Goal: Task Accomplishment & Management: Manage account settings

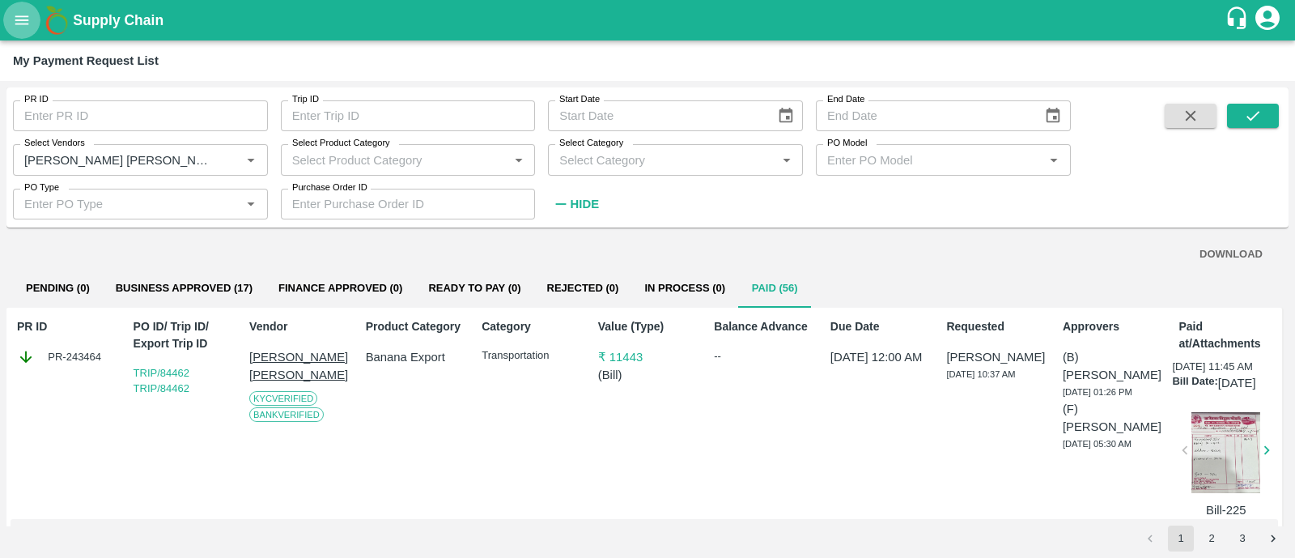
click at [21, 21] on icon "open drawer" at bounding box center [22, 20] width 18 height 18
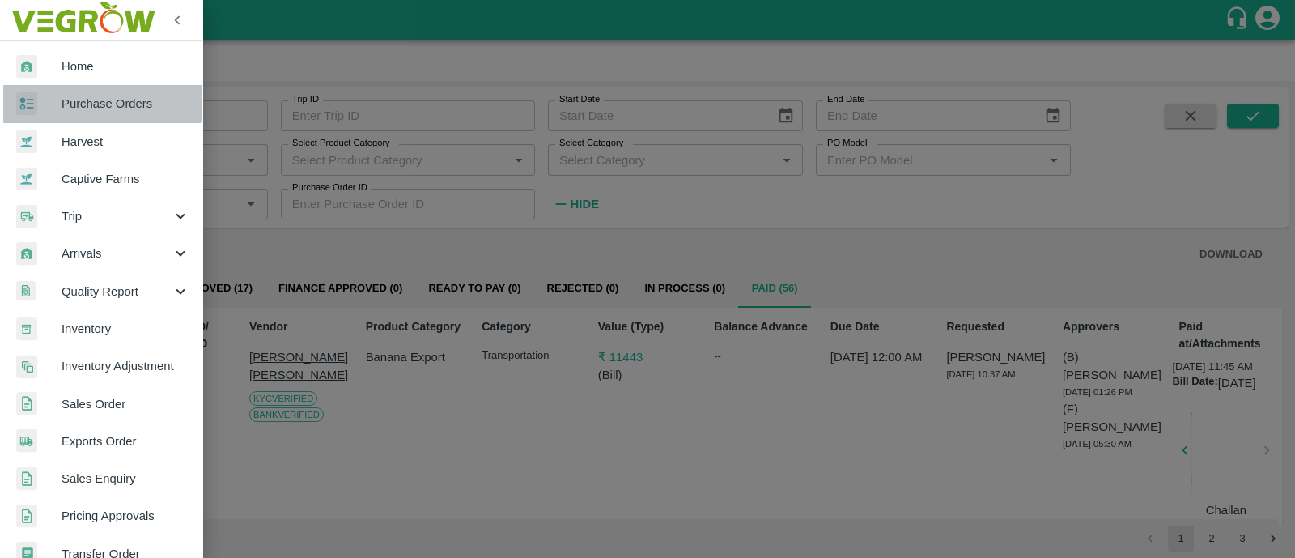
click at [61, 90] on link "Purchase Orders" at bounding box center [101, 103] width 202 height 37
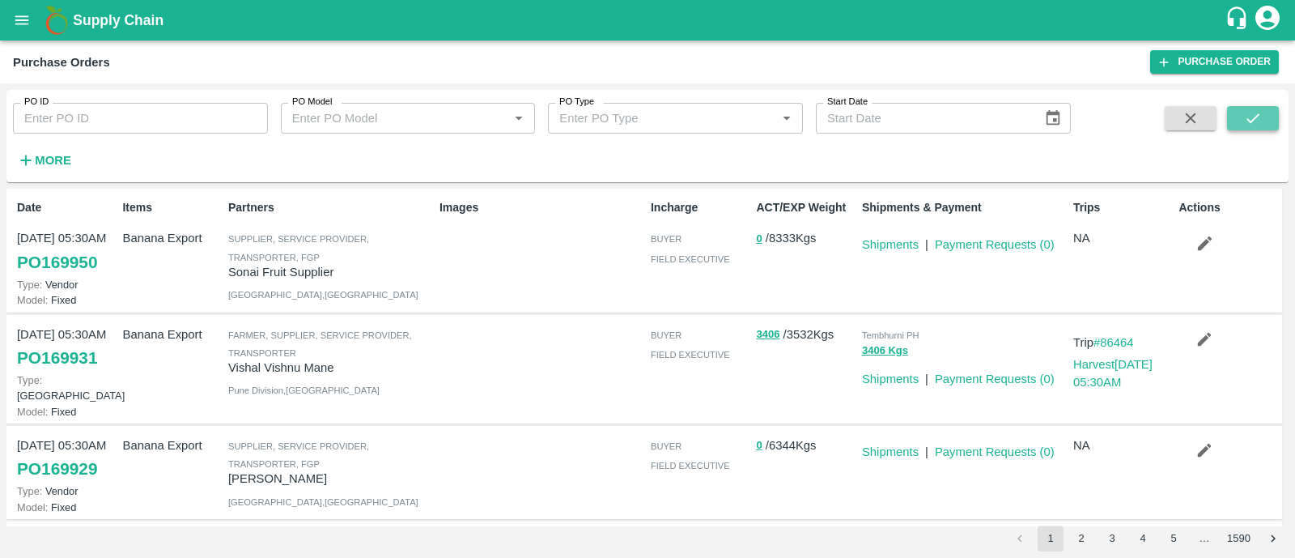
click at [1250, 127] on button "submit" at bounding box center [1253, 118] width 52 height 24
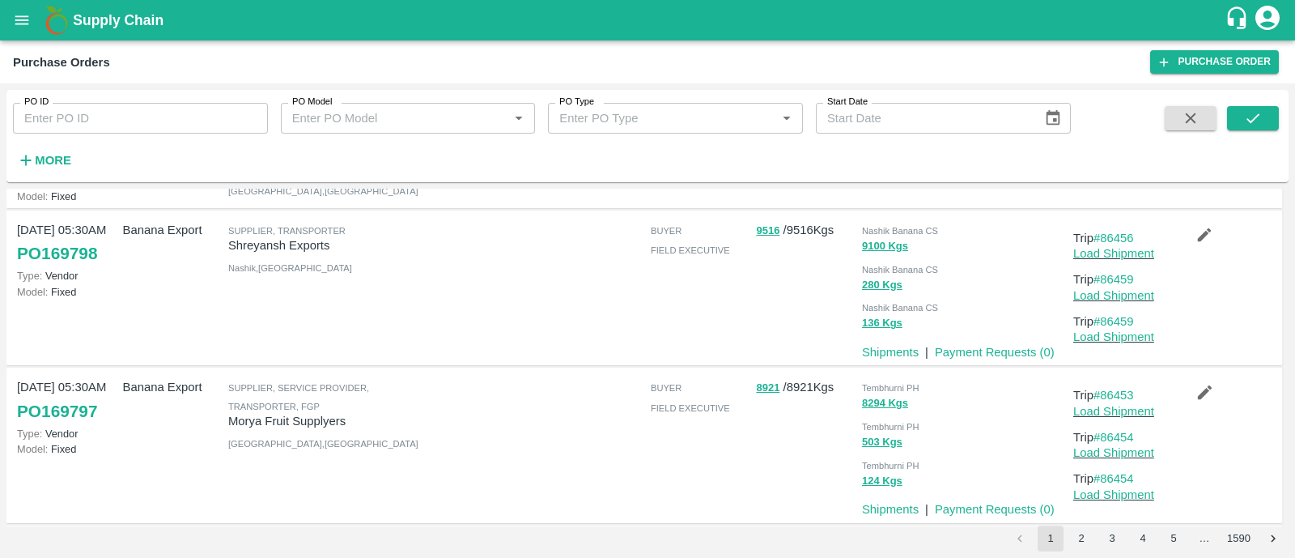
scroll to position [312, 0]
click at [143, 121] on input "PO ID" at bounding box center [140, 118] width 255 height 31
paste input "169797"
type input "169797"
click at [1237, 114] on button "submit" at bounding box center [1253, 118] width 52 height 24
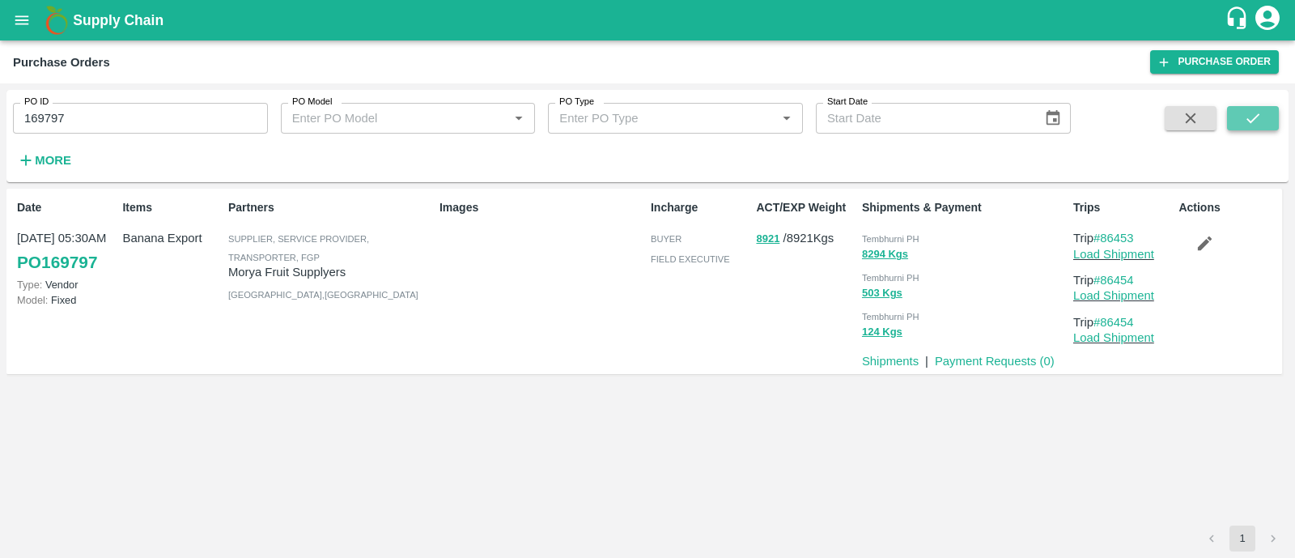
click at [1246, 112] on icon "submit" at bounding box center [1253, 118] width 18 height 18
drag, startPoint x: 1145, startPoint y: 279, endPoint x: 1105, endPoint y: 279, distance: 40.5
click at [1105, 279] on p "Trip #86454" at bounding box center [1122, 280] width 99 height 18
copy link "86454"
drag, startPoint x: 1145, startPoint y: 236, endPoint x: 1104, endPoint y: 236, distance: 41.3
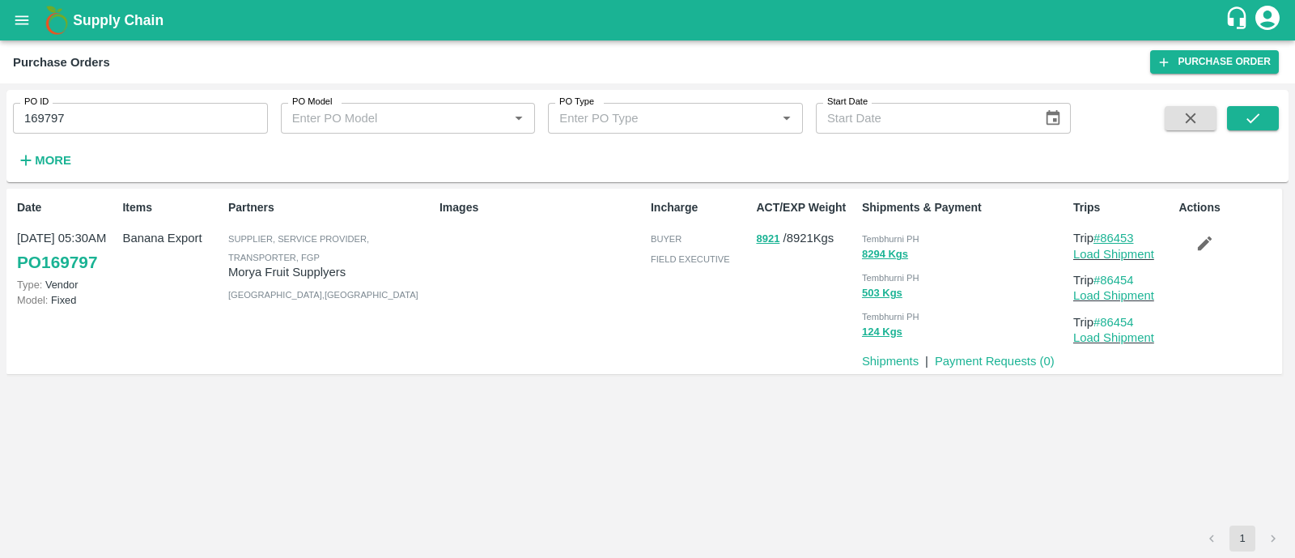
click at [1104, 236] on p "Trip #86453" at bounding box center [1122, 238] width 99 height 18
copy link "86453"
click at [1094, 253] on link "Load Shipment" at bounding box center [1113, 254] width 81 height 13
click at [1197, 240] on icon "button" at bounding box center [1204, 243] width 18 height 18
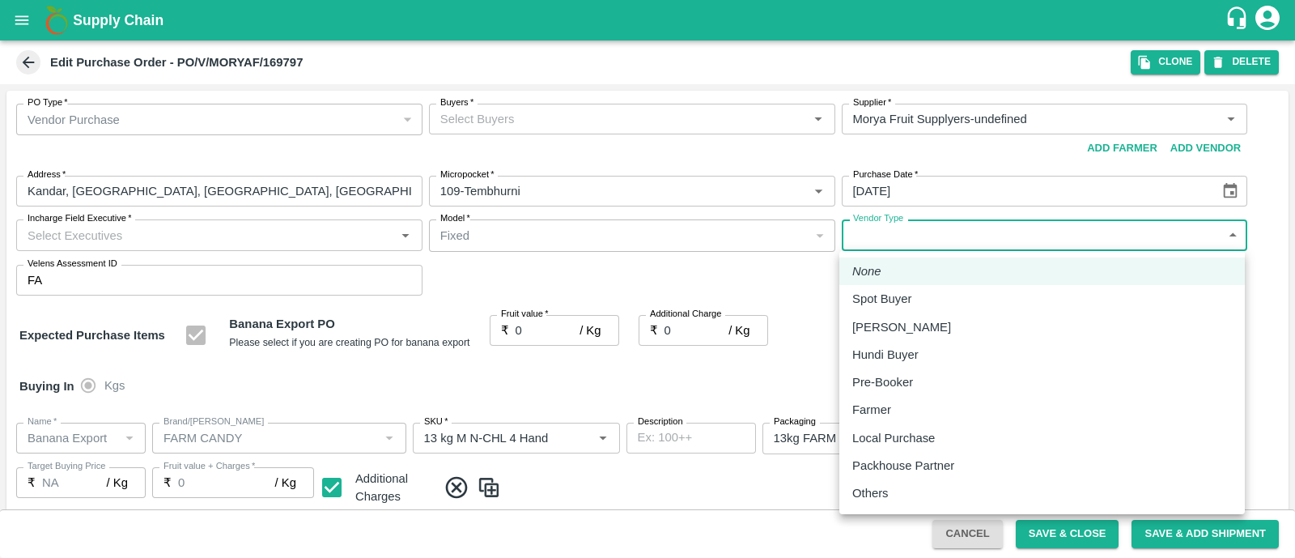
click at [915, 237] on body "Supply Chain Edit Purchase Order - PO/V/MORYAF/169797 Clone DELETE PO Type   * …" at bounding box center [647, 279] width 1295 height 558
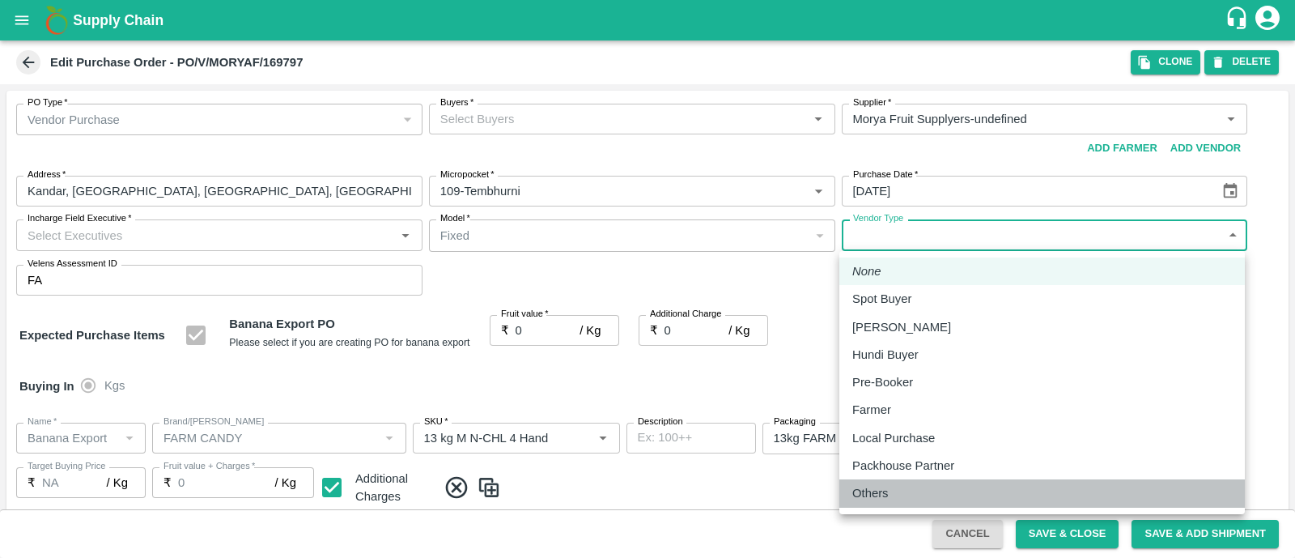
click at [894, 499] on div "Others" at bounding box center [874, 493] width 45 height 18
type input "OTHER"
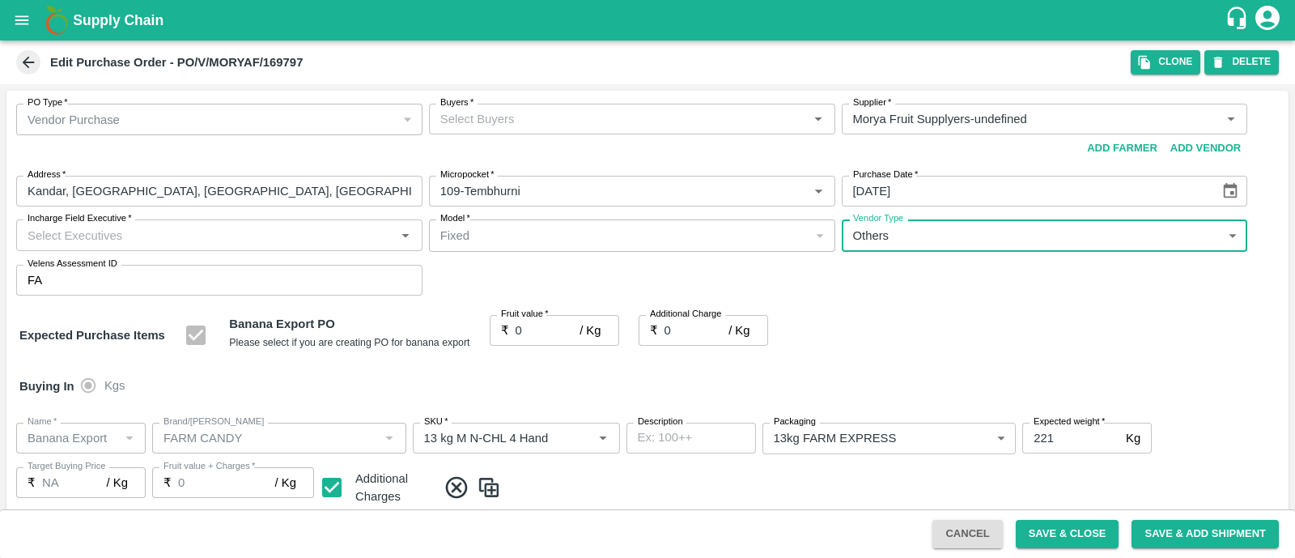
click at [194, 236] on input "Incharge Field Executive   *" at bounding box center [206, 234] width 370 height 21
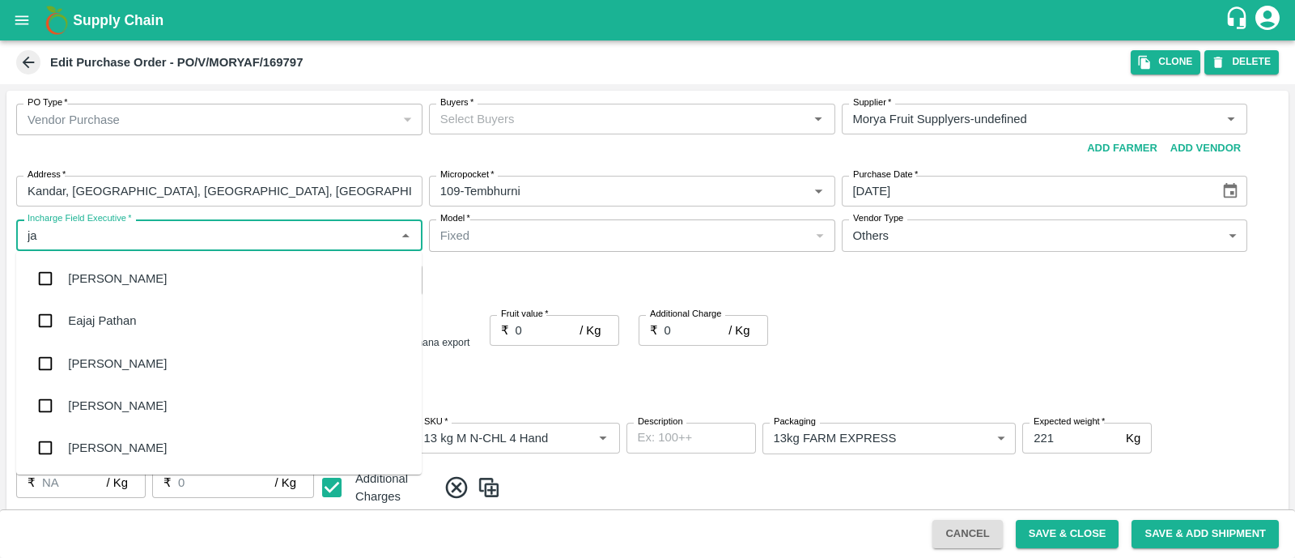
type input "jay"
click at [145, 356] on div "jaydip Tale" at bounding box center [218, 363] width 405 height 42
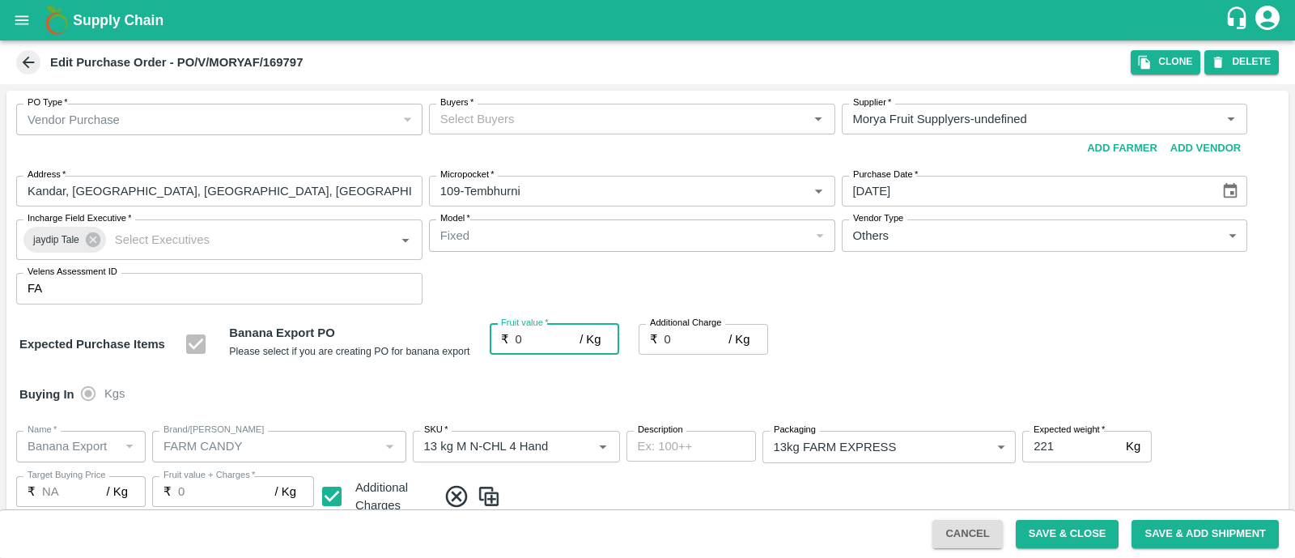
click at [526, 340] on input "0" at bounding box center [548, 339] width 65 height 31
type input "2"
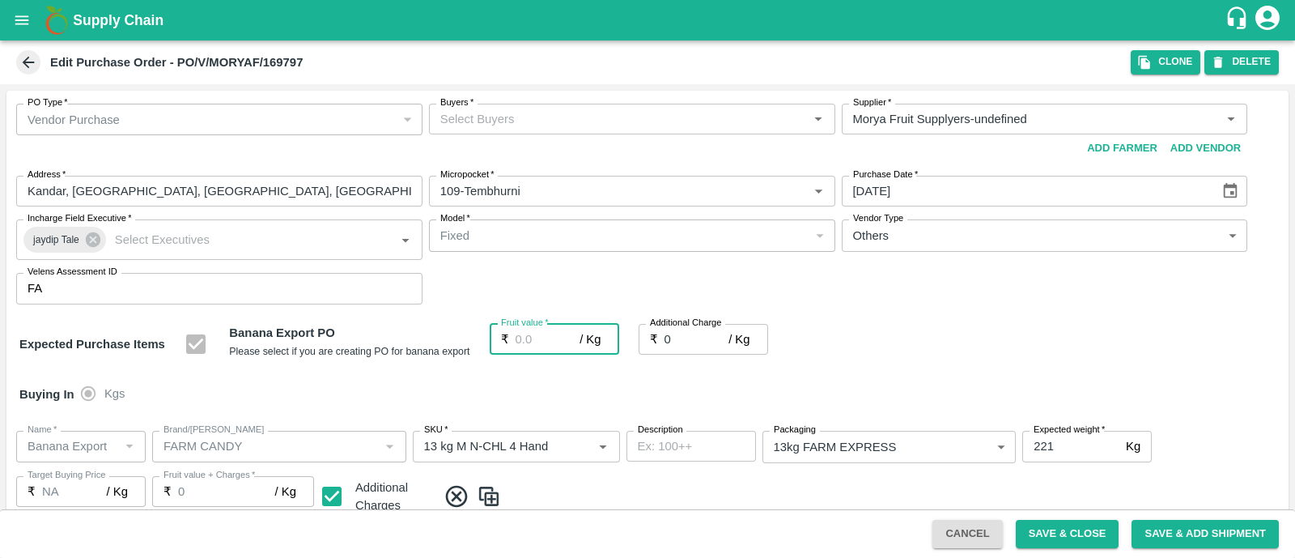
type input "2"
type input "24"
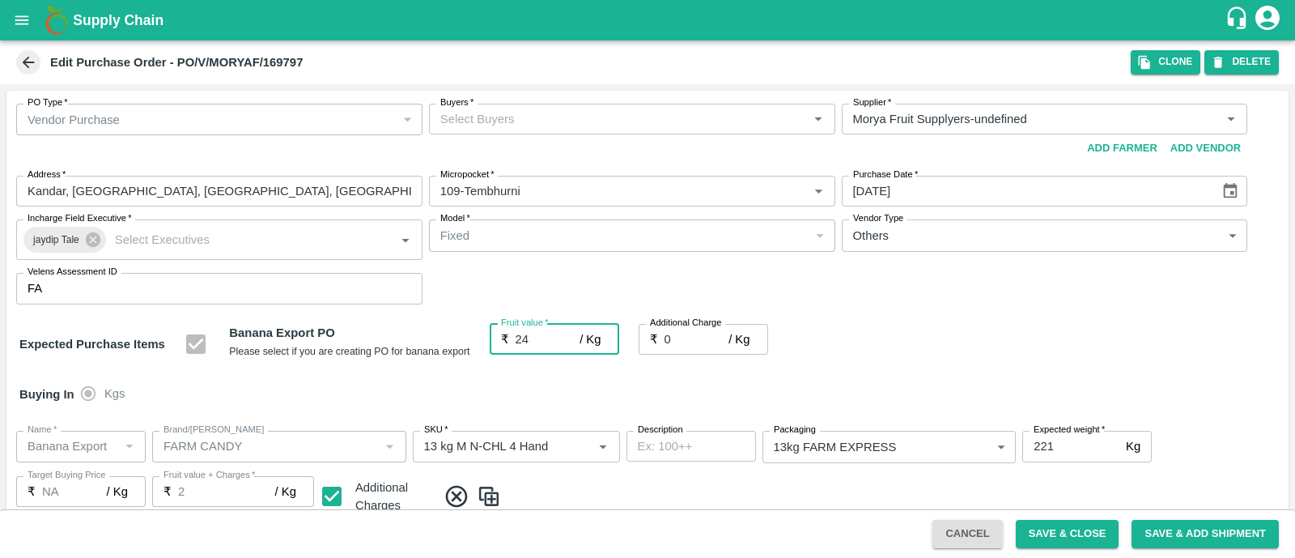
type input "24"
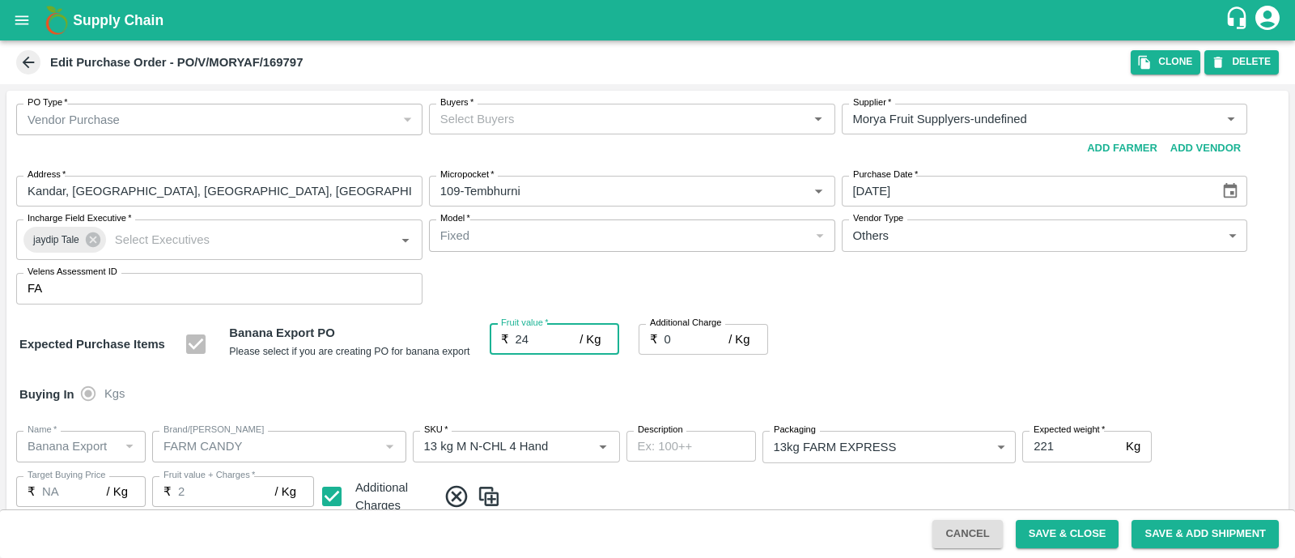
type input "24"
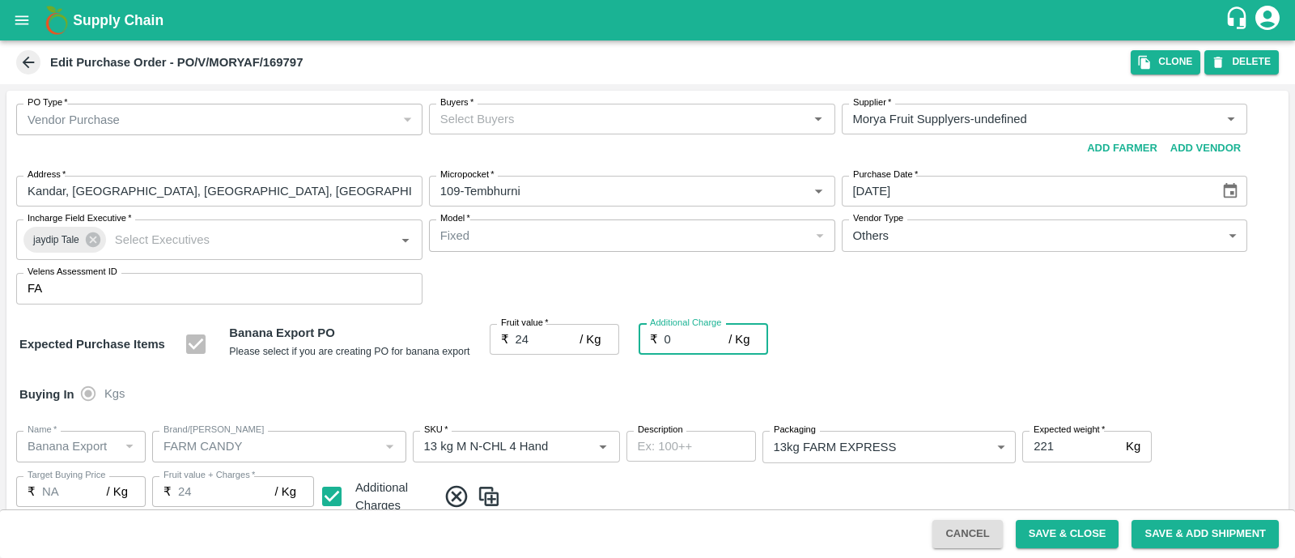
type input "2"
type input "26"
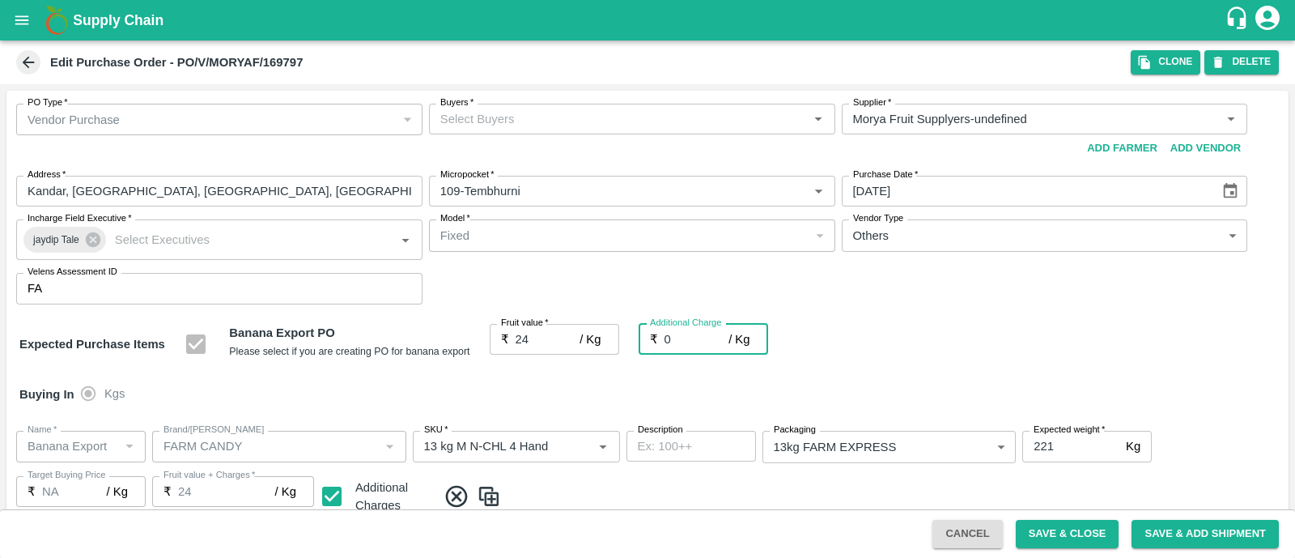
type input "26"
type input "2.7"
type input "26.7"
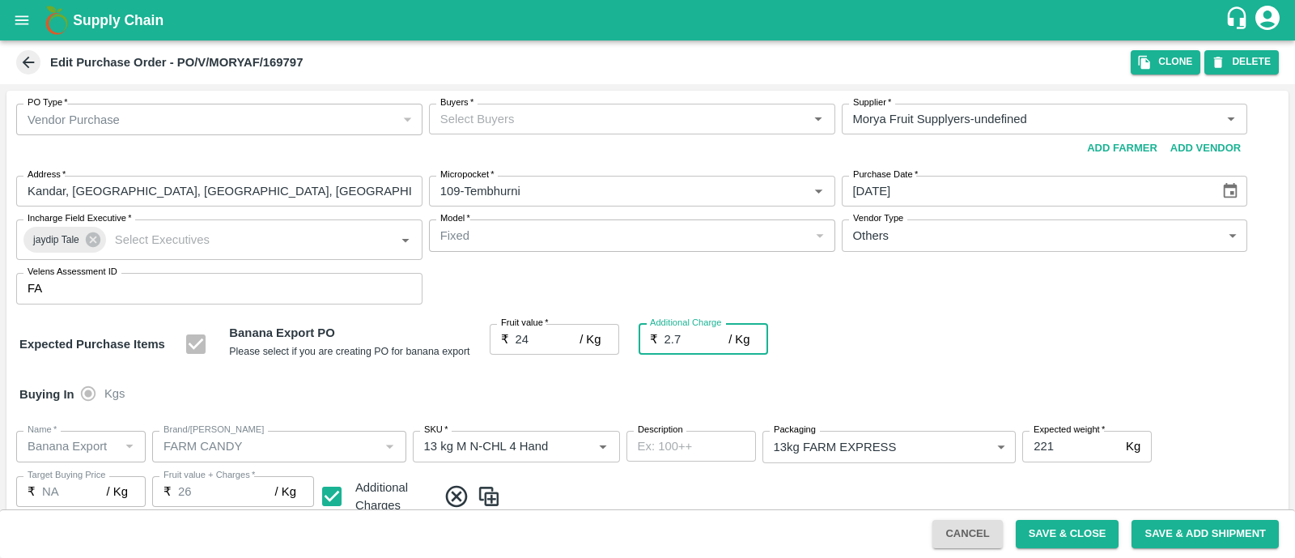
type input "26.7"
type input "2.75"
type input "26.75"
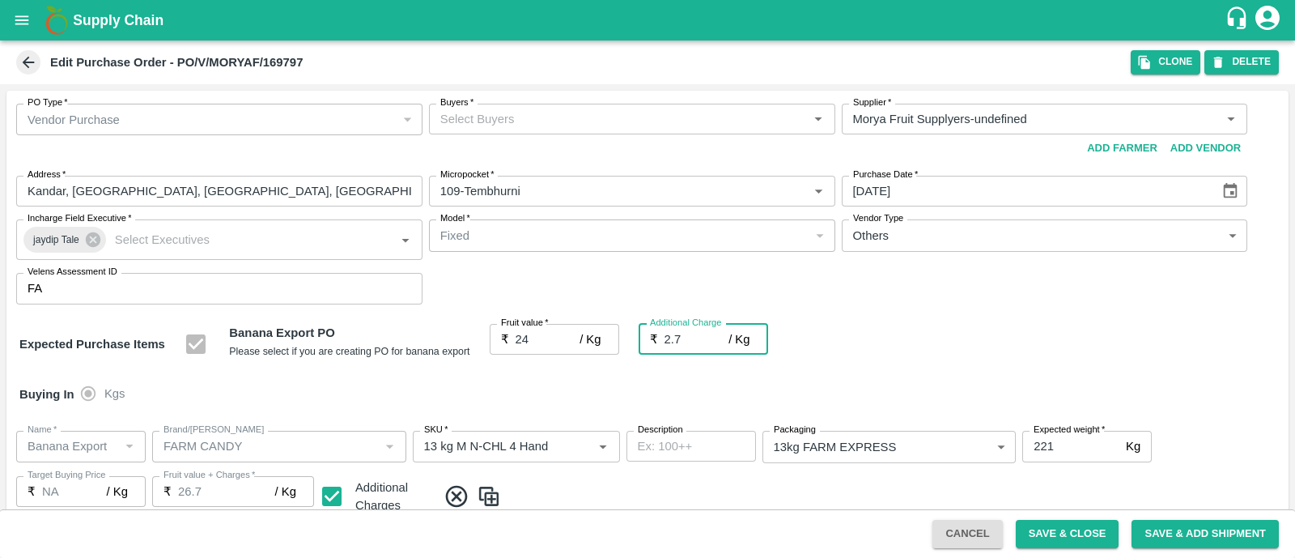
type input "26.75"
type input "2.75"
click at [534, 123] on input "Buyers   *" at bounding box center [619, 118] width 370 height 21
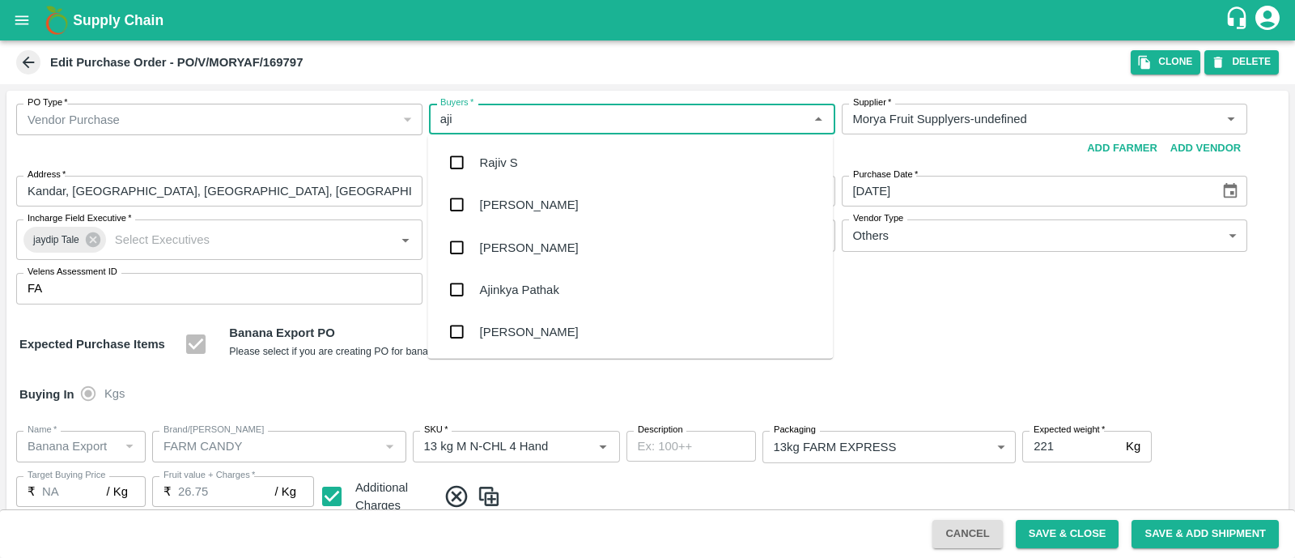
type input "ajit"
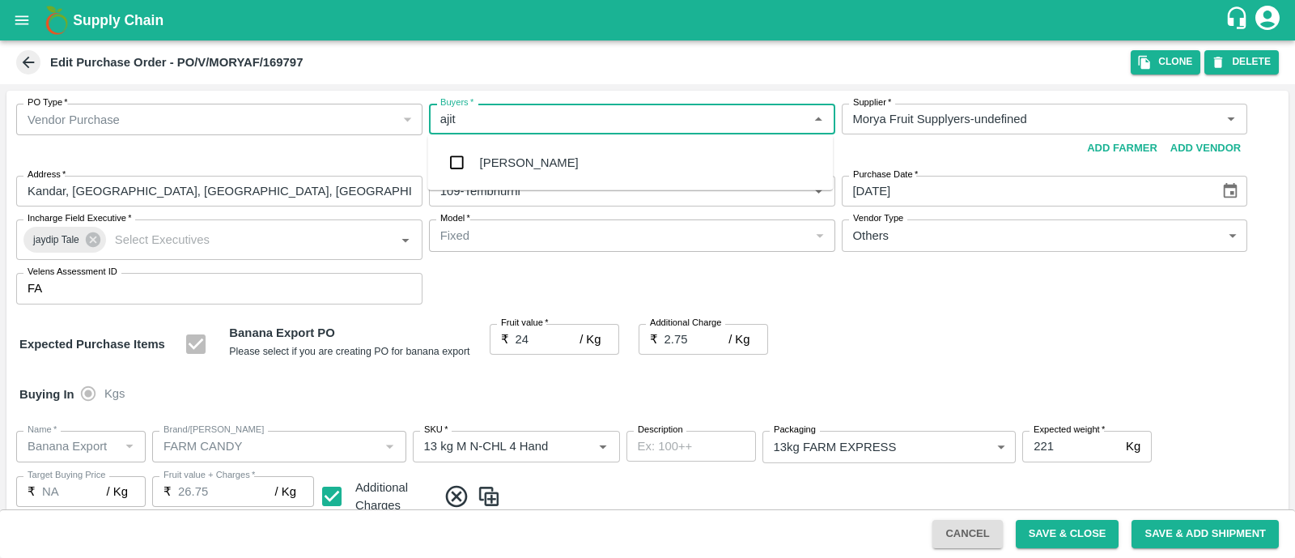
click at [534, 162] on div "Ajit Otari" at bounding box center [629, 163] width 405 height 42
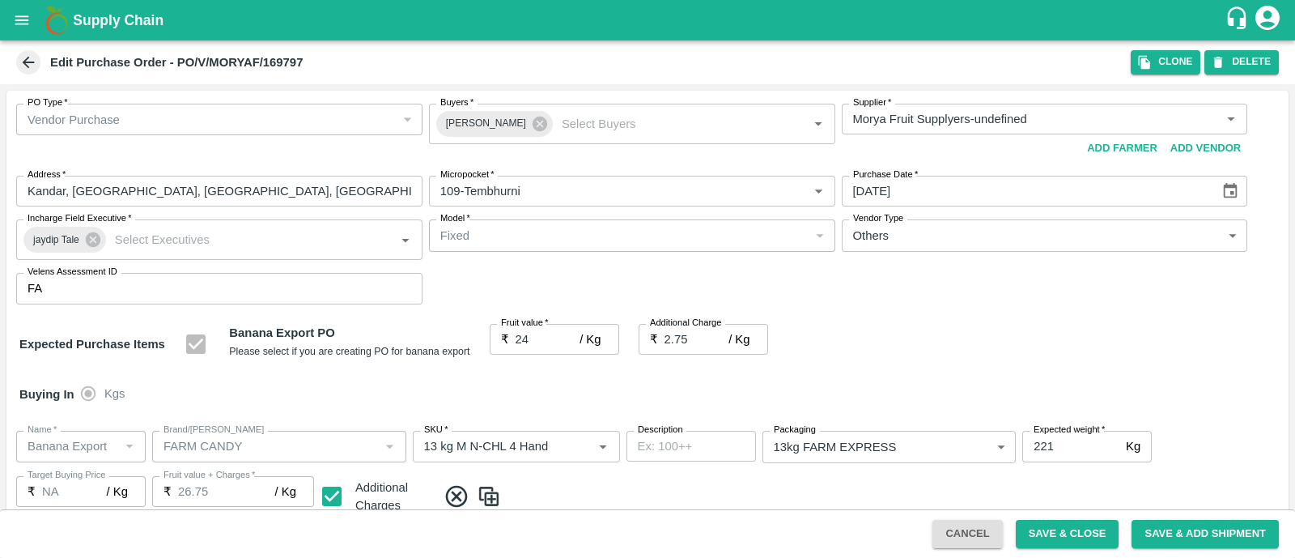
click at [886, 287] on div "PO Type   * Vendor Purchase 2 PO Type Buyers   * Ajit Otari Buyers   * Supplier…" at bounding box center [647, 204] width 1282 height 227
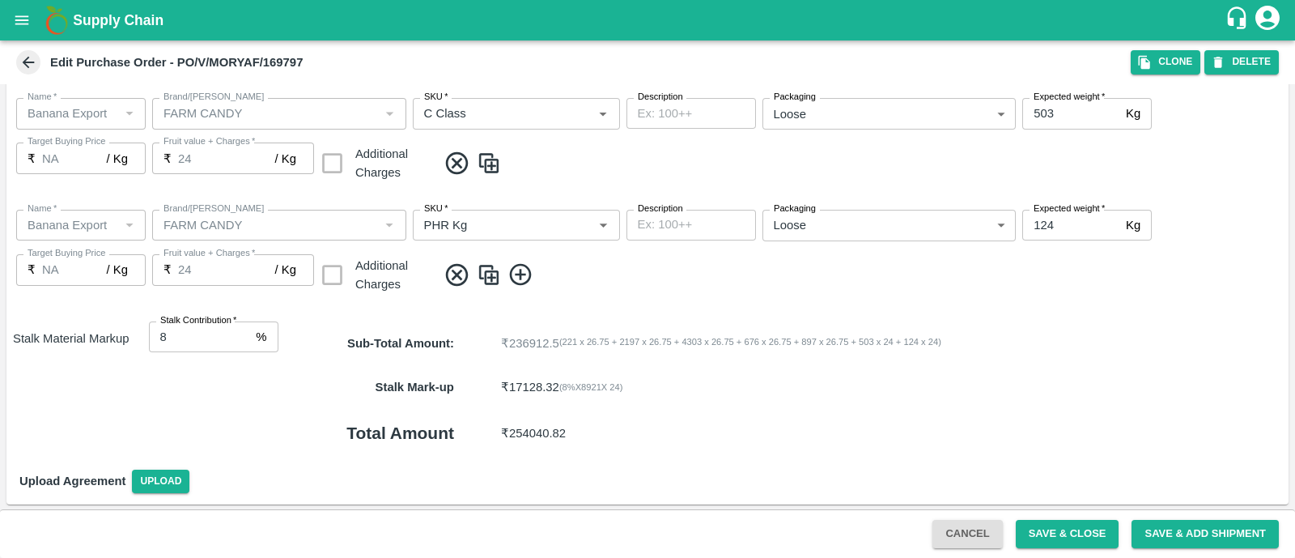
scroll to position [890, 0]
click at [1050, 539] on button "Save & Close" at bounding box center [1068, 534] width 104 height 28
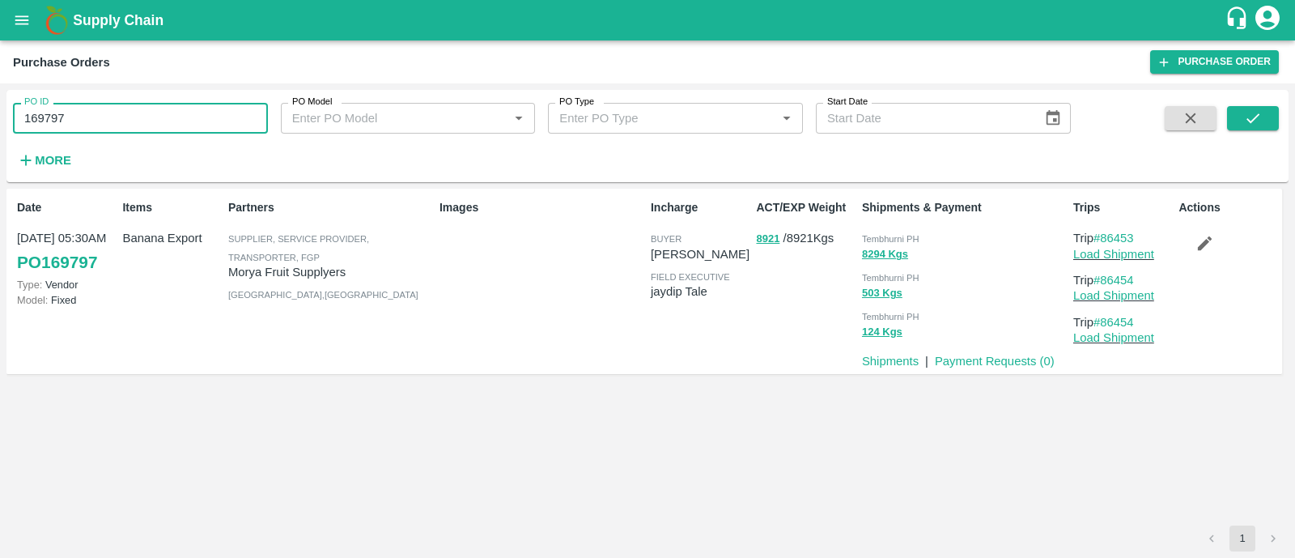
click at [155, 129] on input "169797" at bounding box center [140, 118] width 255 height 31
paste input "text"
type input "169748"
click at [1238, 112] on button "submit" at bounding box center [1253, 118] width 52 height 24
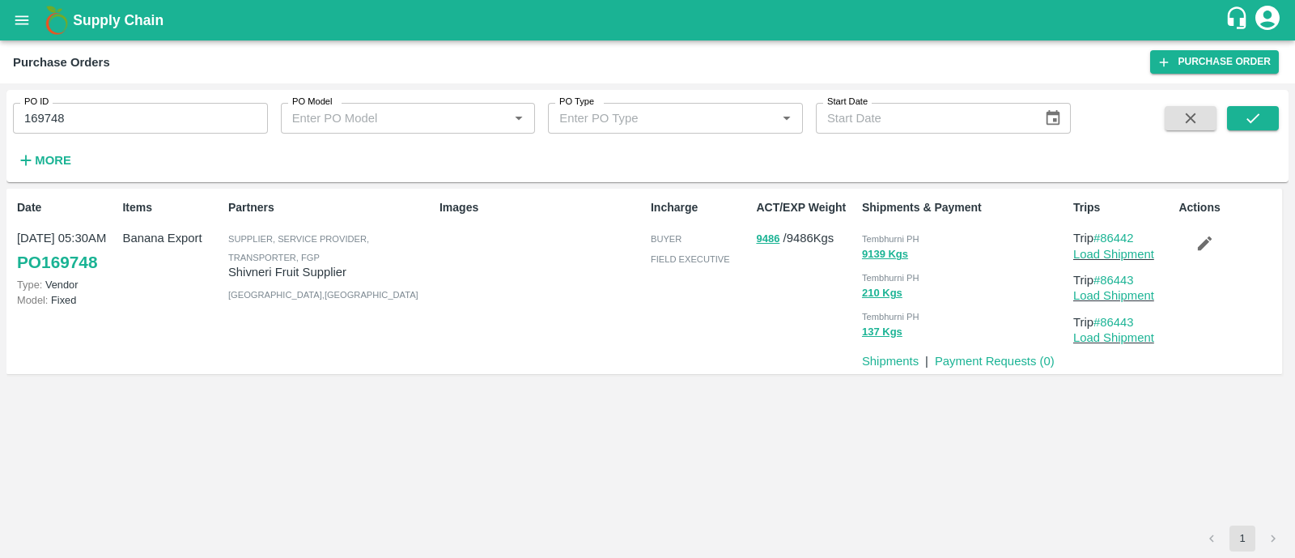
drag, startPoint x: 1149, startPoint y: 275, endPoint x: 1103, endPoint y: 270, distance: 46.4
click at [1103, 271] on p "Trip #86443" at bounding box center [1122, 280] width 99 height 18
copy link "86443"
click at [1254, 115] on icon "submit" at bounding box center [1253, 118] width 18 height 18
drag, startPoint x: 1142, startPoint y: 236, endPoint x: 1101, endPoint y: 232, distance: 41.4
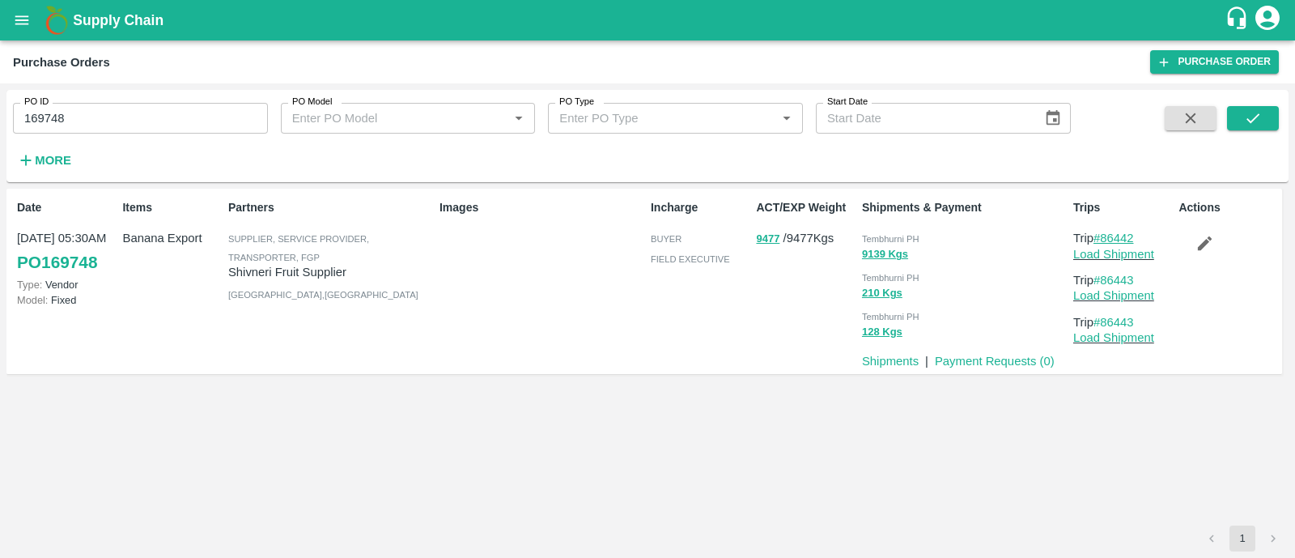
click at [1101, 232] on p "Trip #86442" at bounding box center [1122, 238] width 99 height 18
copy link "86442"
click at [1092, 248] on link "Load Shipment" at bounding box center [1113, 254] width 81 height 13
click at [1194, 251] on button "button" at bounding box center [1204, 243] width 52 height 28
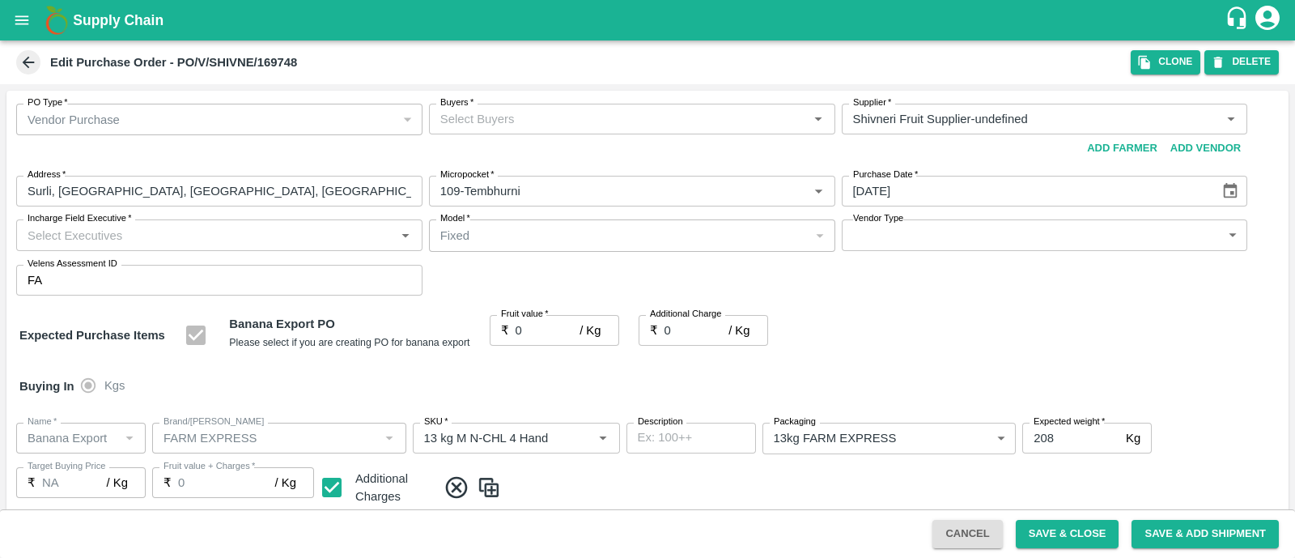
click at [523, 129] on div "Buyers   *" at bounding box center [632, 119] width 406 height 31
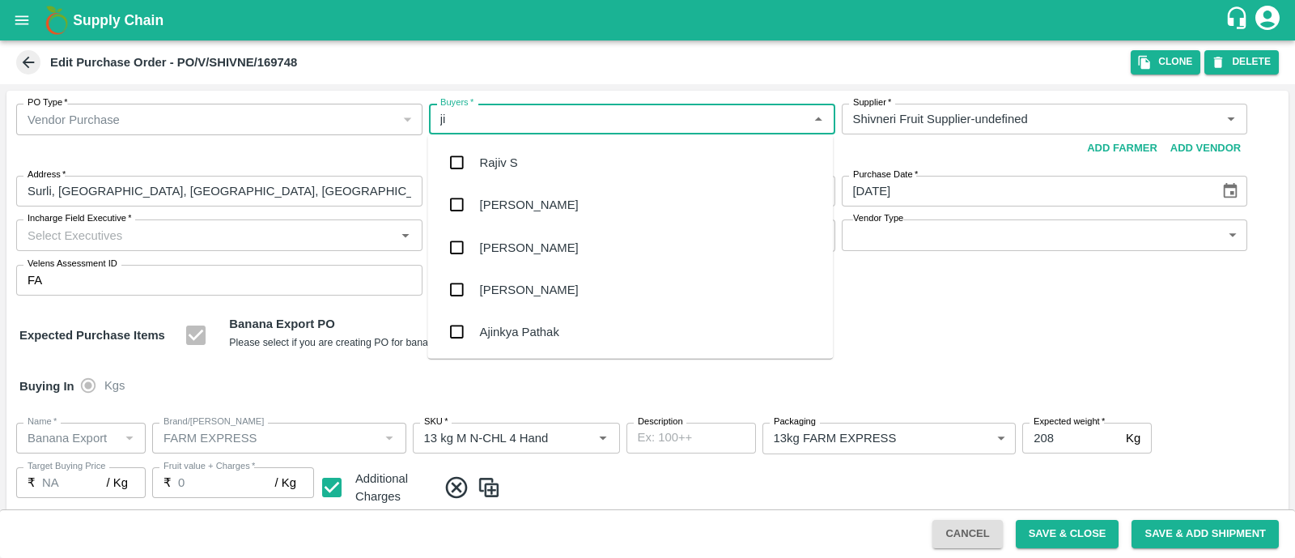
type input "jit"
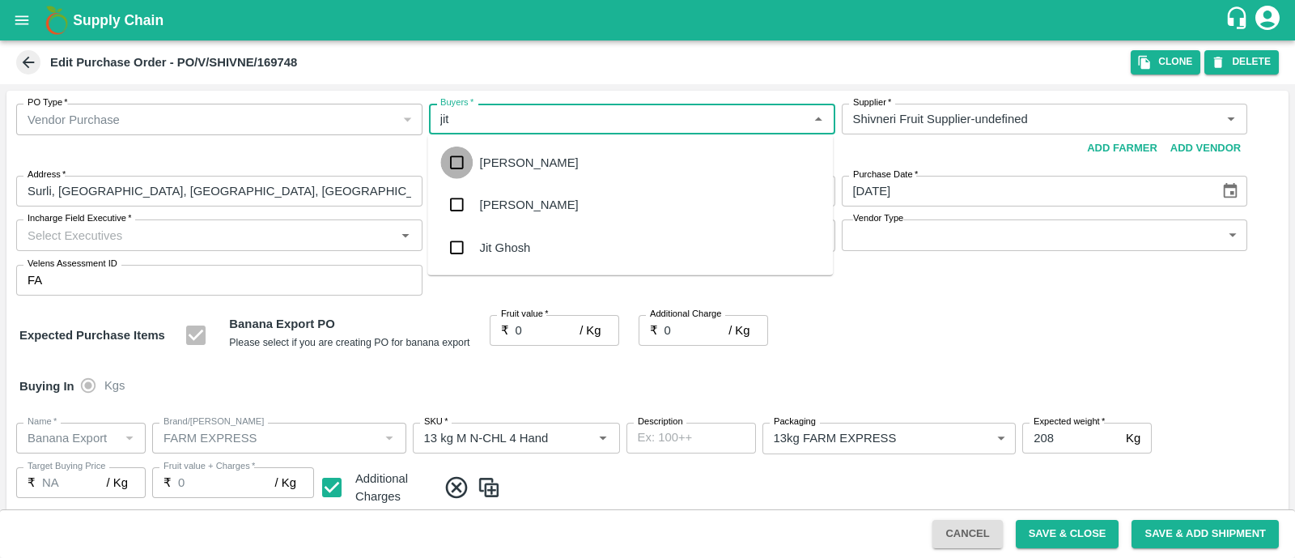
click at [452, 176] on input "checkbox" at bounding box center [456, 162] width 32 height 32
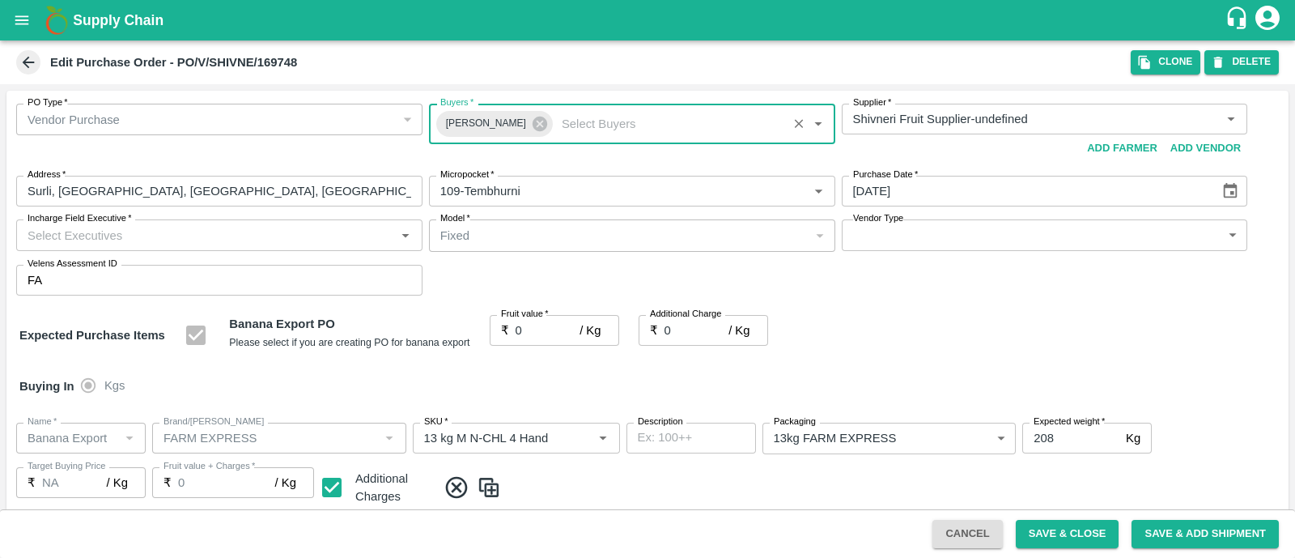
click at [310, 232] on input "Incharge Field Executive   *" at bounding box center [206, 234] width 370 height 21
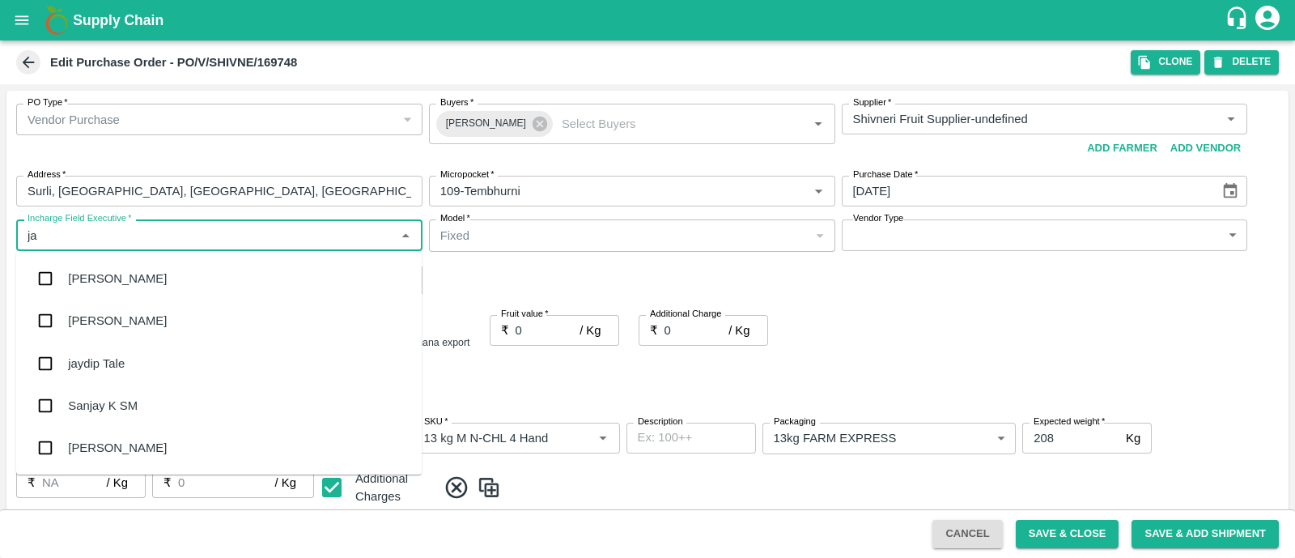
type input "jay"
click at [138, 362] on div "jaydip Tale" at bounding box center [218, 363] width 405 height 42
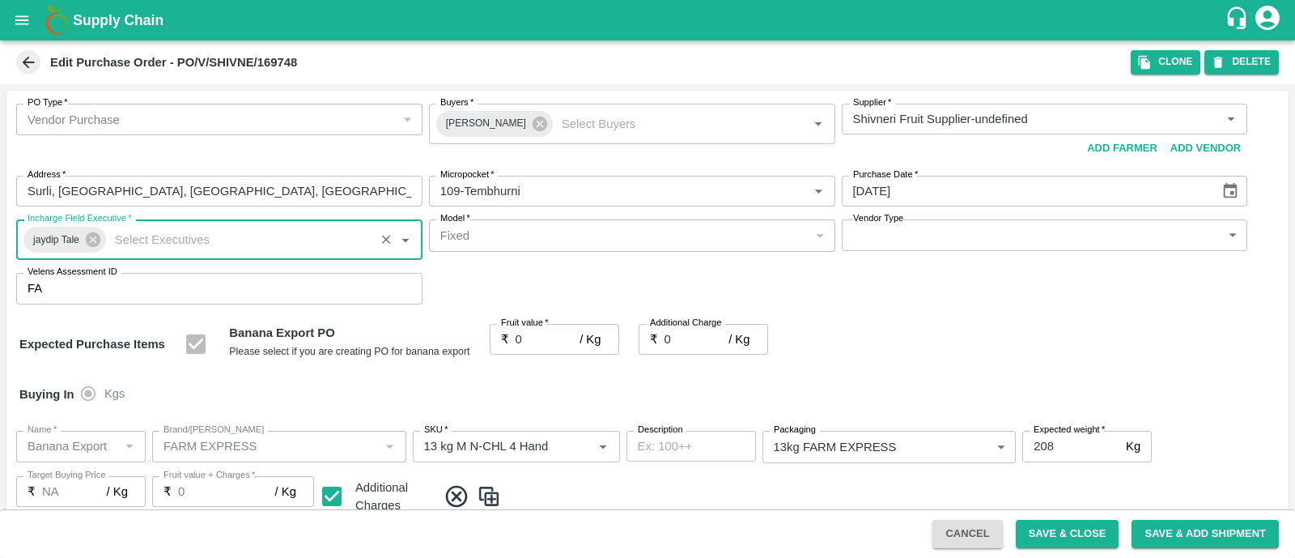
click at [905, 237] on body "Supply Chain Edit Purchase Order - PO/V/SHIVNE/169748 Clone DELETE PO Type   * …" at bounding box center [647, 279] width 1295 height 558
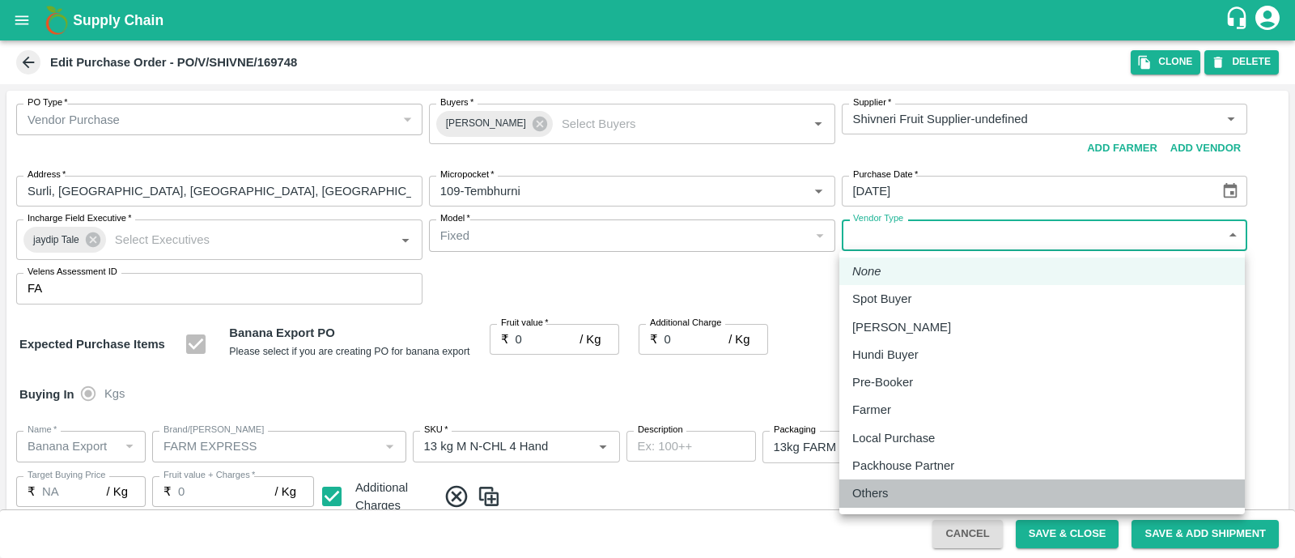
click at [867, 491] on p "Others" at bounding box center [870, 493] width 36 height 18
type input "OTHER"
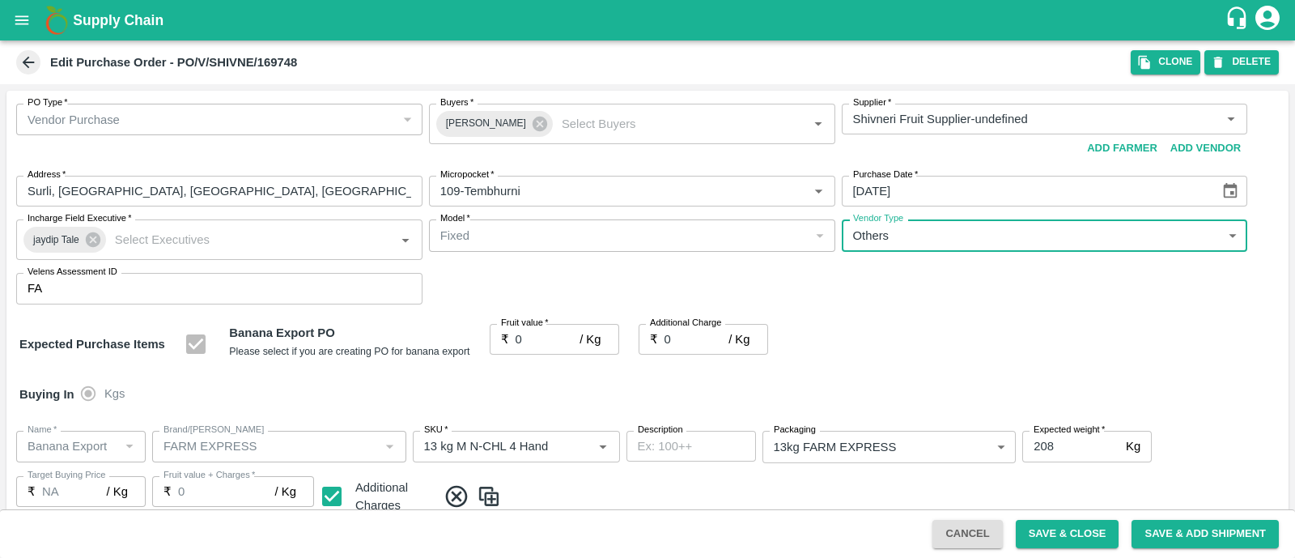
click at [535, 339] on input "0" at bounding box center [548, 339] width 65 height 31
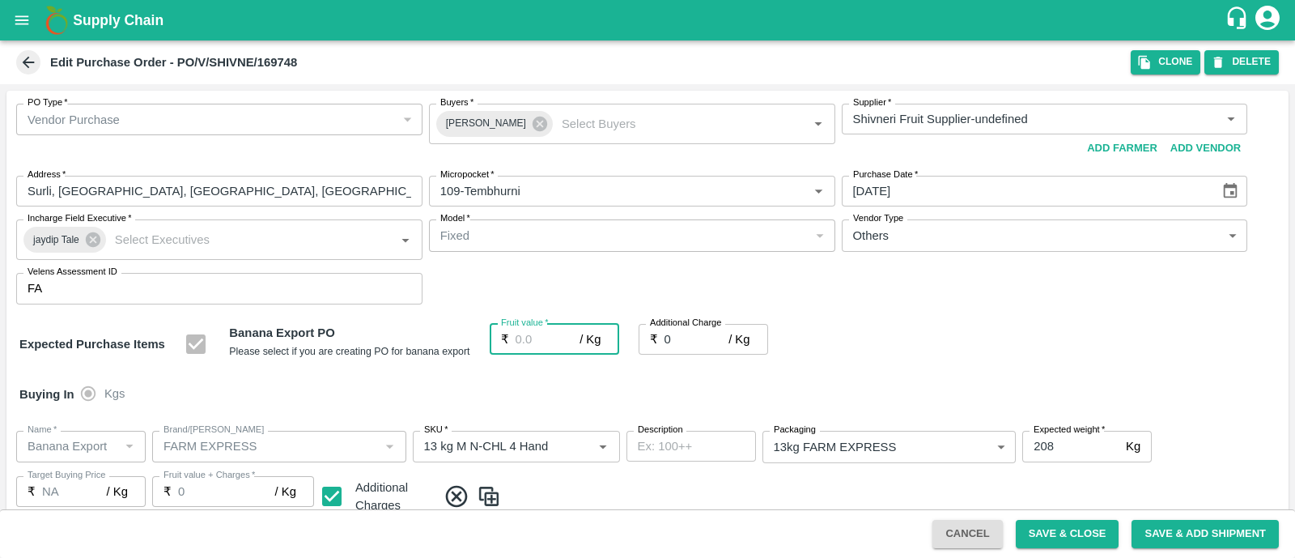
type input "2"
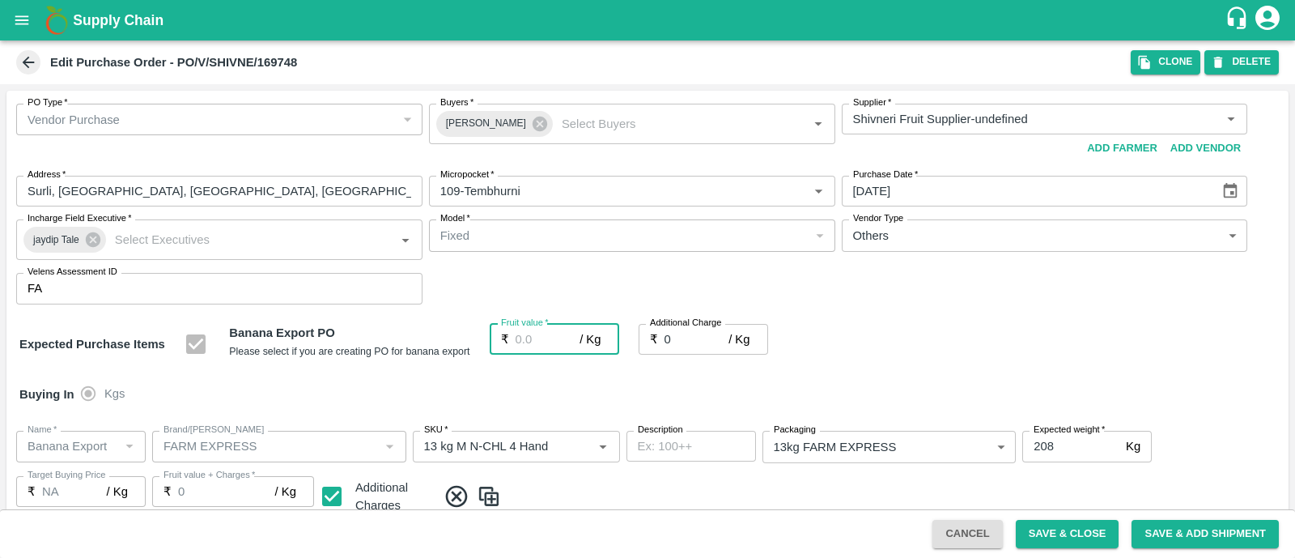
type input "2"
type input "24"
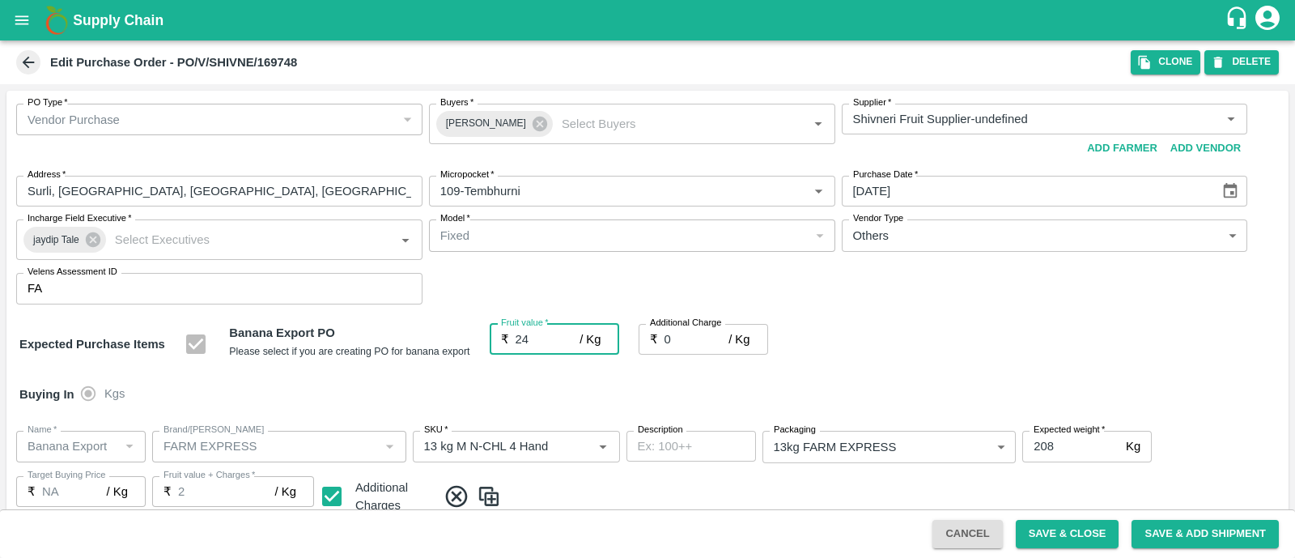
type input "24"
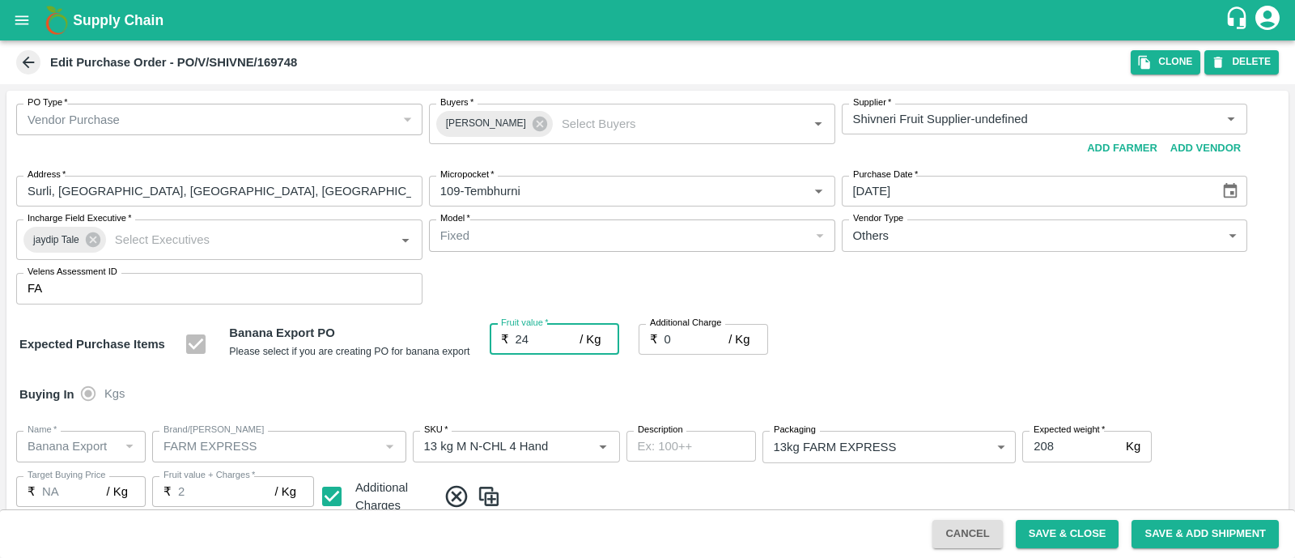
type input "24"
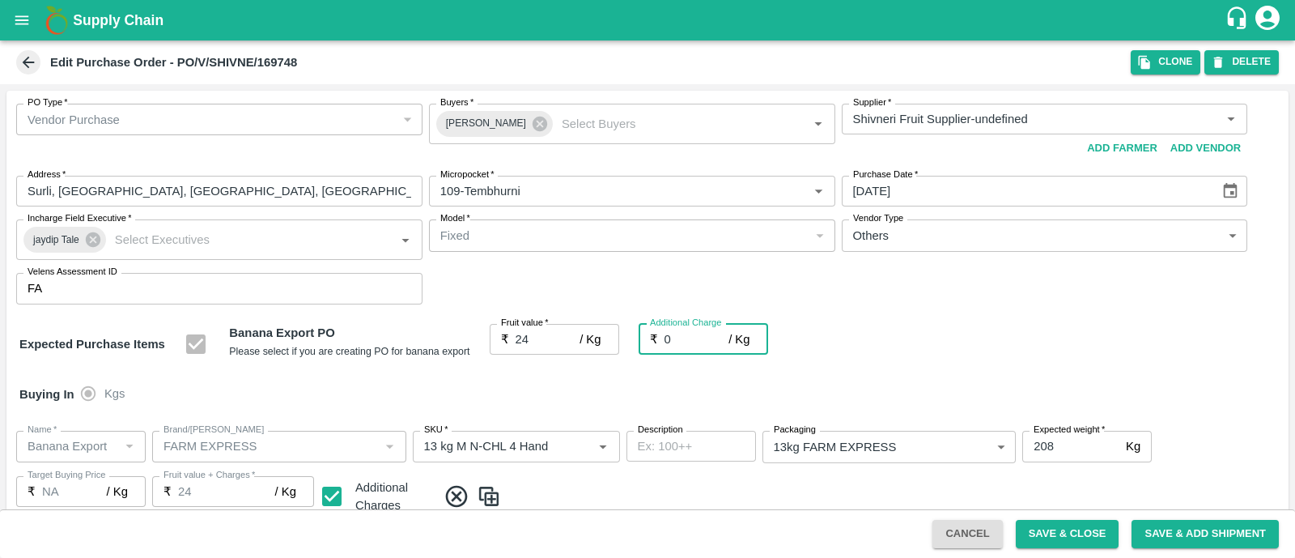
type input "2"
type input "26"
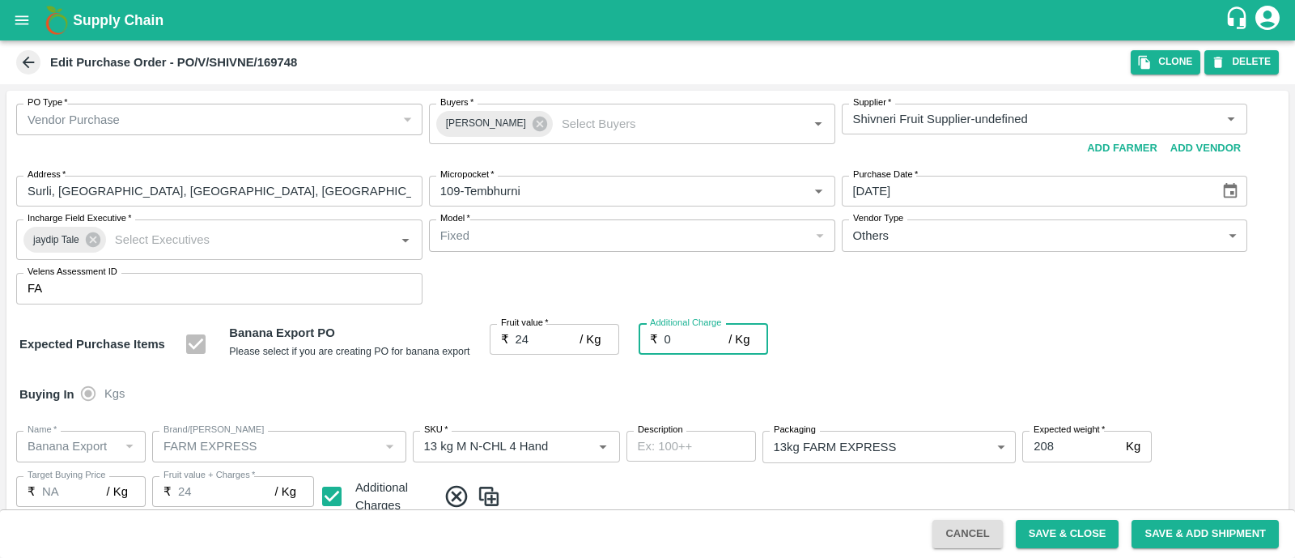
type input "26"
type input "2.7"
type input "26.7"
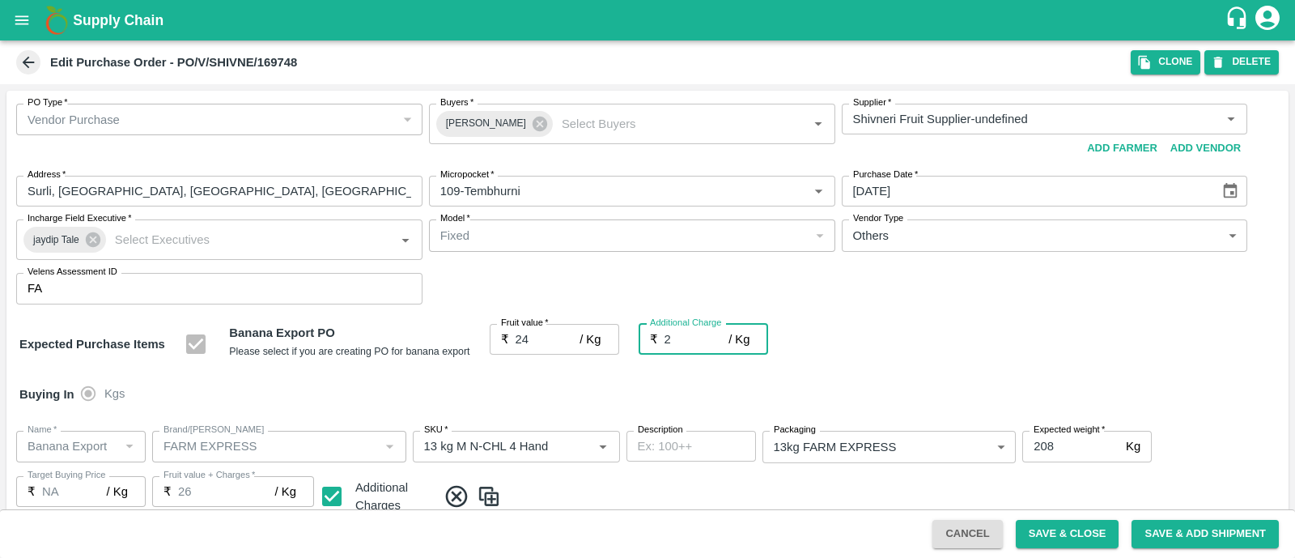
type input "26.7"
type input "2.75"
type input "26.75"
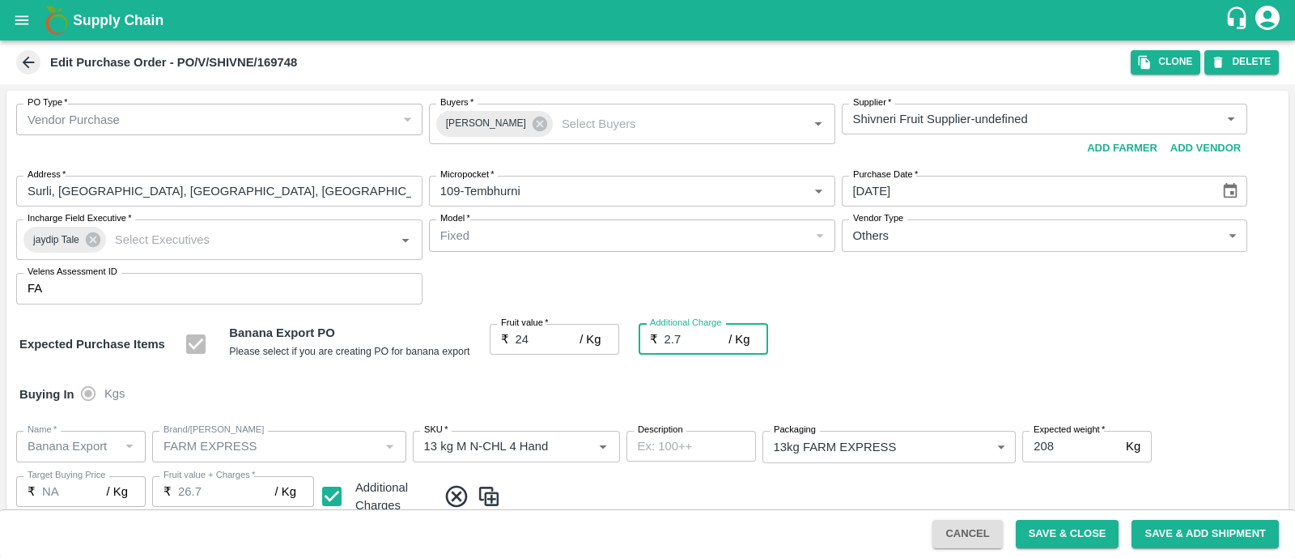
type input "26.75"
type input "2.75"
click at [1056, 333] on div "Expected Purchase Items Banana Export PO Please select if you are creating PO f…" at bounding box center [647, 344] width 1256 height 41
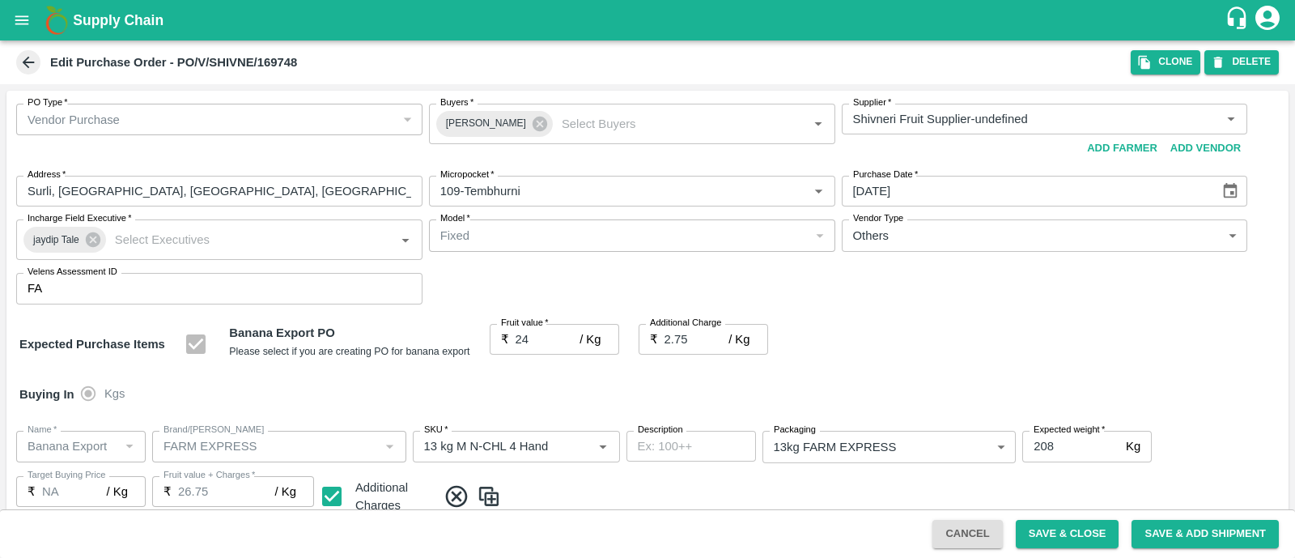
scroll to position [890, 0]
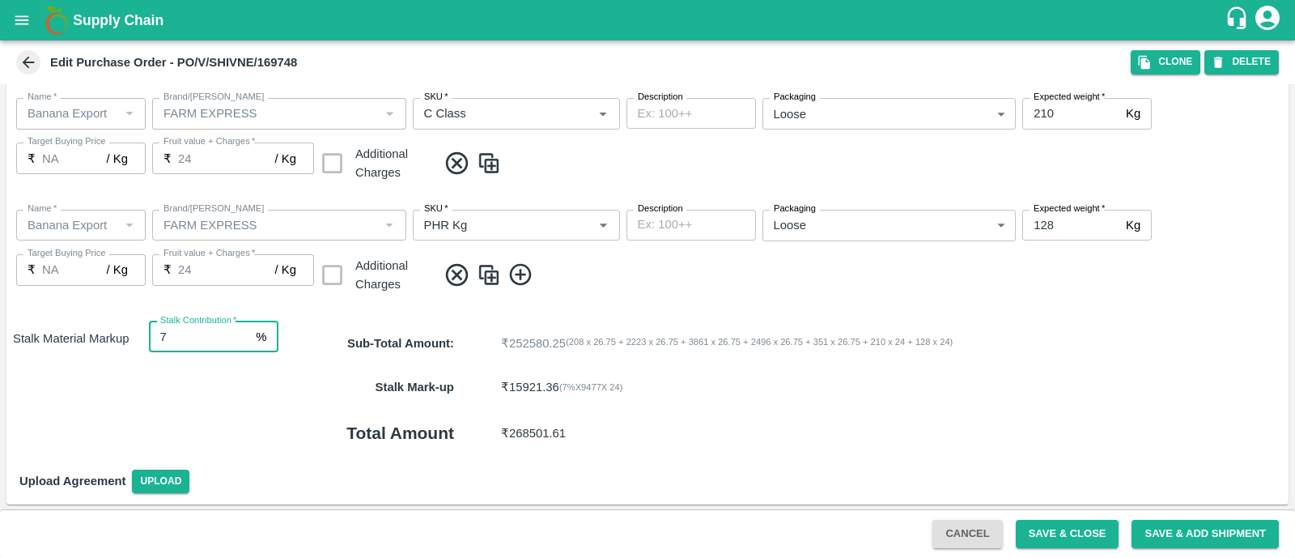
click at [197, 334] on input "7" at bounding box center [199, 336] width 101 height 31
type input "8"
click at [1075, 533] on button "Save & Close" at bounding box center [1068, 534] width 104 height 28
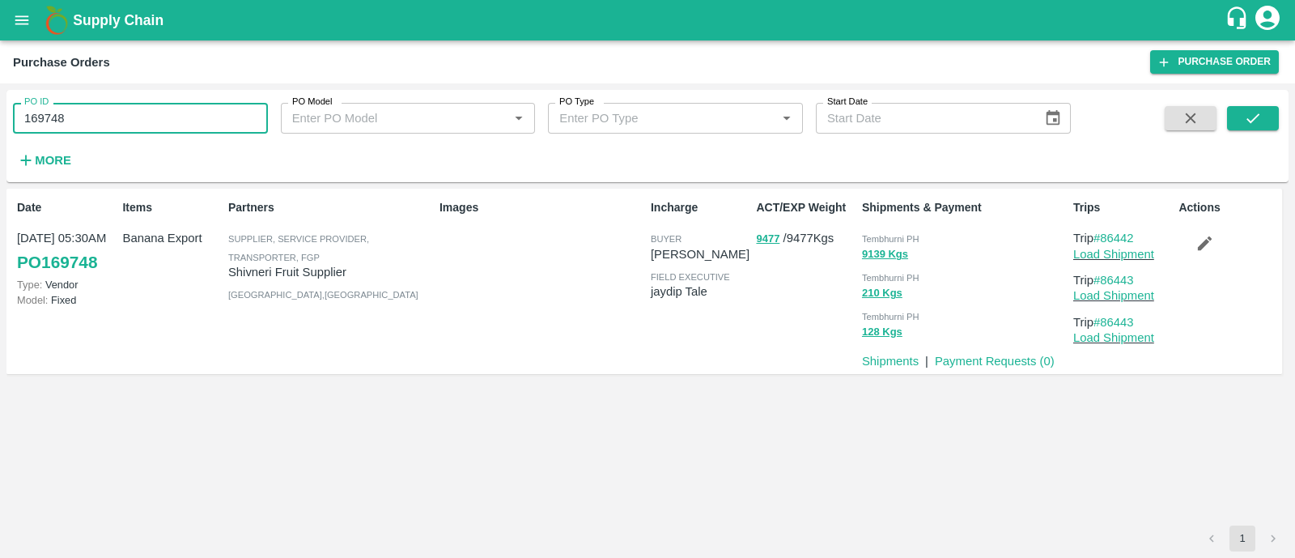
click at [102, 116] on input "169748" at bounding box center [140, 118] width 255 height 31
paste input "text"
type input "169796"
click at [1273, 121] on button "submit" at bounding box center [1253, 118] width 52 height 24
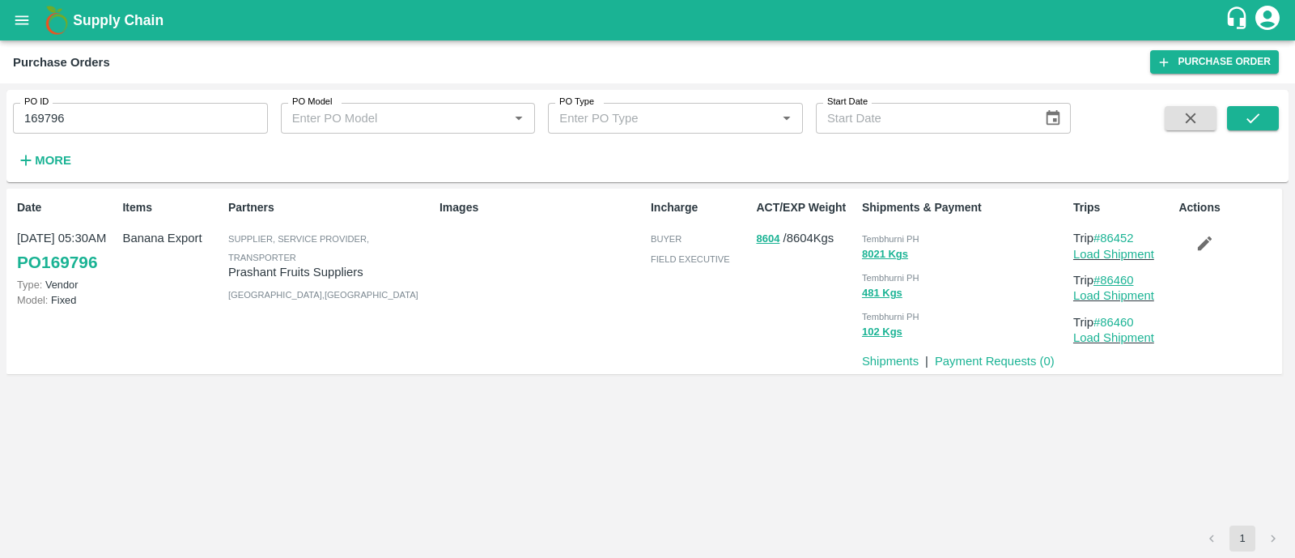
drag, startPoint x: 1144, startPoint y: 281, endPoint x: 1101, endPoint y: 276, distance: 44.0
click at [1101, 276] on p "Trip #86460" at bounding box center [1122, 280] width 99 height 18
copy link "86460"
drag, startPoint x: 1145, startPoint y: 234, endPoint x: 1103, endPoint y: 234, distance: 42.1
click at [1103, 234] on p "Trip #86452" at bounding box center [1122, 238] width 99 height 18
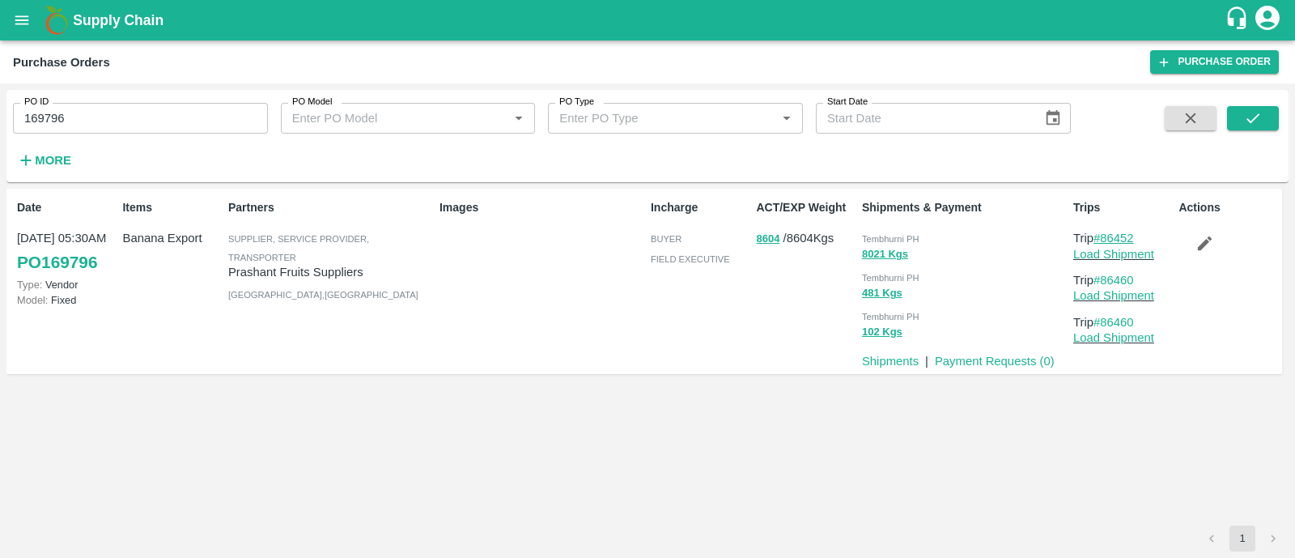
copy link "86452"
click at [1110, 256] on link "Load Shipment" at bounding box center [1113, 254] width 81 height 13
click at [1195, 234] on icon "button" at bounding box center [1204, 243] width 18 height 18
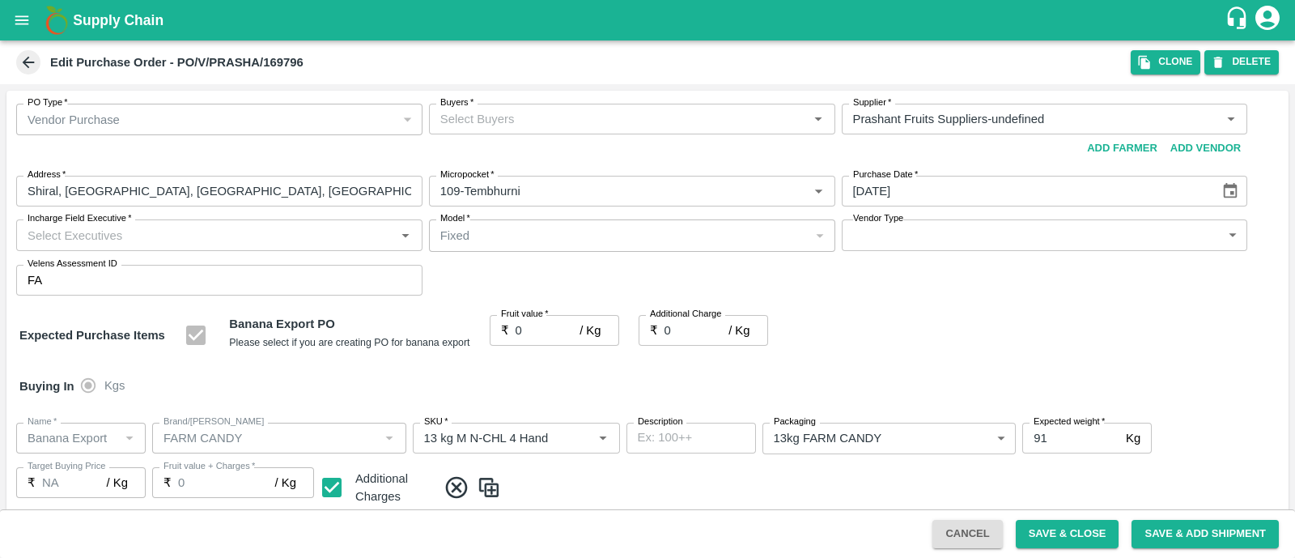
click at [537, 132] on div "Buyers   *" at bounding box center [632, 119] width 406 height 31
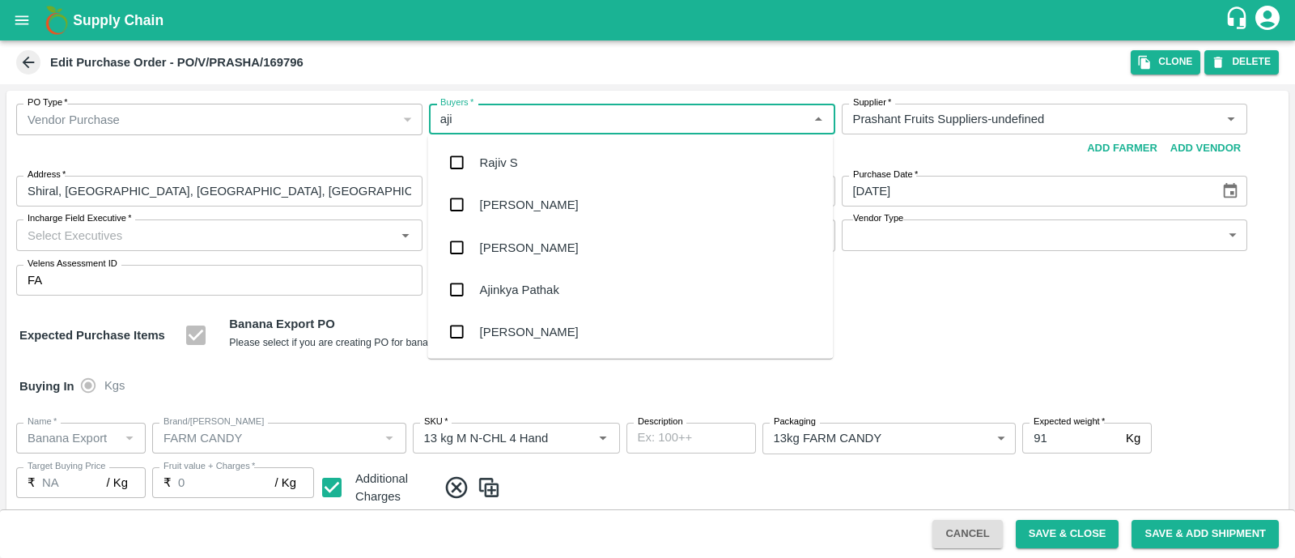
type input "ajit"
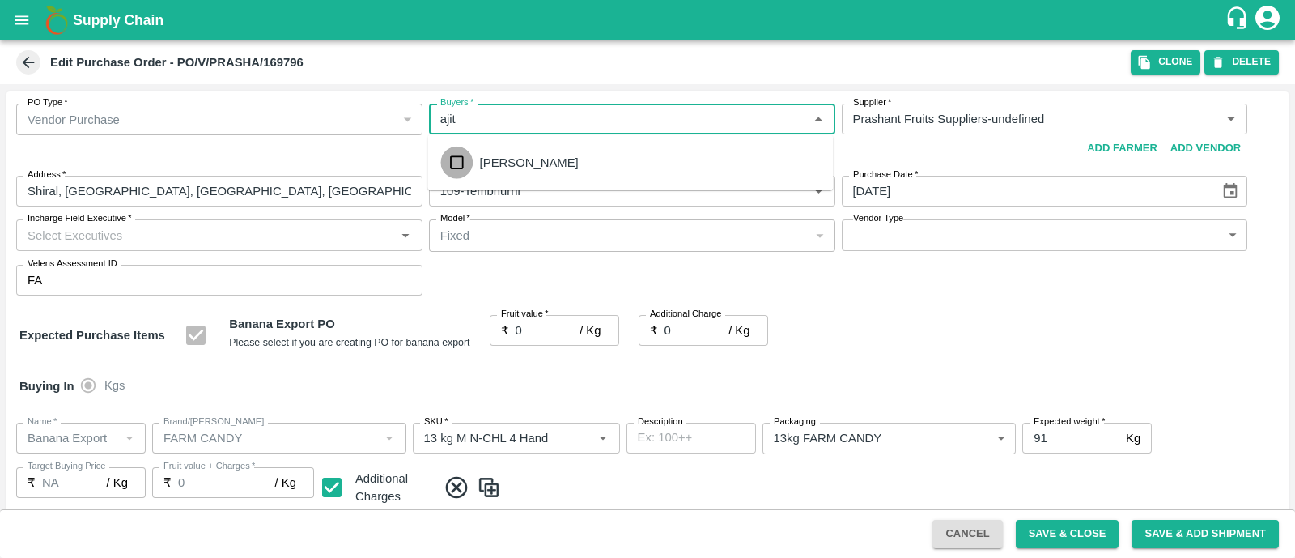
click at [448, 159] on input "checkbox" at bounding box center [456, 162] width 32 height 32
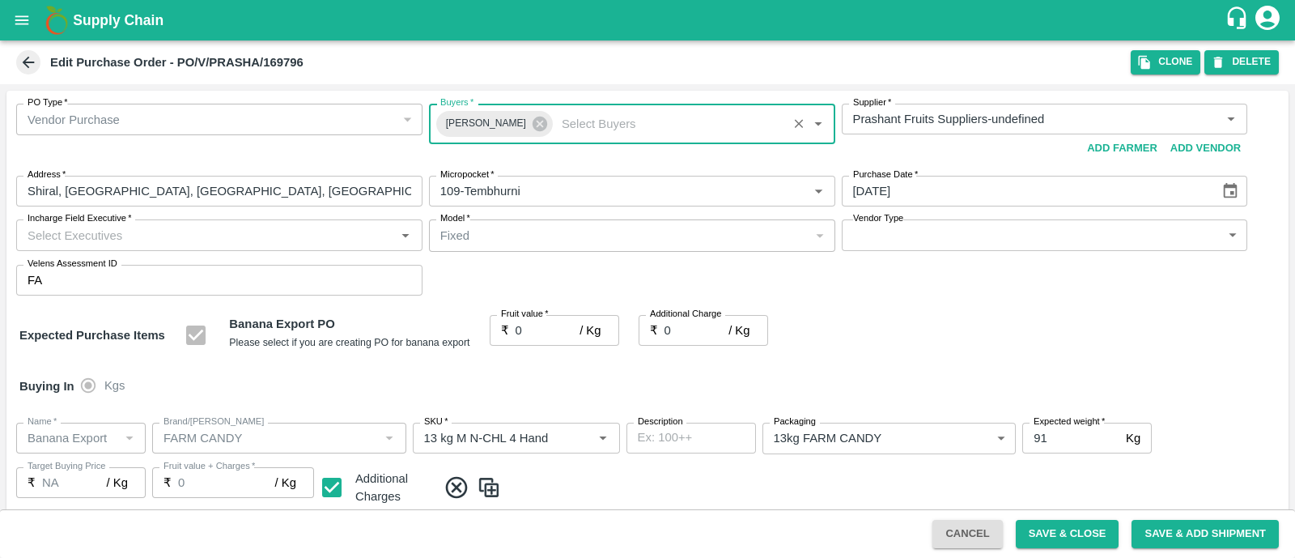
click at [356, 234] on input "Incharge Field Executive   *" at bounding box center [206, 234] width 370 height 21
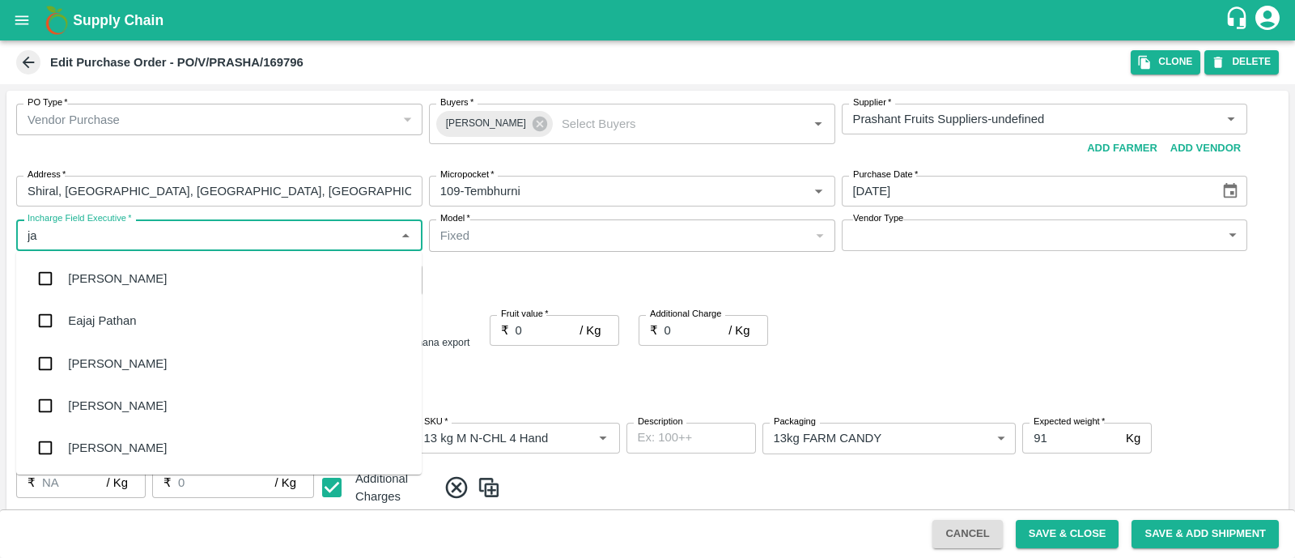
type input "jay"
click at [230, 346] on div "jaydip Tale" at bounding box center [218, 363] width 405 height 42
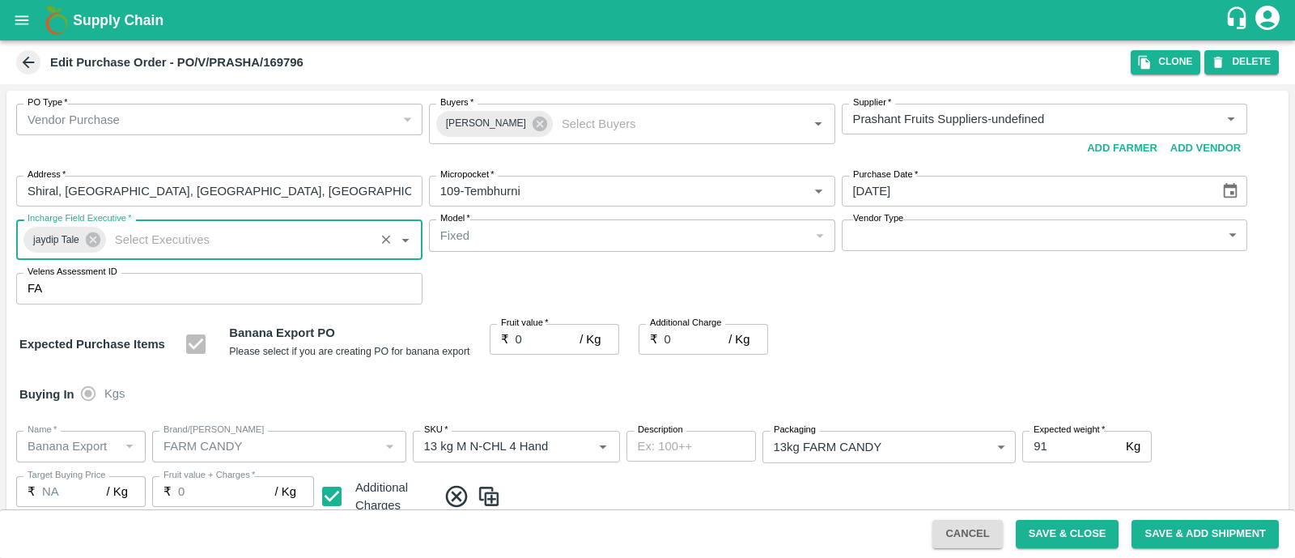
click at [940, 233] on body "Supply Chain Edit Purchase Order - PO/V/PRASHA/169796 Clone DELETE PO Type   * …" at bounding box center [647, 279] width 1295 height 558
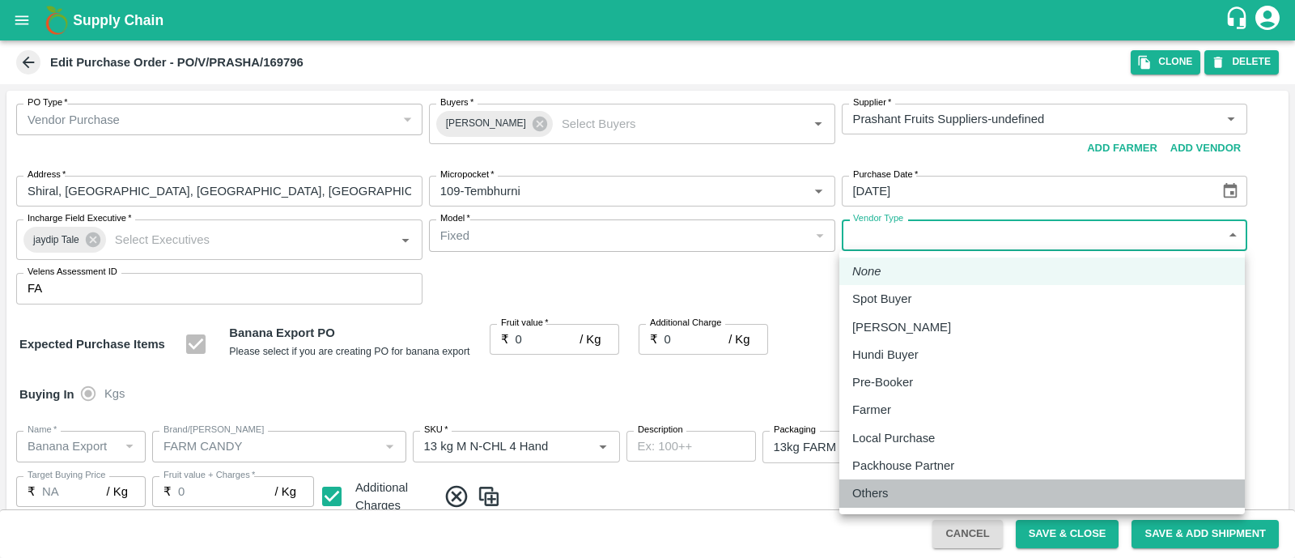
click at [886, 487] on p "Others" at bounding box center [870, 493] width 36 height 18
type input "OTHER"
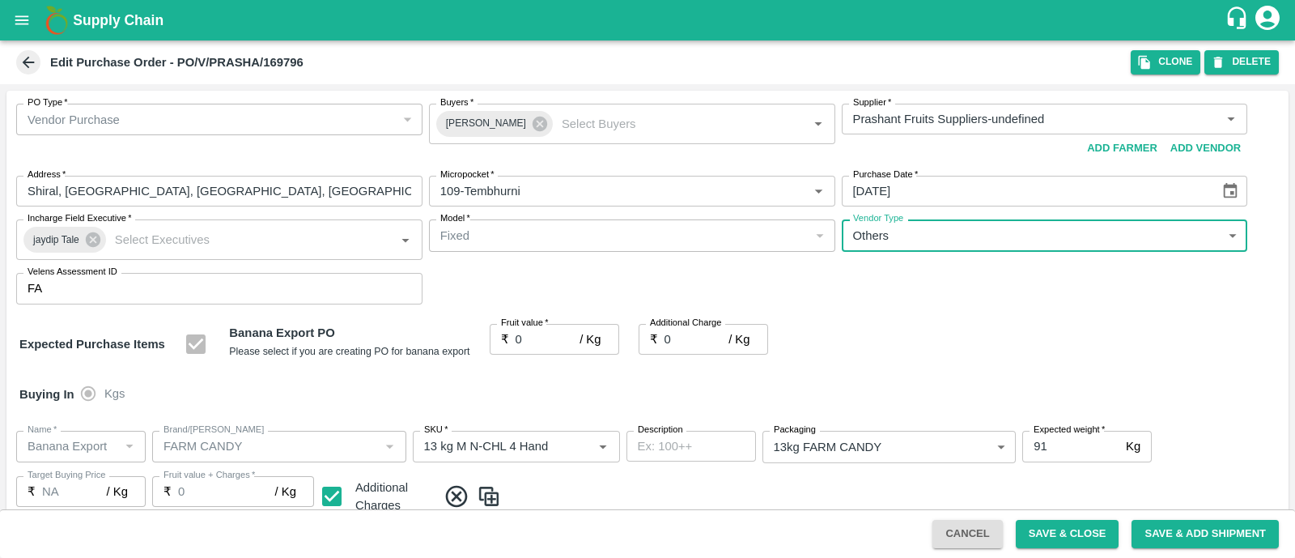
click at [538, 350] on input "0" at bounding box center [548, 339] width 65 height 31
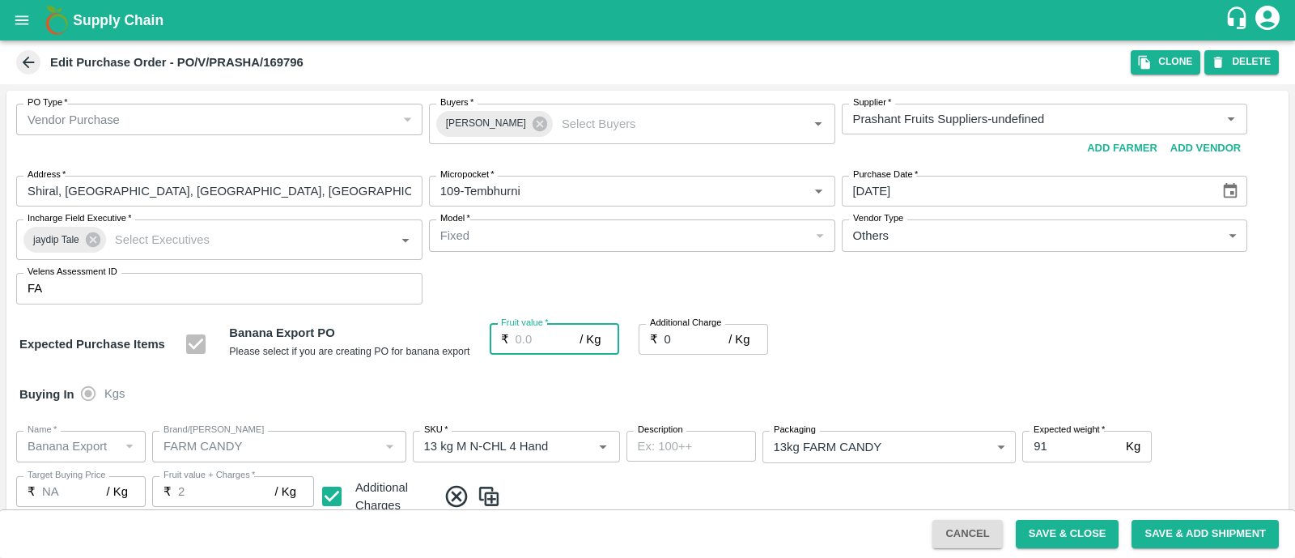
type input "2"
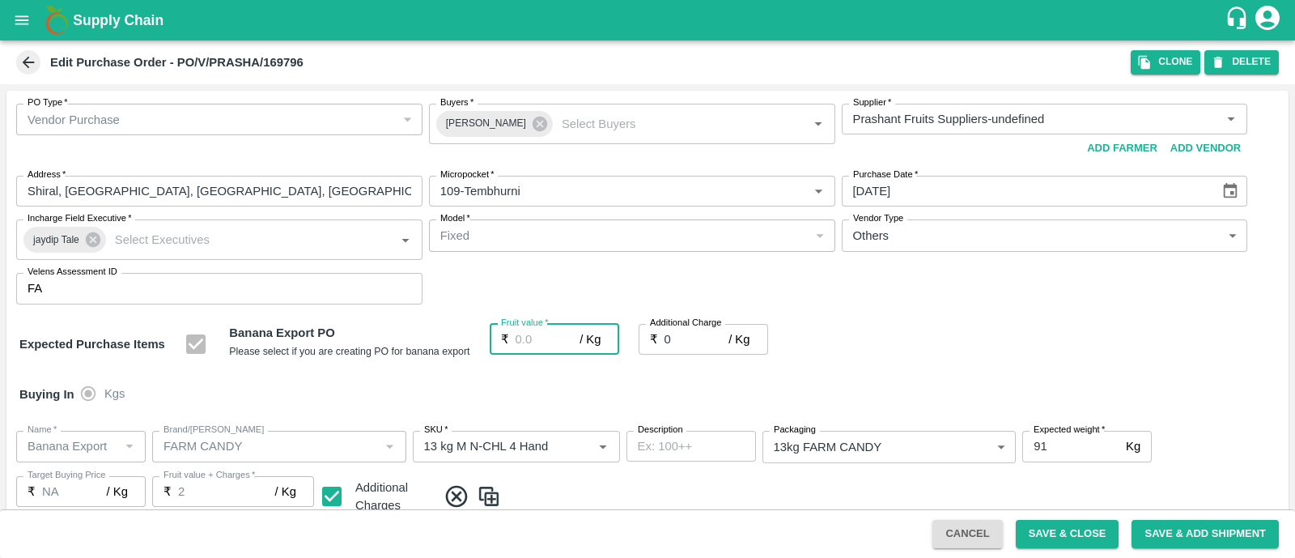
type input "2"
type input "24"
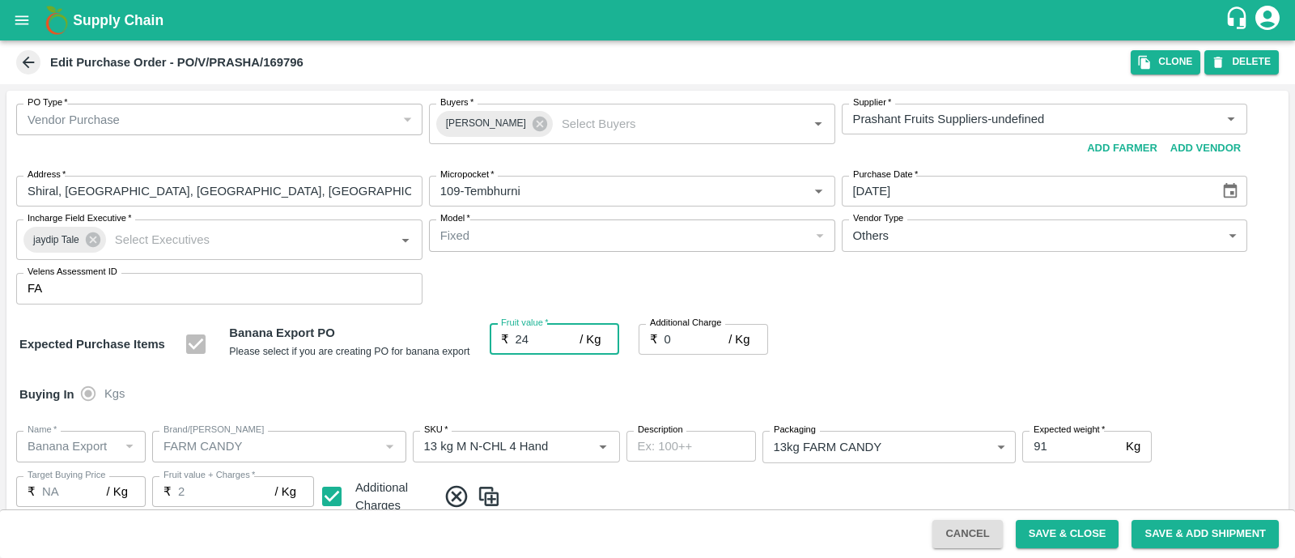
type input "24"
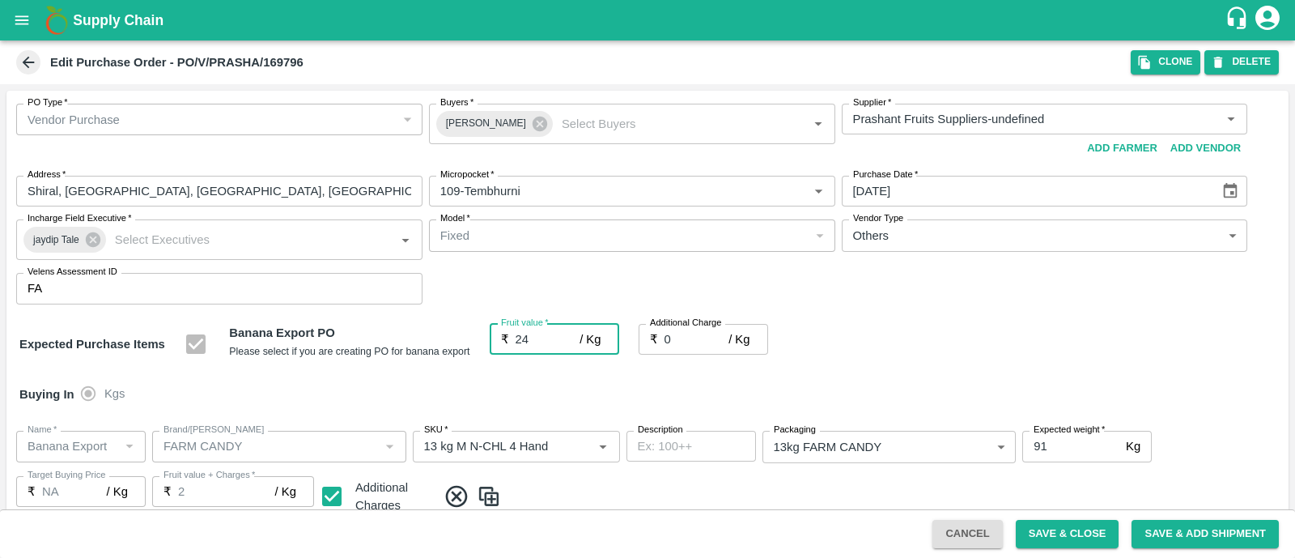
type input "24"
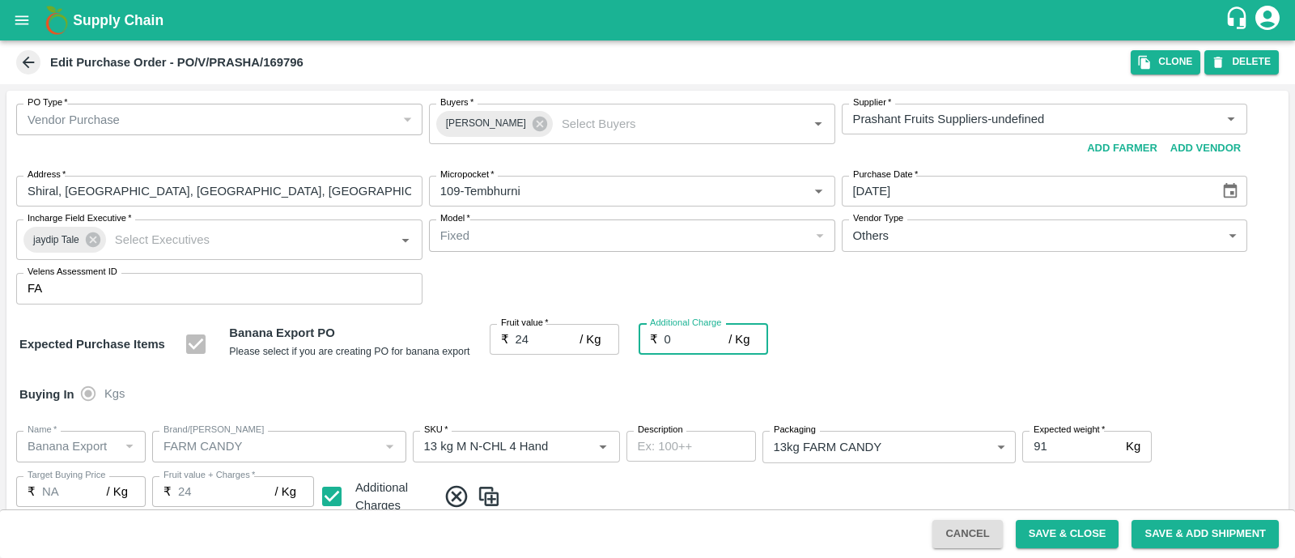
type input "2"
type input "26"
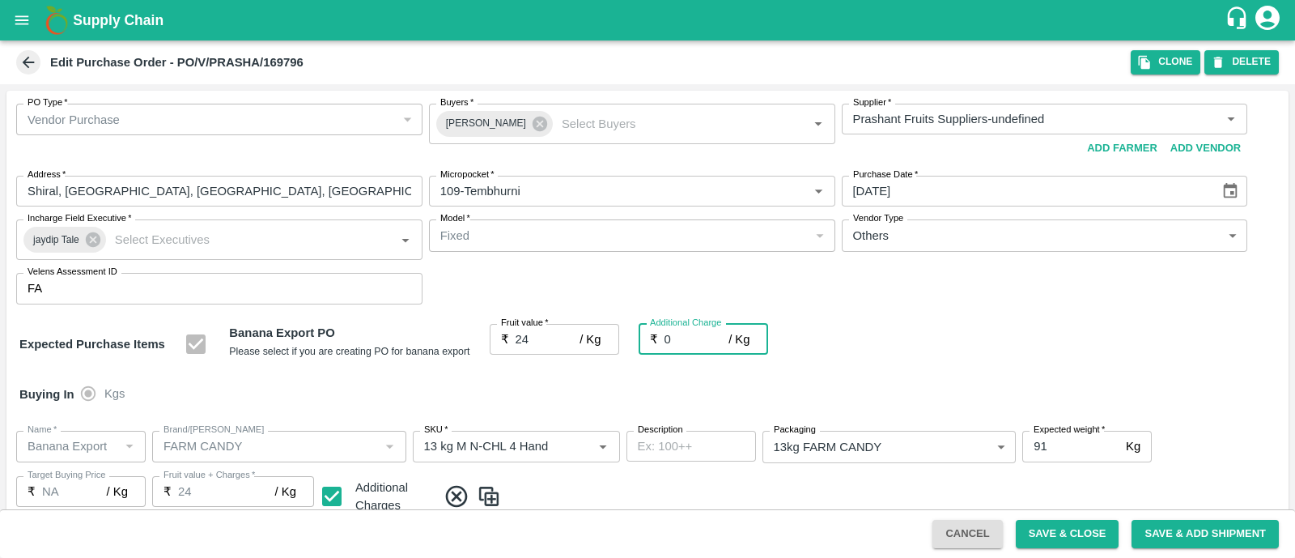
type input "26"
type input "2.7"
type input "26.7"
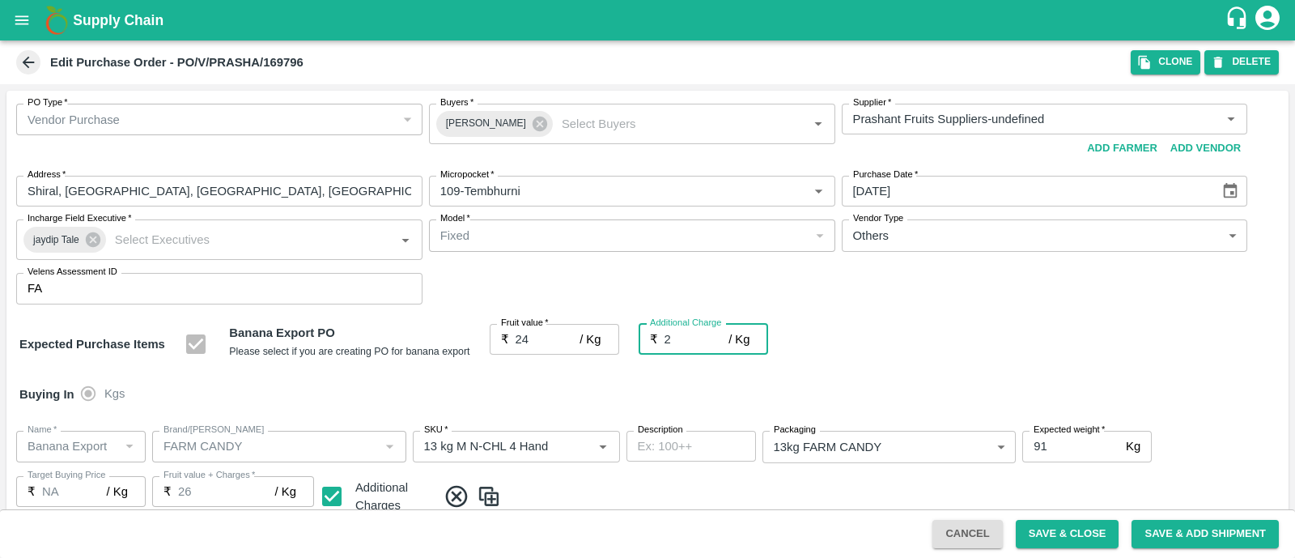
type input "26.7"
type input "2.75"
type input "26.75"
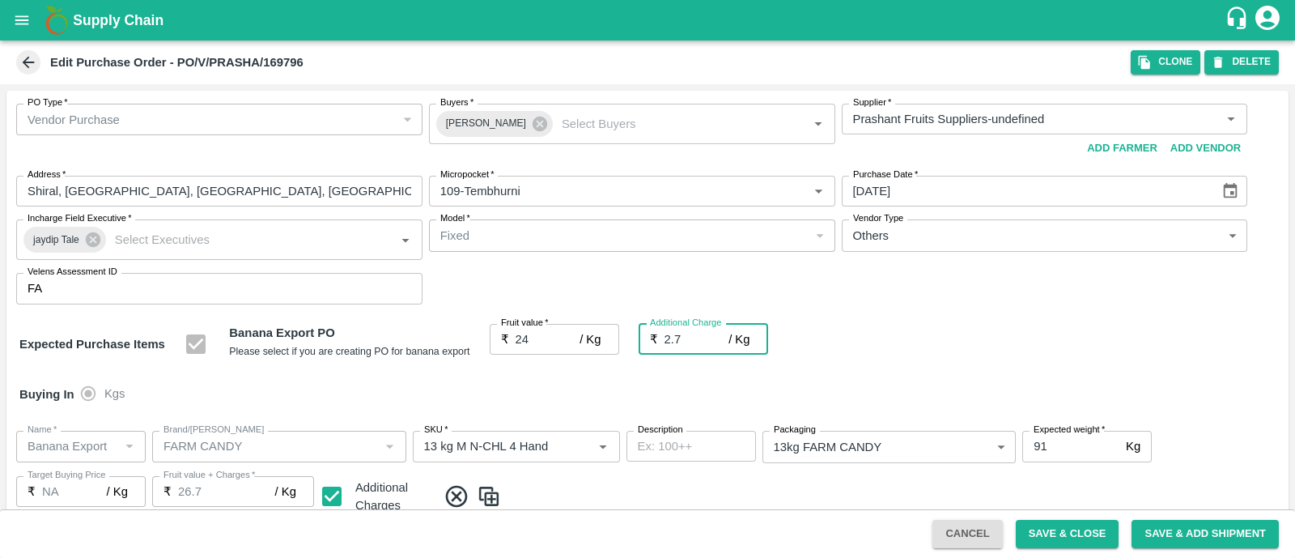
type input "26.75"
type input "2.75"
click at [885, 354] on div "Expected Purchase Items Banana Export PO Please select if you are creating PO f…" at bounding box center [647, 344] width 1256 height 41
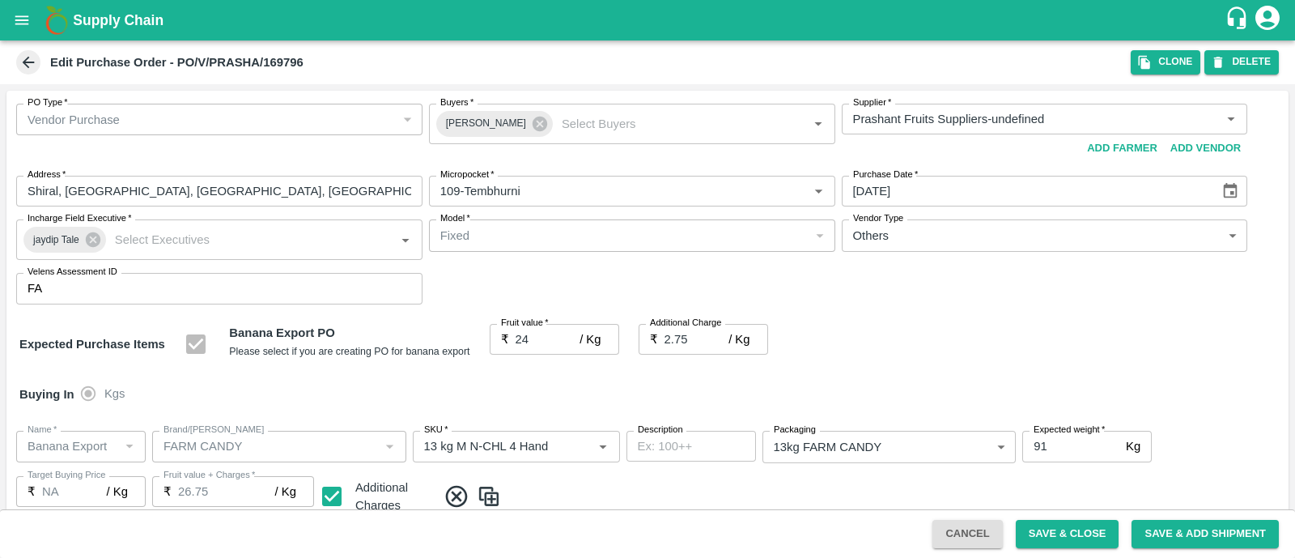
scroll to position [890, 0]
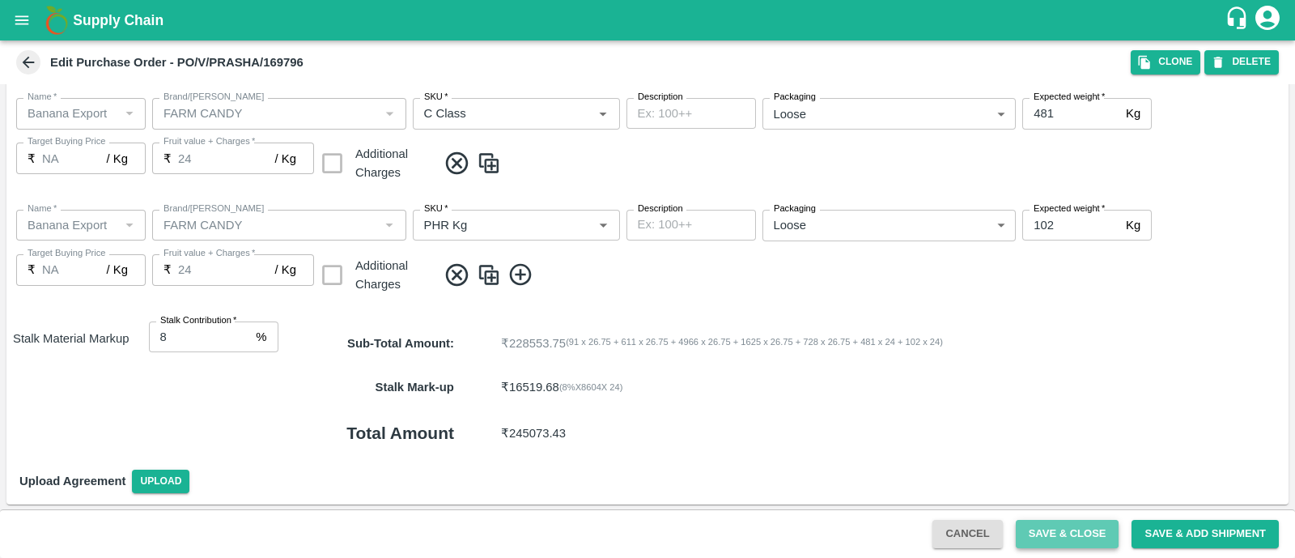
click at [1056, 532] on button "Save & Close" at bounding box center [1068, 534] width 104 height 28
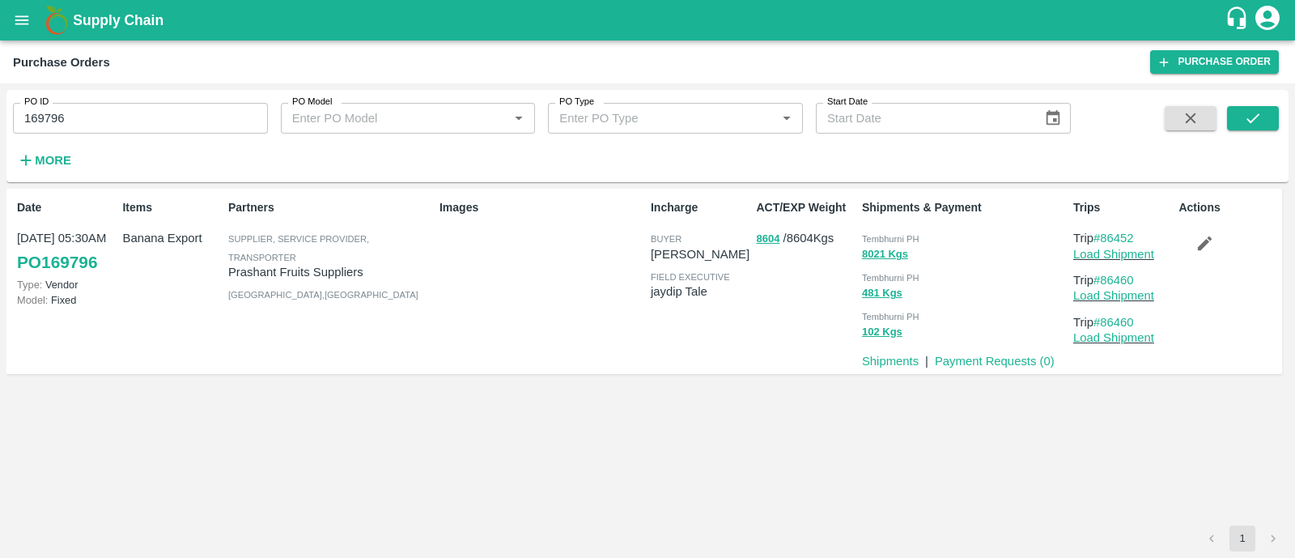
click at [128, 122] on input "169796" at bounding box center [140, 118] width 255 height 31
paste input "text"
type input "169792"
click at [1258, 112] on icon "submit" at bounding box center [1253, 118] width 18 height 18
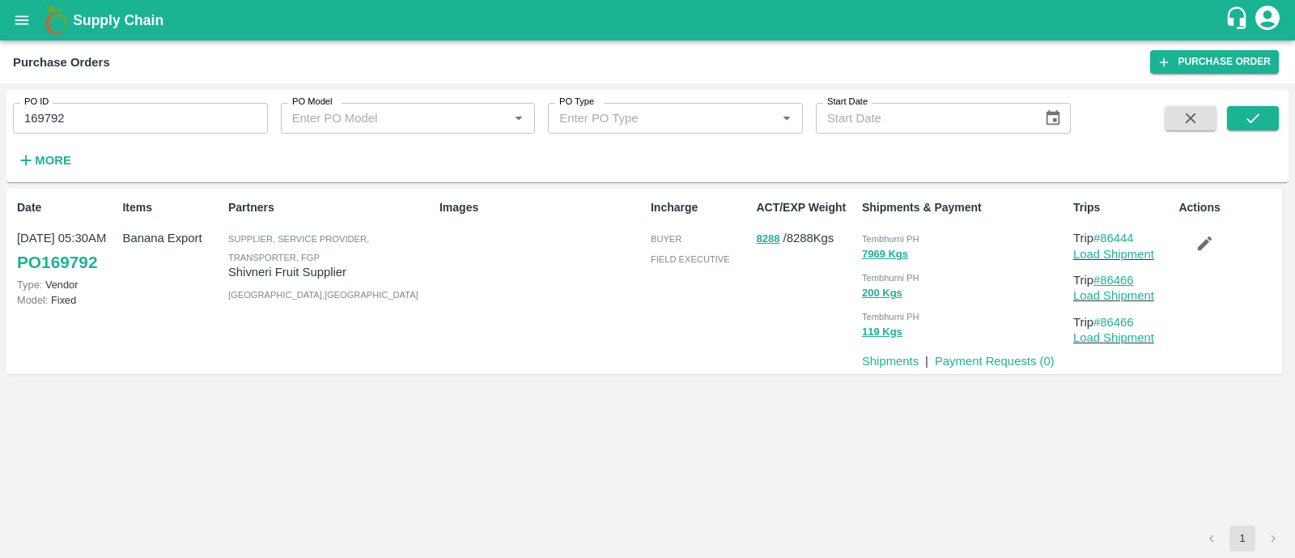
drag, startPoint x: 1141, startPoint y: 275, endPoint x: 1103, endPoint y: 276, distance: 38.0
click at [1103, 276] on p "Trip #86466" at bounding box center [1122, 280] width 99 height 18
copy link "86466"
click at [1253, 127] on icon "submit" at bounding box center [1253, 118] width 18 height 18
drag, startPoint x: 1148, startPoint y: 240, endPoint x: 1101, endPoint y: 234, distance: 47.4
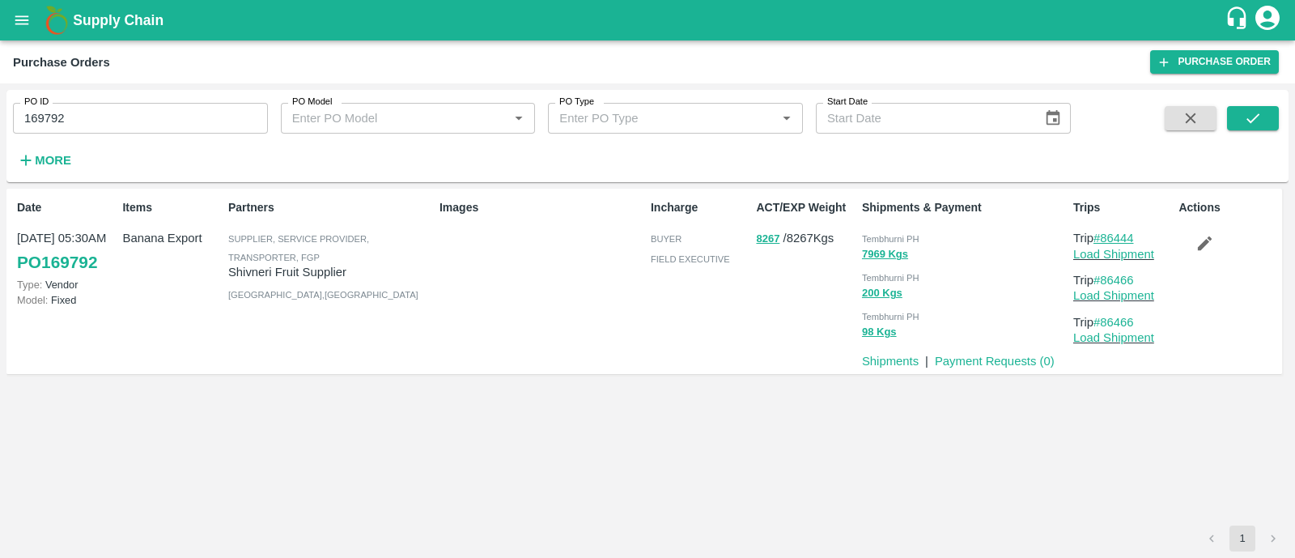
click at [1101, 234] on p "Trip #86444" at bounding box center [1122, 238] width 99 height 18
copy link "86444"
click at [1087, 253] on link "Load Shipment" at bounding box center [1113, 254] width 81 height 13
click at [1209, 243] on icon "button" at bounding box center [1204, 243] width 18 height 18
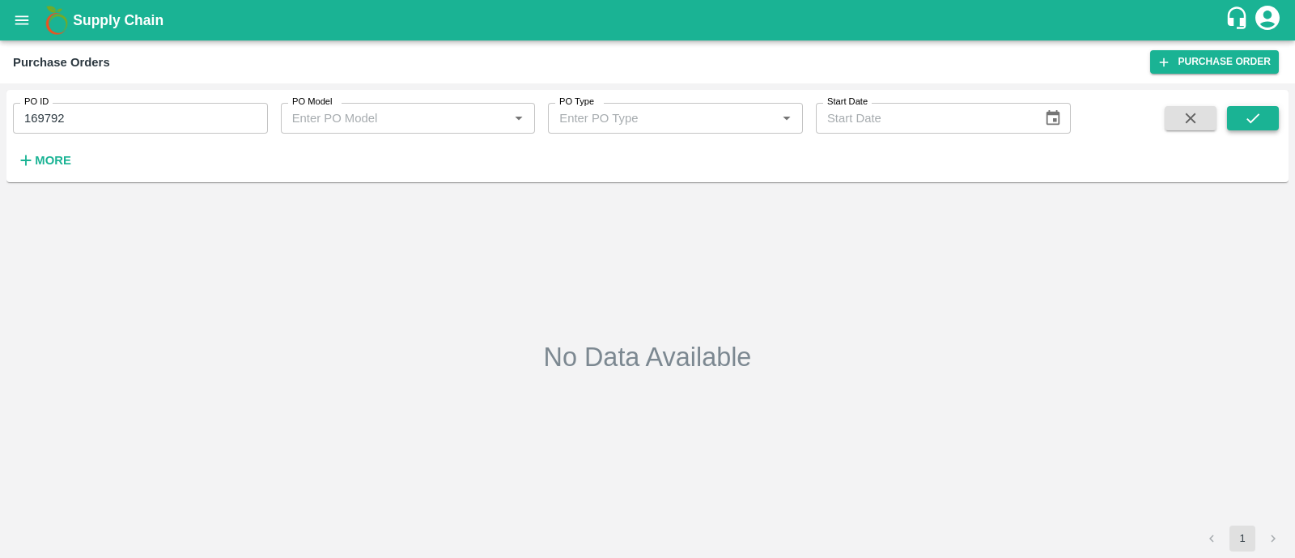
click at [1267, 114] on button "submit" at bounding box center [1253, 118] width 52 height 24
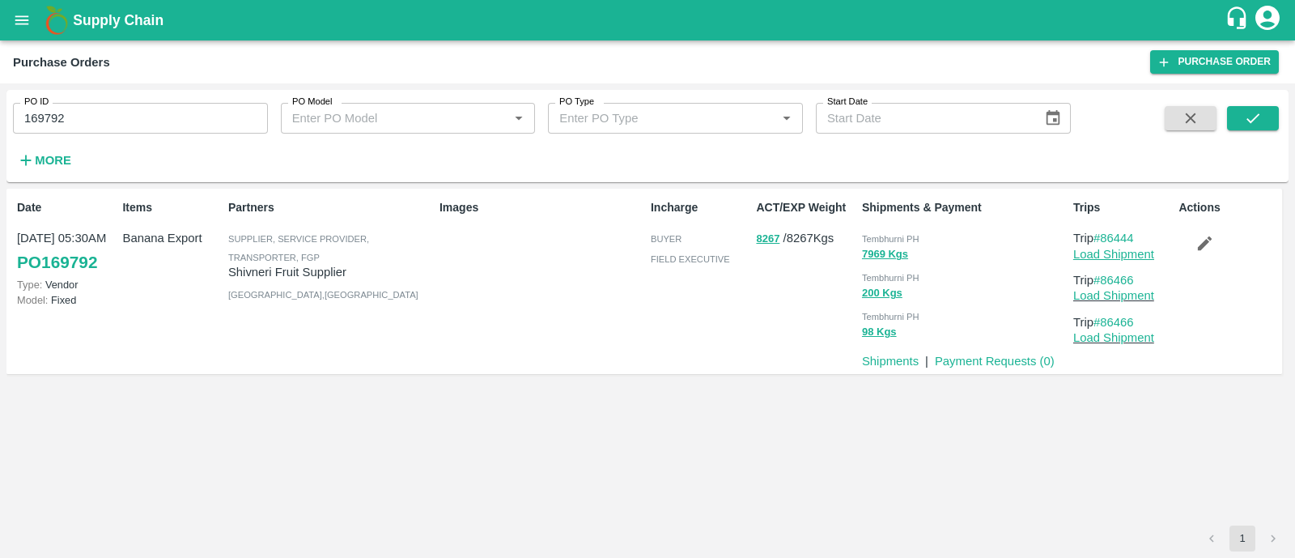
click at [1127, 249] on link "Load Shipment" at bounding box center [1113, 254] width 81 height 13
click at [1206, 236] on icon "button" at bounding box center [1204, 243] width 18 height 18
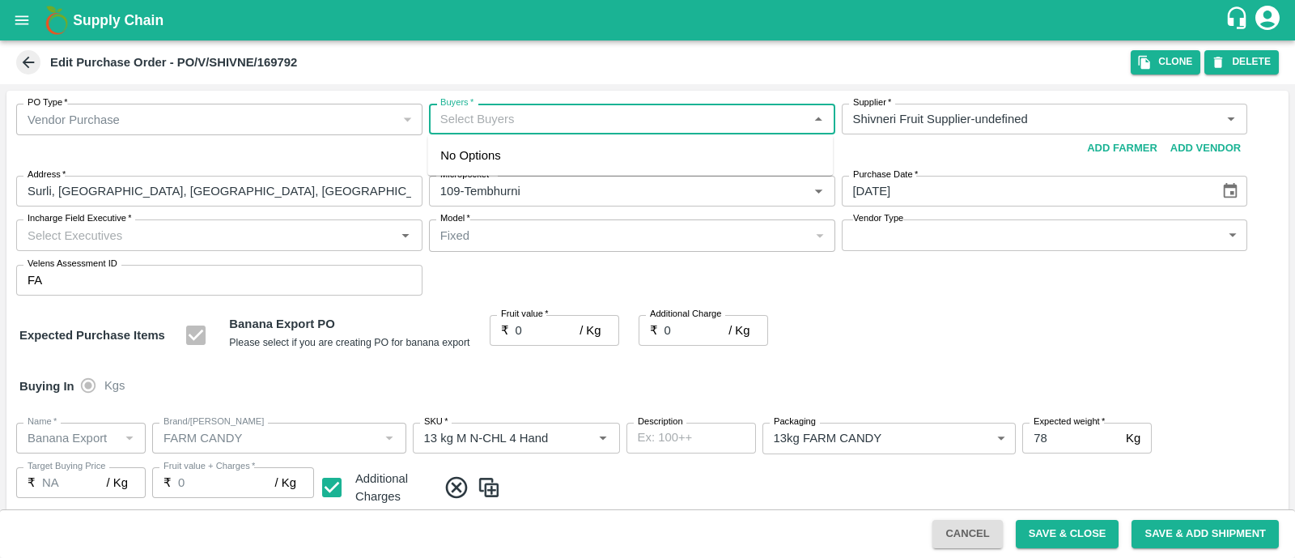
click at [559, 114] on input "Buyers   *" at bounding box center [619, 118] width 370 height 21
type input "ajit"
click at [605, 146] on div "Ajit Otari" at bounding box center [629, 163] width 405 height 42
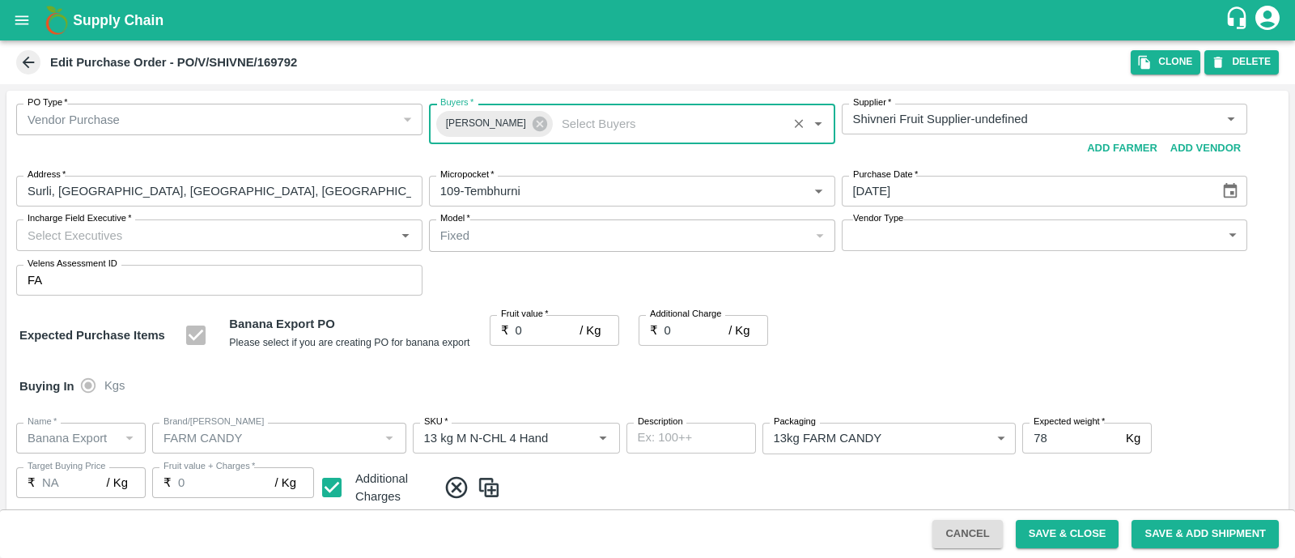
click at [272, 246] on div "Incharge Field Executive   *" at bounding box center [219, 234] width 406 height 31
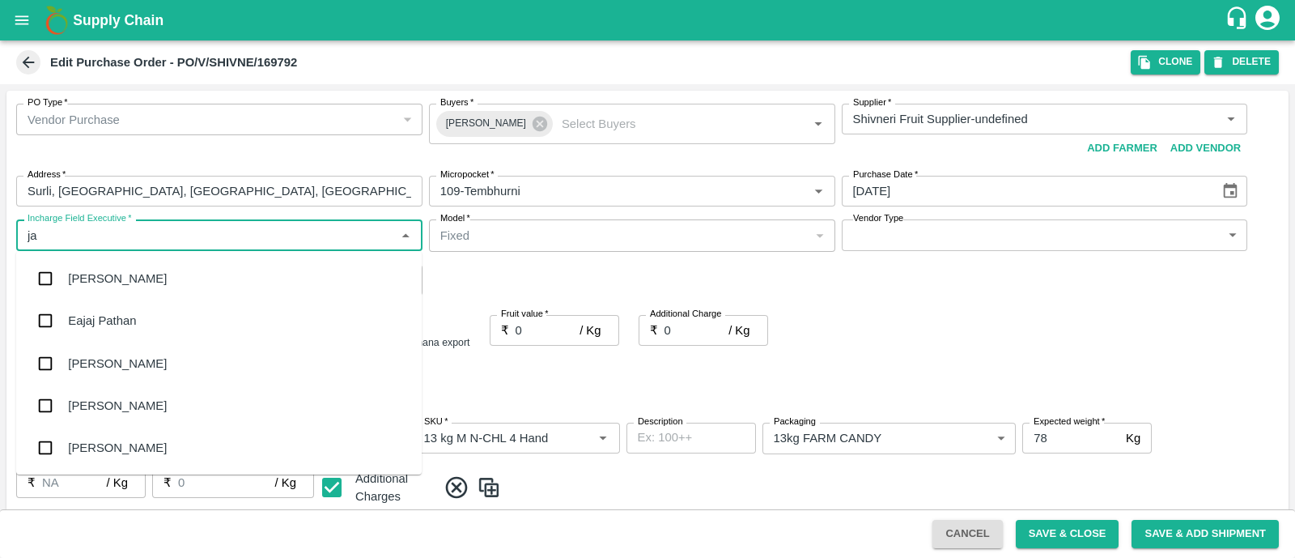
type input "jay"
click at [145, 355] on div "jaydip Tale" at bounding box center [218, 363] width 405 height 42
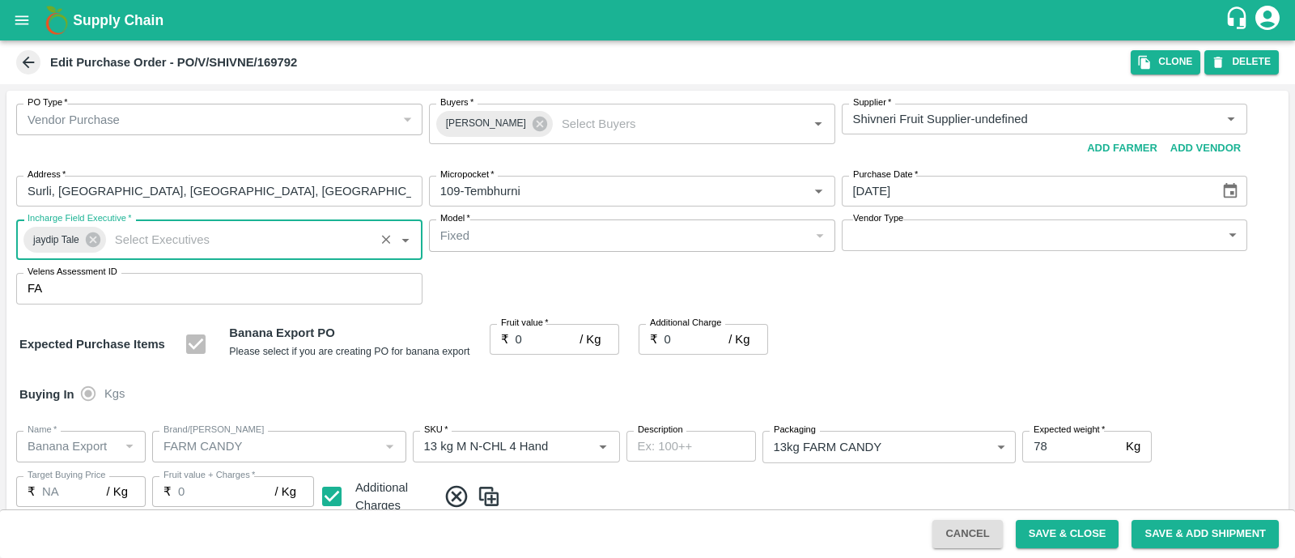
click at [881, 241] on body "Supply Chain Edit Purchase Order - PO/V/SHIVNE/169792 Clone DELETE PO Type   * …" at bounding box center [647, 279] width 1295 height 558
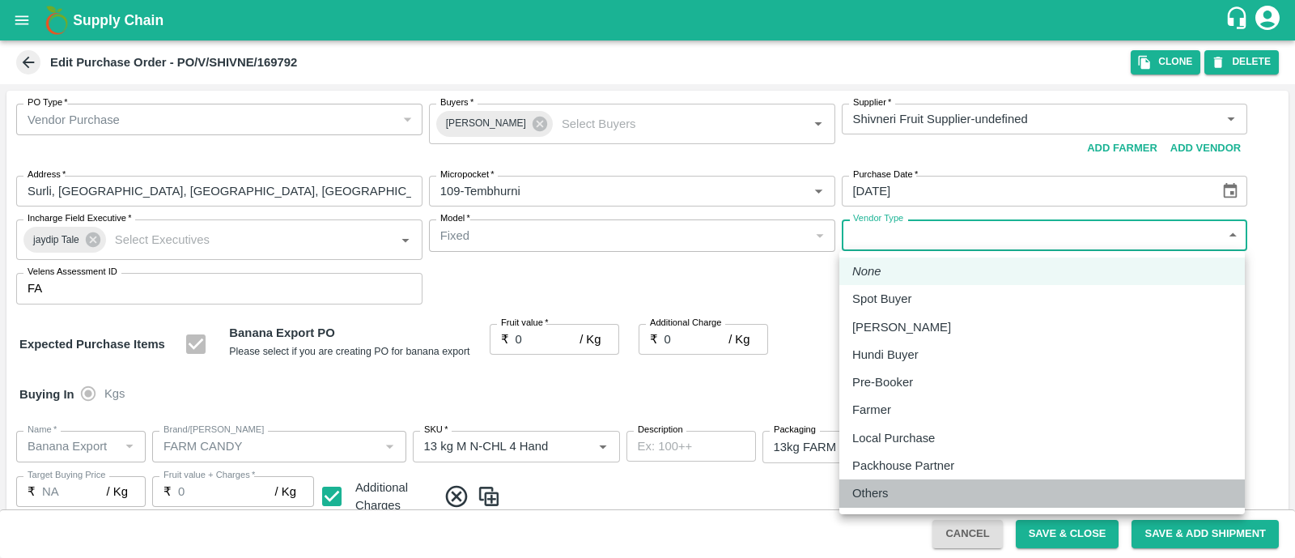
click at [881, 493] on p "Others" at bounding box center [870, 493] width 36 height 18
type input "OTHER"
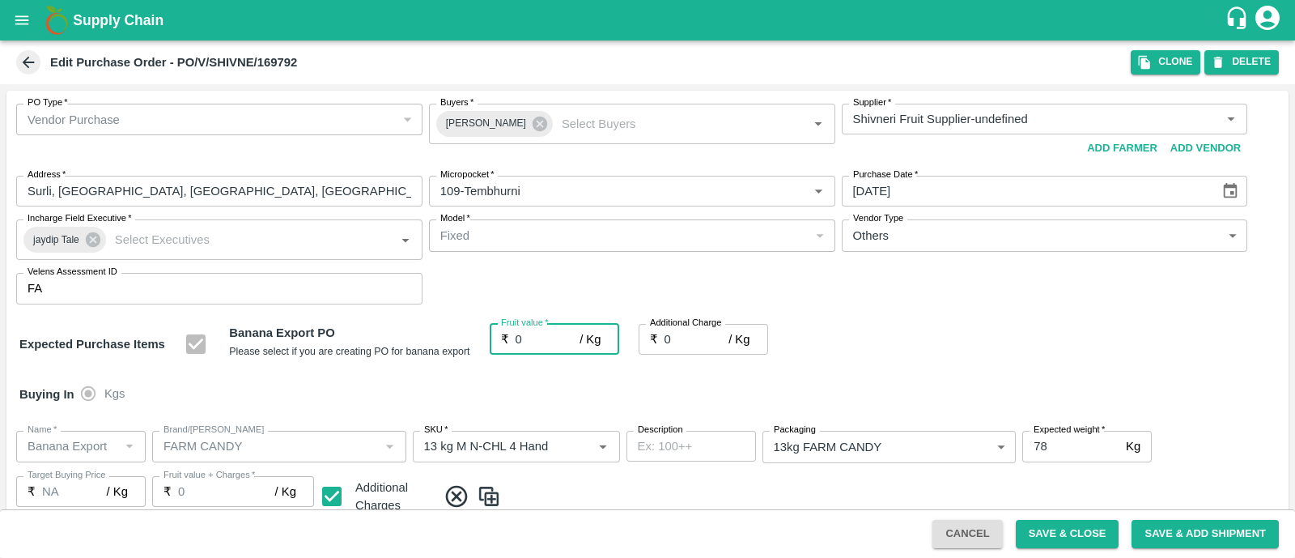
click at [530, 334] on input "0" at bounding box center [548, 339] width 65 height 31
type input "2"
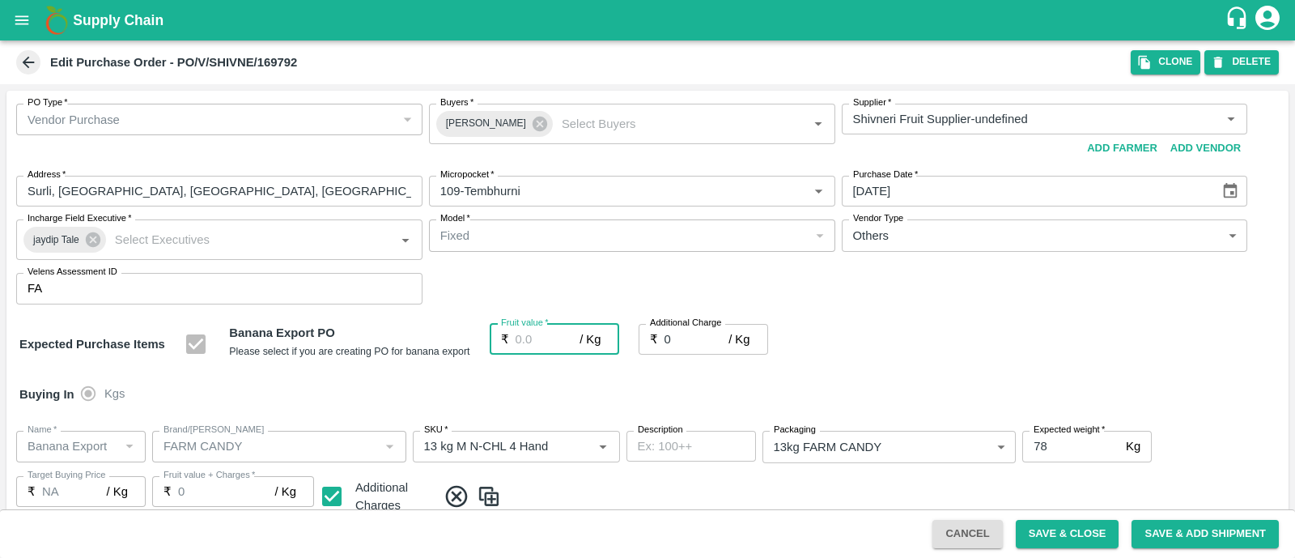
type input "2"
type input "25"
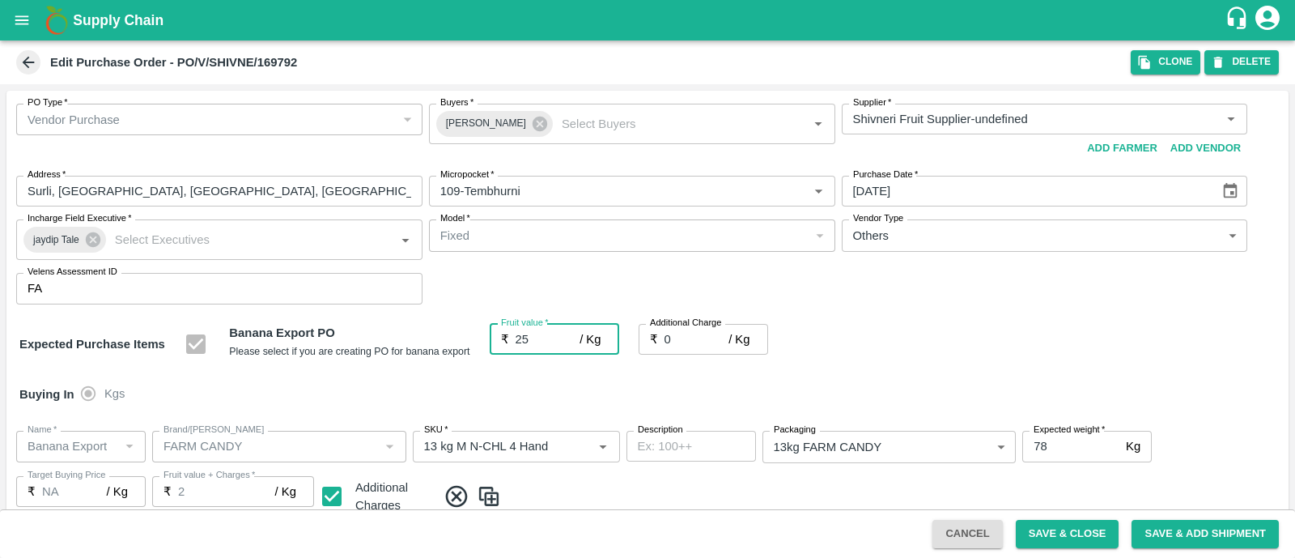
type input "25"
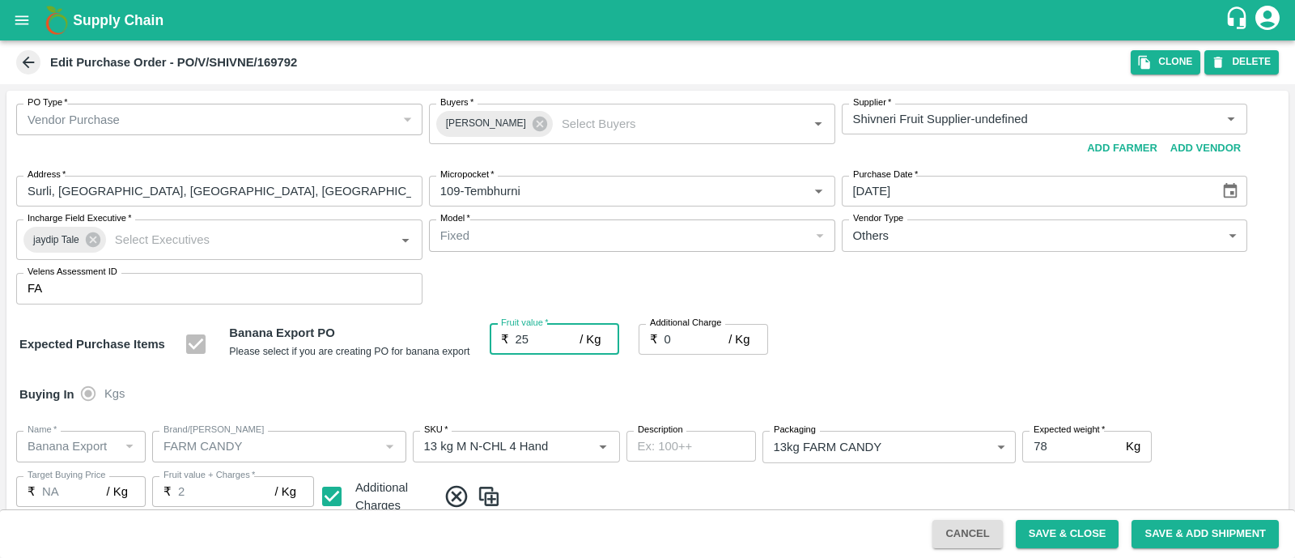
type input "25"
type input "2"
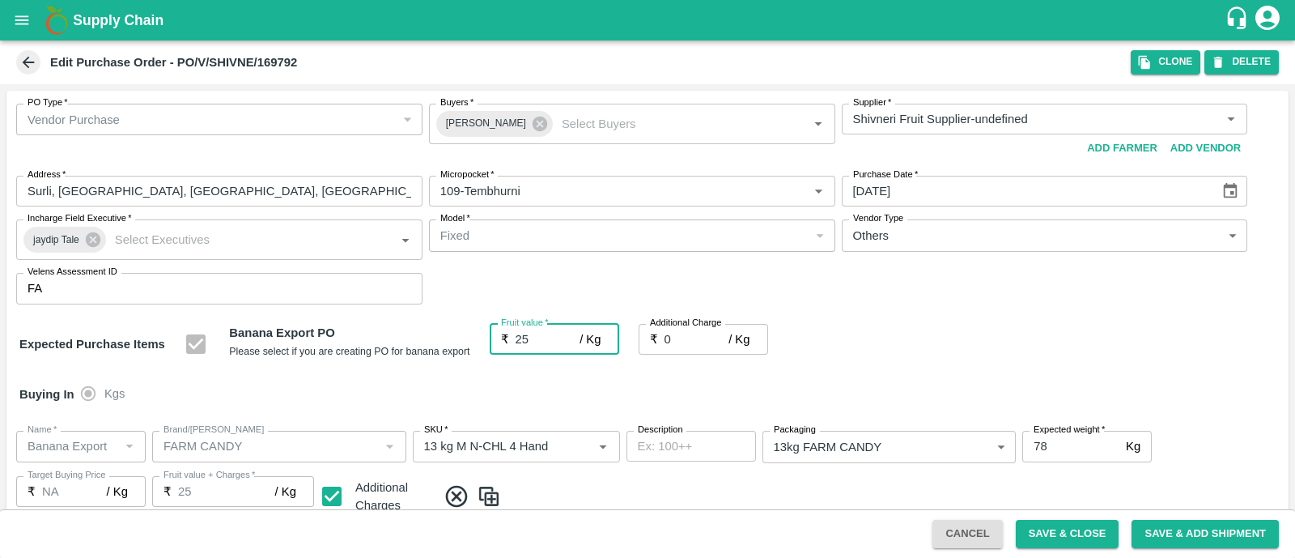
type input "2"
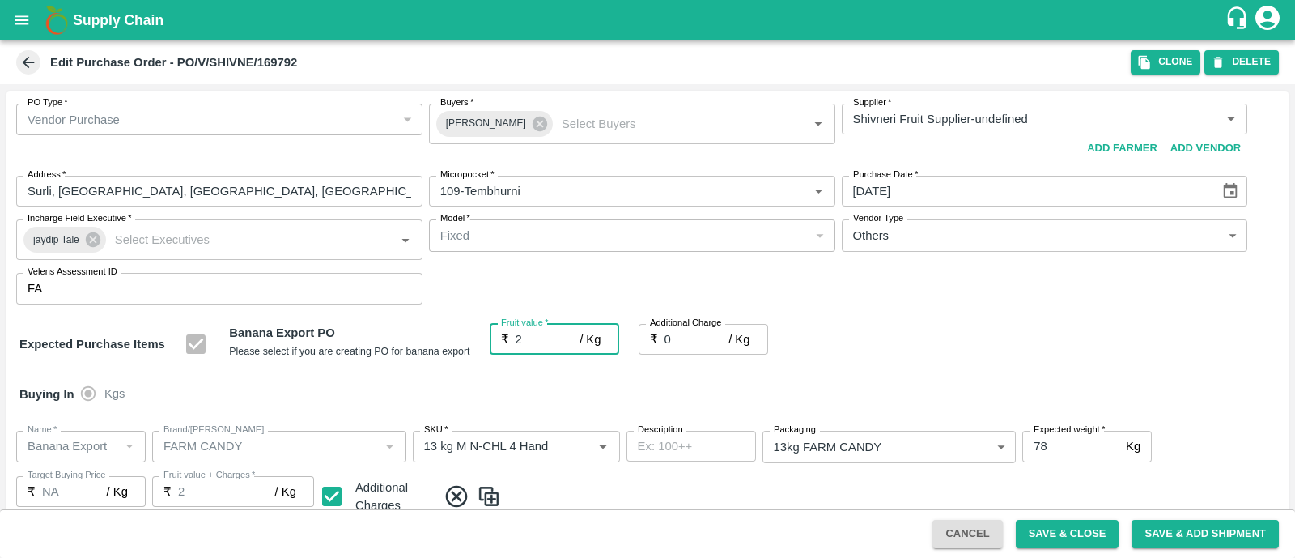
type input "24"
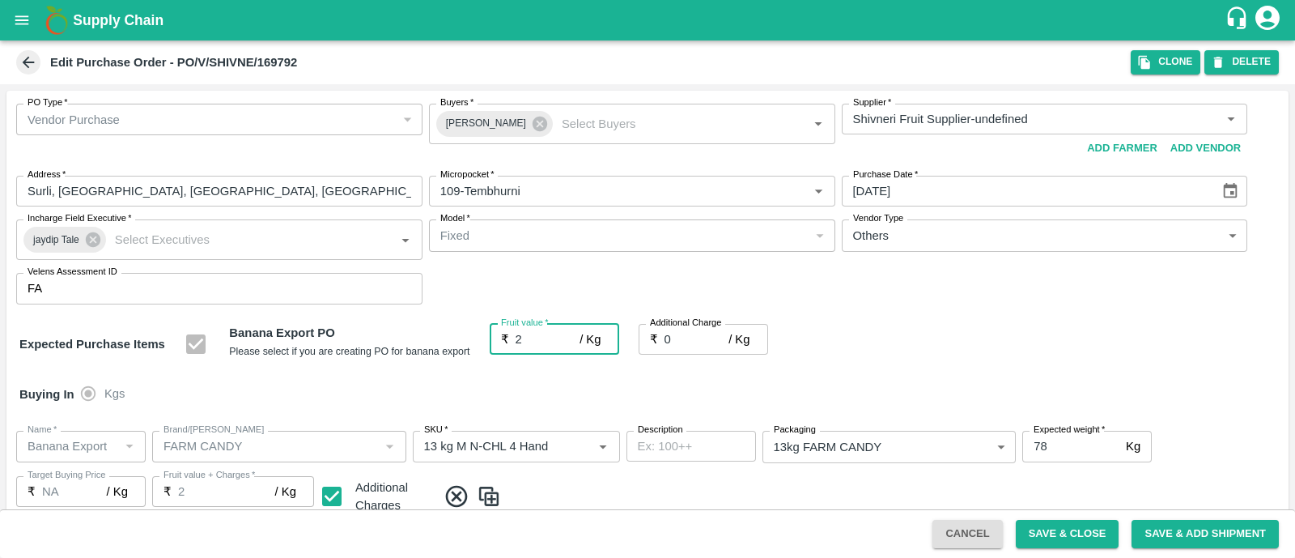
type input "24"
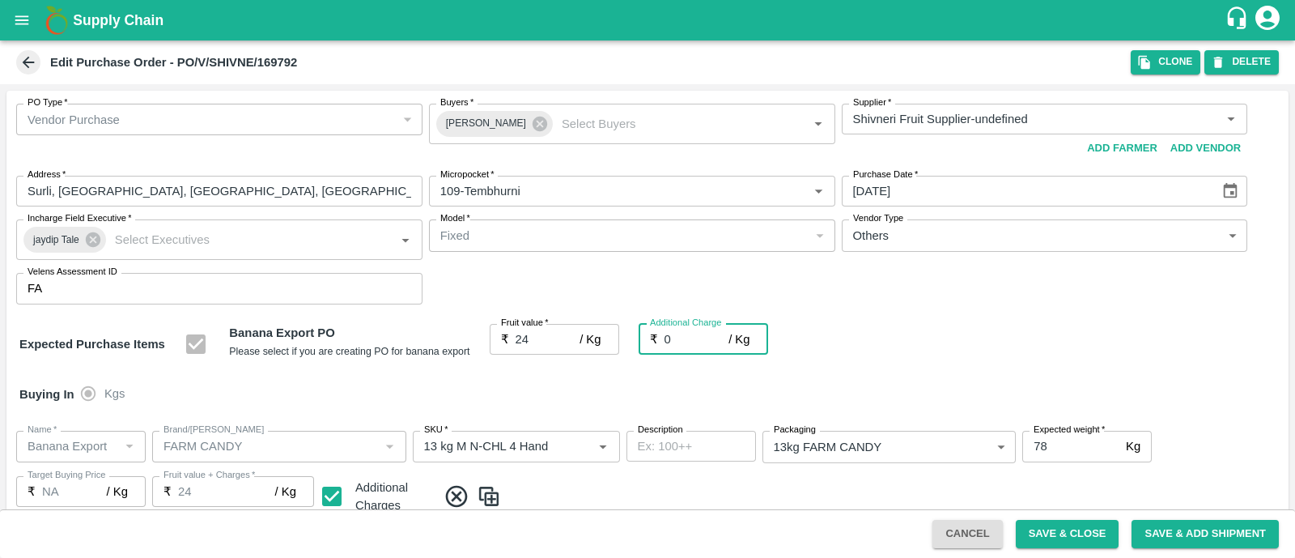
type input "2"
type input "26"
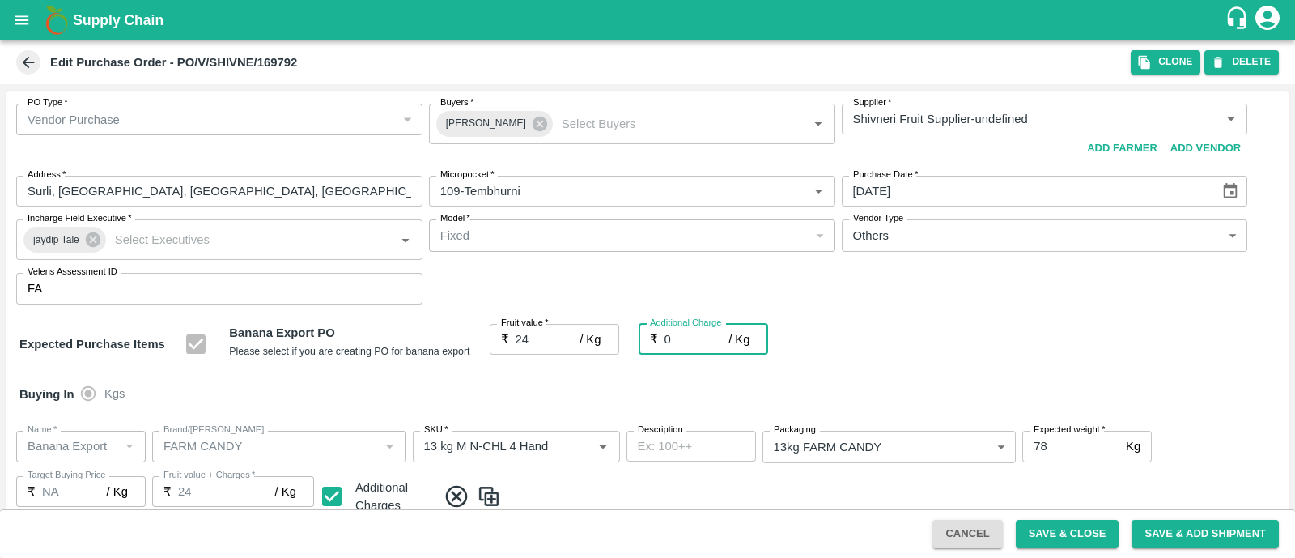
type input "26"
type input "2.7"
type input "26.7"
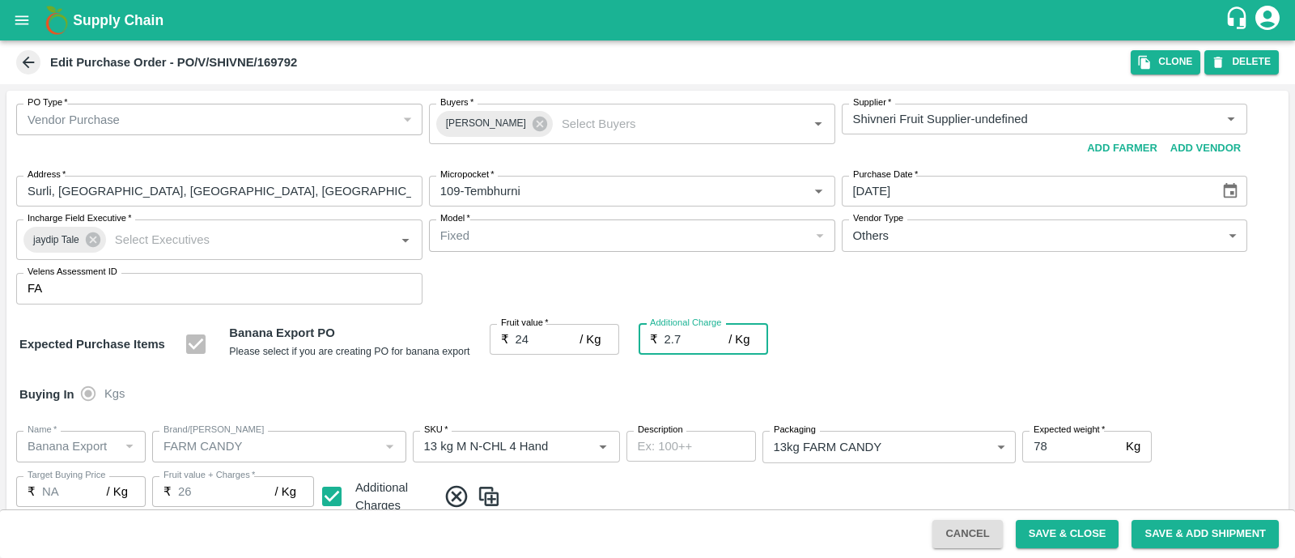
type input "26.7"
type input "2.75"
type input "26.75"
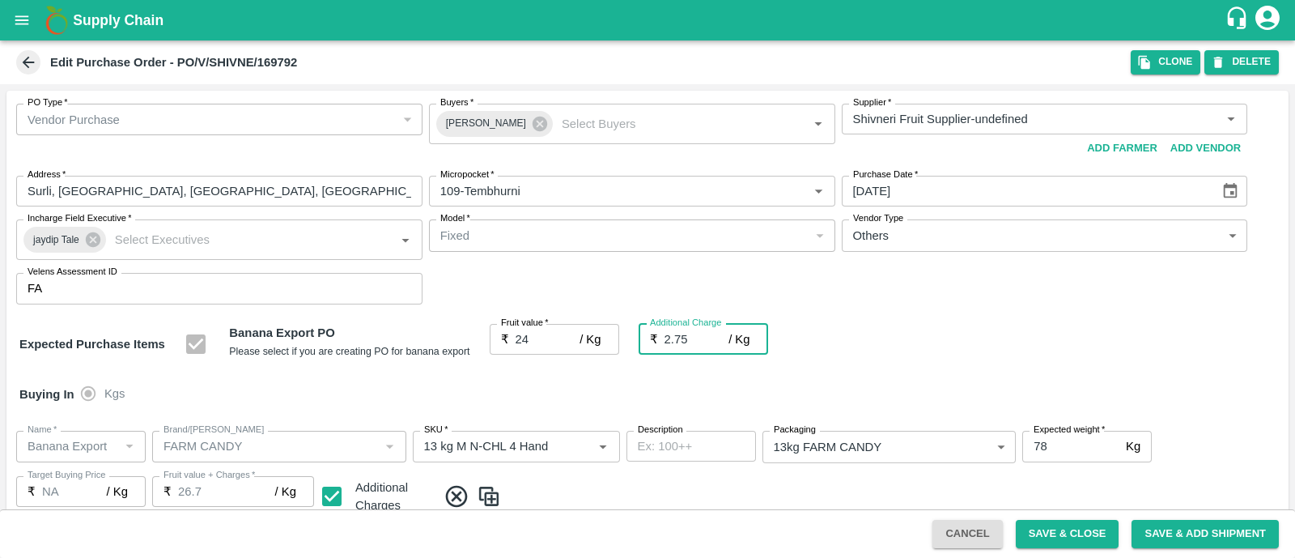
type input "26.75"
type input "2.75"
click at [869, 346] on div "Expected Purchase Items Banana Export PO Please select if you are creating PO f…" at bounding box center [647, 344] width 1256 height 41
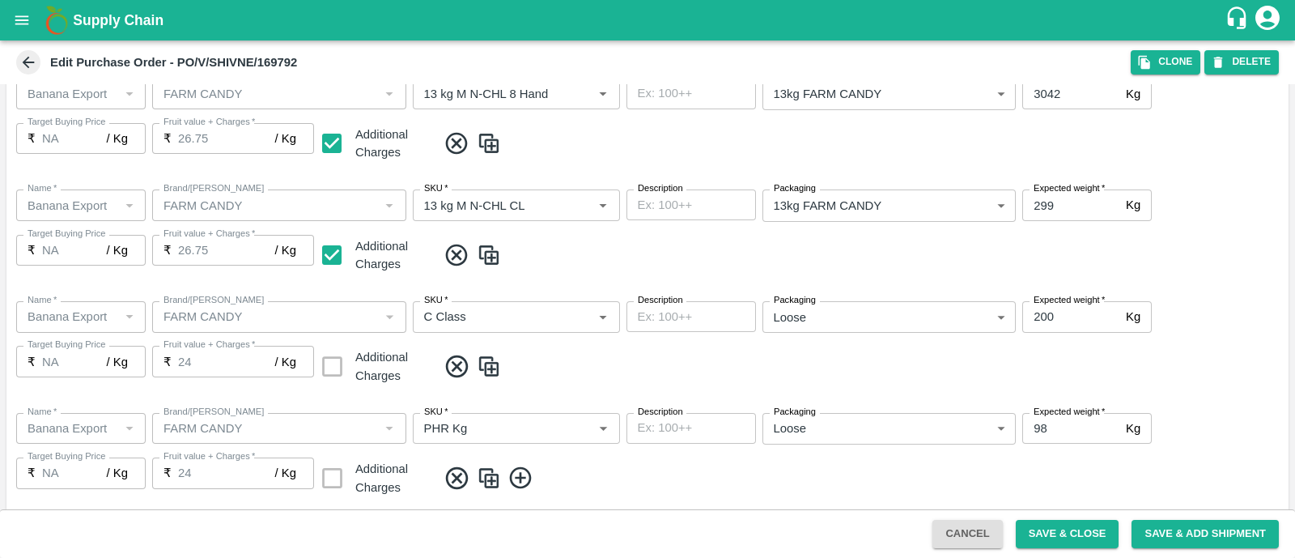
scroll to position [890, 0]
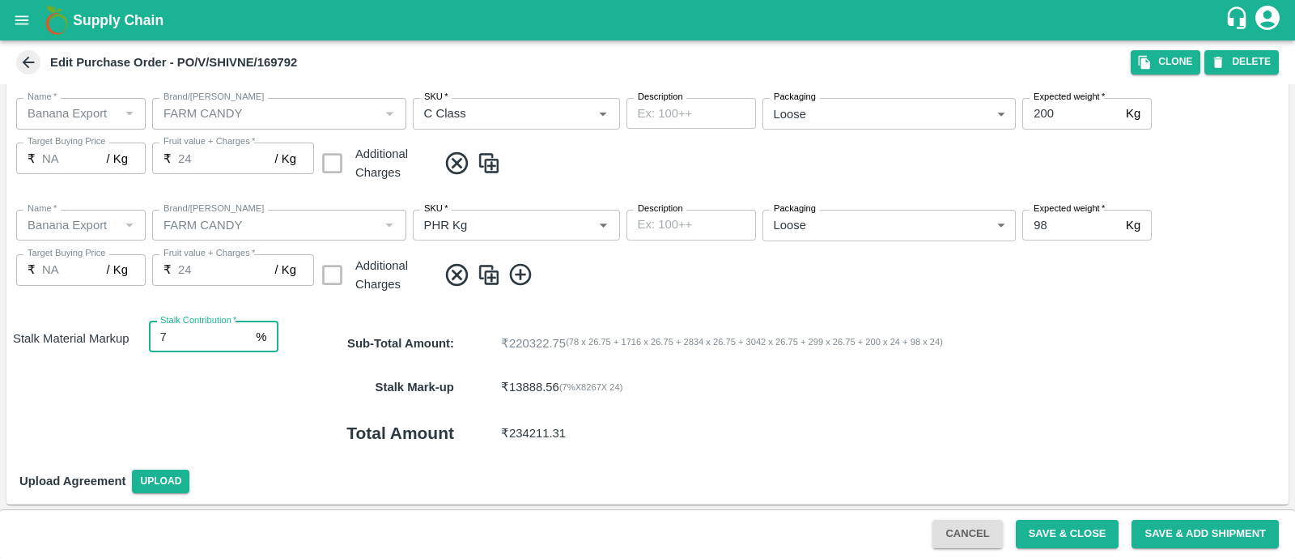
drag, startPoint x: 192, startPoint y: 334, endPoint x: 138, endPoint y: 338, distance: 53.6
click at [138, 338] on div "Stalk Material Markup Stalk Contribution   * 7 % Stalk Contribution" at bounding box center [142, 389] width 272 height 137
type input "8"
click at [851, 462] on div "Upload Agreement Upload" at bounding box center [647, 480] width 1282 height 47
click at [1042, 526] on button "Save & Close" at bounding box center [1068, 534] width 104 height 28
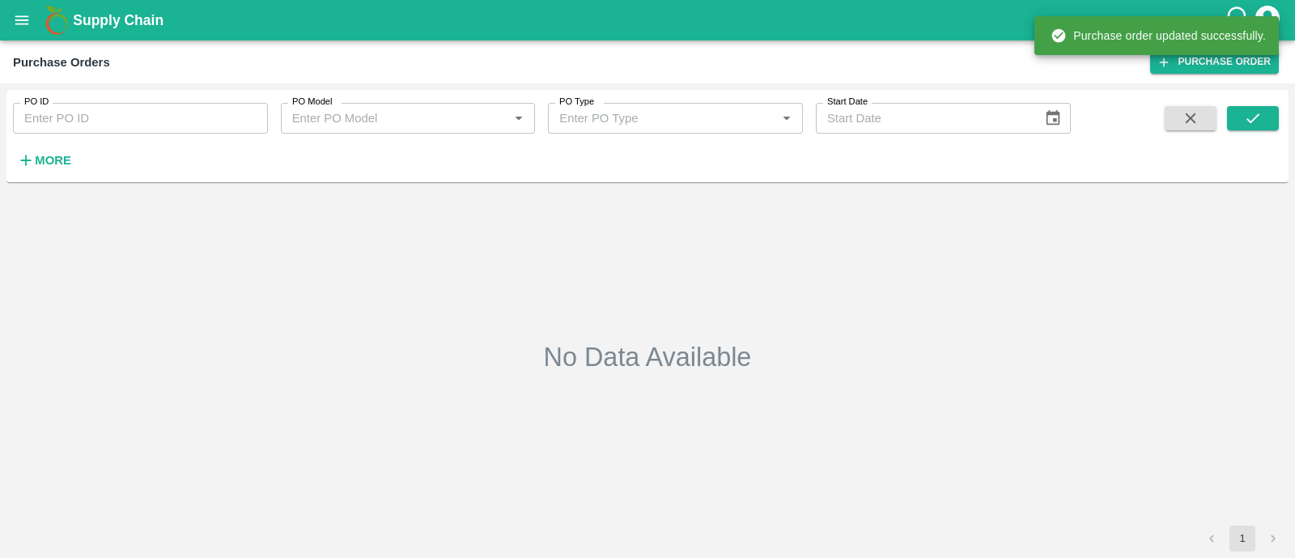
type input "169792"
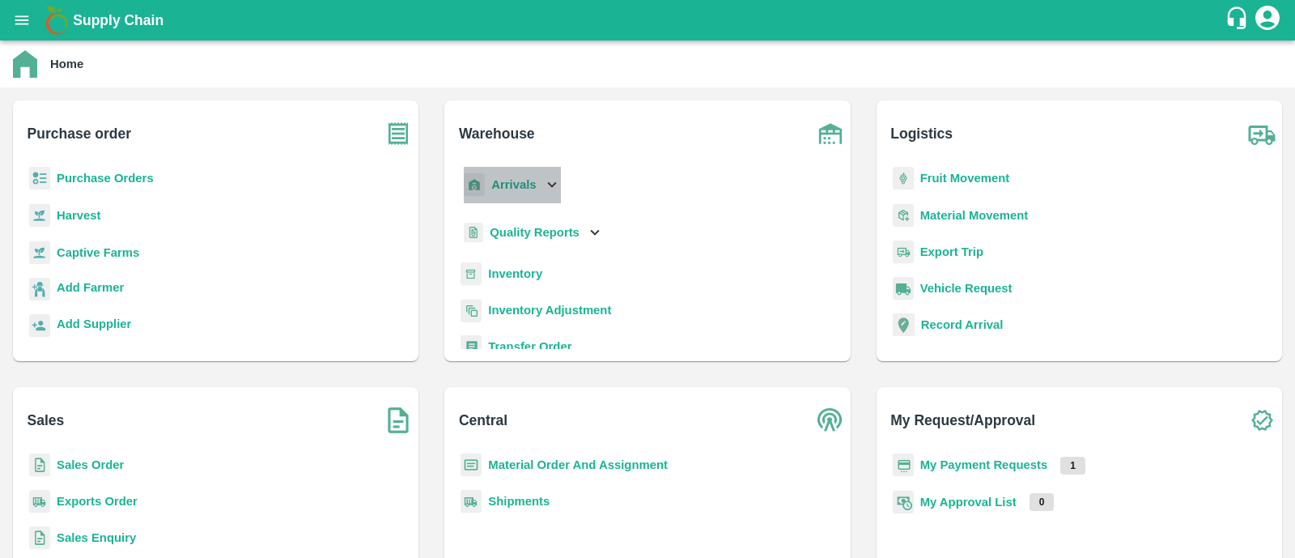
click at [512, 200] on div "Arrivals" at bounding box center [511, 185] width 100 height 36
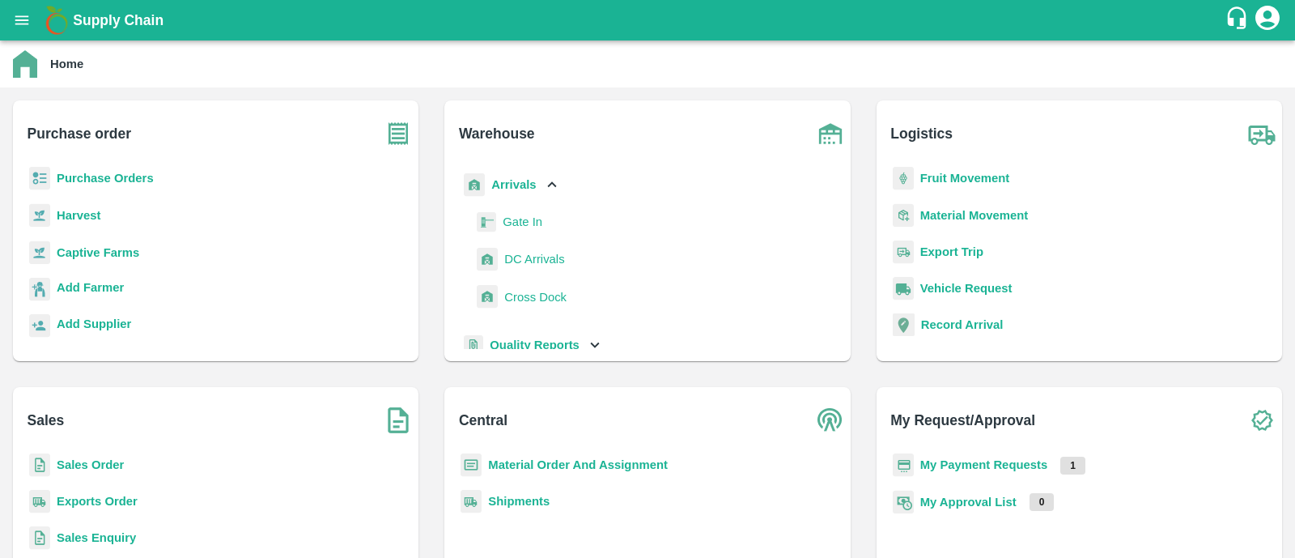
click at [524, 260] on span "DC Arrivals" at bounding box center [534, 259] width 60 height 18
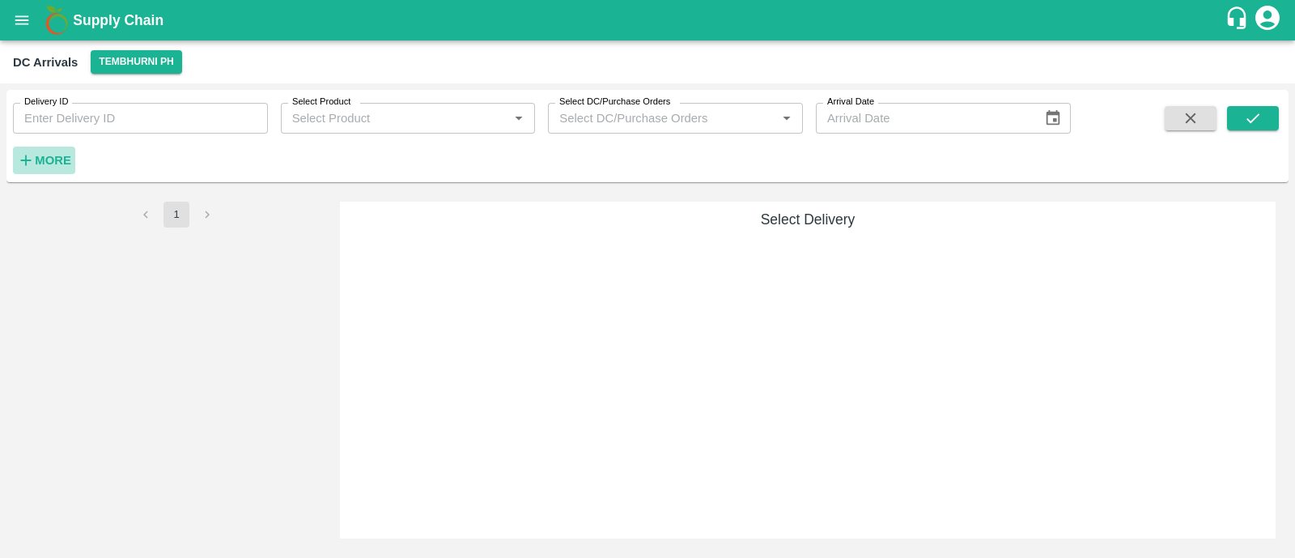
click at [55, 170] on h6 "More" at bounding box center [53, 160] width 36 height 21
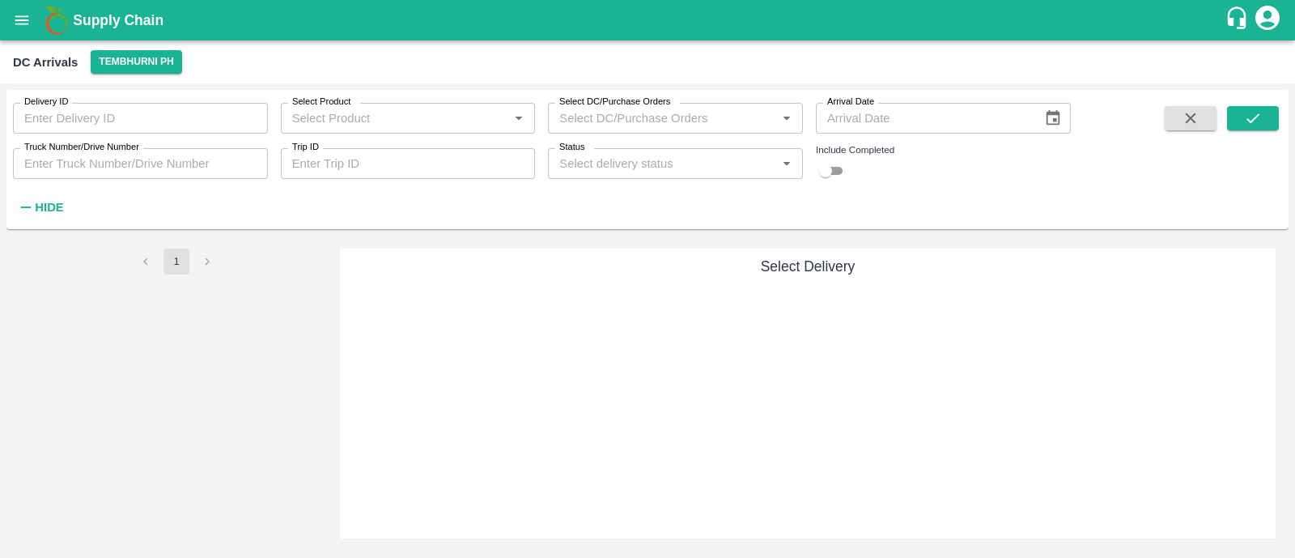
click at [848, 172] on div "Include Completed" at bounding box center [943, 163] width 255 height 34
click at [838, 172] on input "checkbox" at bounding box center [825, 170] width 58 height 19
checkbox input "true"
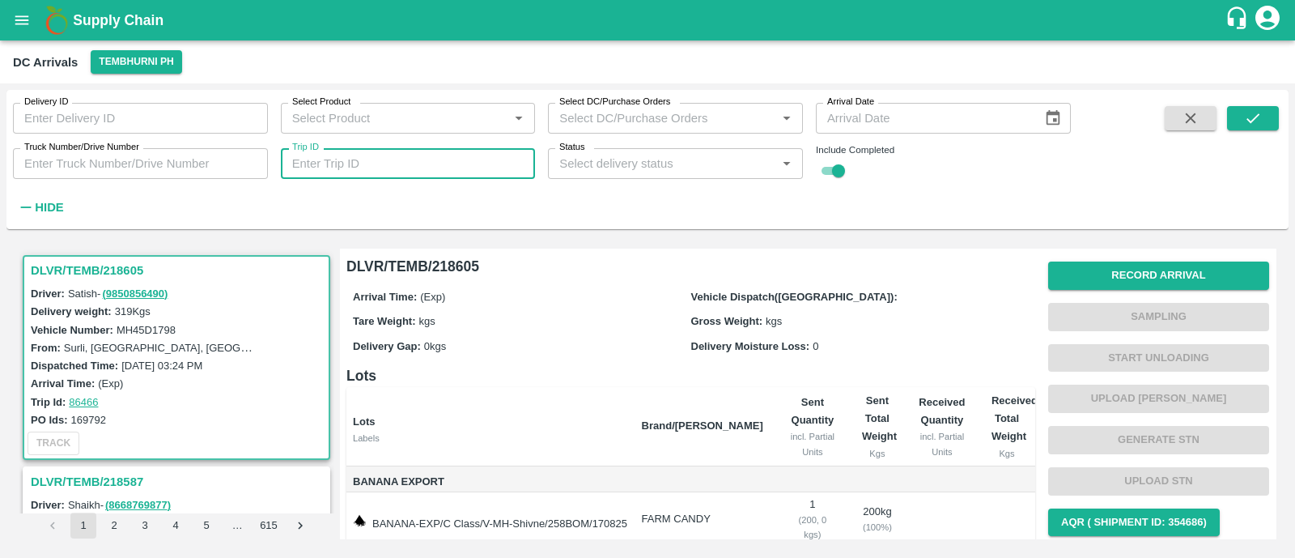
paste input "86454"
click at [385, 170] on input "Trip ID" at bounding box center [408, 163] width 255 height 31
type input "86454"
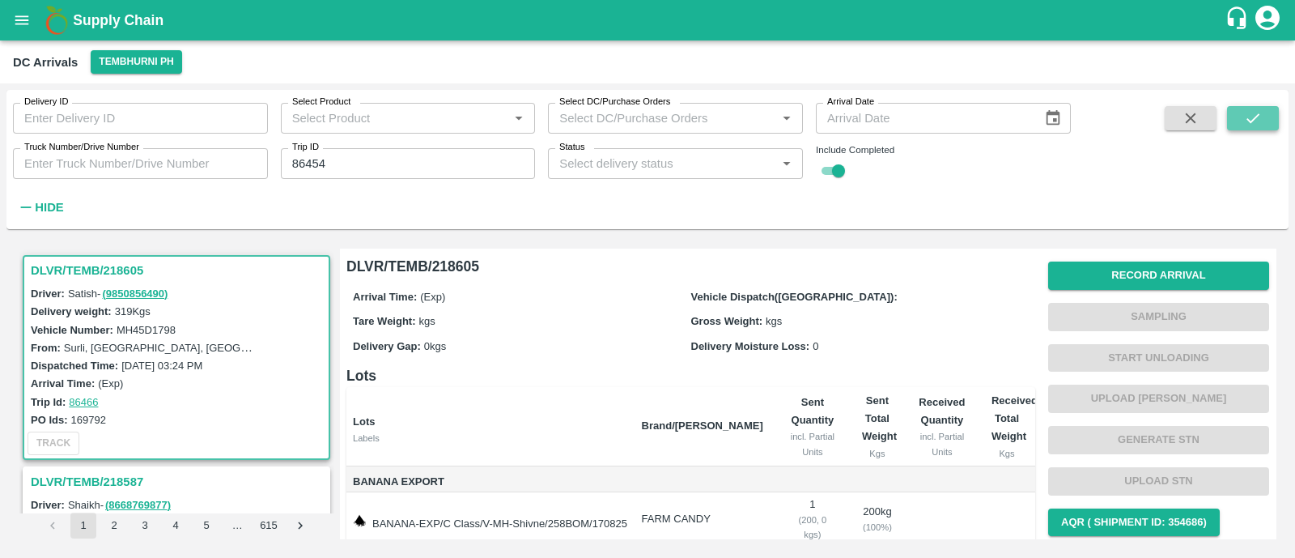
click at [1262, 114] on button "submit" at bounding box center [1253, 118] width 52 height 24
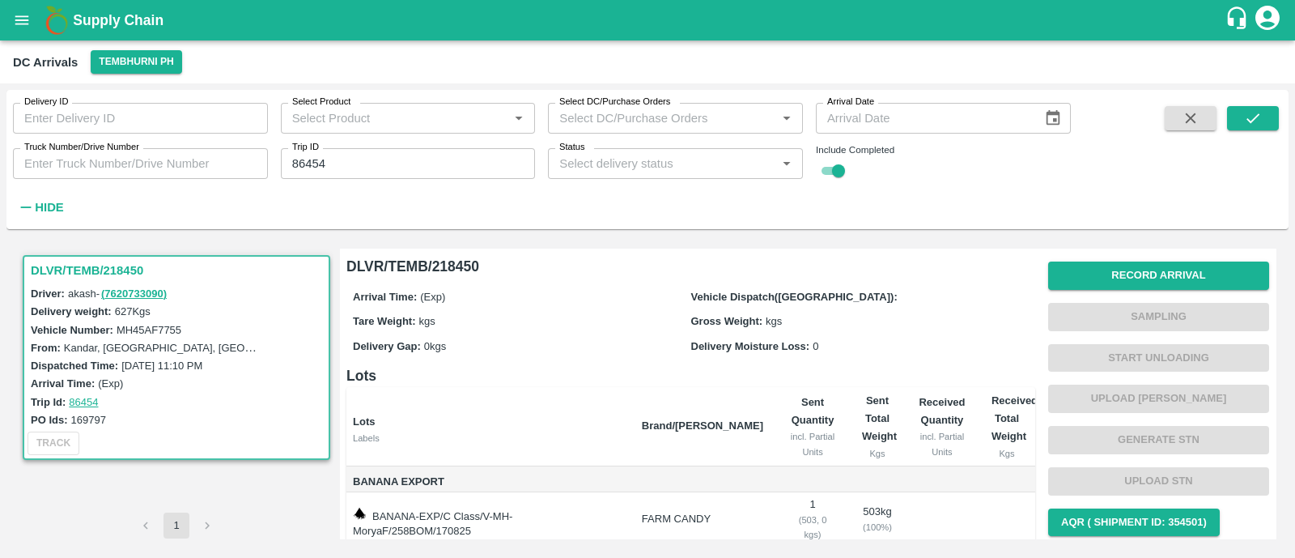
click at [1187, 265] on button "Record Arrival" at bounding box center [1158, 275] width 221 height 28
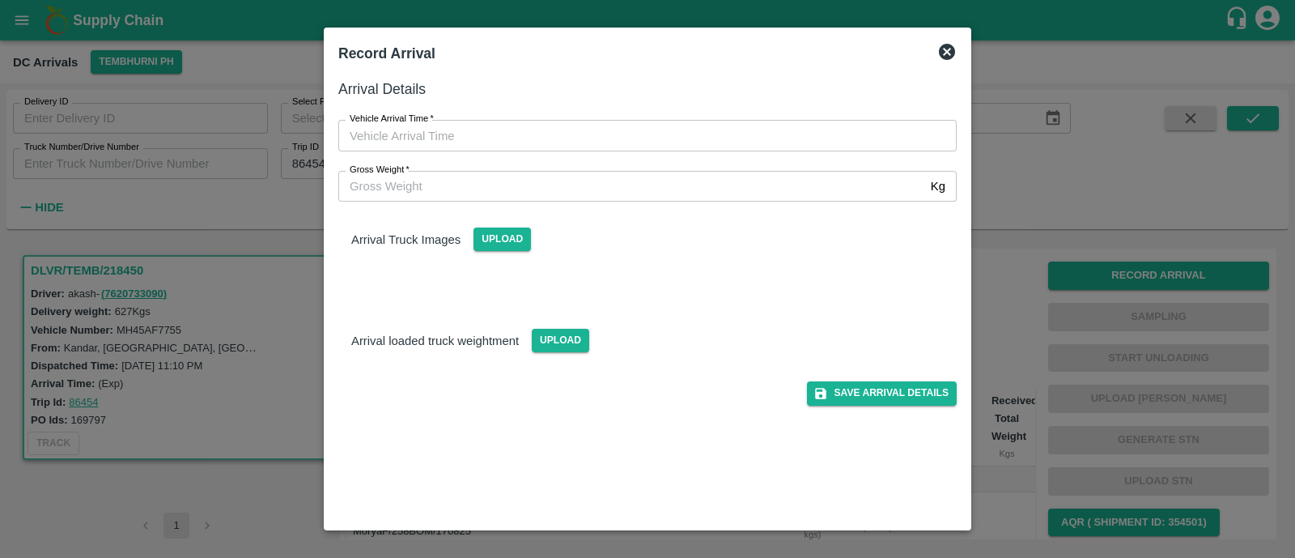
type input "DD/MM/YYYY hh:mm aa"
click at [584, 129] on input "DD/MM/YYYY hh:mm aa" at bounding box center [641, 135] width 607 height 31
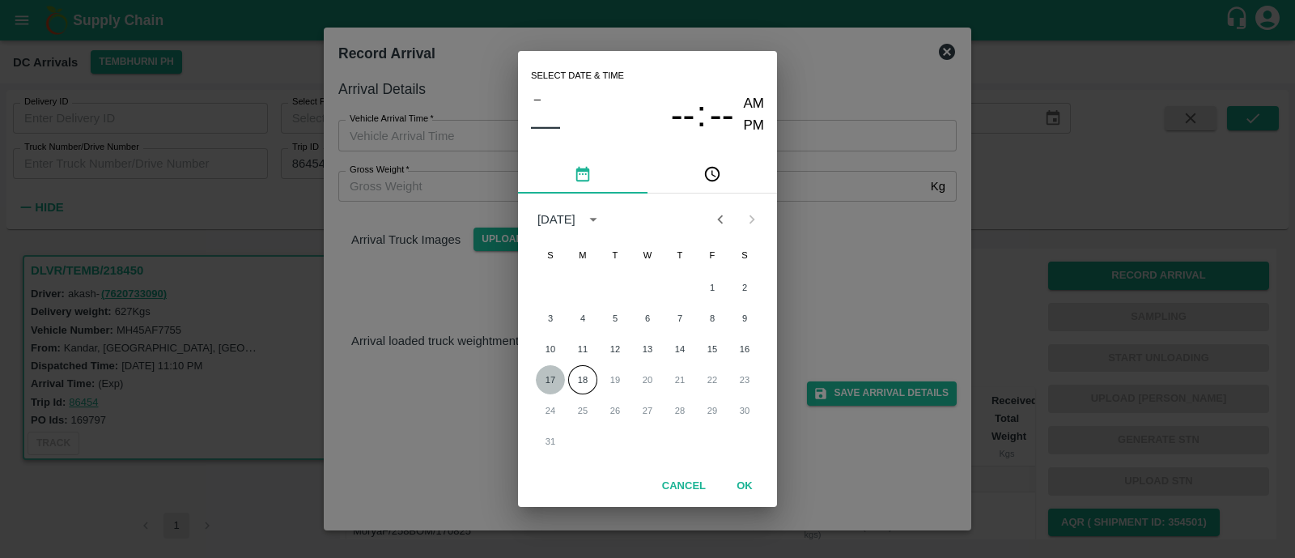
click at [554, 381] on button "17" at bounding box center [550, 379] width 29 height 29
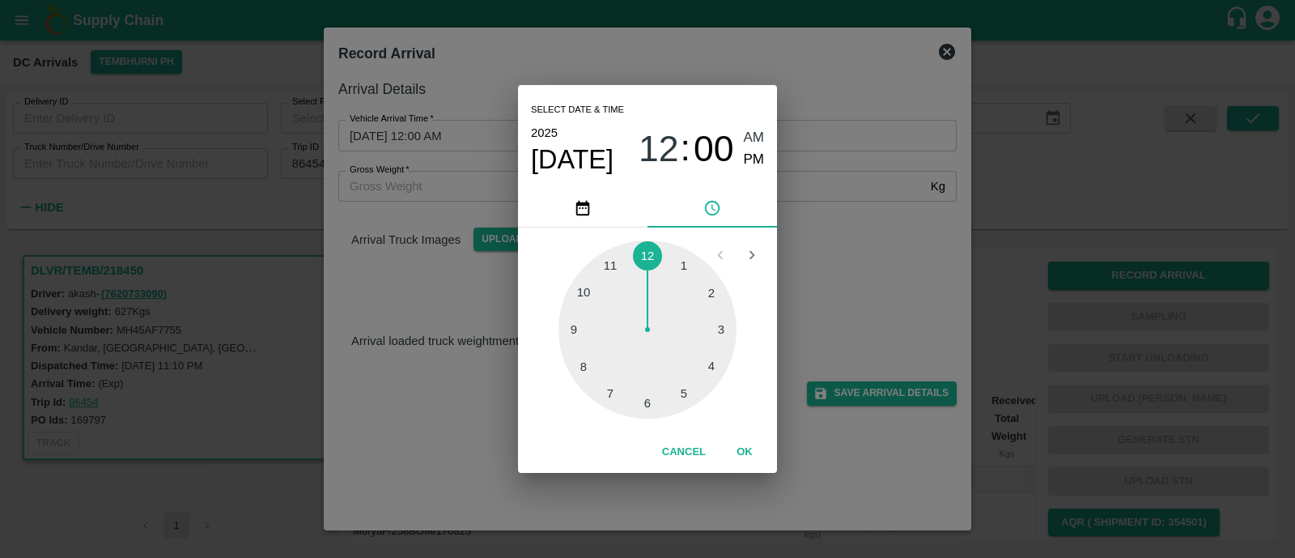
click at [588, 374] on div at bounding box center [647, 329] width 178 height 178
click at [747, 168] on span "PM" at bounding box center [754, 160] width 21 height 22
type input "17/08/2025 08:39 PM"
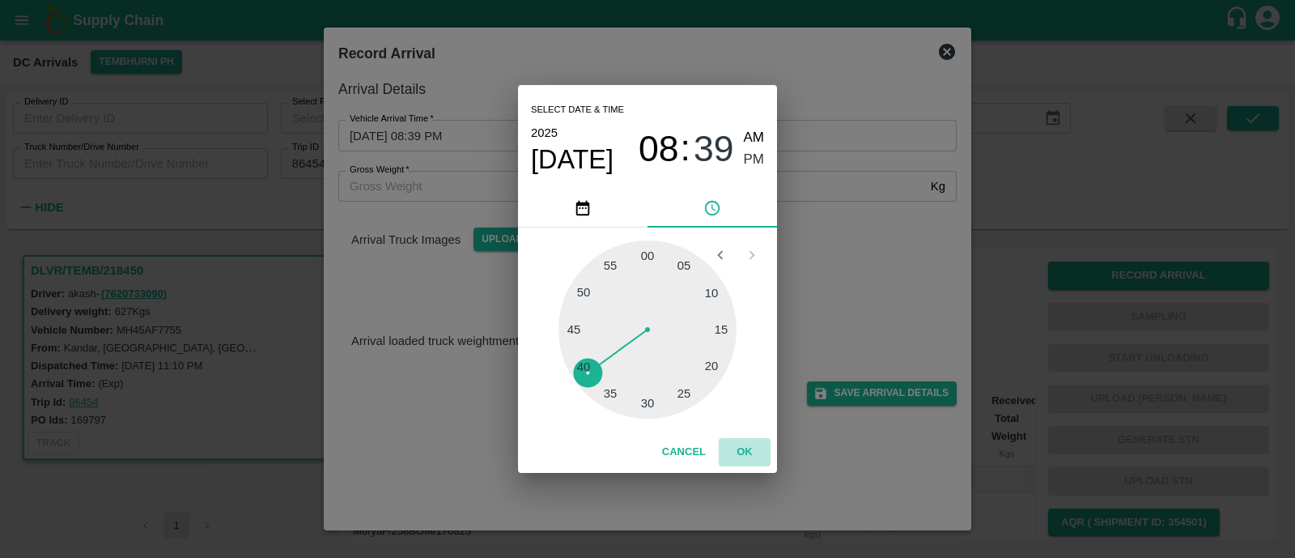
click at [737, 449] on button "OK" at bounding box center [745, 452] width 52 height 28
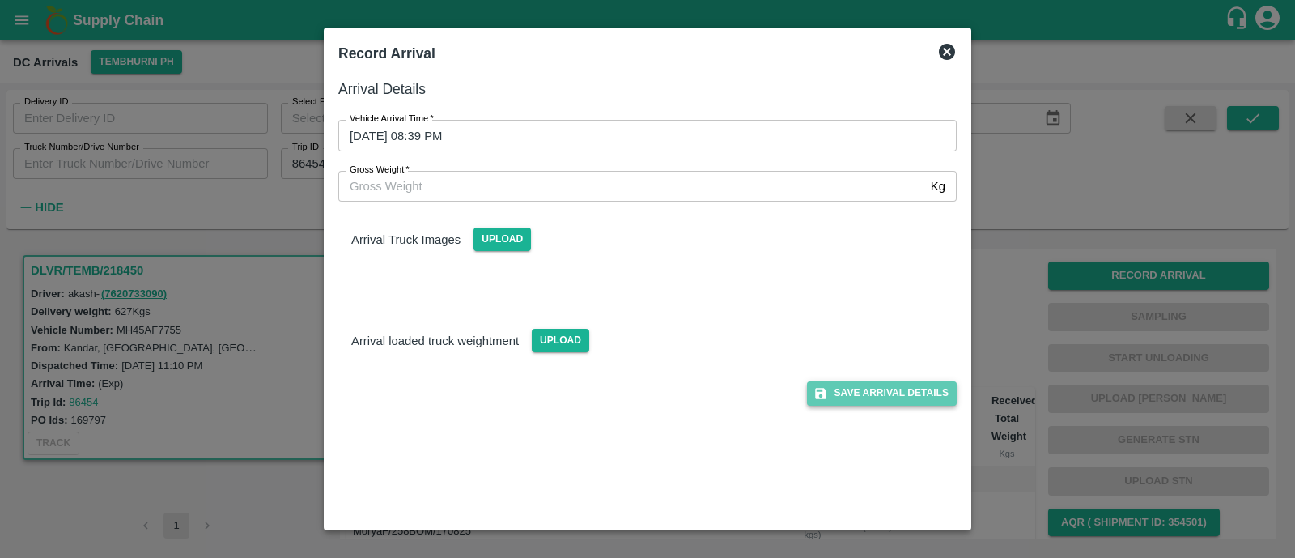
click at [906, 384] on button "Save Arrival Details" at bounding box center [882, 392] width 150 height 23
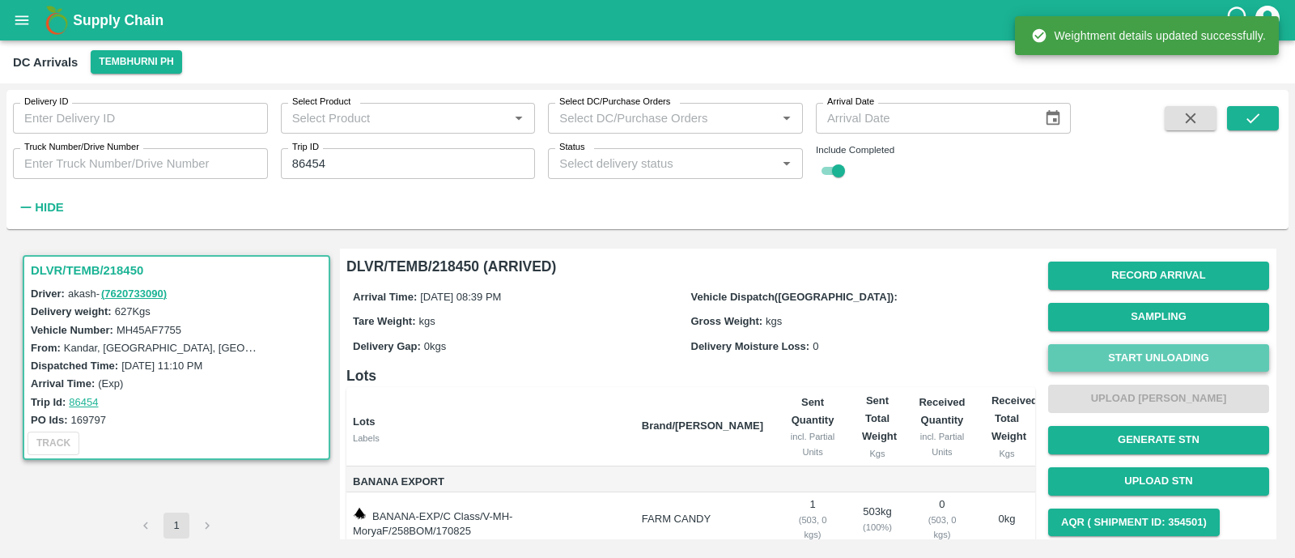
click at [1153, 359] on button "Start Unloading" at bounding box center [1158, 358] width 221 height 28
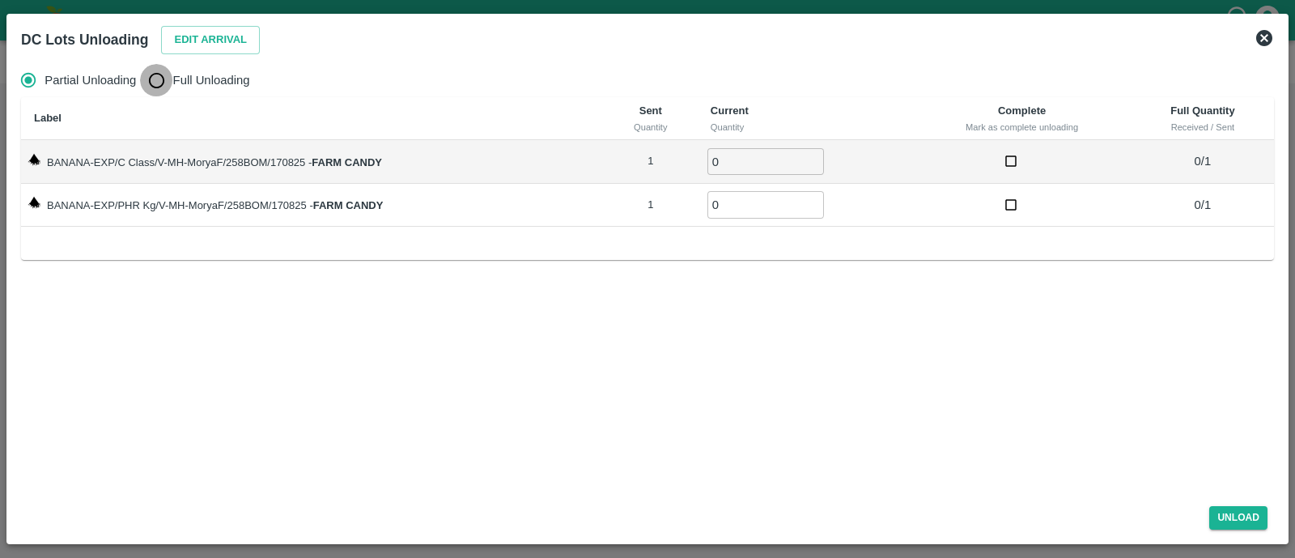
click at [156, 87] on input "Full Unloading" at bounding box center [156, 80] width 32 height 32
radio input "true"
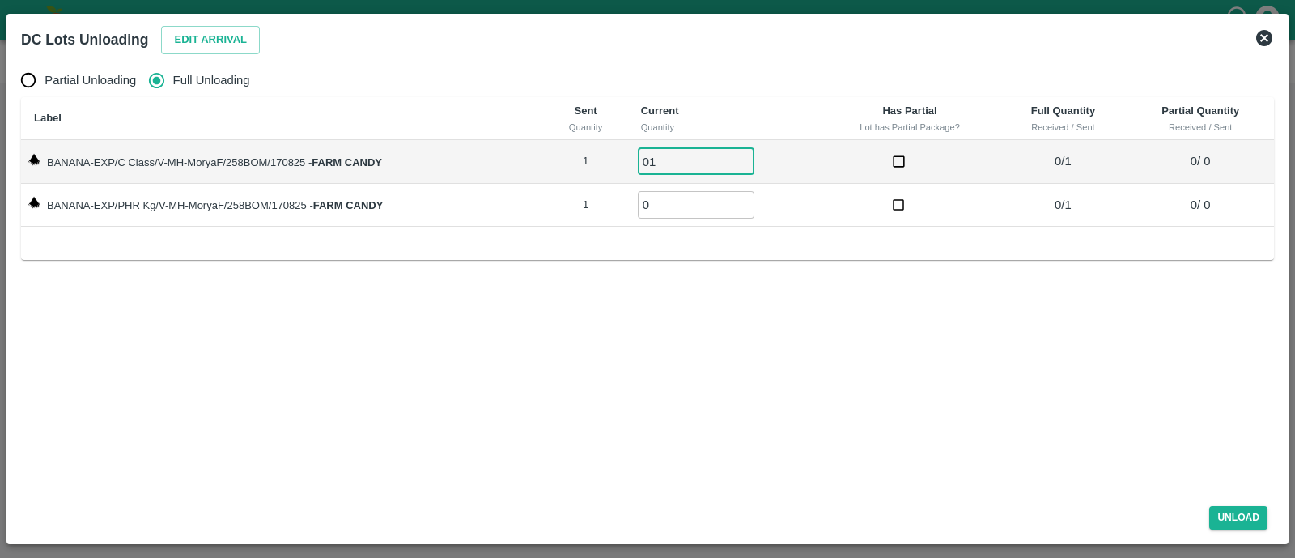
click at [661, 163] on input "01" at bounding box center [696, 161] width 117 height 27
type input "01"
click at [672, 208] on input "01" at bounding box center [696, 204] width 117 height 27
type input "01"
click at [1250, 525] on button "Unload" at bounding box center [1238, 517] width 58 height 23
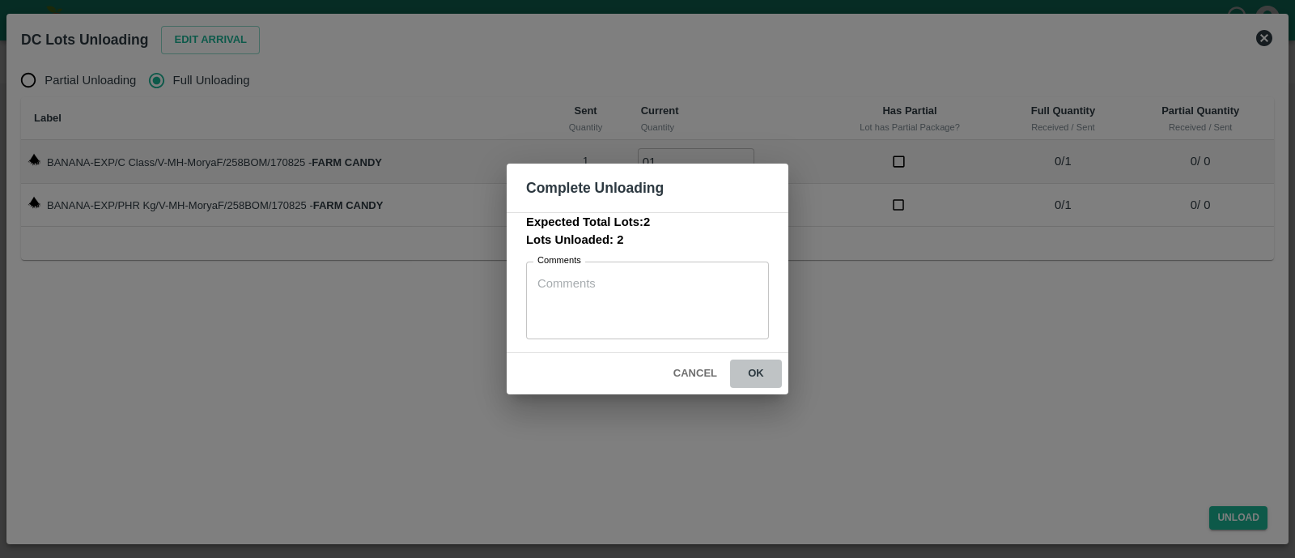
click at [745, 370] on button "ok" at bounding box center [756, 373] width 52 height 28
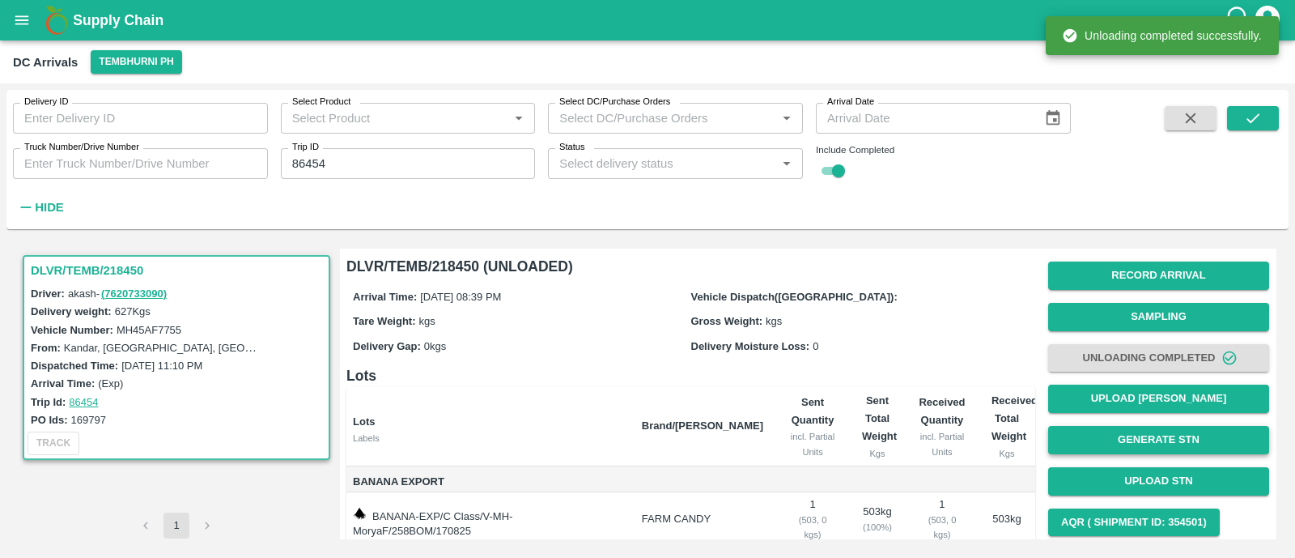
scroll to position [92, 0]
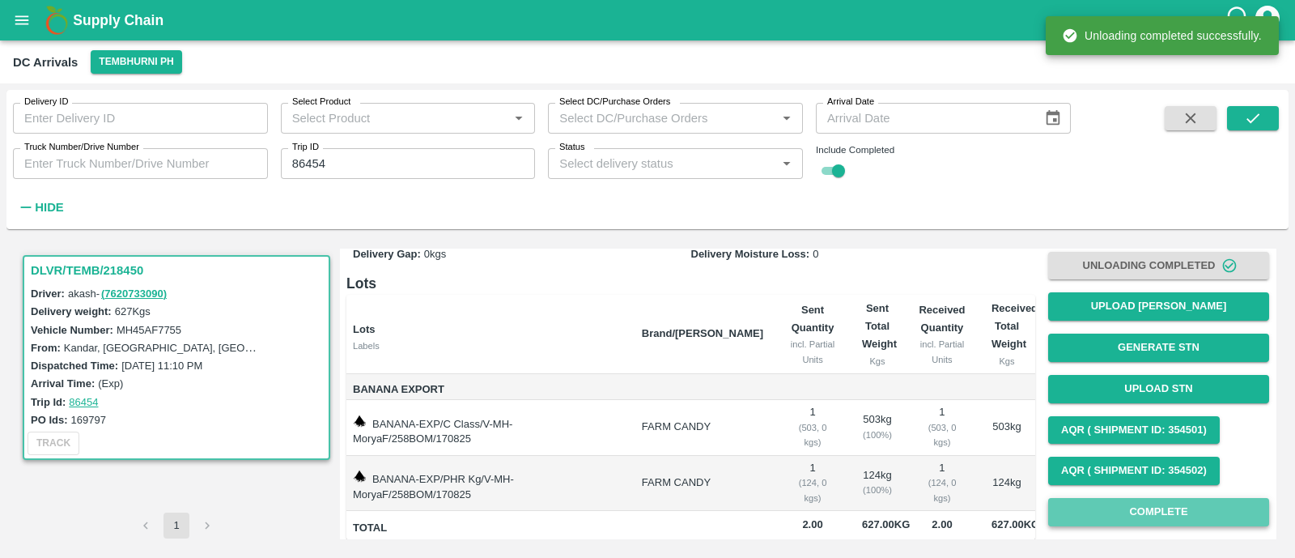
click at [1132, 505] on button "Complete" at bounding box center [1158, 512] width 221 height 28
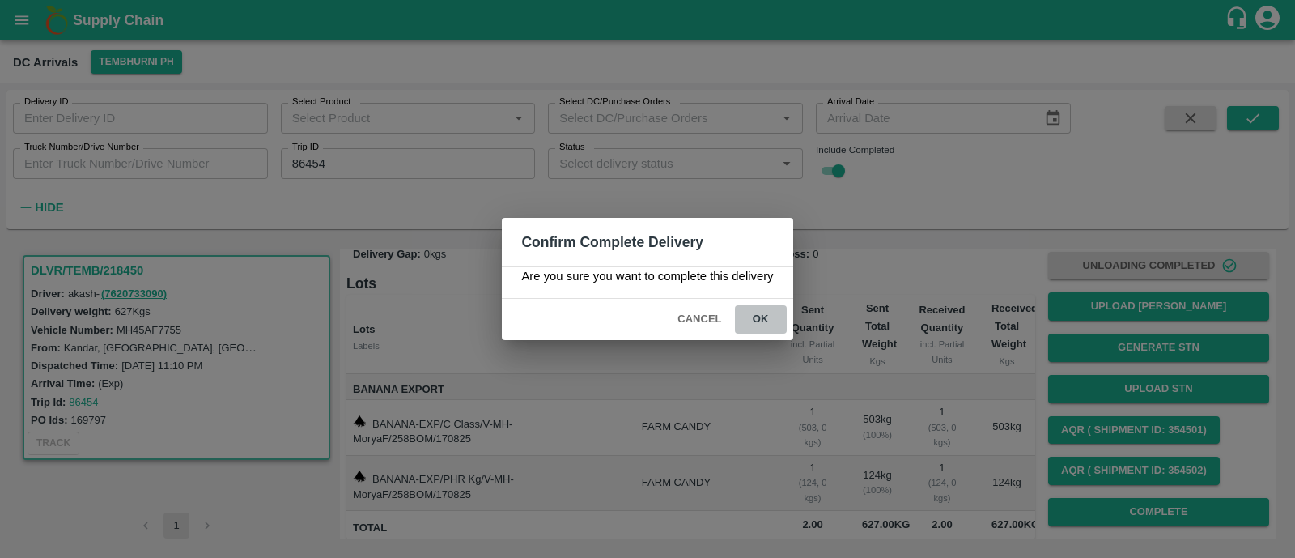
click at [752, 308] on button "ok" at bounding box center [761, 319] width 52 height 28
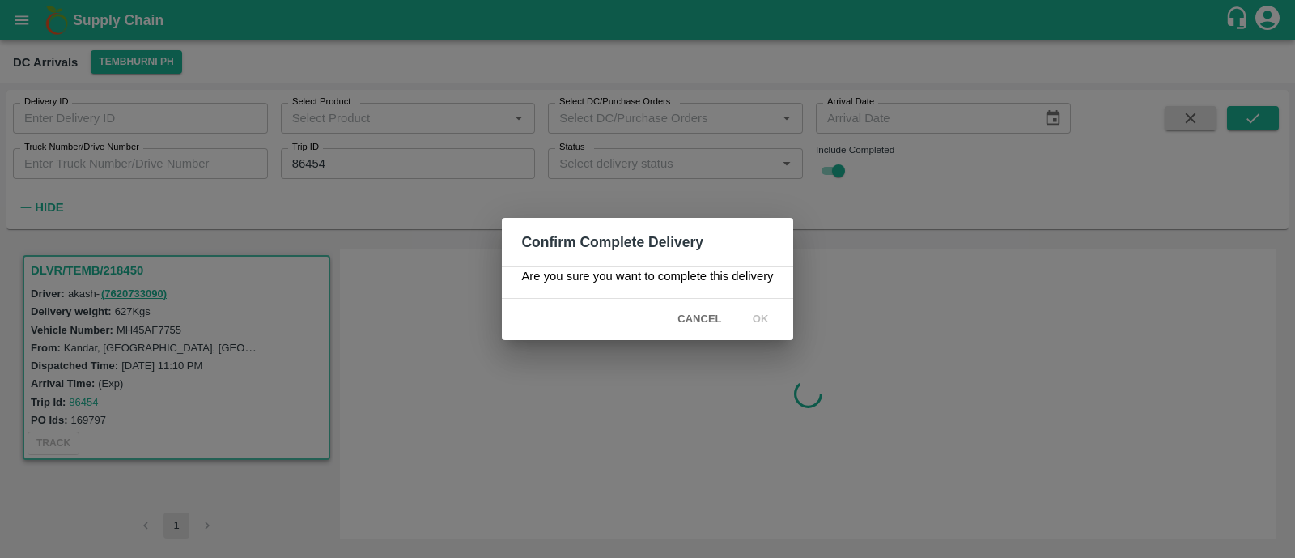
scroll to position [0, 0]
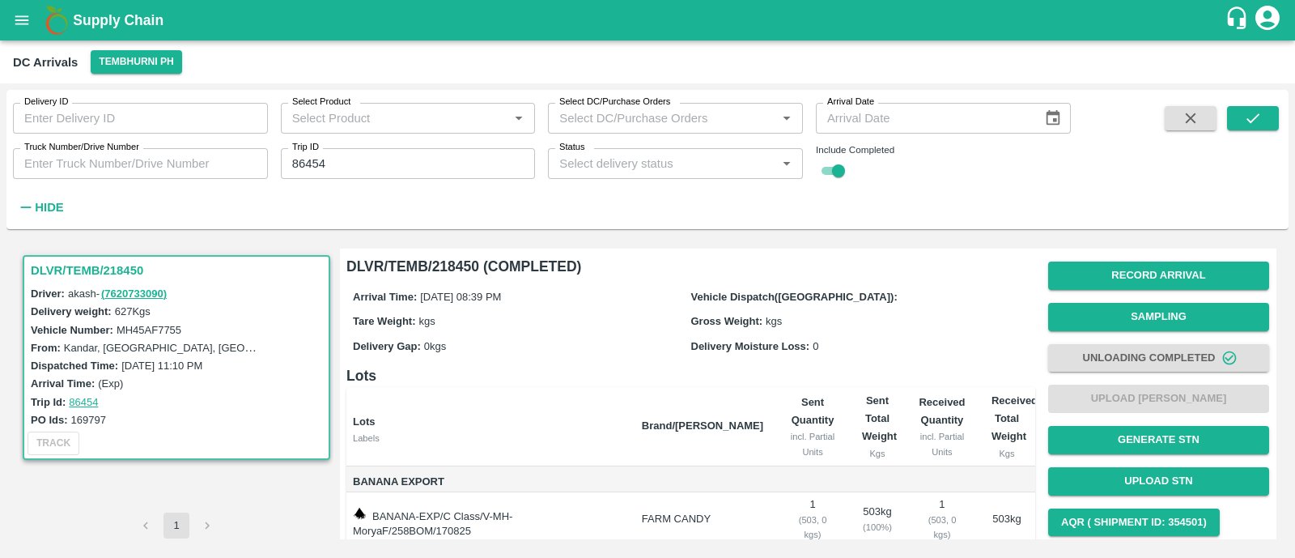
click at [472, 169] on input "86454" at bounding box center [408, 163] width 255 height 31
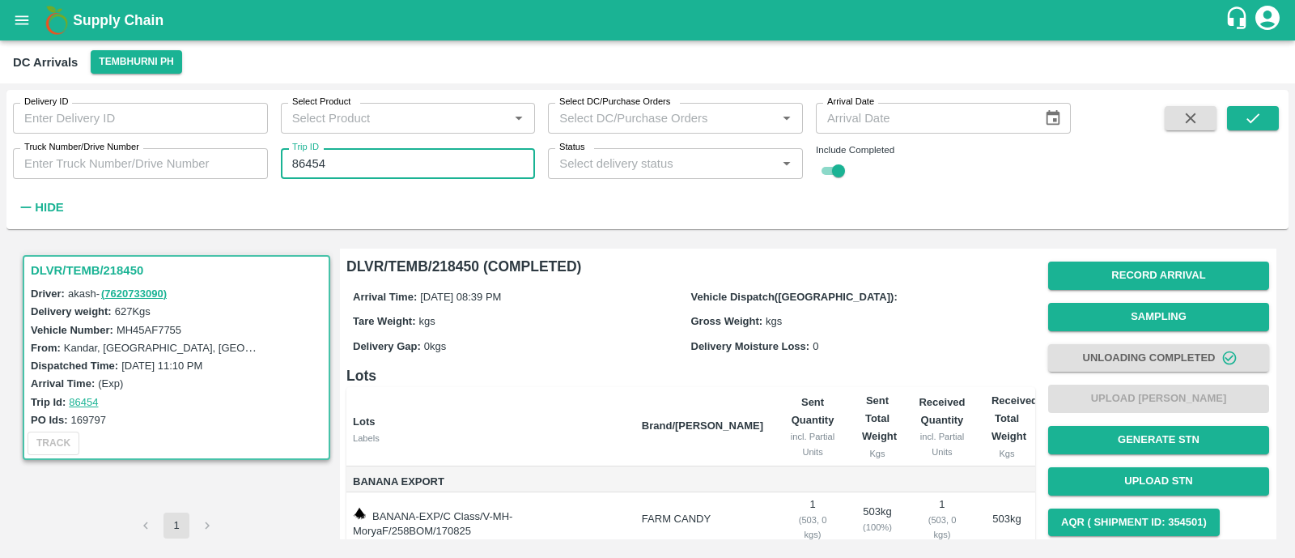
click at [472, 169] on input "86454" at bounding box center [408, 163] width 255 height 31
paste input "text"
type input "86443"
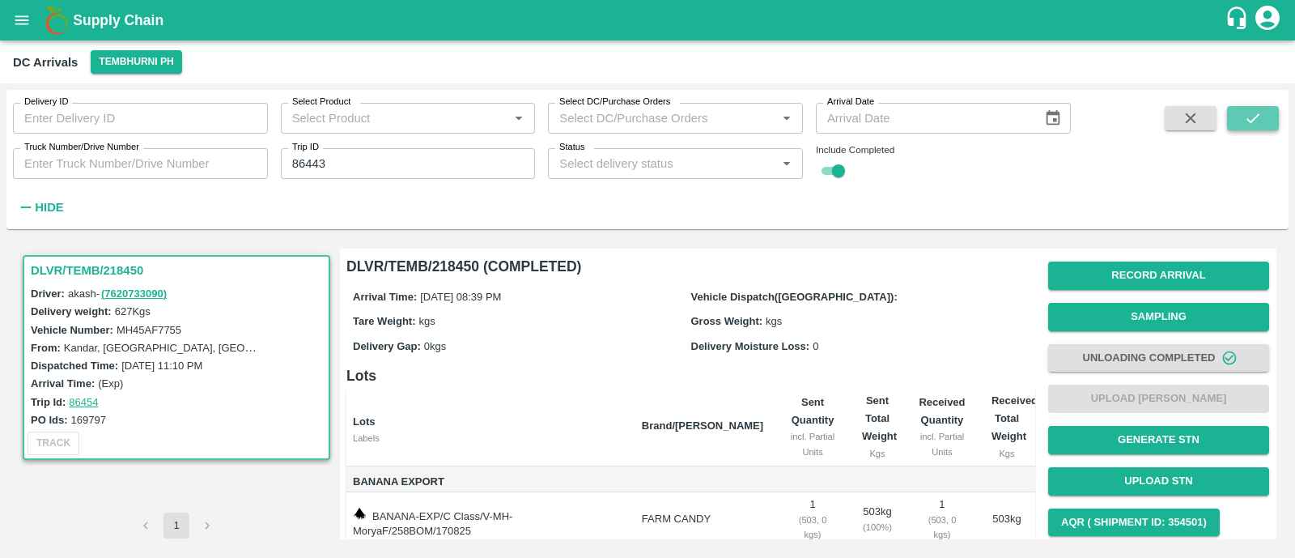
click at [1250, 118] on icon "submit" at bounding box center [1253, 118] width 18 height 18
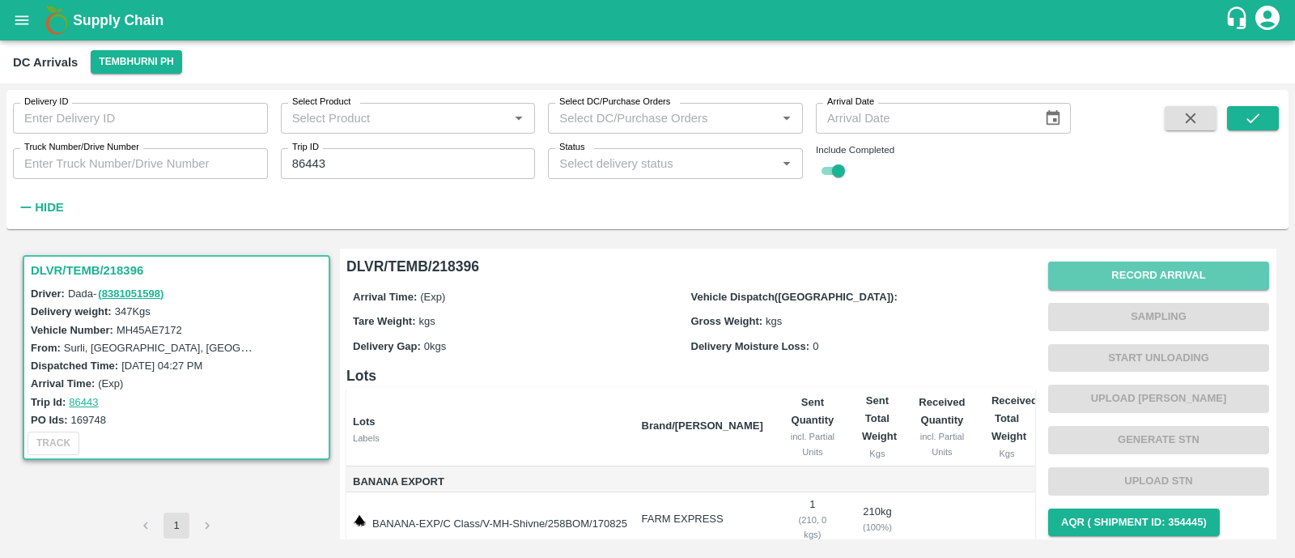
click at [1148, 277] on button "Record Arrival" at bounding box center [1158, 275] width 221 height 28
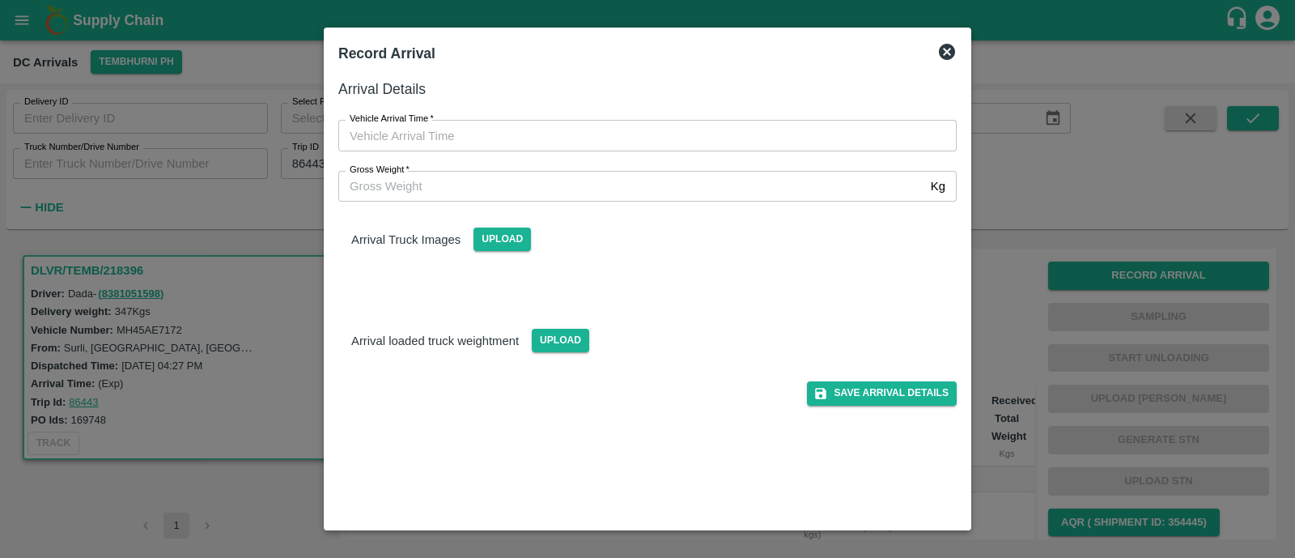
type input "DD/MM/YYYY hh:mm aa"
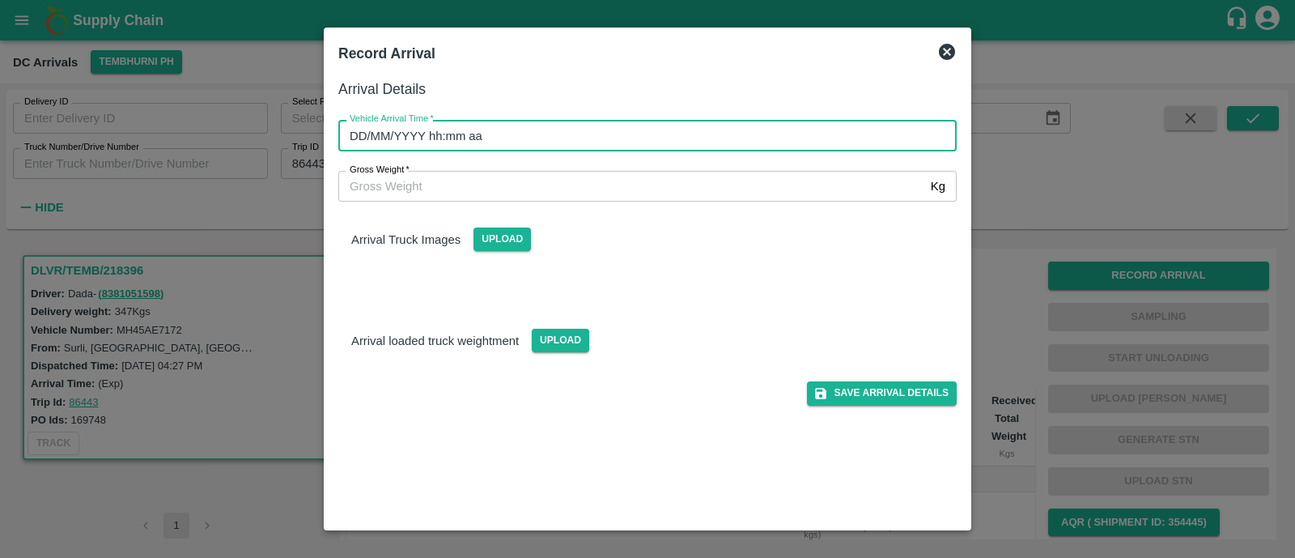
click at [579, 135] on input "DD/MM/YYYY hh:mm aa" at bounding box center [641, 135] width 607 height 31
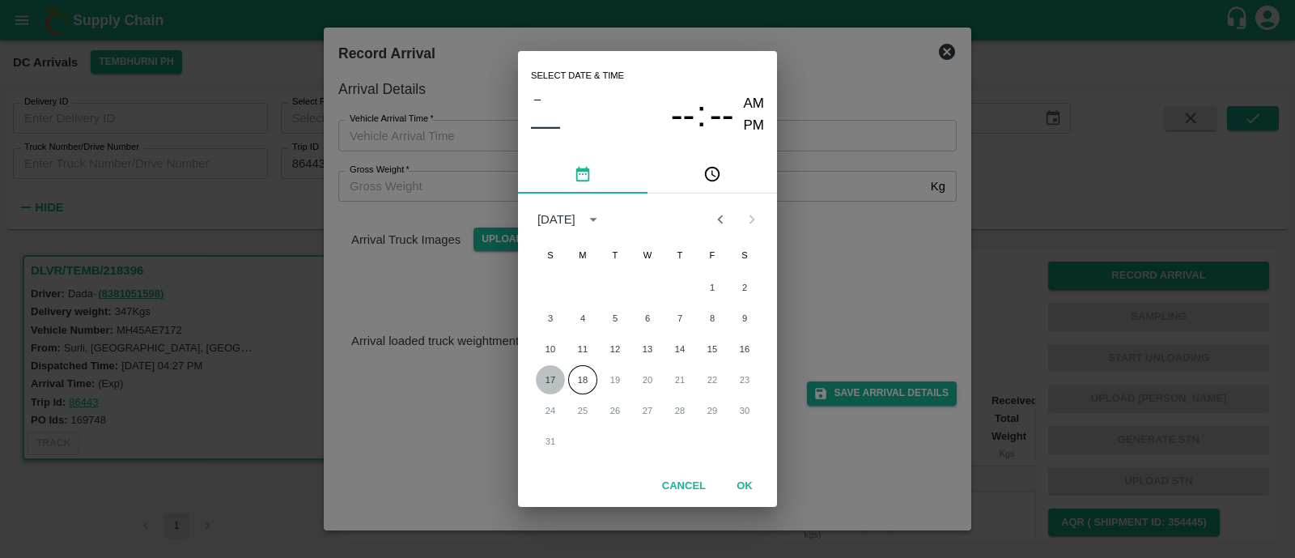
click at [555, 369] on button "17" at bounding box center [550, 379] width 29 height 29
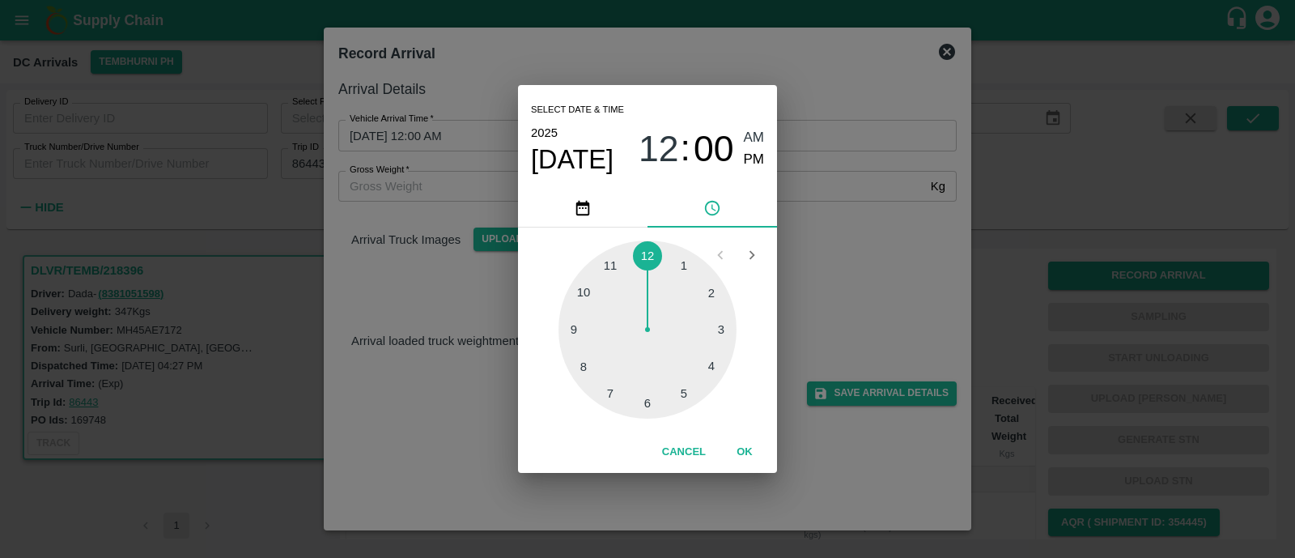
click at [581, 357] on div at bounding box center [647, 329] width 178 height 178
click at [583, 325] on div at bounding box center [647, 329] width 178 height 178
click at [758, 166] on span "PM" at bounding box center [754, 160] width 21 height 22
type input "17/08/2025 08:45 PM"
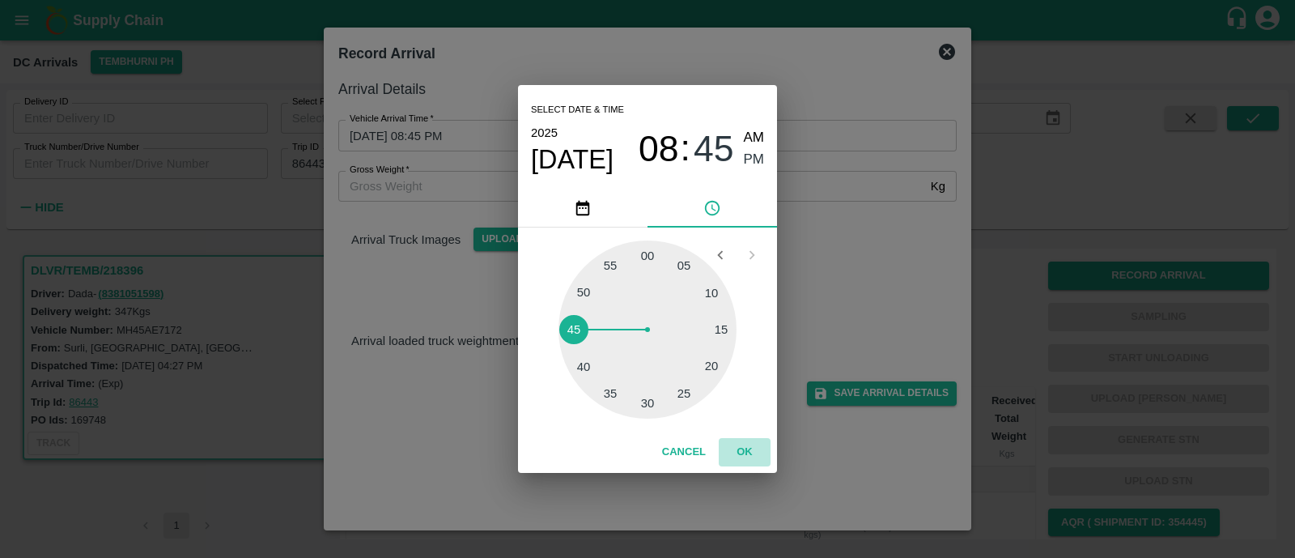
click at [748, 461] on button "OK" at bounding box center [745, 452] width 52 height 28
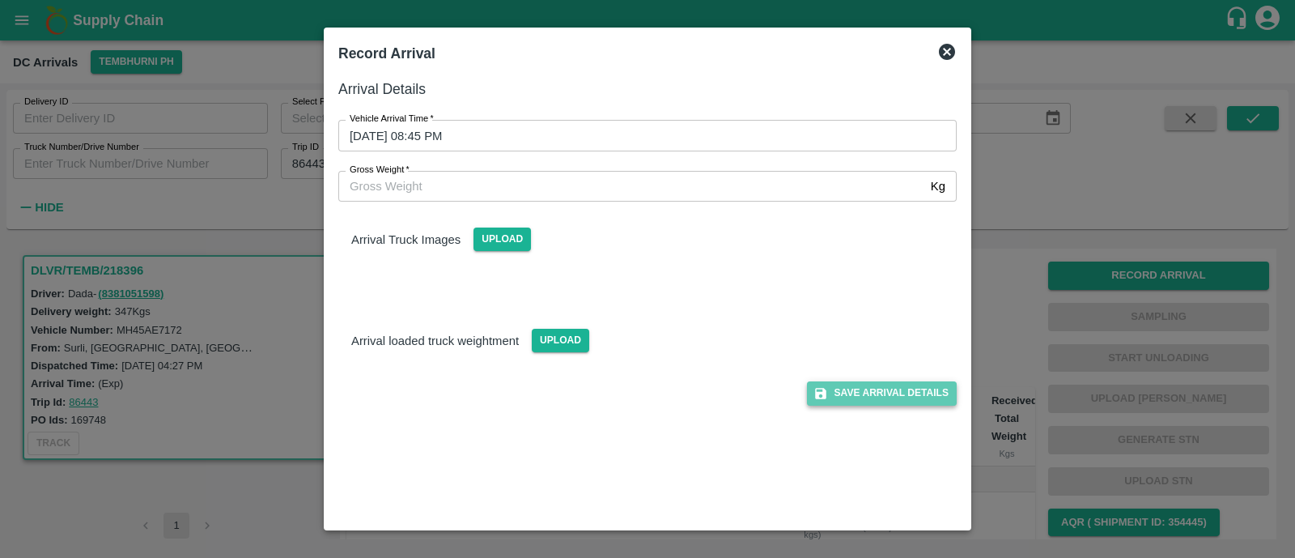
click at [894, 396] on button "Save Arrival Details" at bounding box center [882, 392] width 150 height 23
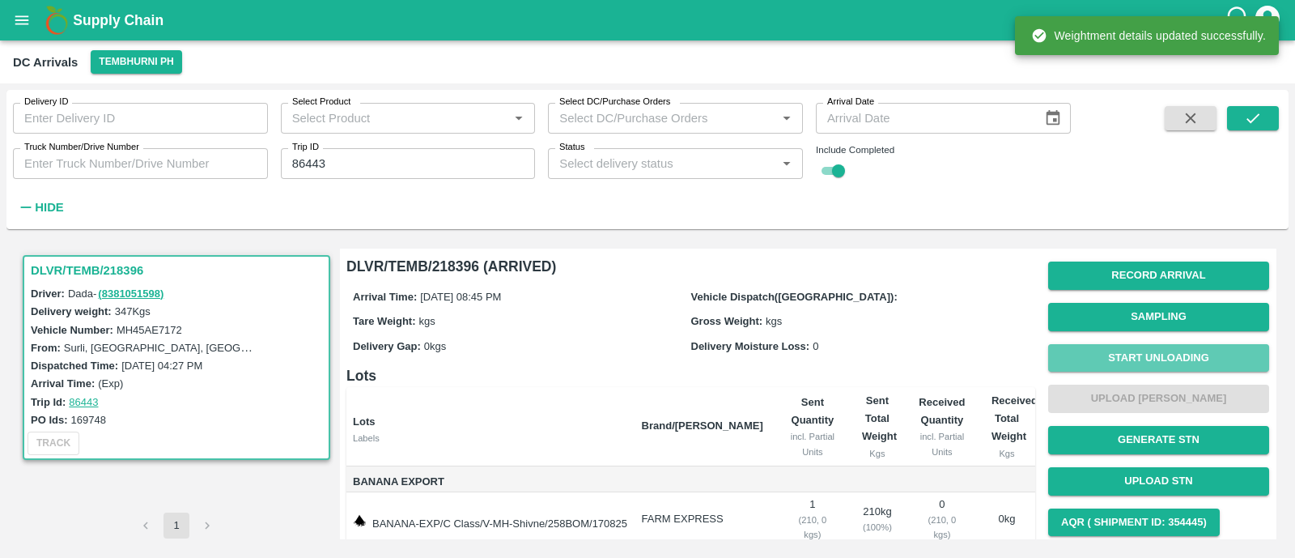
click at [1168, 359] on button "Start Unloading" at bounding box center [1158, 358] width 221 height 28
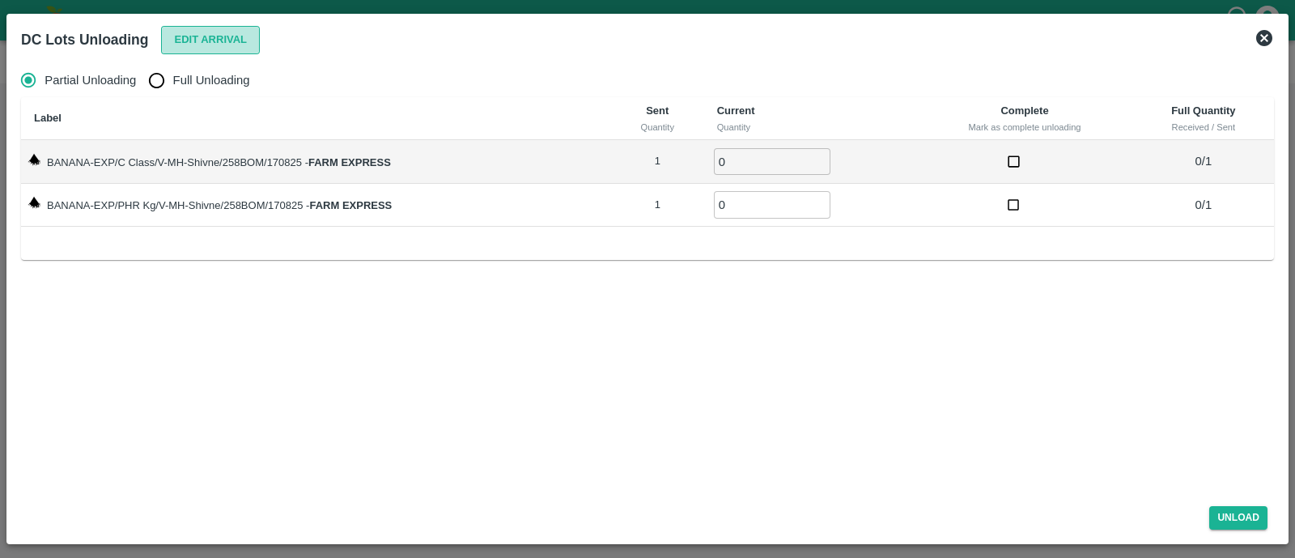
click at [185, 44] on button "Edit Arrival" at bounding box center [210, 40] width 99 height 28
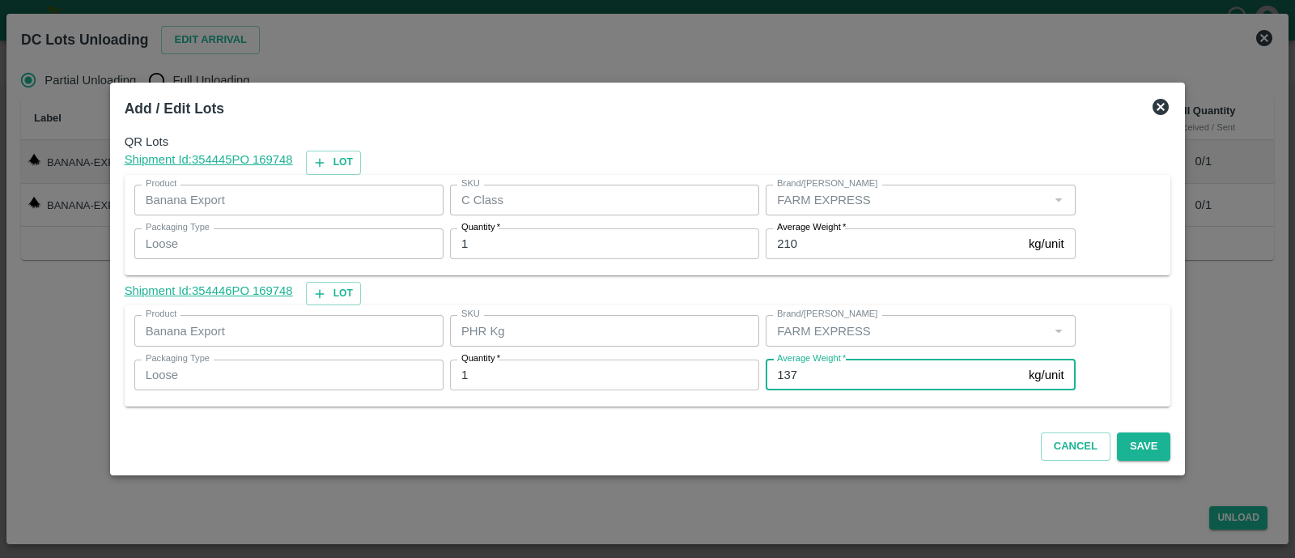
click at [799, 382] on input "137" at bounding box center [894, 374] width 257 height 31
type input "128"
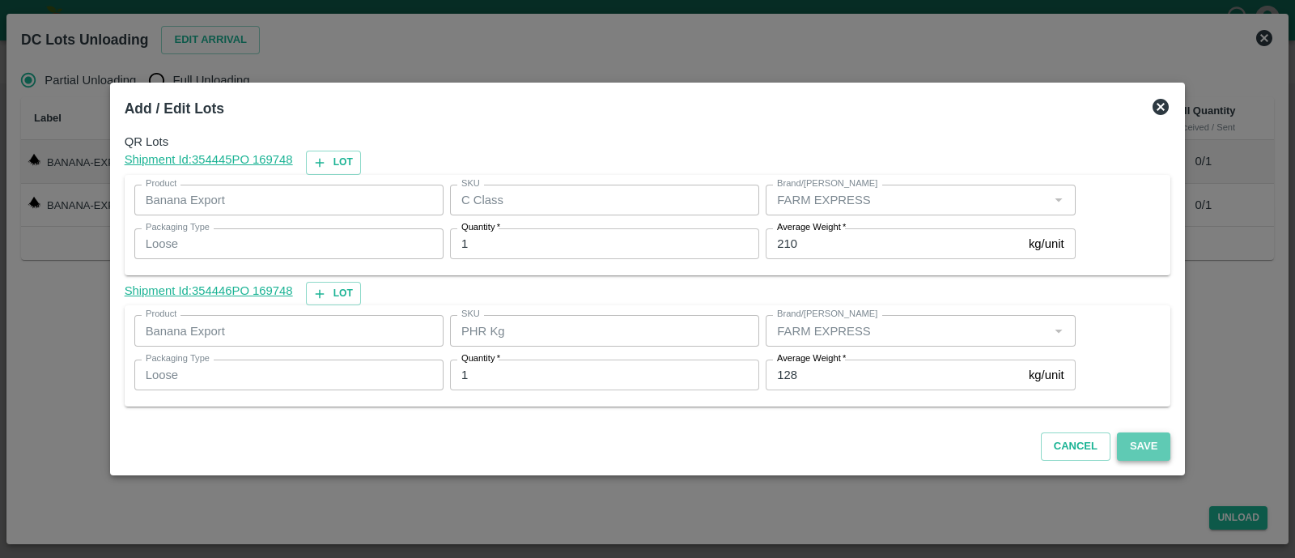
click at [1117, 442] on button "Save" at bounding box center [1143, 446] width 53 height 28
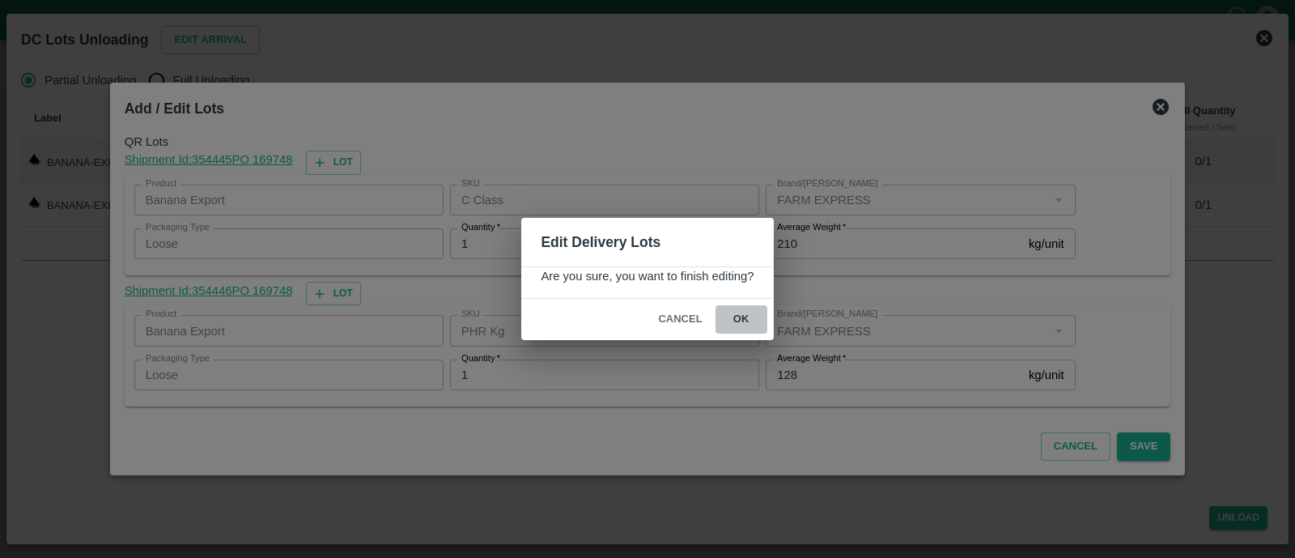
click at [753, 321] on button "ok" at bounding box center [741, 319] width 52 height 28
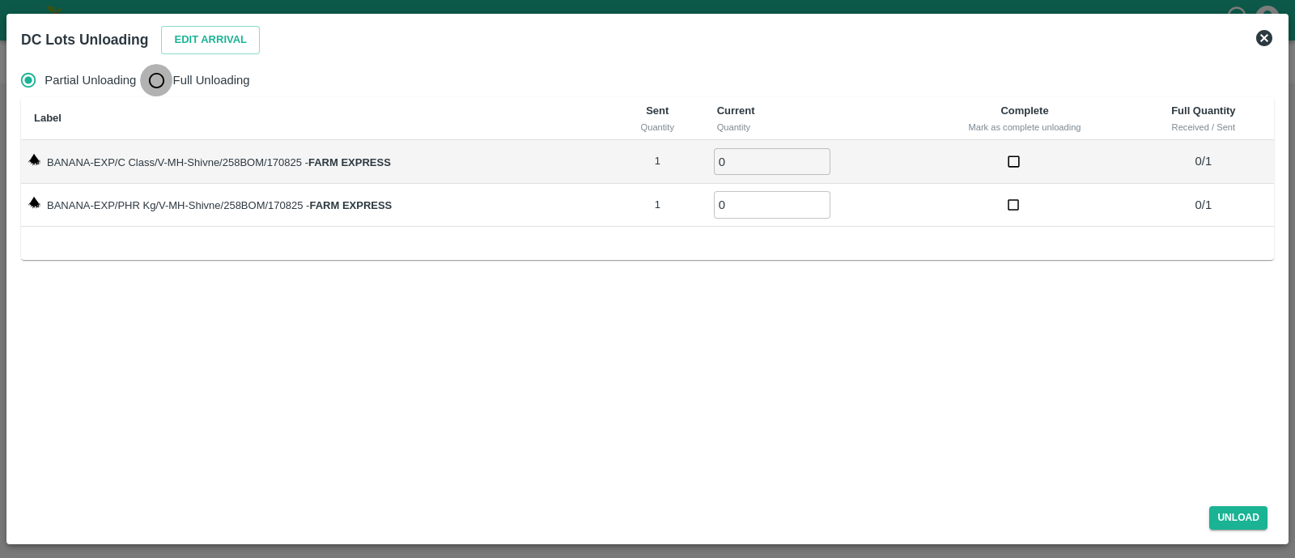
click at [169, 70] on input "Full Unloading" at bounding box center [156, 80] width 32 height 32
radio input "true"
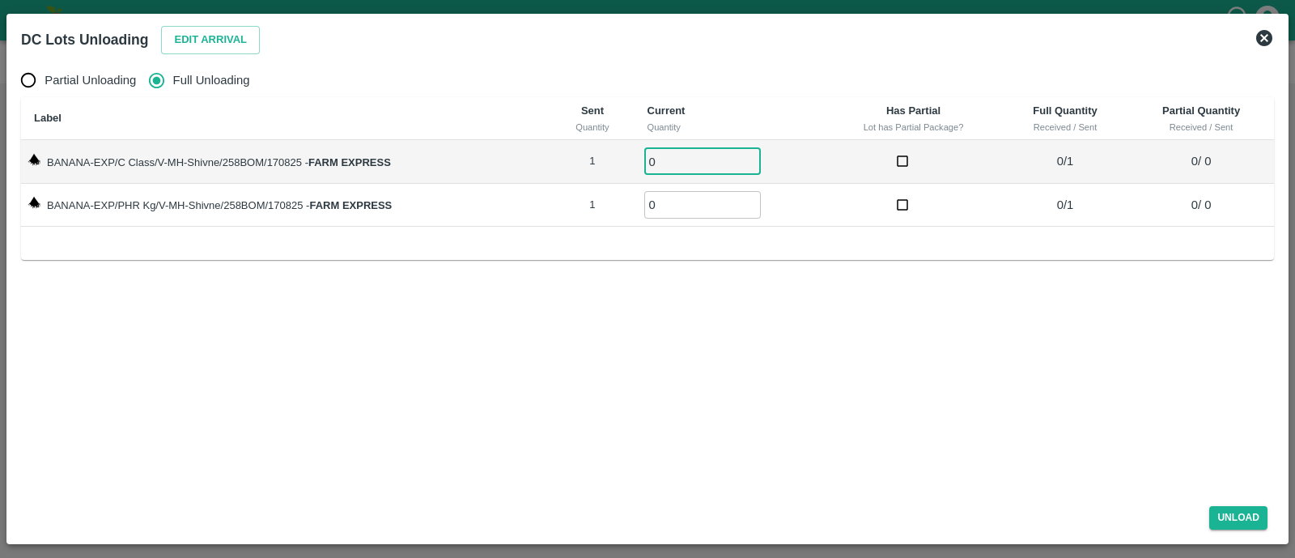
click at [711, 167] on input "0" at bounding box center [702, 161] width 117 height 27
type input "01"
click at [706, 206] on input "01" at bounding box center [702, 204] width 117 height 27
type input "01"
click at [1235, 520] on button "Unload" at bounding box center [1238, 517] width 58 height 23
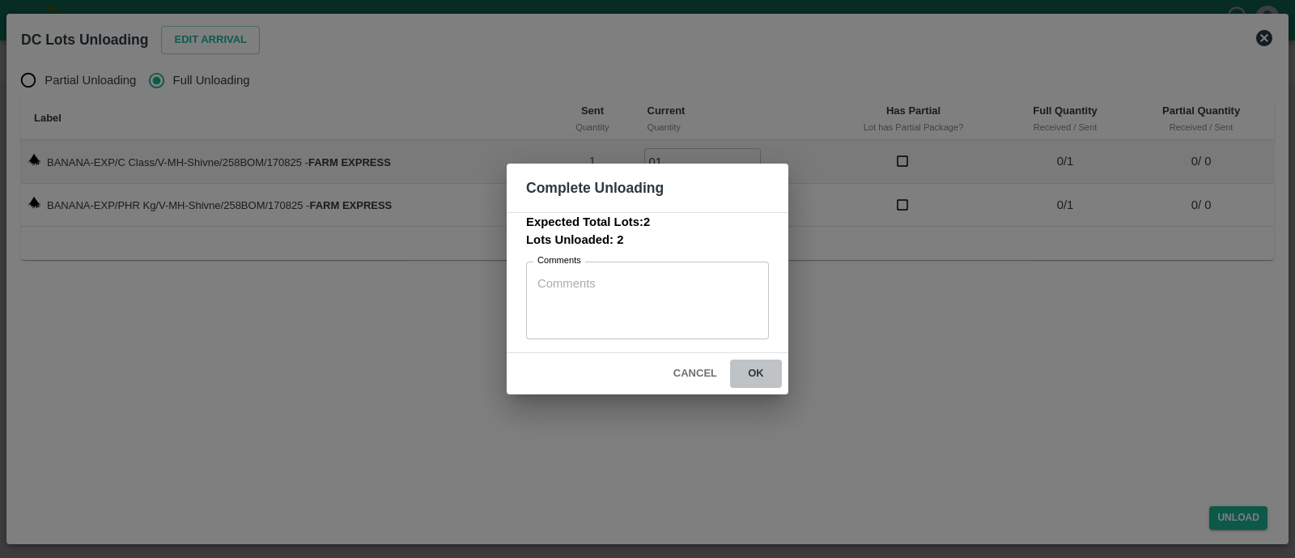
click at [765, 374] on button "ok" at bounding box center [756, 373] width 52 height 28
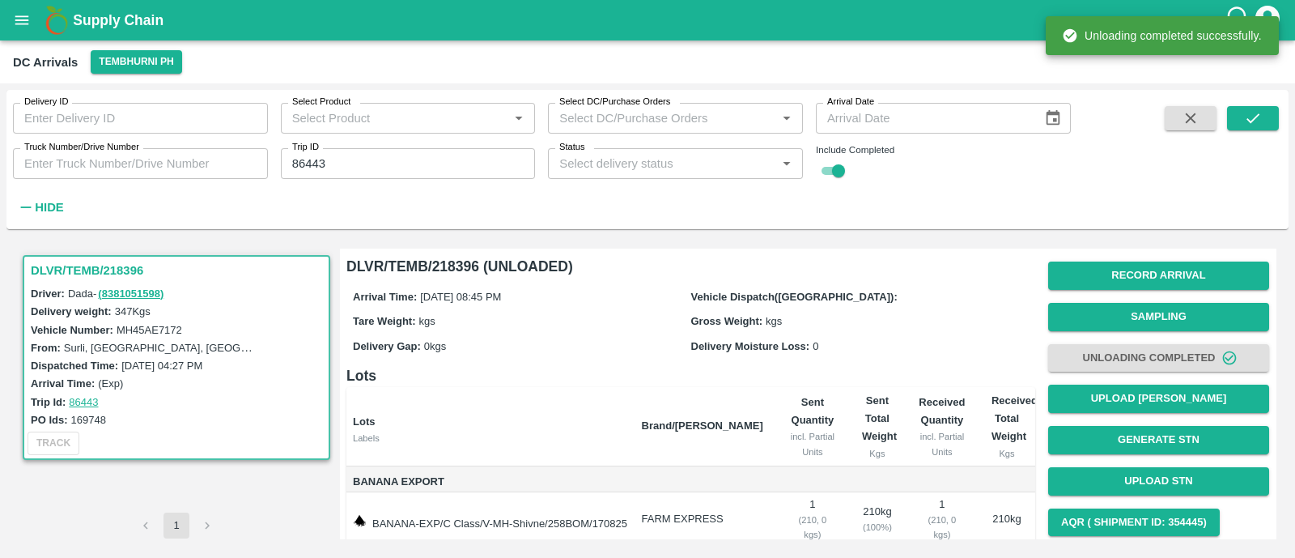
scroll to position [92, 0]
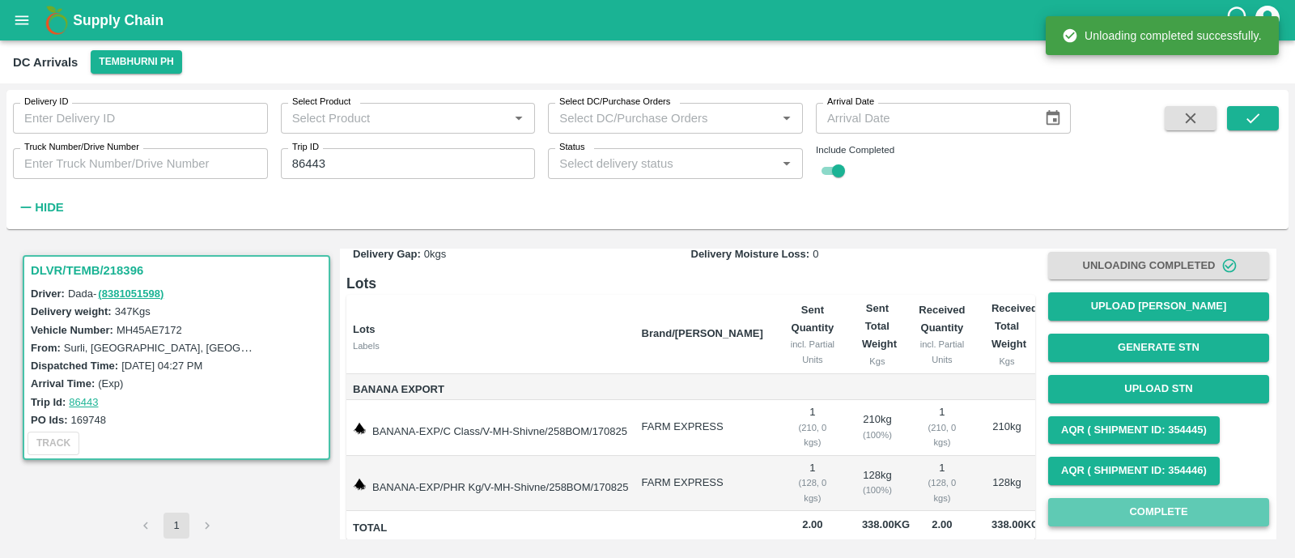
click at [1156, 518] on button "Complete" at bounding box center [1158, 512] width 221 height 28
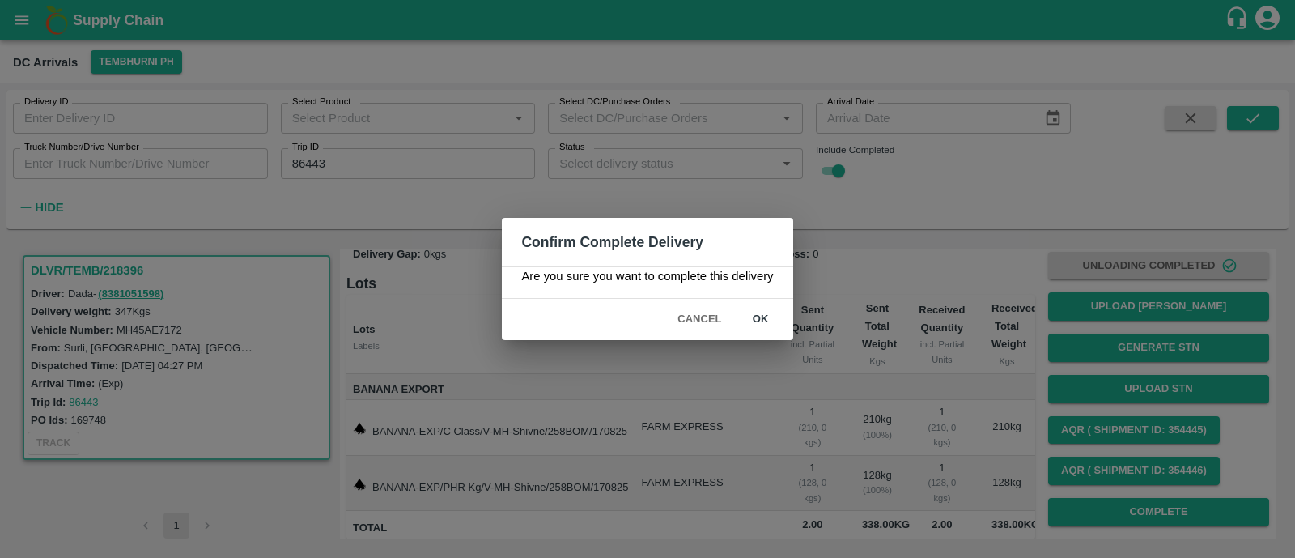
click at [774, 296] on div "Are you sure you want to complete this delivery" at bounding box center [647, 282] width 291 height 32
click at [766, 313] on button "ok" at bounding box center [761, 319] width 52 height 28
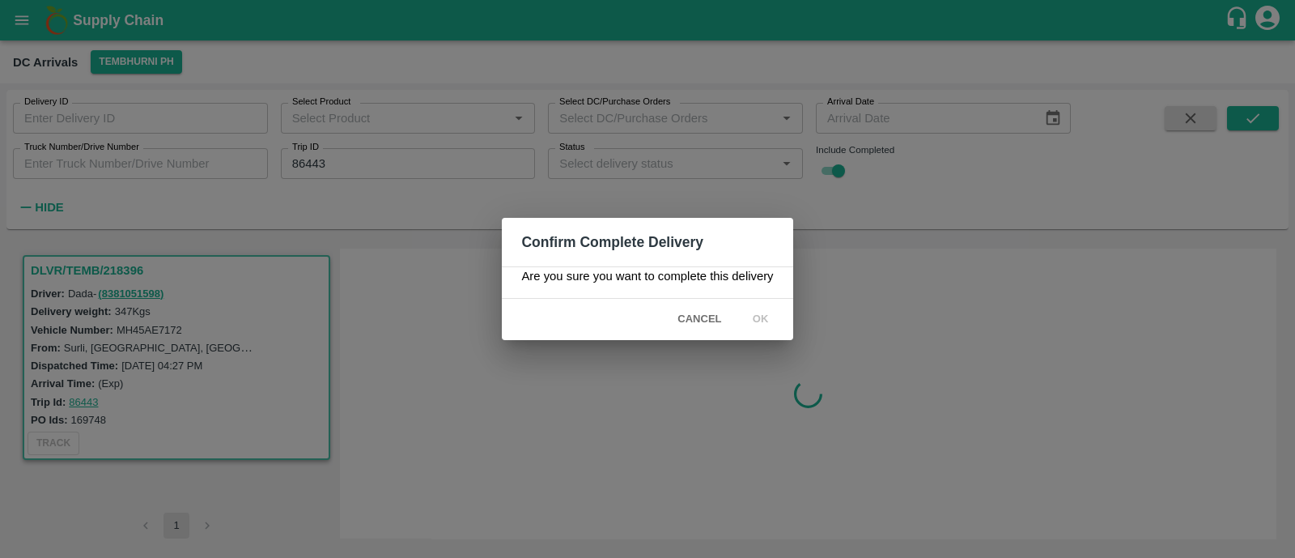
scroll to position [0, 0]
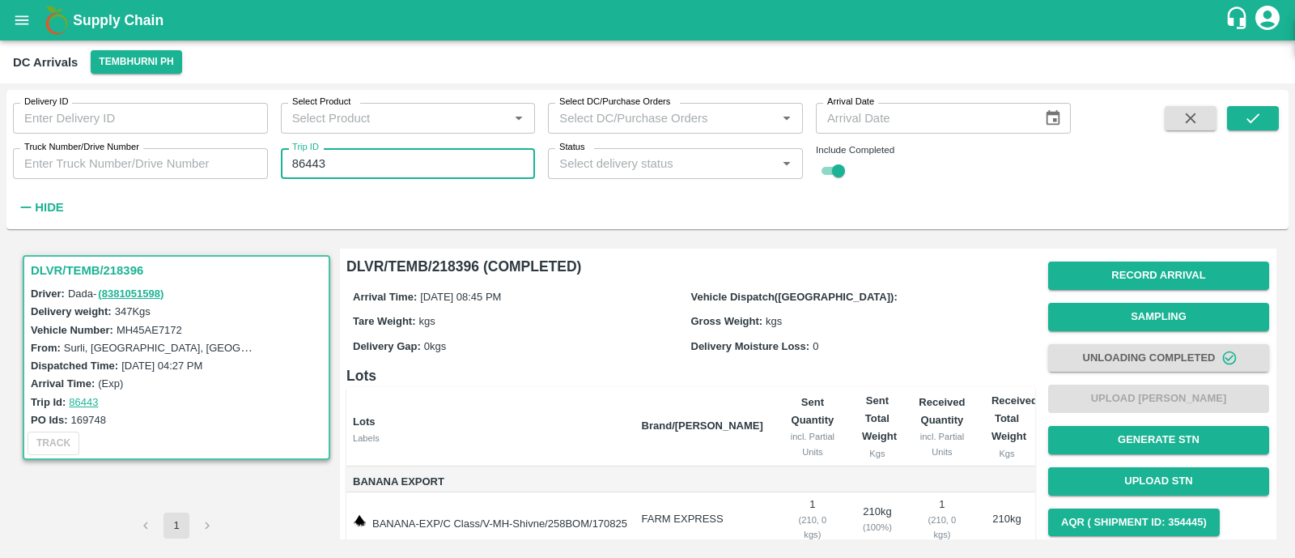
click at [399, 165] on input "86443" at bounding box center [408, 163] width 255 height 31
paste input "text"
type input "86460"
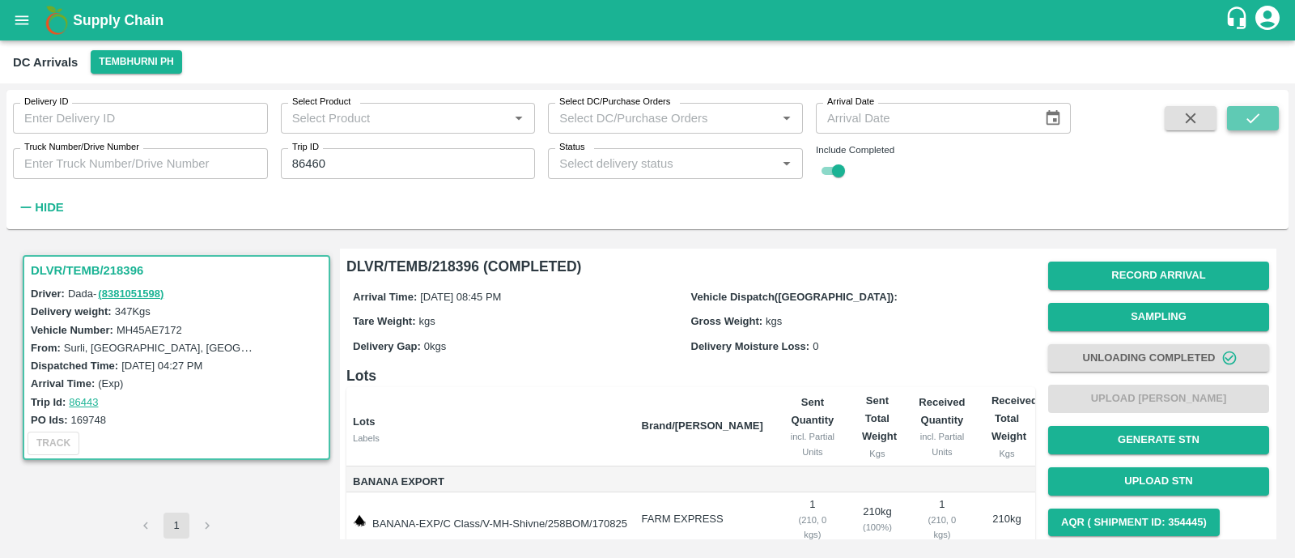
click at [1252, 111] on icon "submit" at bounding box center [1253, 118] width 18 height 18
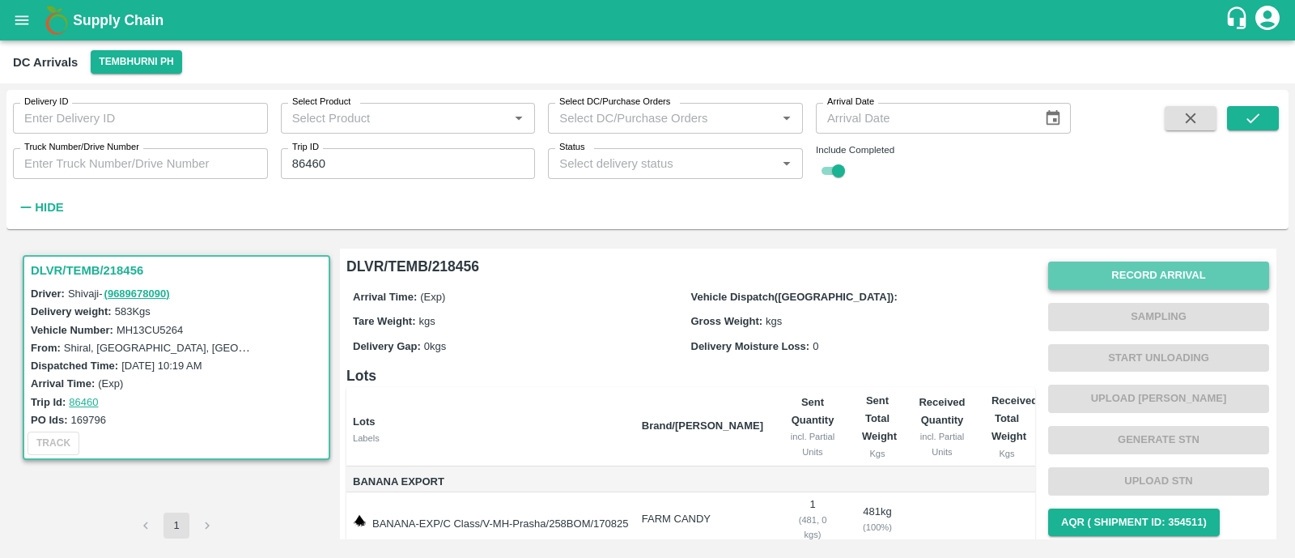
click at [1170, 270] on button "Record Arrival" at bounding box center [1158, 275] width 221 height 28
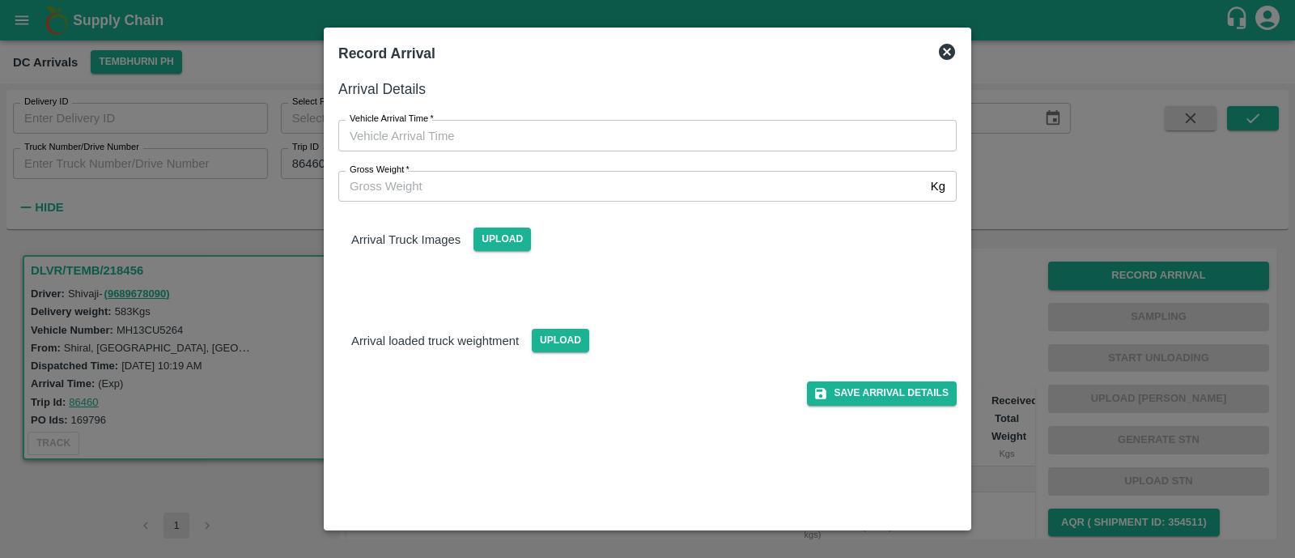
type input "DD/MM/YYYY hh:mm aa"
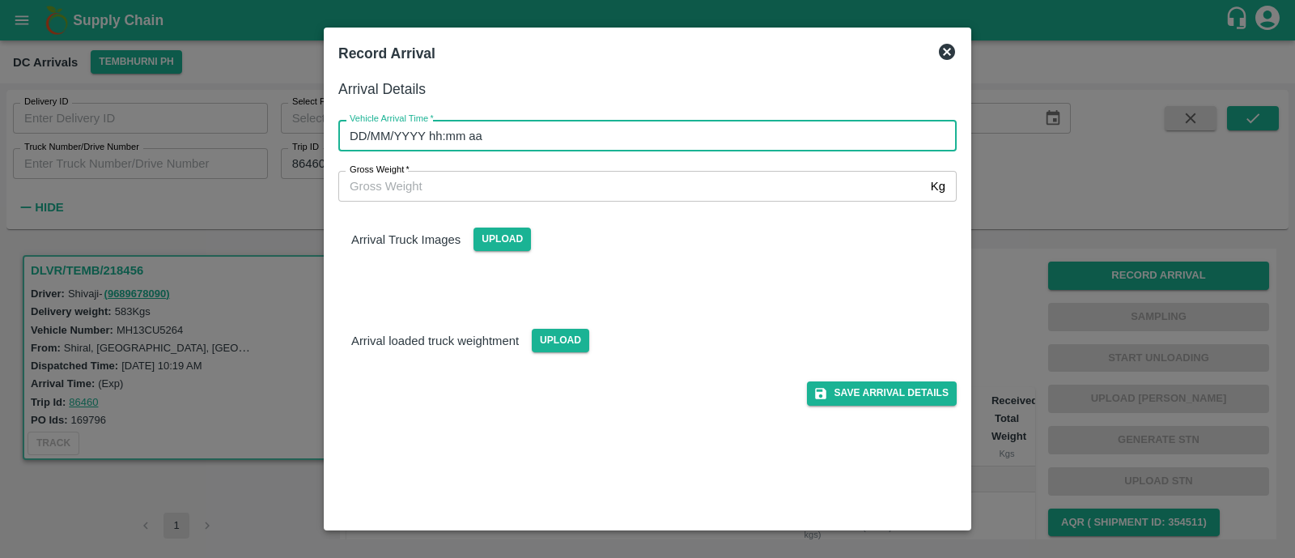
click at [436, 131] on input "DD/MM/YYYY hh:mm aa" at bounding box center [641, 135] width 607 height 31
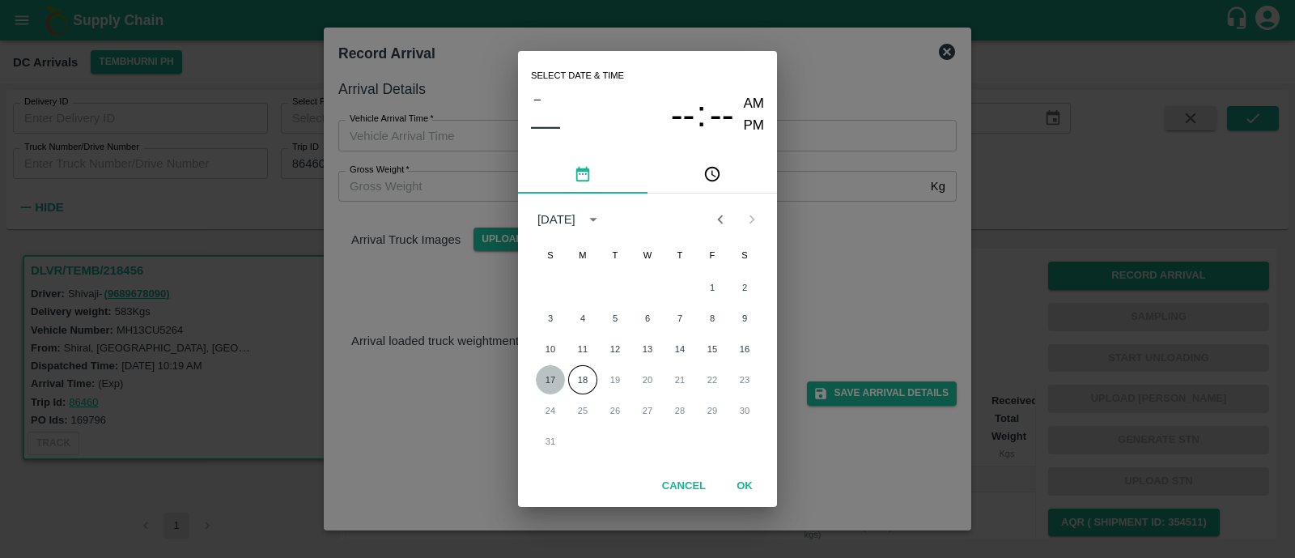
click at [558, 376] on button "17" at bounding box center [550, 379] width 29 height 29
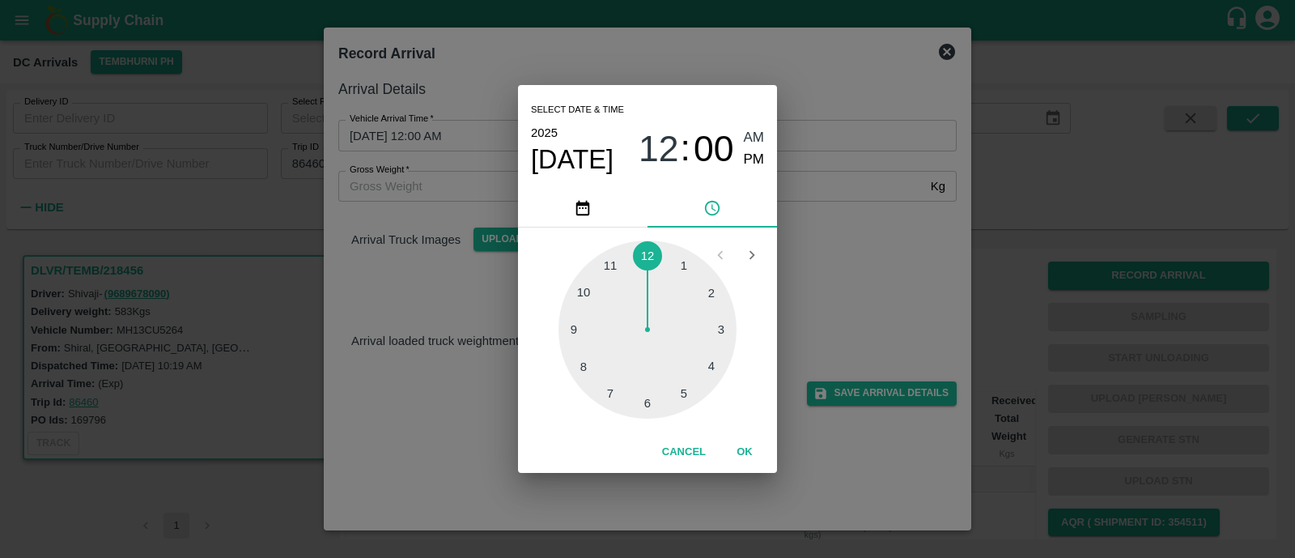
click at [587, 363] on div at bounding box center [647, 329] width 178 height 178
click at [613, 261] on div at bounding box center [647, 329] width 178 height 178
click at [747, 163] on span "PM" at bounding box center [754, 160] width 21 height 22
type input "17/08/2025 08:56 PM"
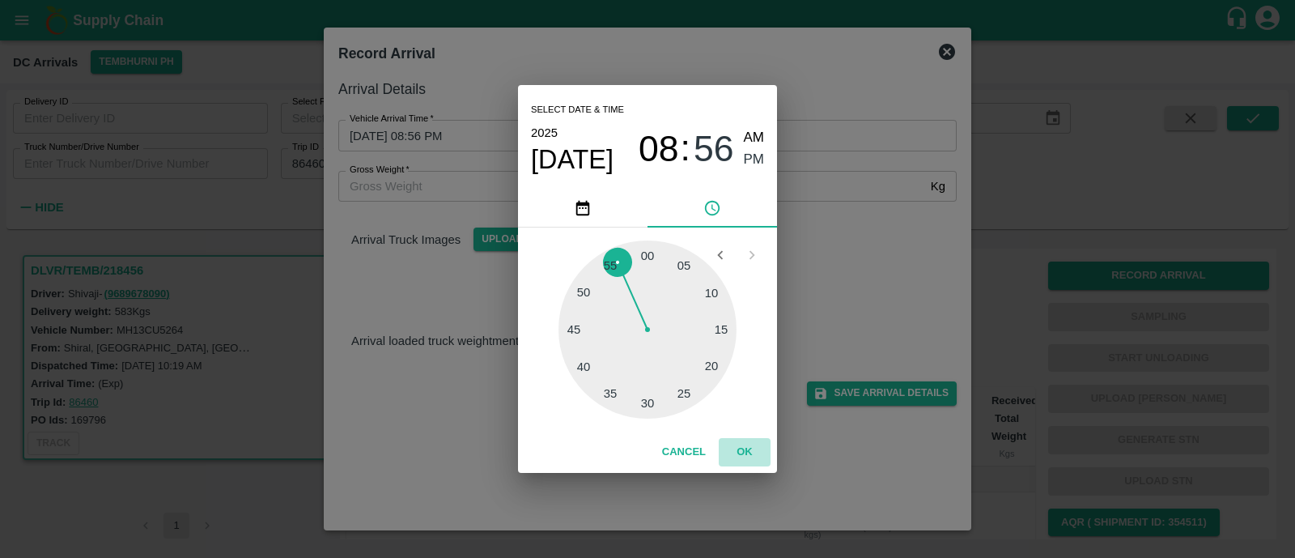
click at [739, 448] on button "OK" at bounding box center [745, 452] width 52 height 28
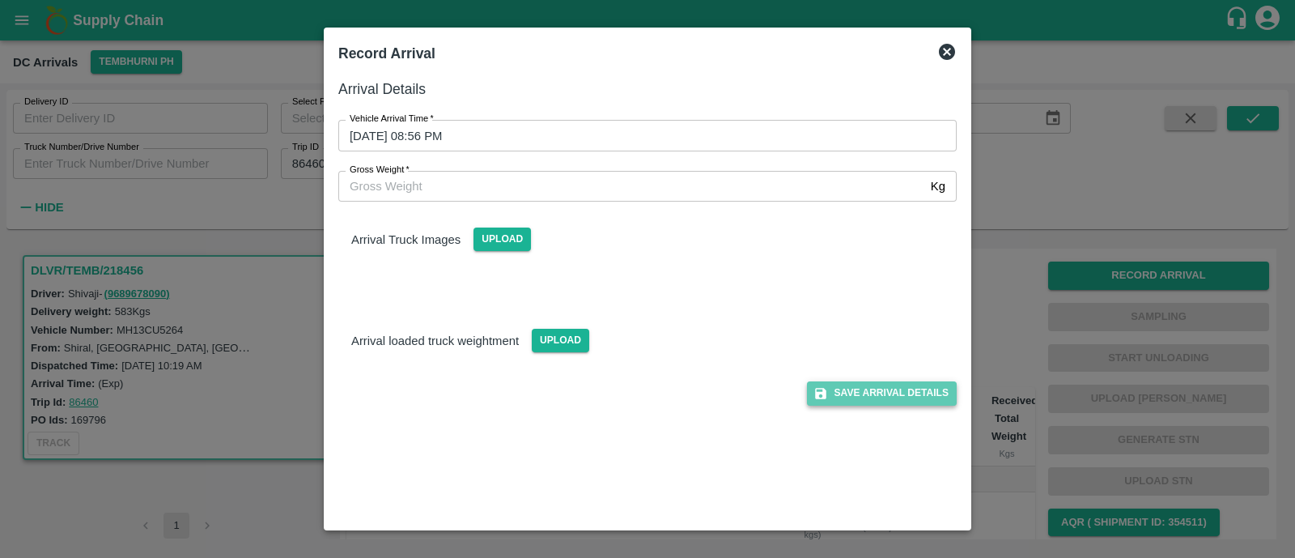
click at [913, 390] on button "Save Arrival Details" at bounding box center [882, 392] width 150 height 23
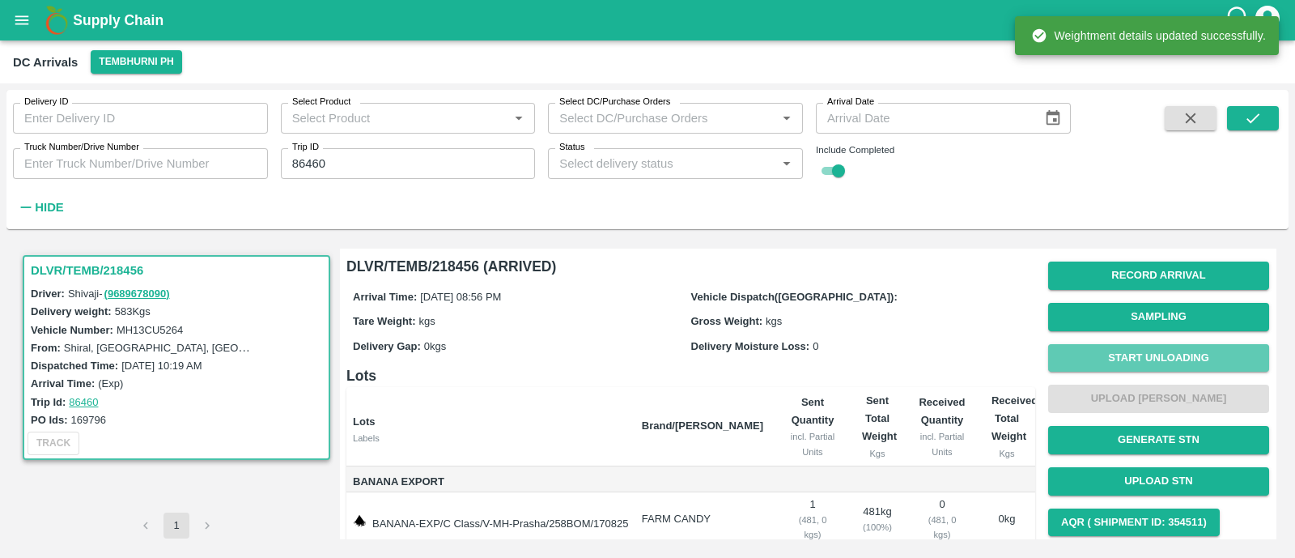
click at [1164, 358] on button "Start Unloading" at bounding box center [1158, 358] width 221 height 28
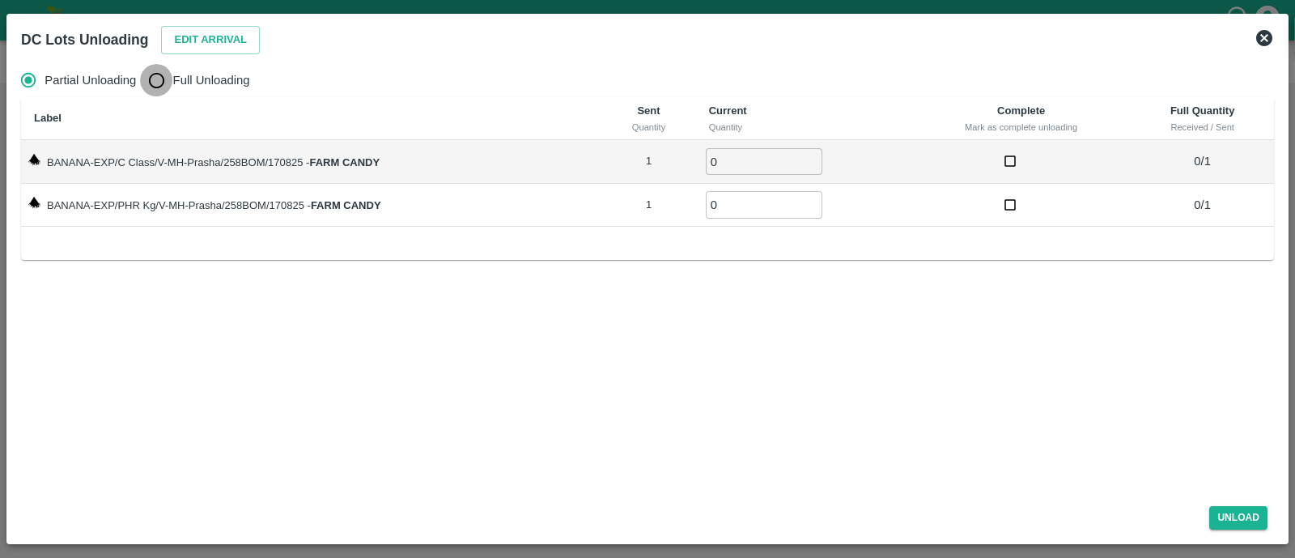
click at [168, 79] on input "Full Unloading" at bounding box center [156, 80] width 32 height 32
radio input "true"
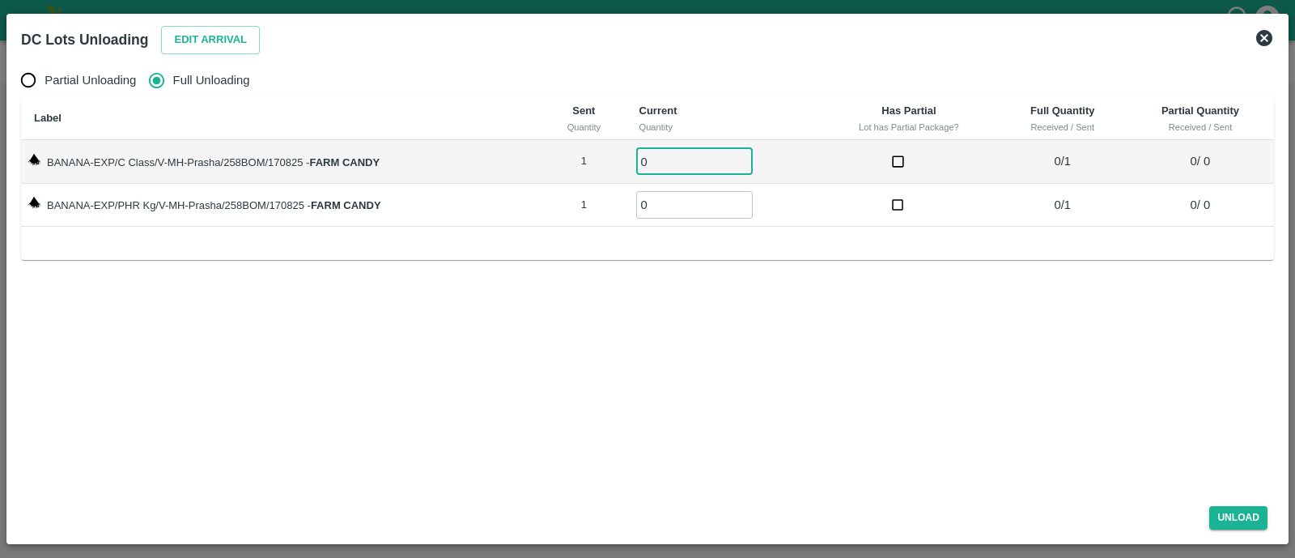
click at [662, 155] on input "0" at bounding box center [694, 161] width 117 height 27
type input "01"
click at [664, 206] on input "0" at bounding box center [694, 204] width 117 height 27
type input "01"
click at [1239, 516] on button "Unload" at bounding box center [1238, 517] width 58 height 23
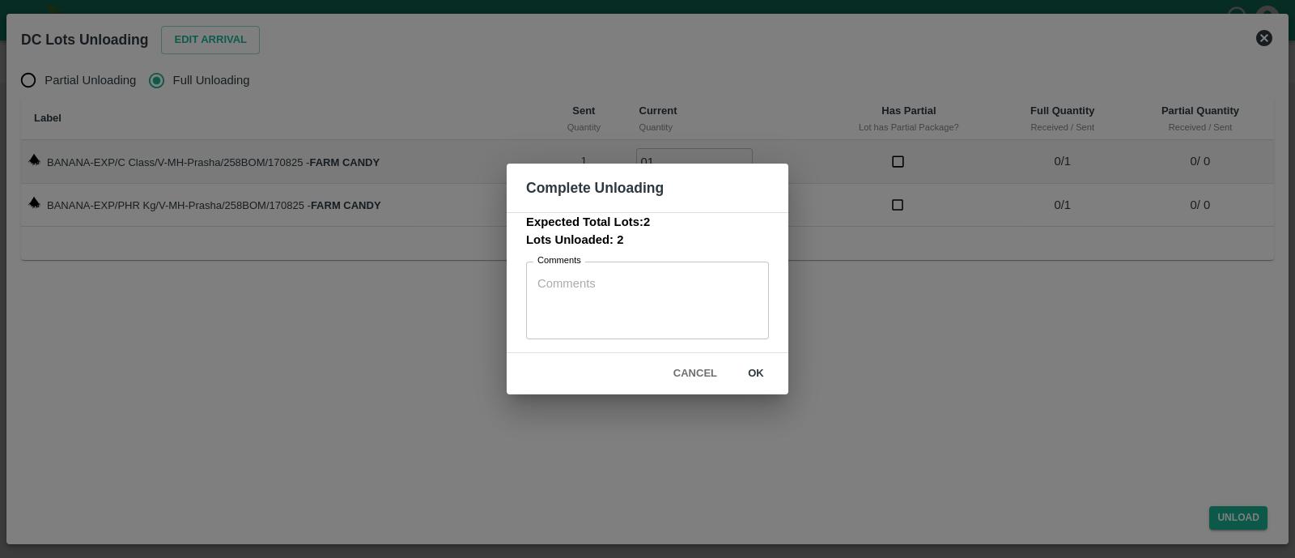
click at [774, 382] on button "ok" at bounding box center [756, 373] width 52 height 28
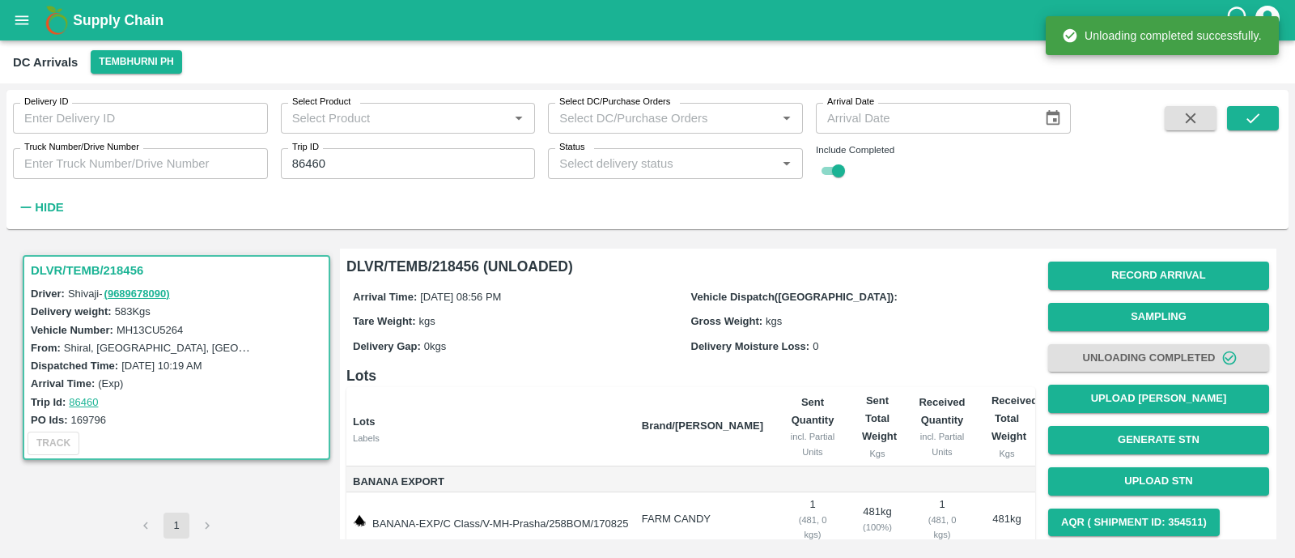
scroll to position [92, 0]
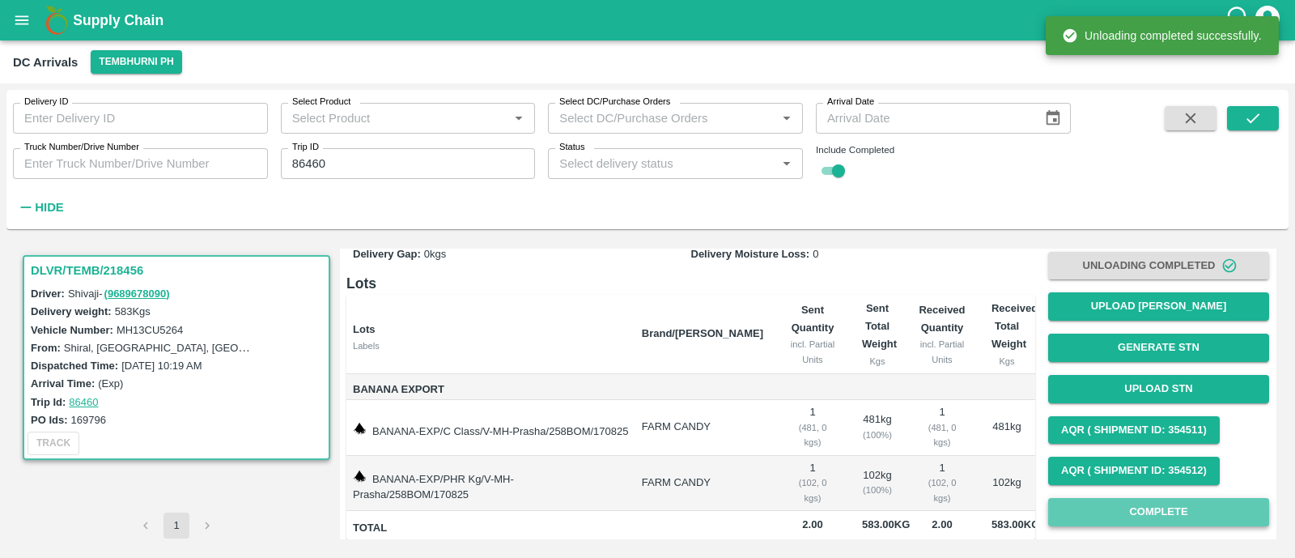
click at [1135, 512] on button "Complete" at bounding box center [1158, 512] width 221 height 28
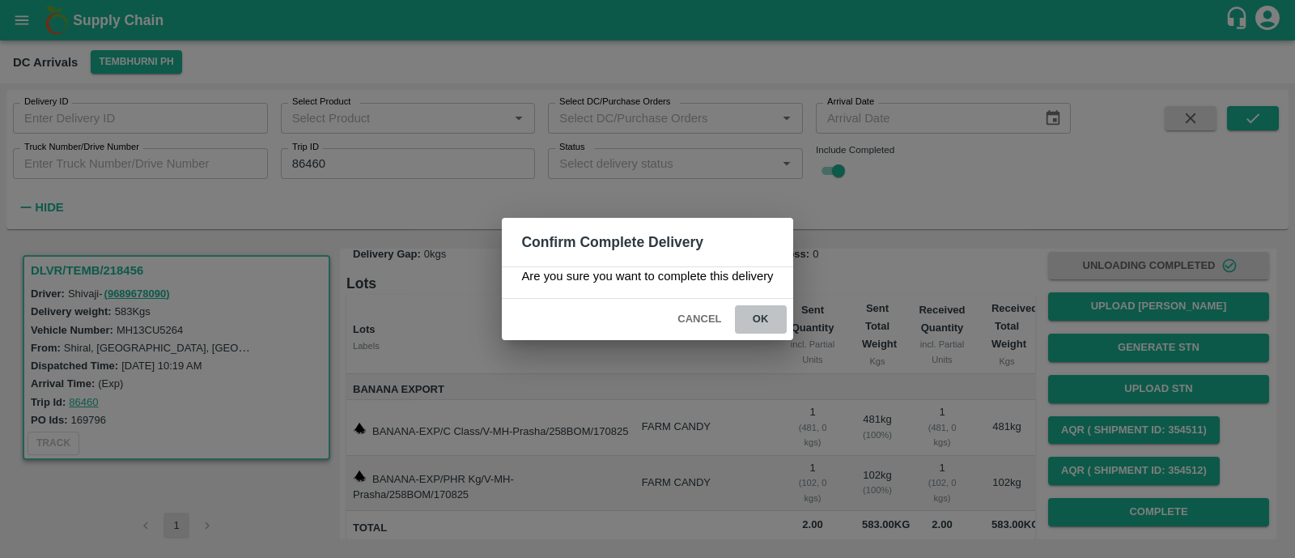
click at [755, 310] on button "ok" at bounding box center [761, 319] width 52 height 28
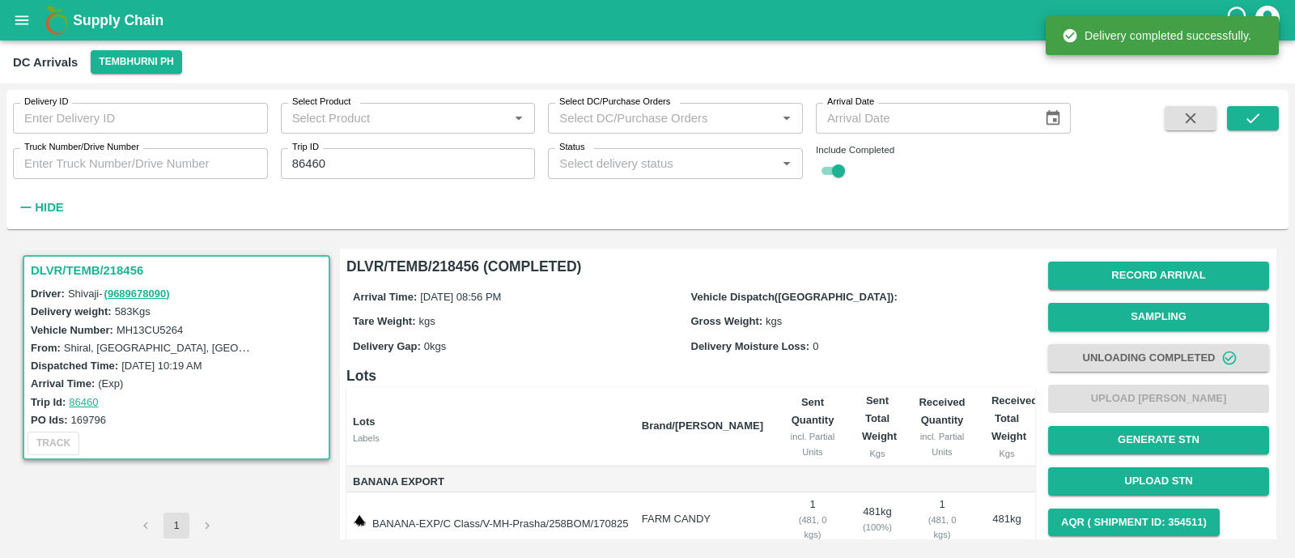
click at [27, 15] on icon "open drawer" at bounding box center [22, 19] width 14 height 9
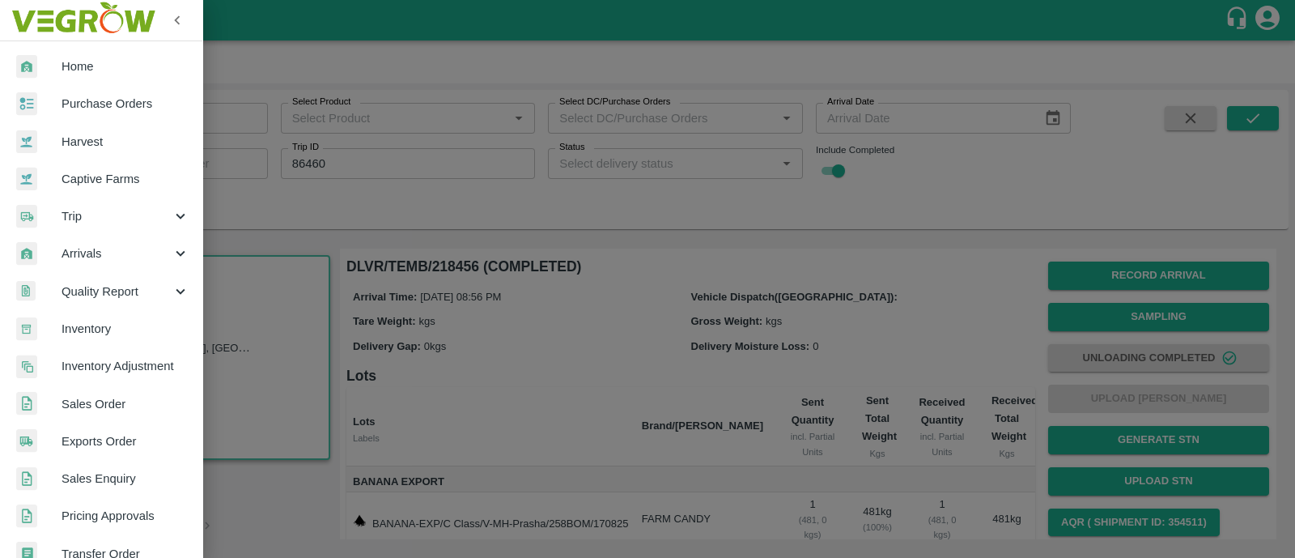
click at [93, 79] on link "Home" at bounding box center [101, 66] width 202 height 37
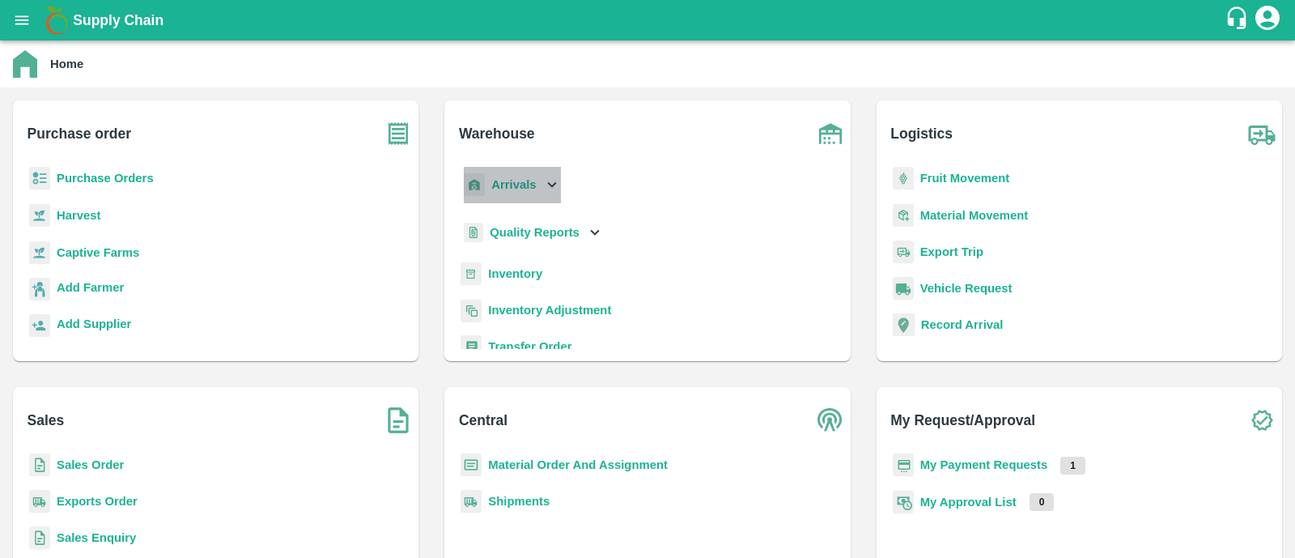
click at [518, 185] on b "Arrivals" at bounding box center [513, 184] width 45 height 13
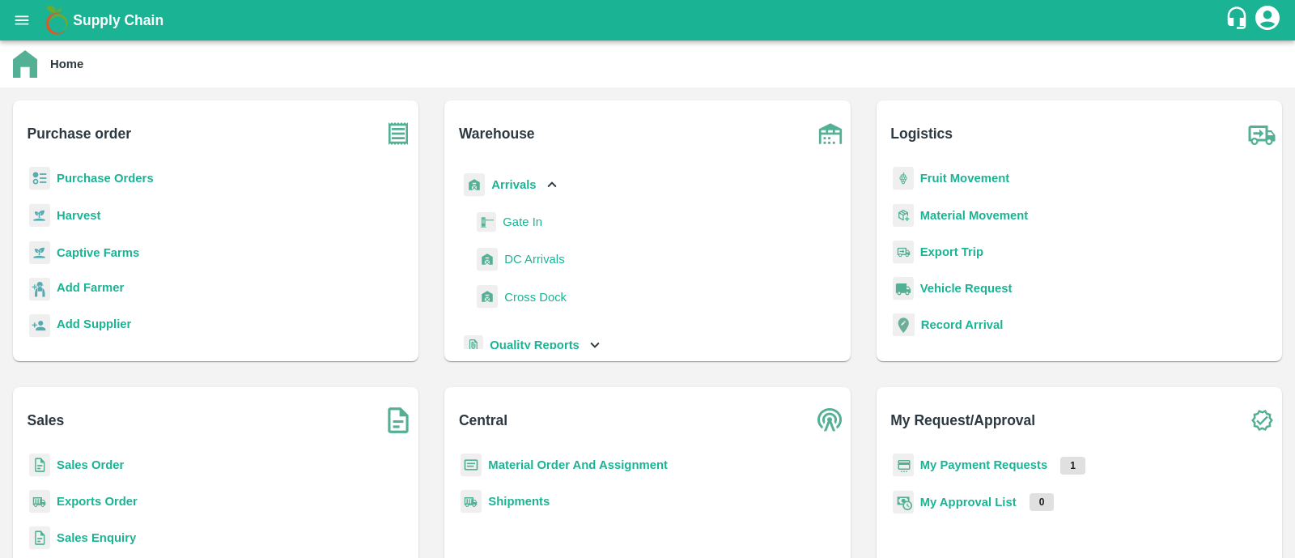
click at [537, 269] on link "DC Arrivals" at bounding box center [534, 259] width 60 height 24
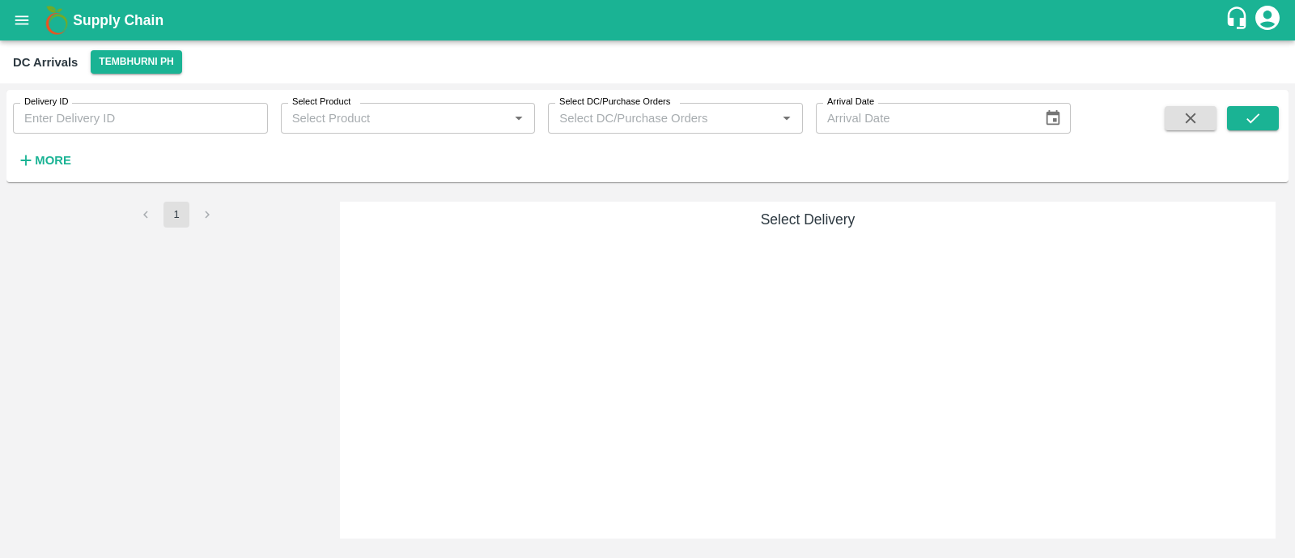
click at [31, 146] on div "More" at bounding box center [37, 154] width 75 height 40
click at [58, 172] on button "More" at bounding box center [44, 160] width 62 height 28
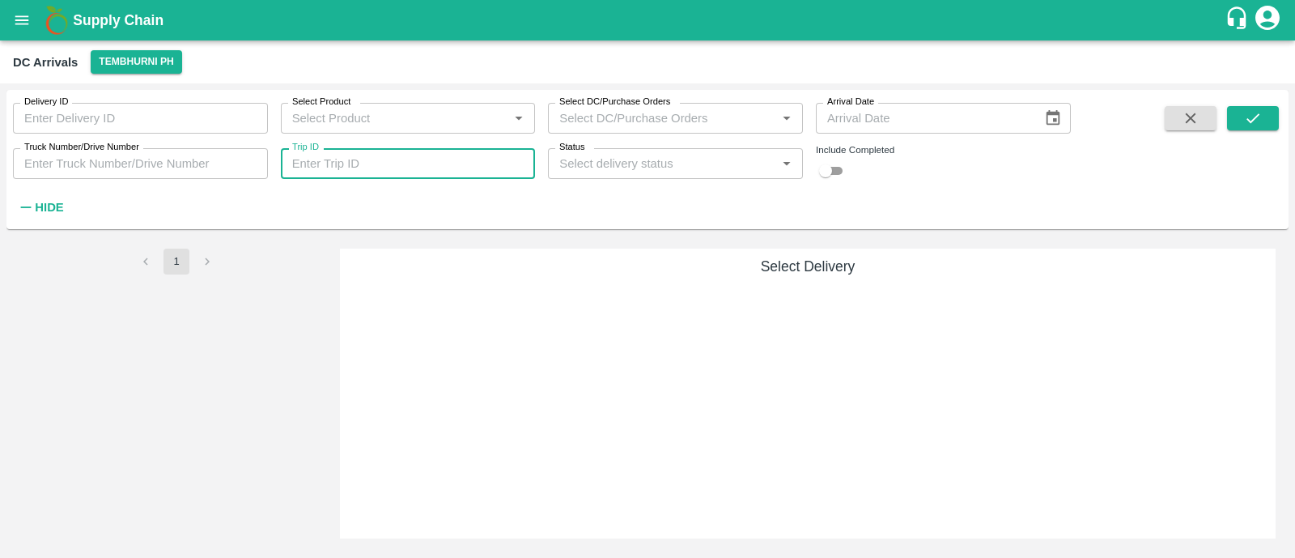
click at [350, 151] on input "Trip ID" at bounding box center [408, 163] width 255 height 31
paste input "86466"
type input "86466"
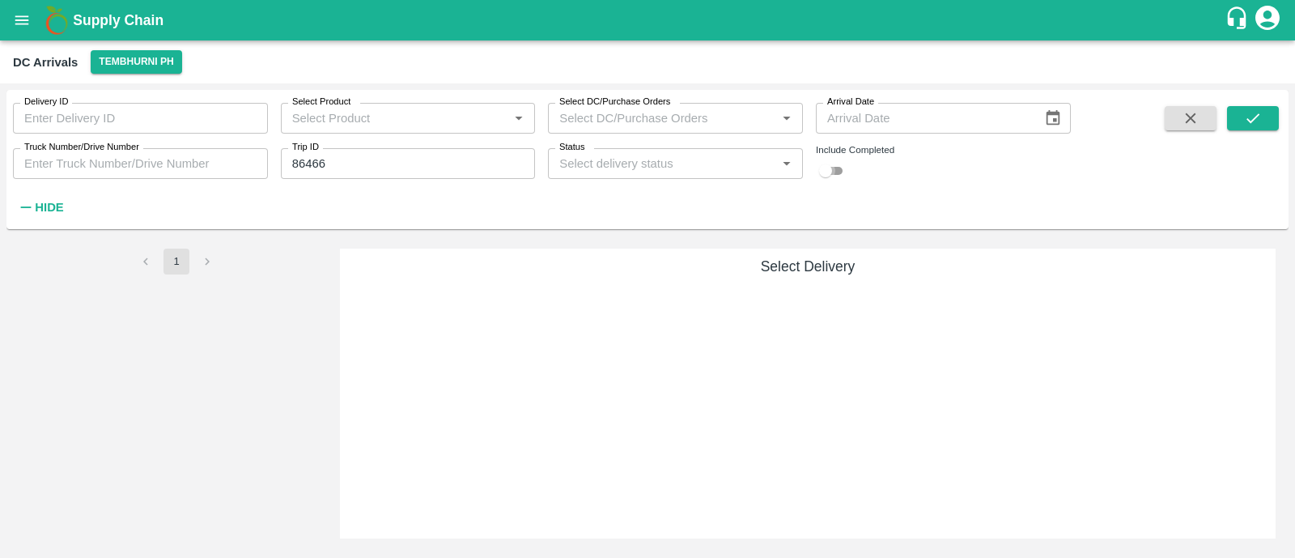
click at [843, 170] on input "checkbox" at bounding box center [825, 170] width 58 height 19
checkbox input "true"
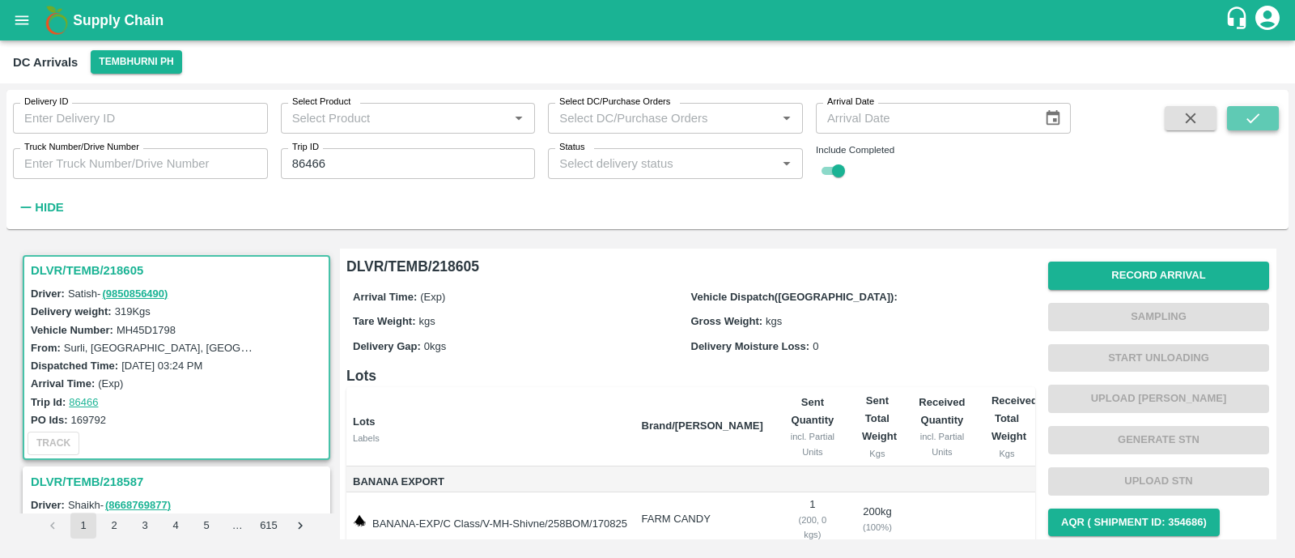
click at [1271, 115] on button "submit" at bounding box center [1253, 118] width 52 height 24
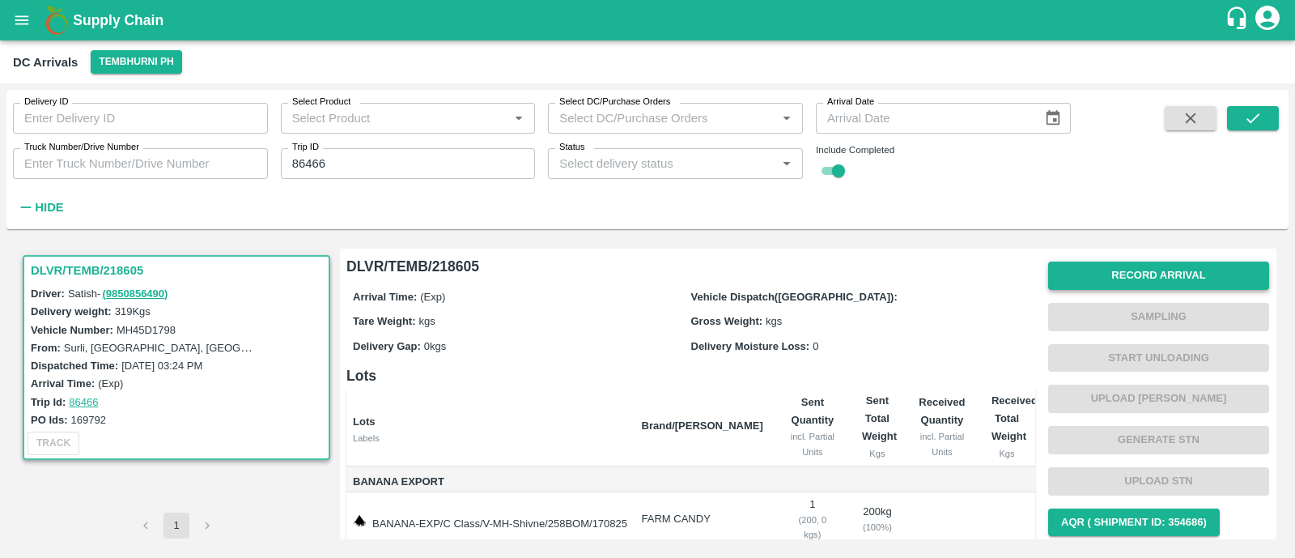
click at [1161, 277] on button "Record Arrival" at bounding box center [1158, 275] width 221 height 28
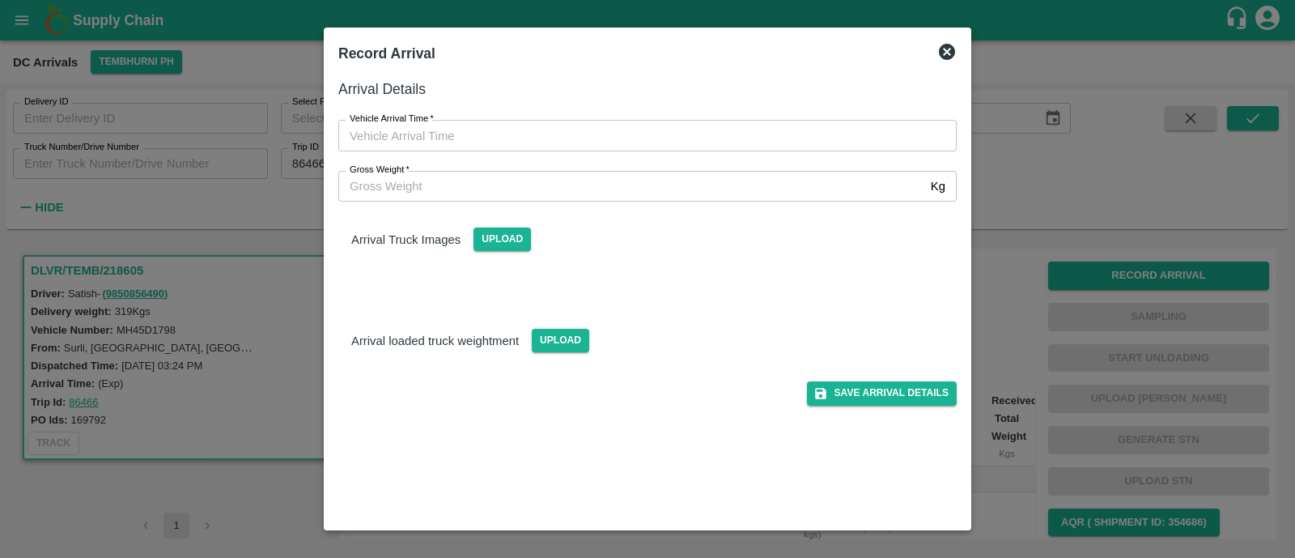
type input "DD/MM/YYYY hh:mm aa"
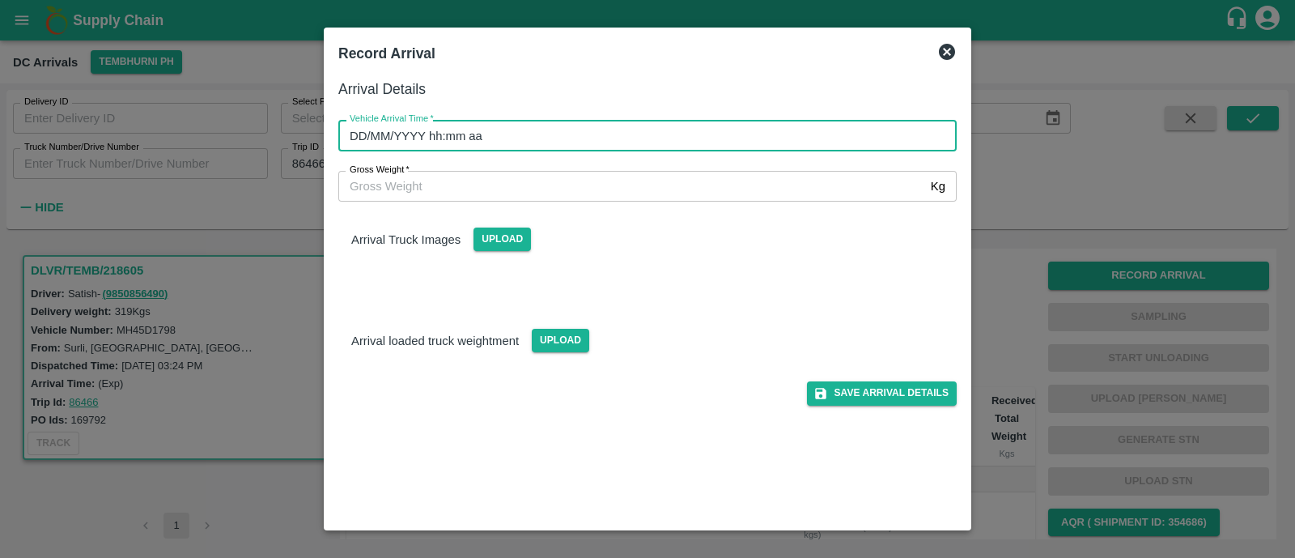
click at [484, 134] on input "DD/MM/YYYY hh:mm aa" at bounding box center [641, 135] width 607 height 31
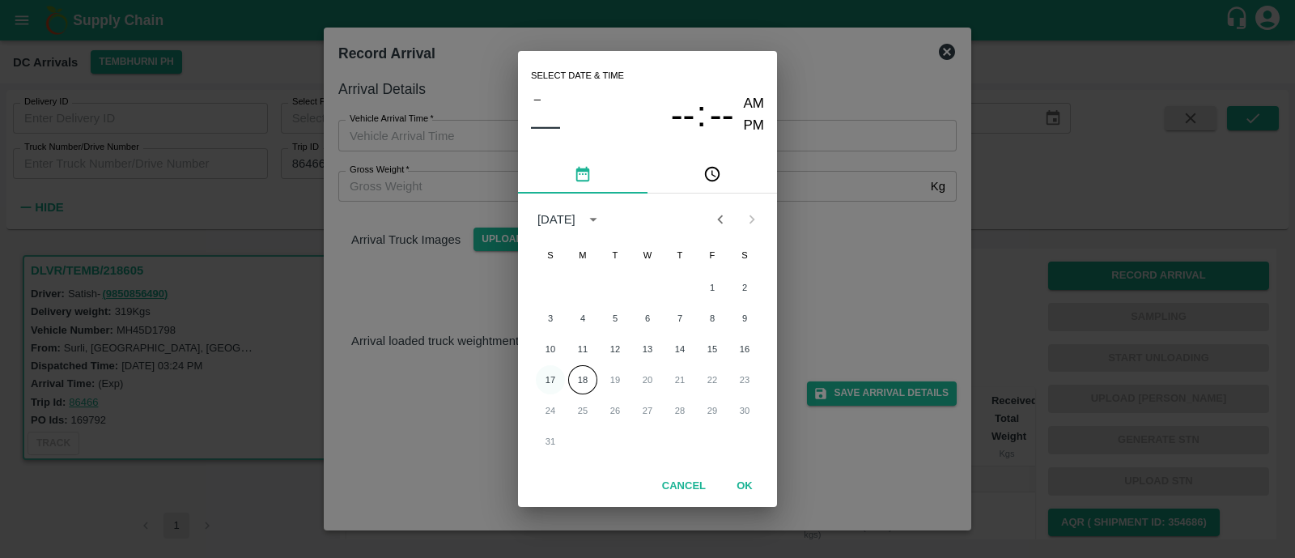
drag, startPoint x: 538, startPoint y: 367, endPoint x: 550, endPoint y: 380, distance: 16.6
click at [550, 380] on div "17 18 19 20 21 22 23" at bounding box center [647, 379] width 259 height 29
click at [550, 380] on button "17" at bounding box center [550, 379] width 29 height 29
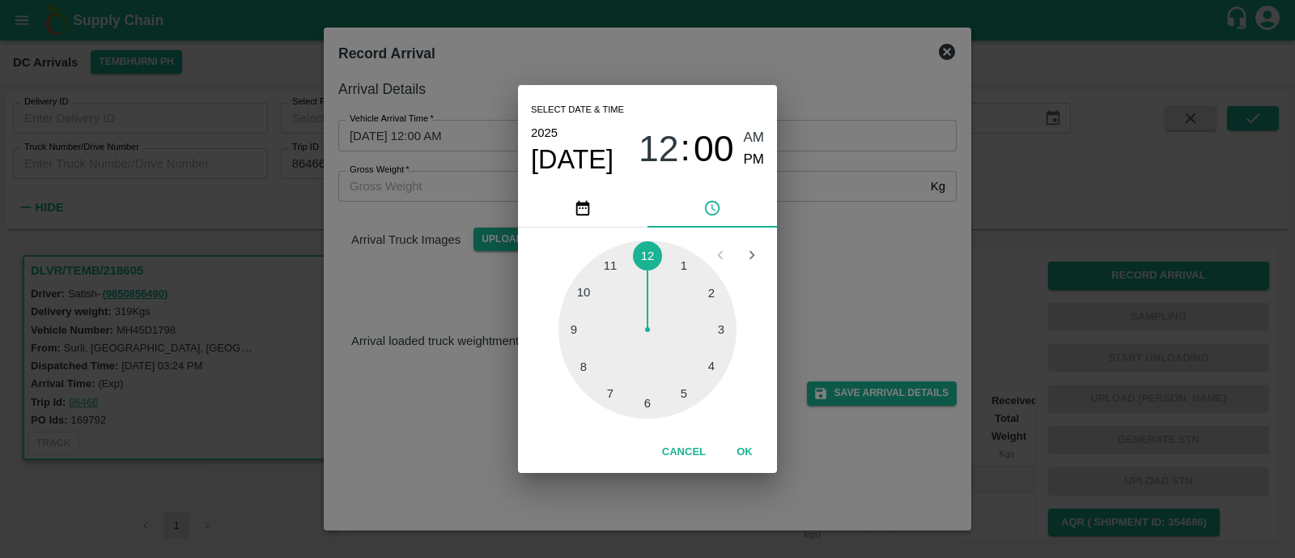
click at [572, 327] on div at bounding box center [647, 329] width 178 height 178
click at [684, 273] on div at bounding box center [647, 329] width 178 height 178
click at [757, 161] on span "PM" at bounding box center [754, 160] width 21 height 22
type input "17/08/2025 09:06 PM"
click at [745, 453] on button "OK" at bounding box center [745, 452] width 52 height 28
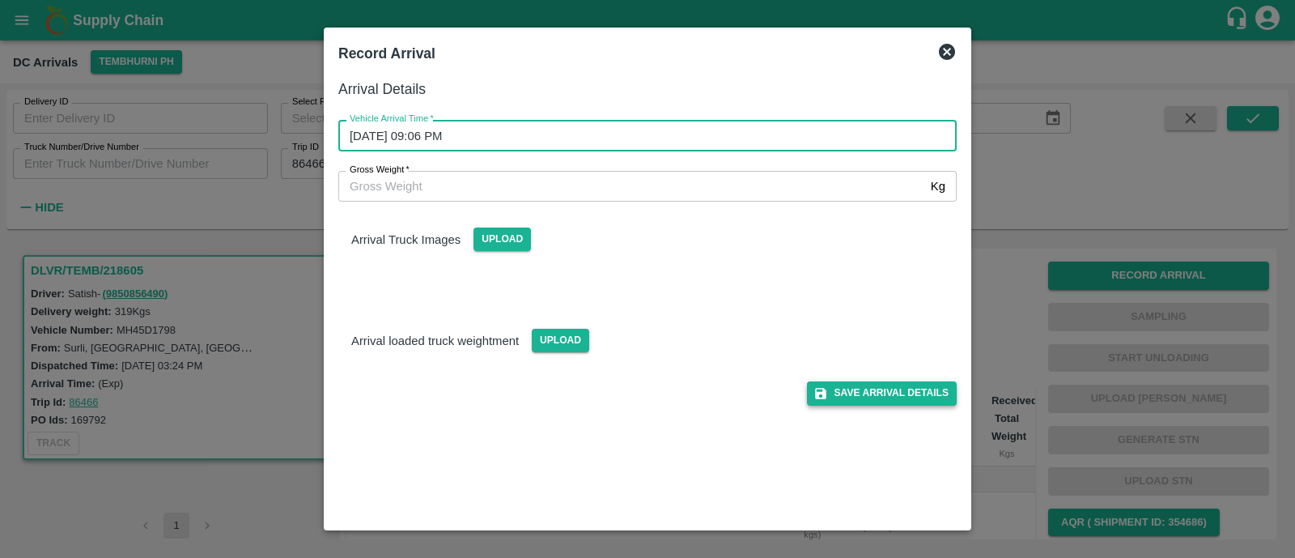
click at [907, 397] on button "Save Arrival Details" at bounding box center [882, 392] width 150 height 23
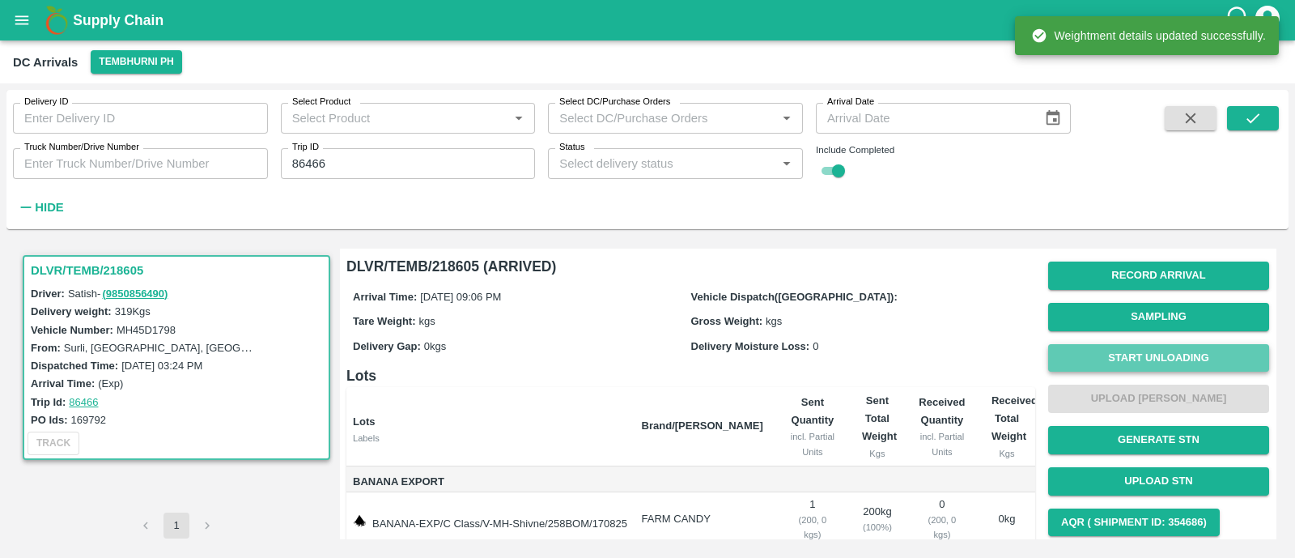
click at [1167, 359] on button "Start Unloading" at bounding box center [1158, 358] width 221 height 28
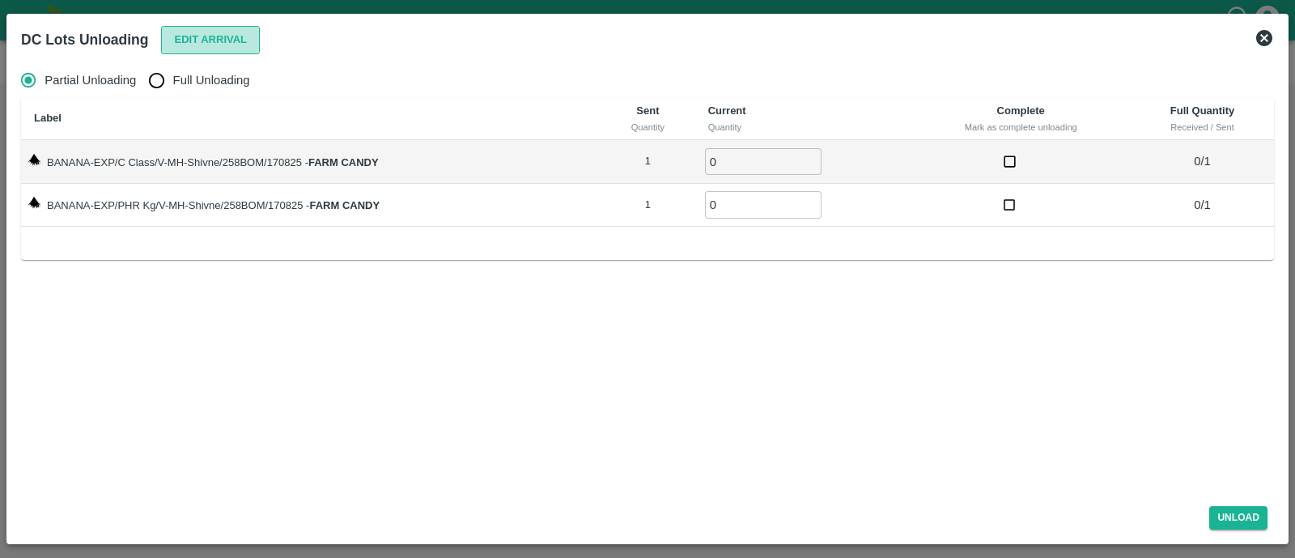
click at [228, 50] on button "Edit Arrival" at bounding box center [210, 40] width 99 height 28
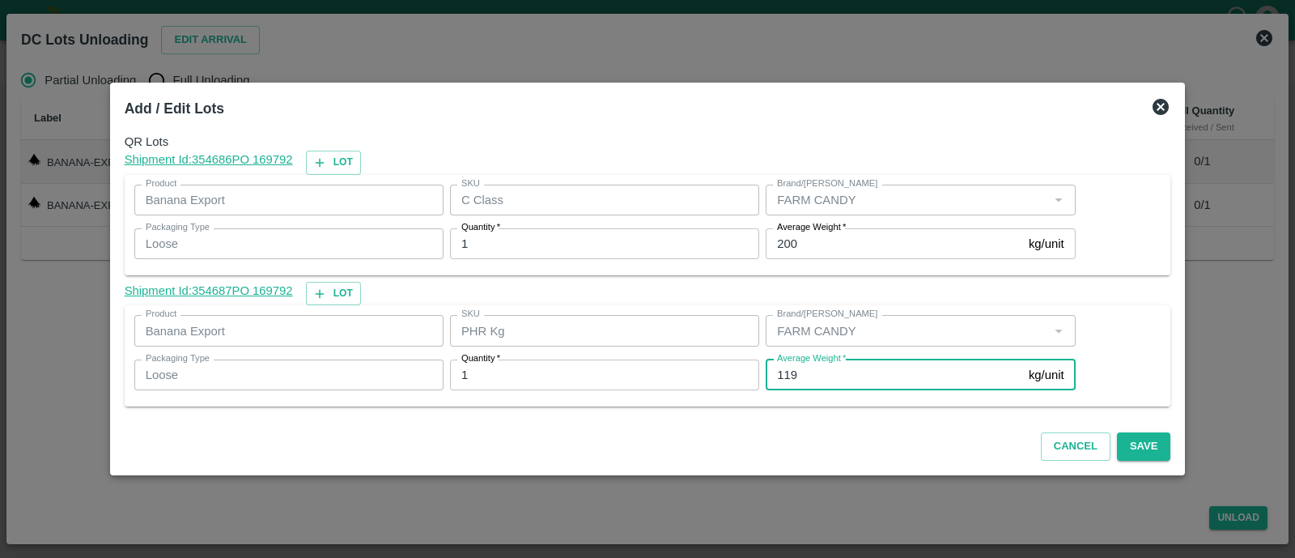
click at [807, 380] on input "119" at bounding box center [894, 374] width 257 height 31
type input "98"
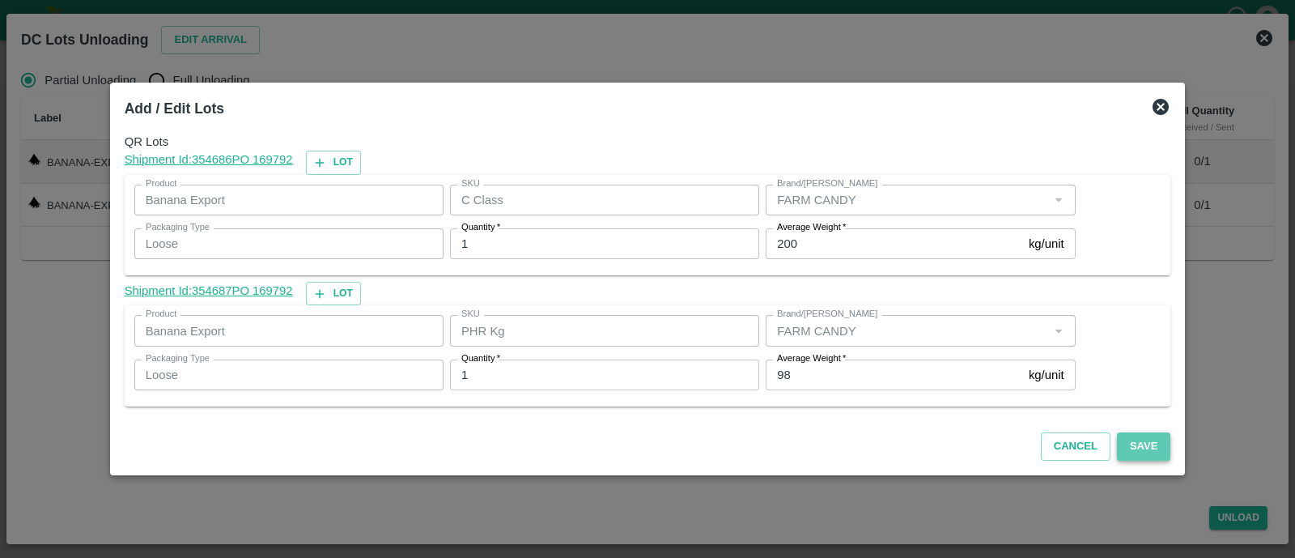
click at [1127, 448] on button "Save" at bounding box center [1143, 446] width 53 height 28
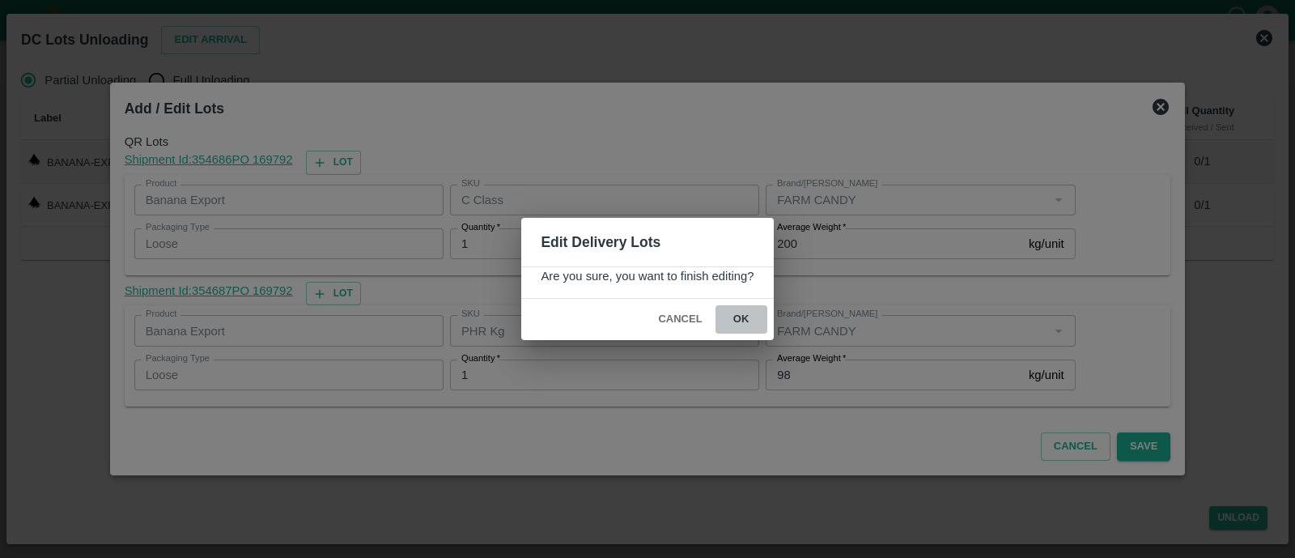
click at [745, 321] on button "ok" at bounding box center [741, 319] width 52 height 28
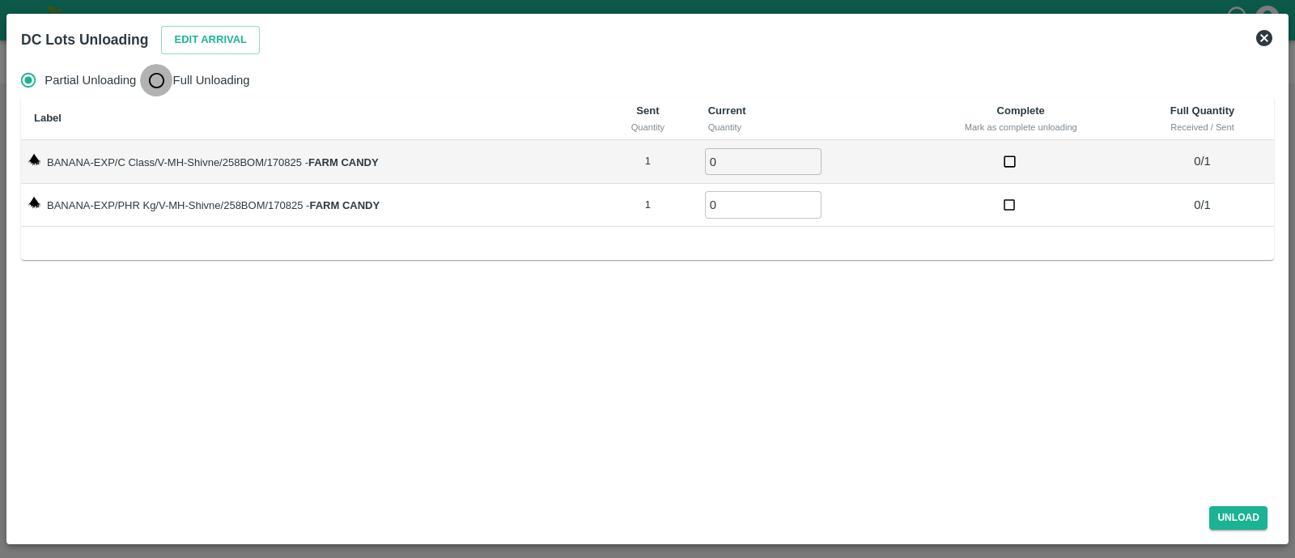
click at [163, 82] on input "Full Unloading" at bounding box center [156, 80] width 32 height 32
radio input "true"
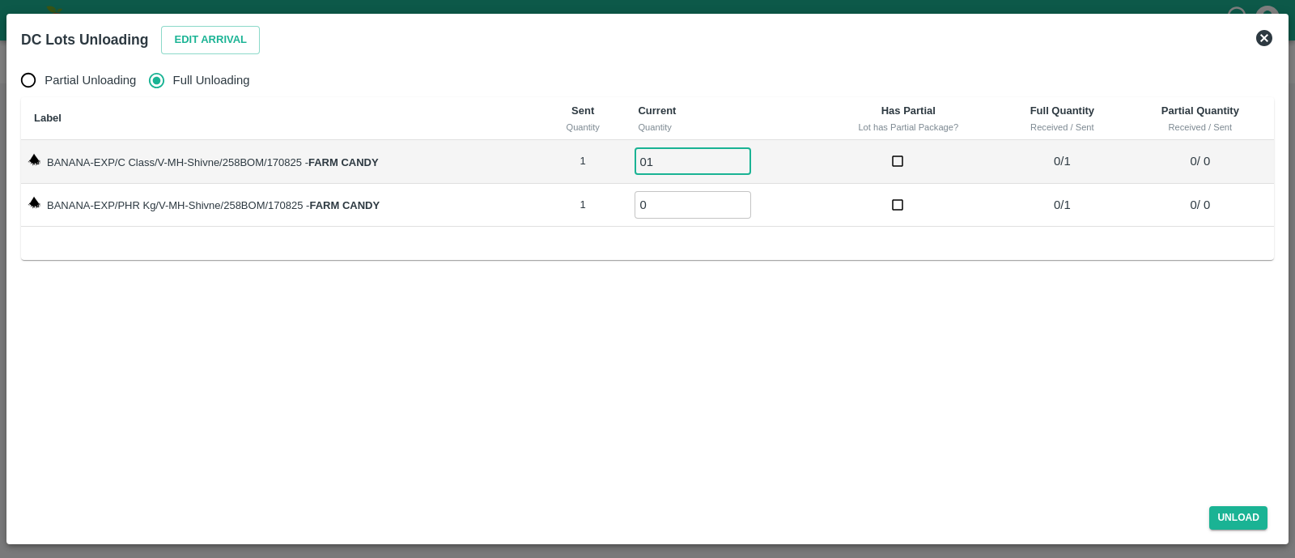
click at [676, 156] on input "01" at bounding box center [693, 161] width 117 height 27
type input "01"
click at [676, 204] on input "01" at bounding box center [693, 204] width 117 height 27
type input "01"
click at [1247, 520] on button "Unload" at bounding box center [1238, 517] width 58 height 23
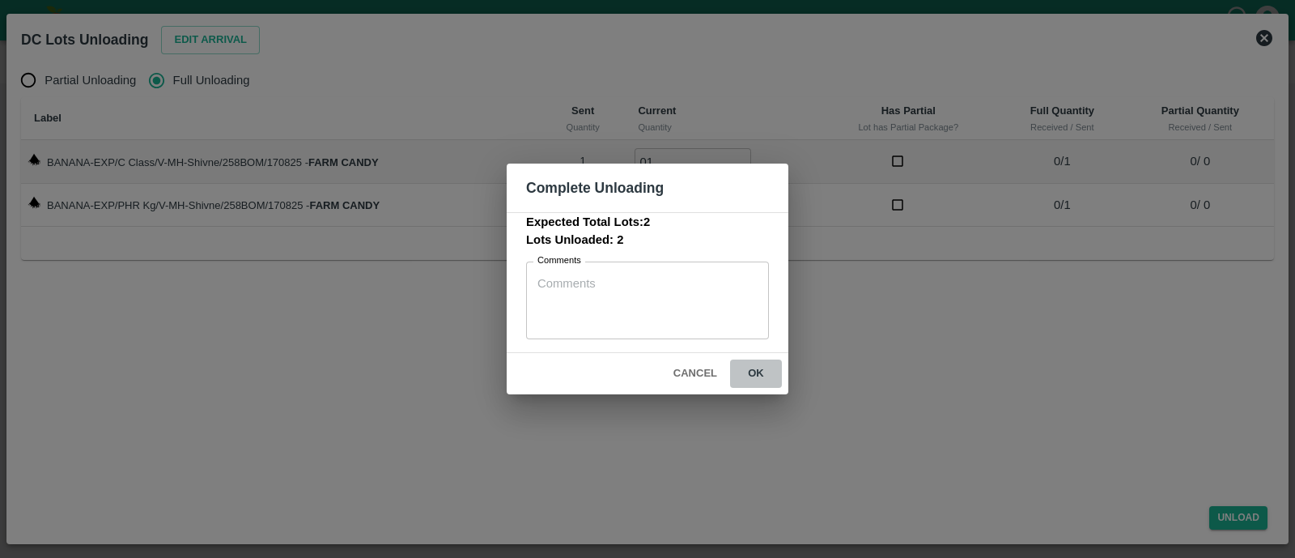
click at [743, 378] on button "ok" at bounding box center [756, 373] width 52 height 28
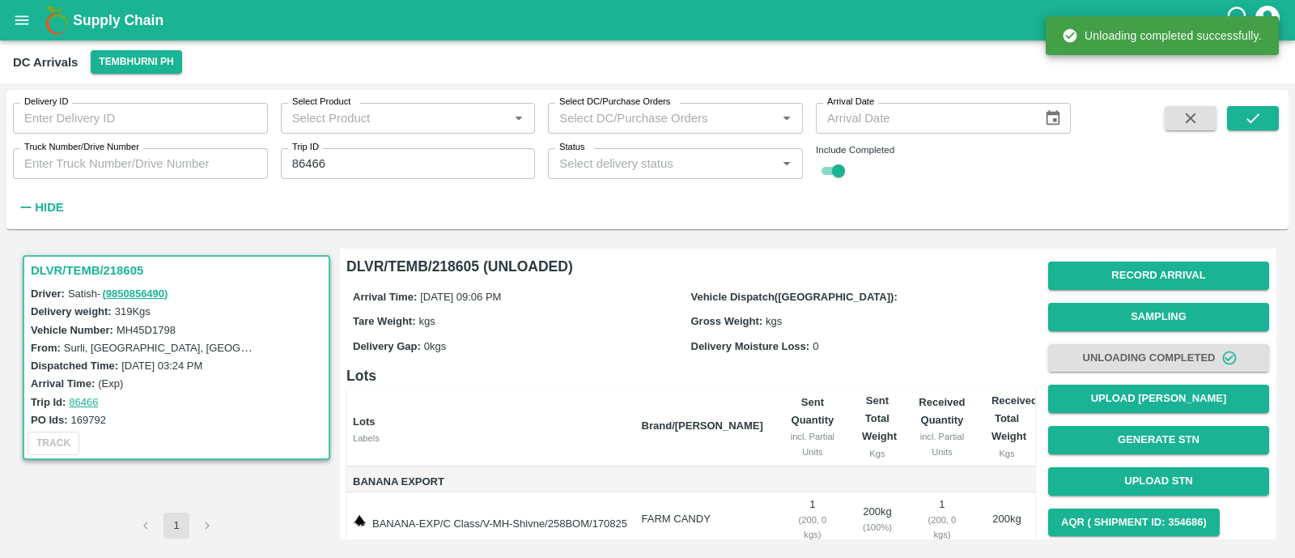
scroll to position [92, 0]
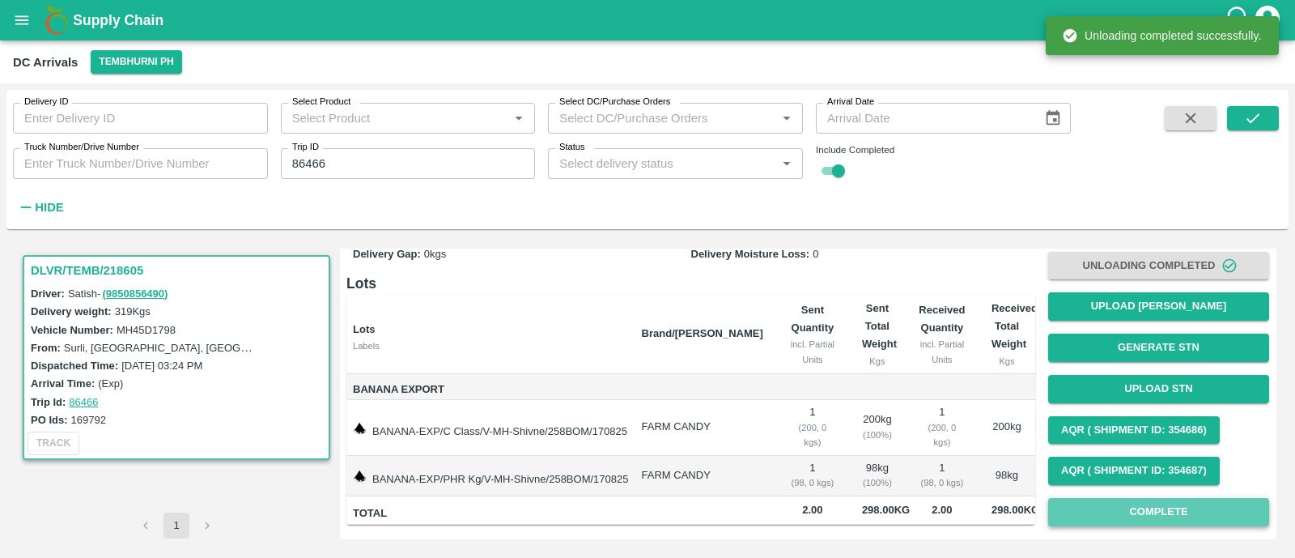
click at [1076, 504] on button "Complete" at bounding box center [1158, 512] width 221 height 28
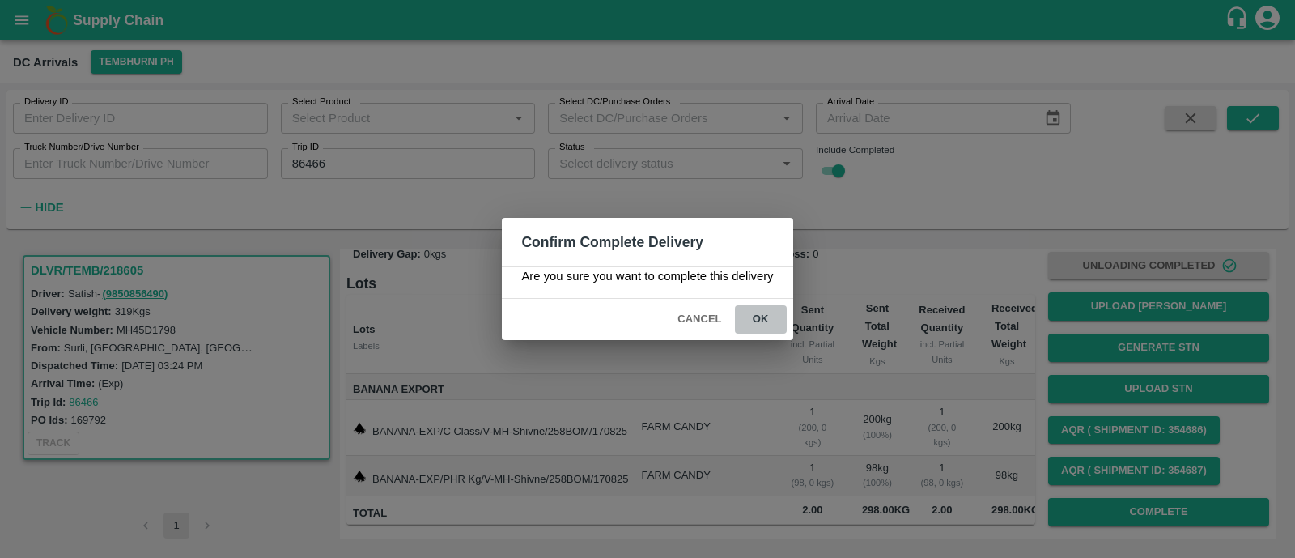
click at [761, 318] on button "ok" at bounding box center [761, 319] width 52 height 28
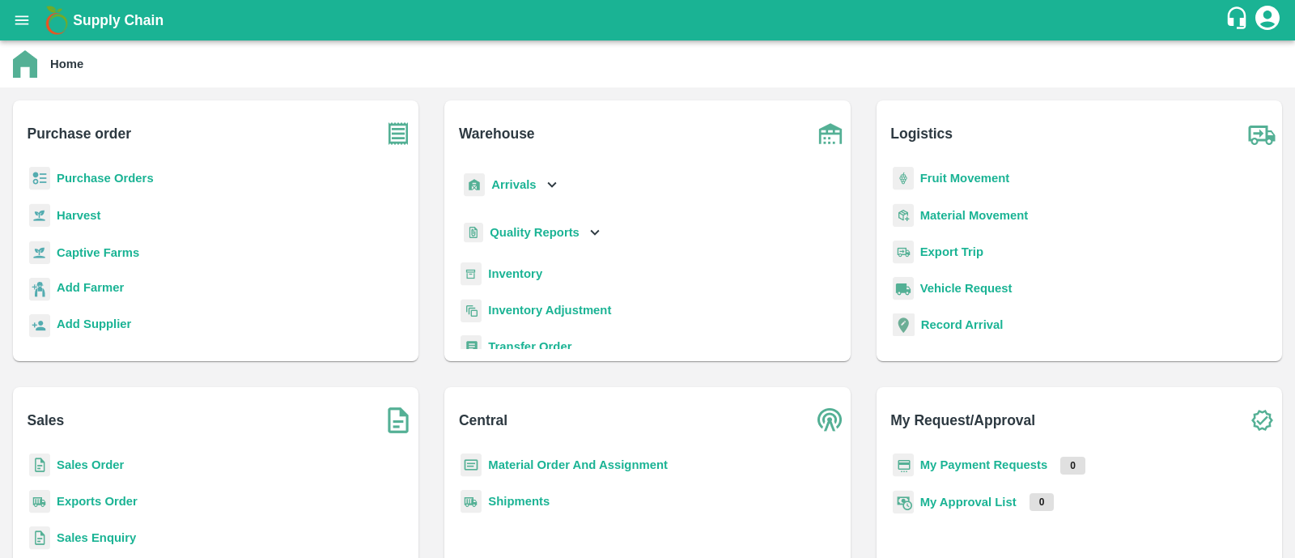
click at [982, 183] on b "Fruit Movement" at bounding box center [965, 178] width 90 height 13
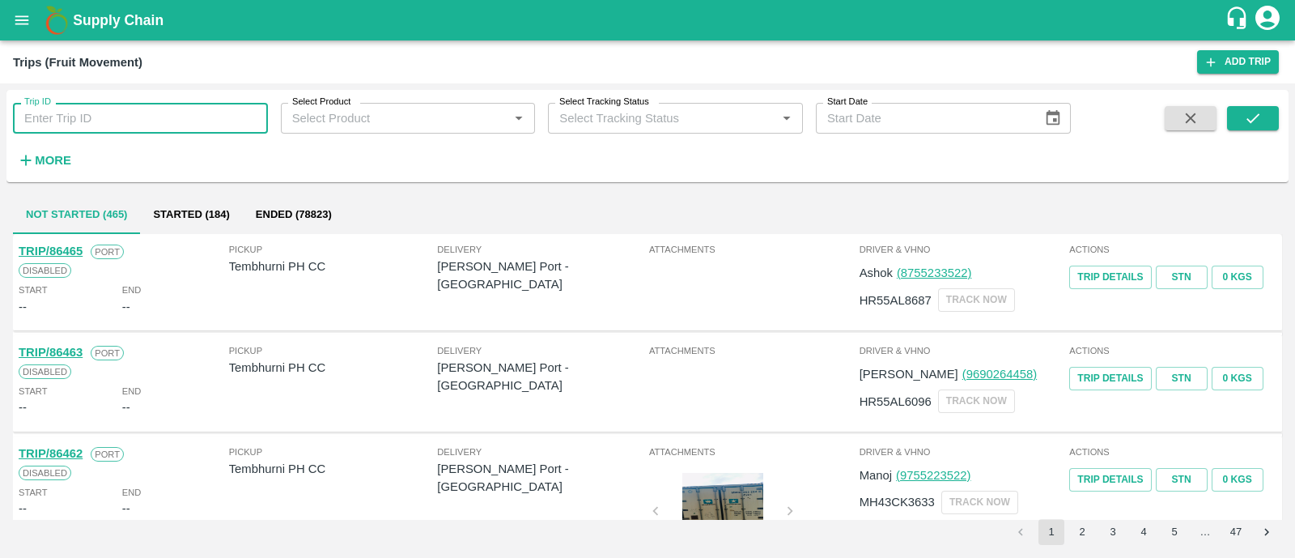
click at [192, 111] on input "Trip ID" at bounding box center [140, 118] width 255 height 31
paste input "86454"
type input "86454"
click at [1250, 124] on icon "submit" at bounding box center [1253, 118] width 18 height 18
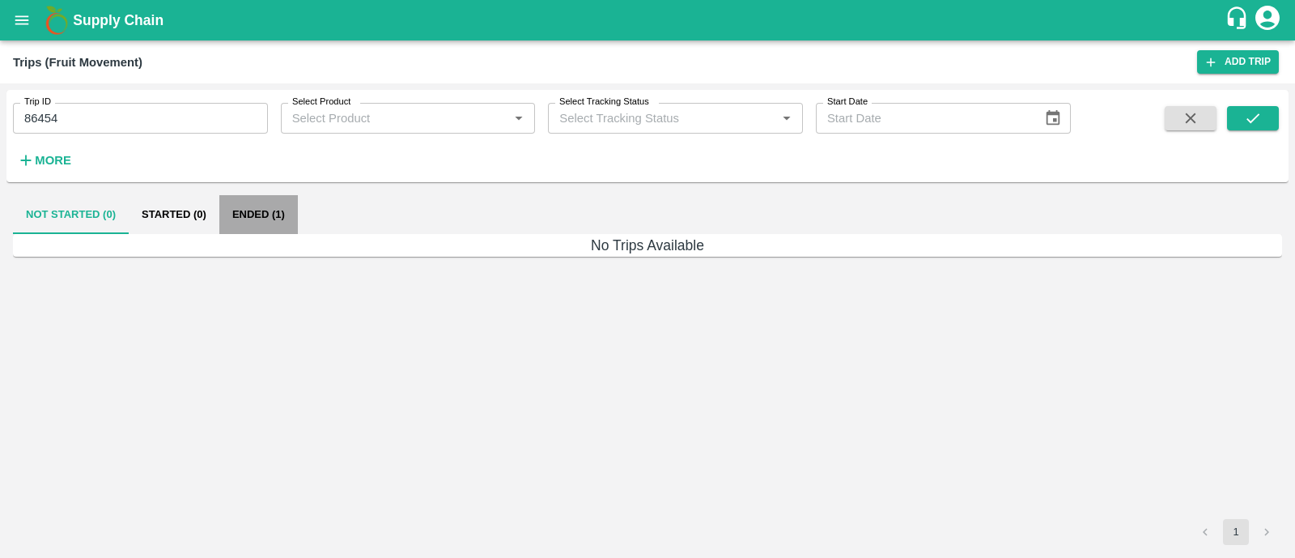
click at [247, 208] on button "Ended (1)" at bounding box center [258, 214] width 79 height 39
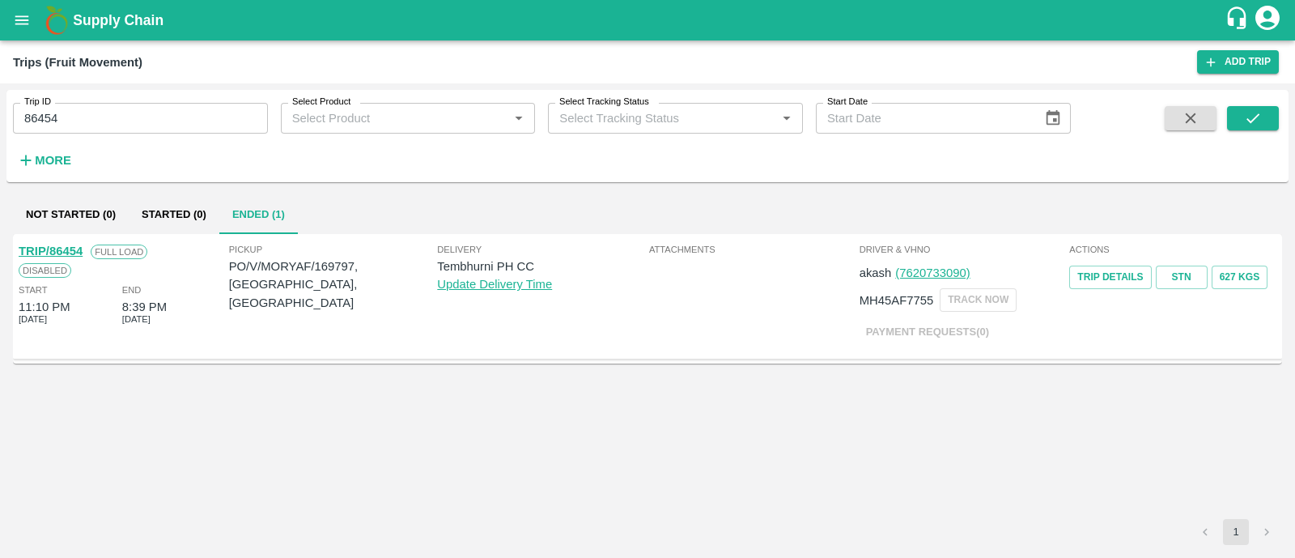
click at [71, 252] on link "TRIP/86454" at bounding box center [51, 250] width 64 height 13
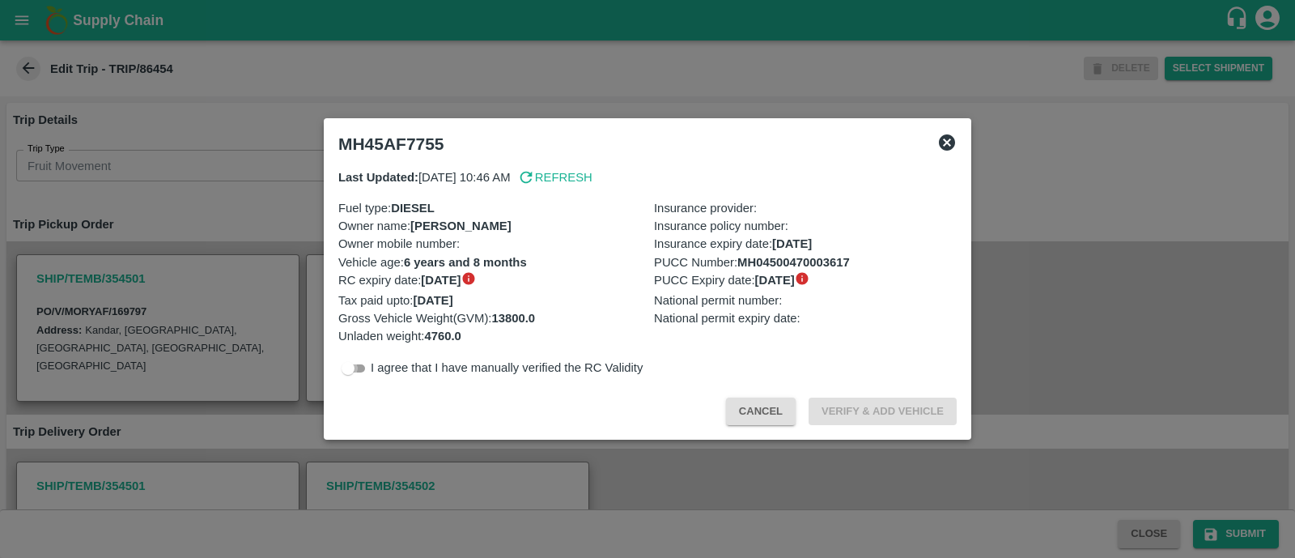
click at [359, 369] on input "checkbox" at bounding box center [348, 368] width 58 height 19
checkbox input "true"
click at [852, 414] on button "Verify & Add Vehicle" at bounding box center [883, 411] width 148 height 28
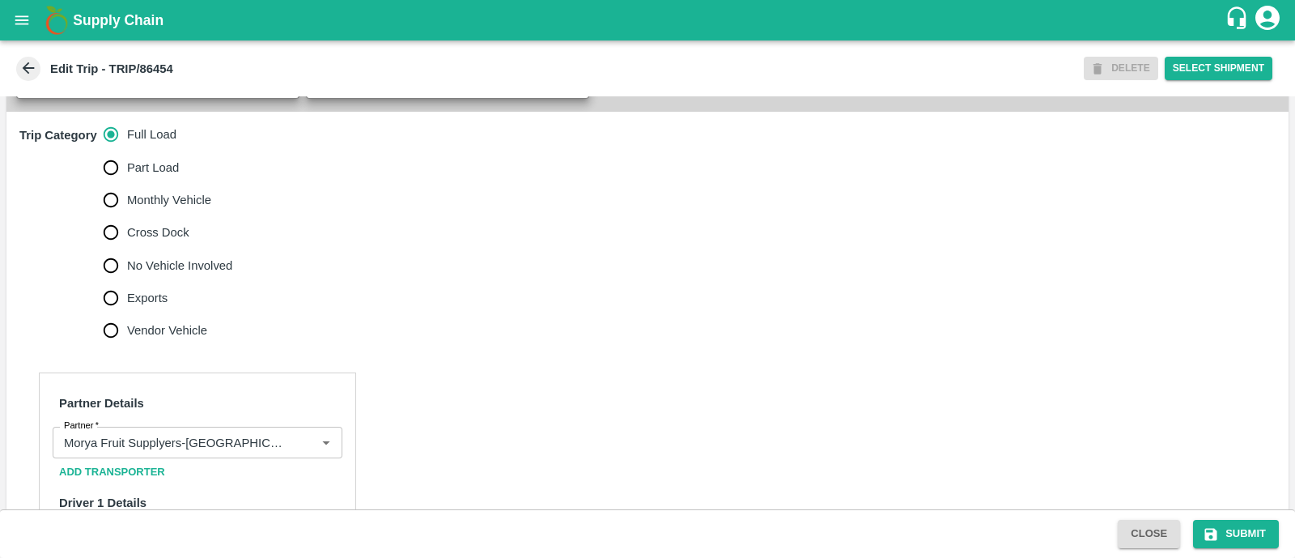
scroll to position [501, 0]
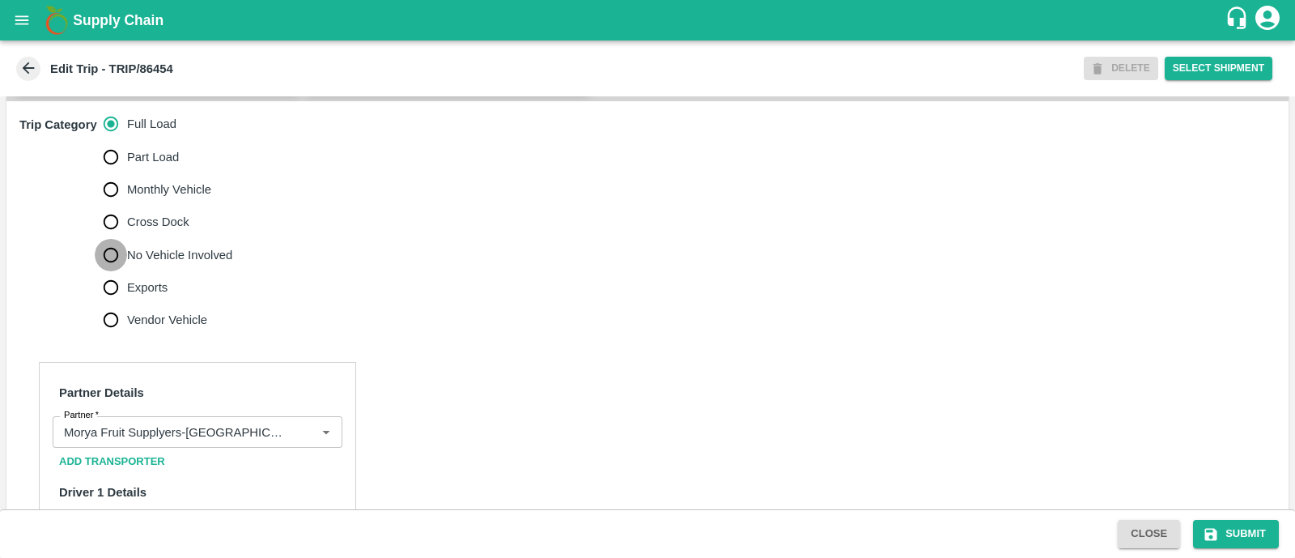
click at [109, 271] on input "No Vehicle Involved" at bounding box center [111, 255] width 32 height 32
radio input "true"
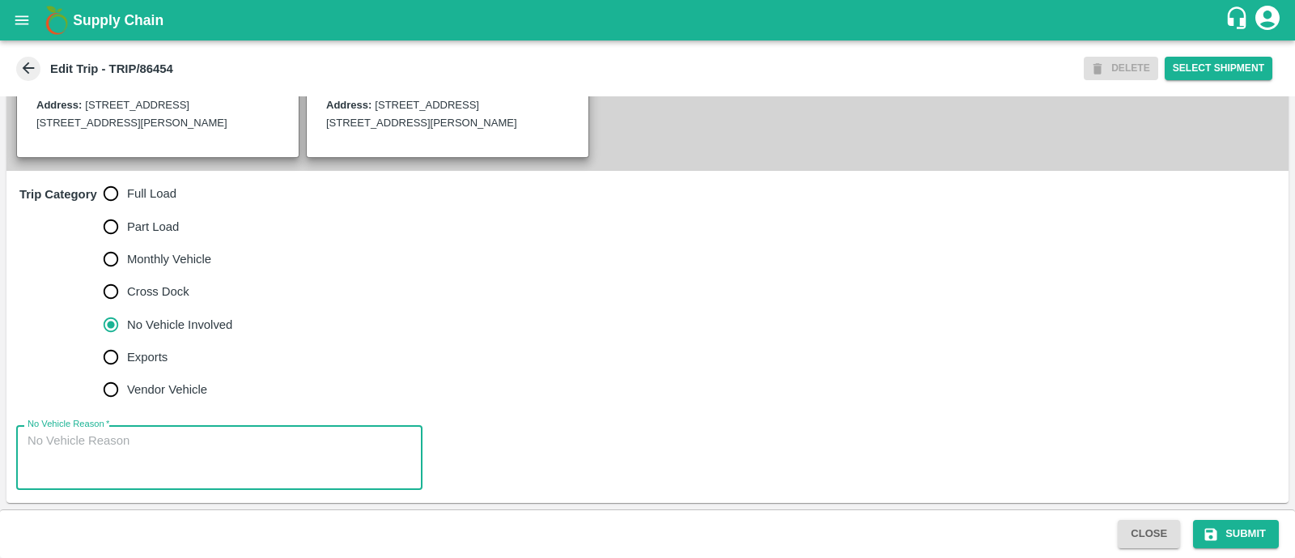
click at [137, 471] on textarea "No Vehicle Reason   *" at bounding box center [220, 457] width 384 height 51
type textarea "Field Dump"
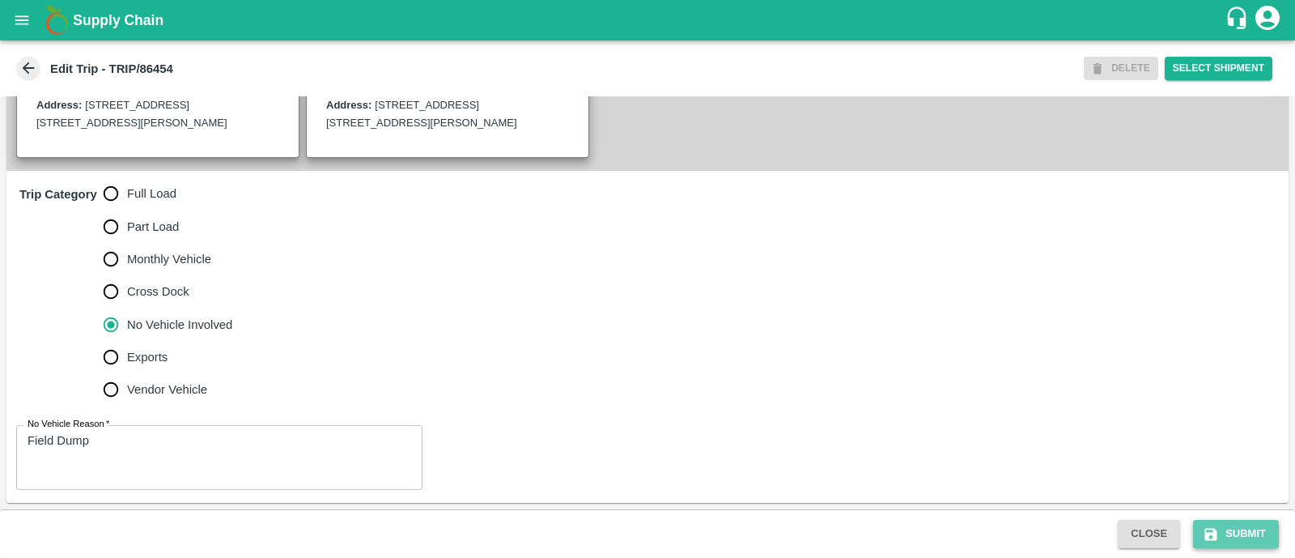
click at [1205, 522] on button "Submit" at bounding box center [1236, 534] width 86 height 28
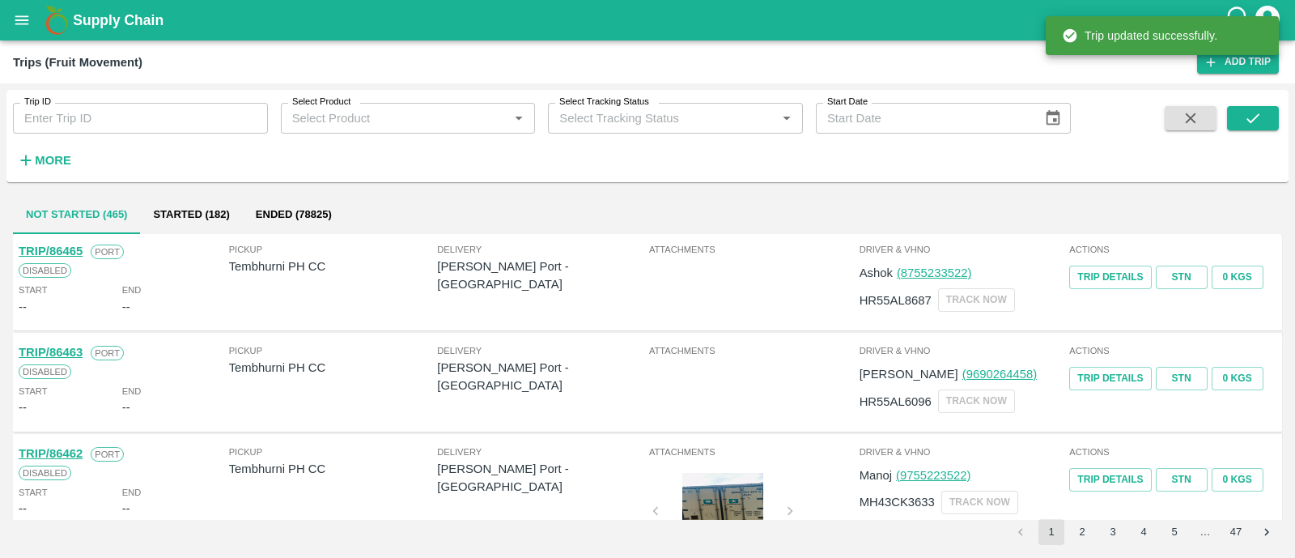
paste input "86453"
click at [186, 126] on input "86453" at bounding box center [140, 118] width 255 height 31
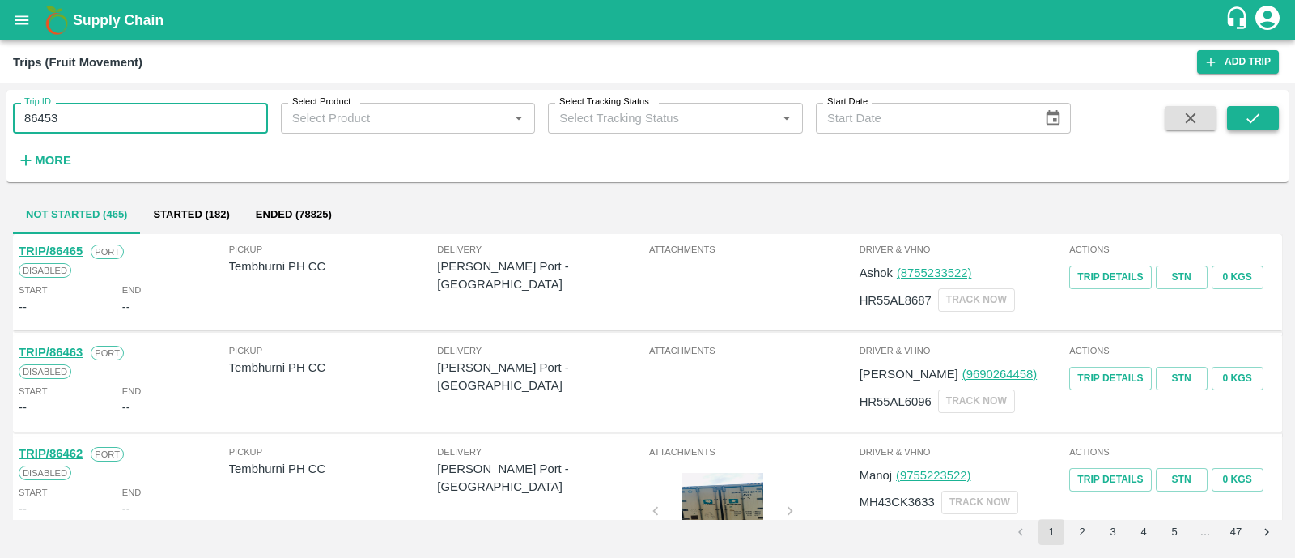
type input "86453"
click at [1249, 114] on icon "submit" at bounding box center [1253, 118] width 18 height 18
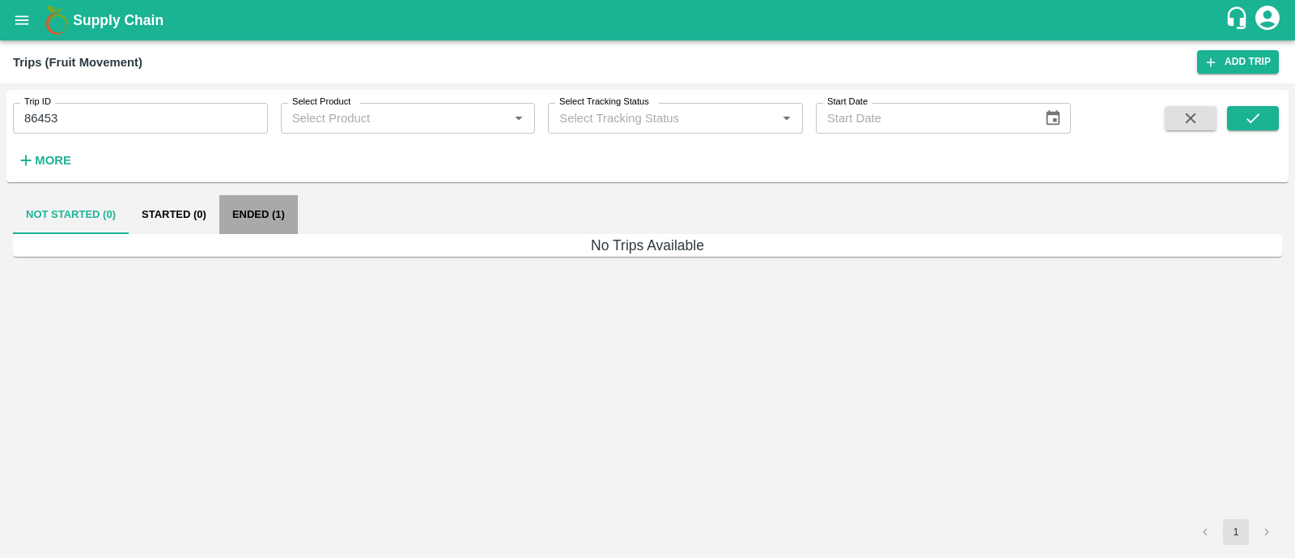
click at [266, 206] on button "Ended (1)" at bounding box center [258, 214] width 79 height 39
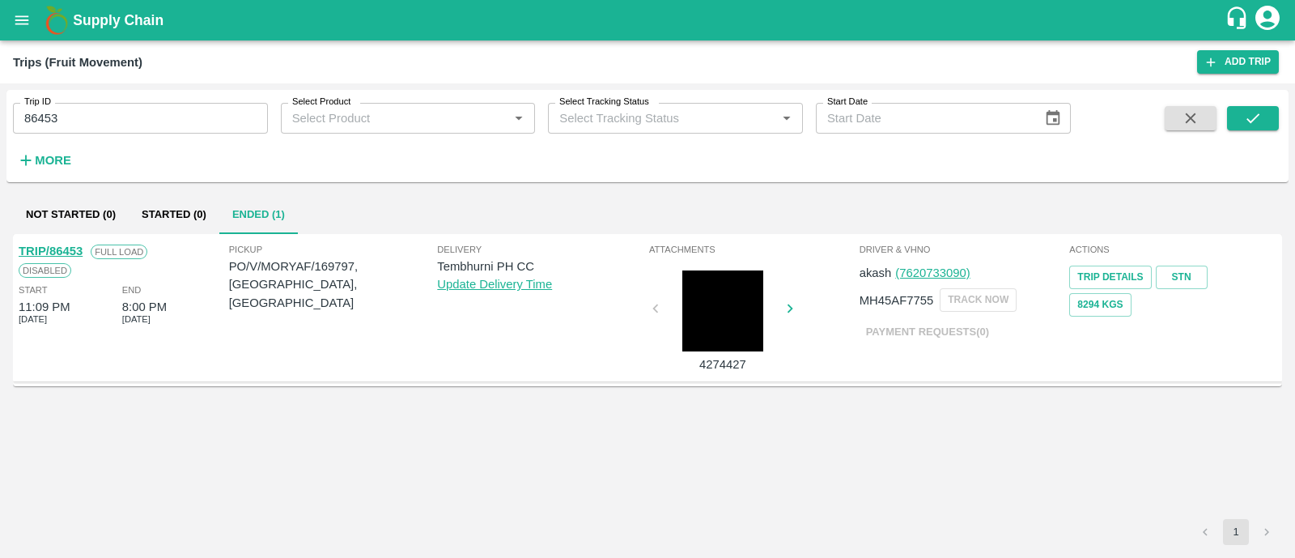
click at [68, 244] on link "TRIP/86453" at bounding box center [51, 250] width 64 height 13
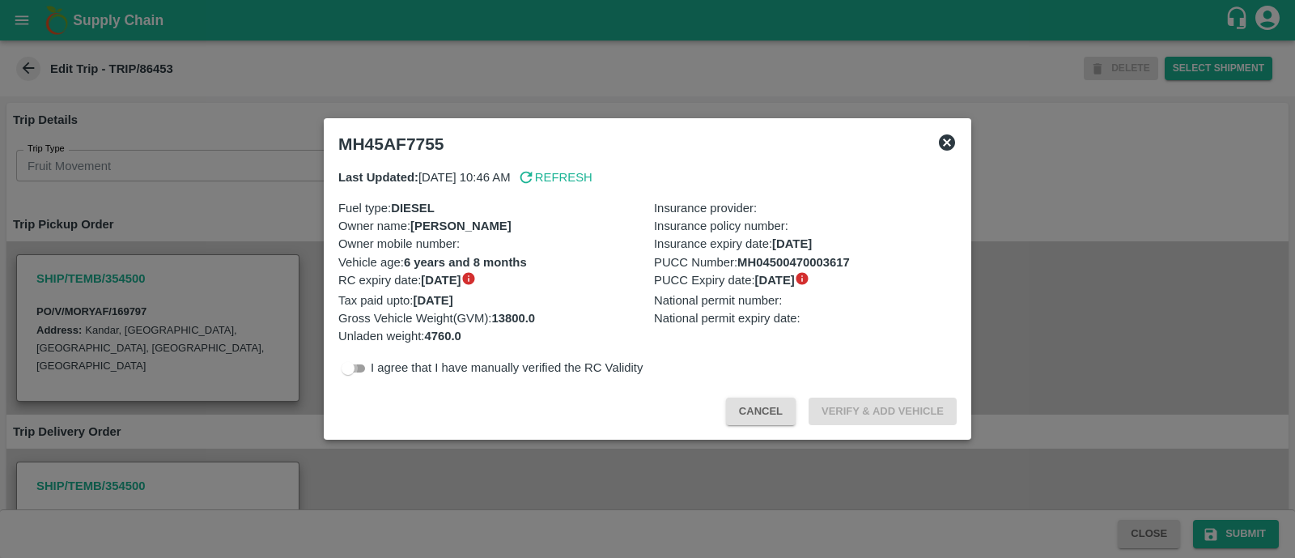
click at [364, 370] on input "checkbox" at bounding box center [348, 368] width 58 height 19
checkbox input "true"
click at [862, 414] on button "Verify & Add Vehicle" at bounding box center [883, 411] width 148 height 28
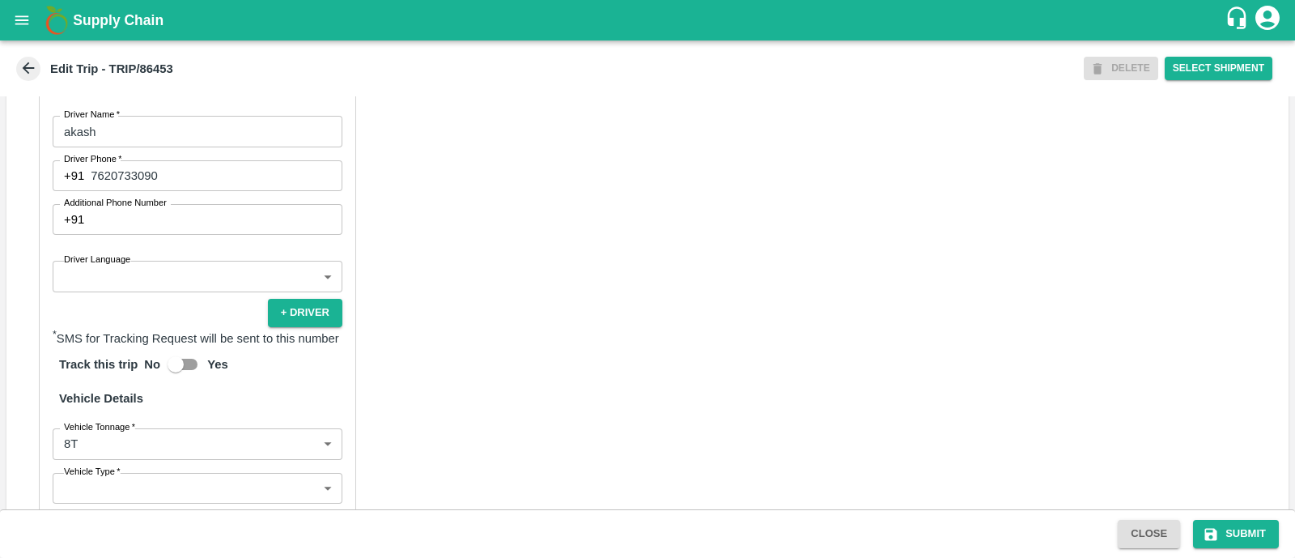
scroll to position [919, 0]
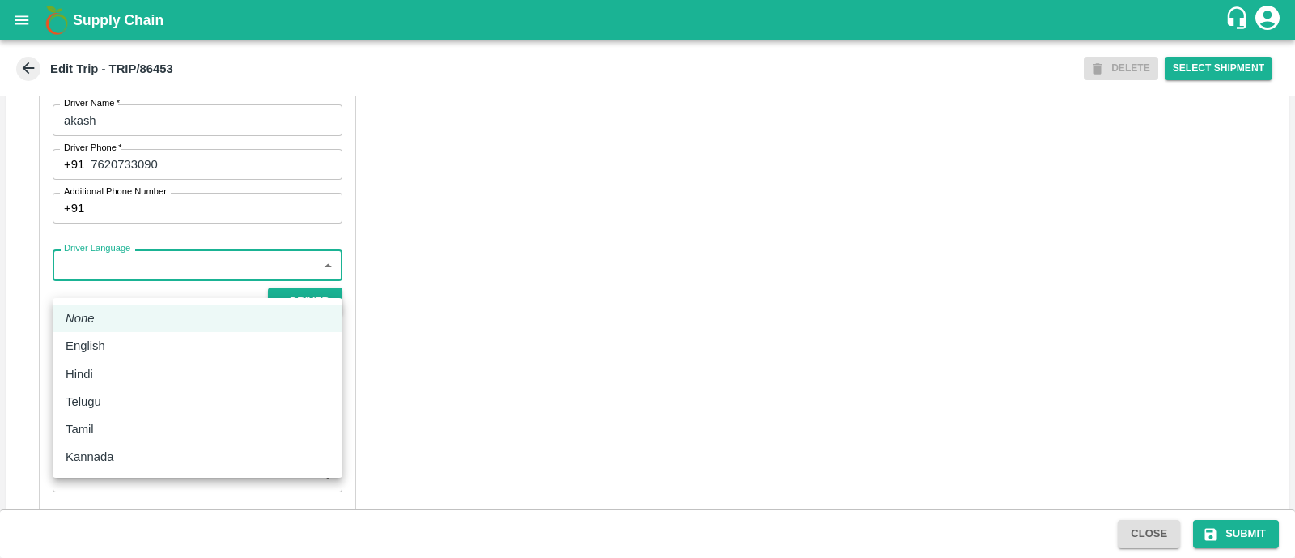
drag, startPoint x: 159, startPoint y: 291, endPoint x: 146, endPoint y: 388, distance: 98.0
click at [146, 388] on body "Supply Chain Edit Trip - TRIP/86453 DELETE Select Shipment Trip Details Trip Ty…" at bounding box center [647, 279] width 1295 height 558
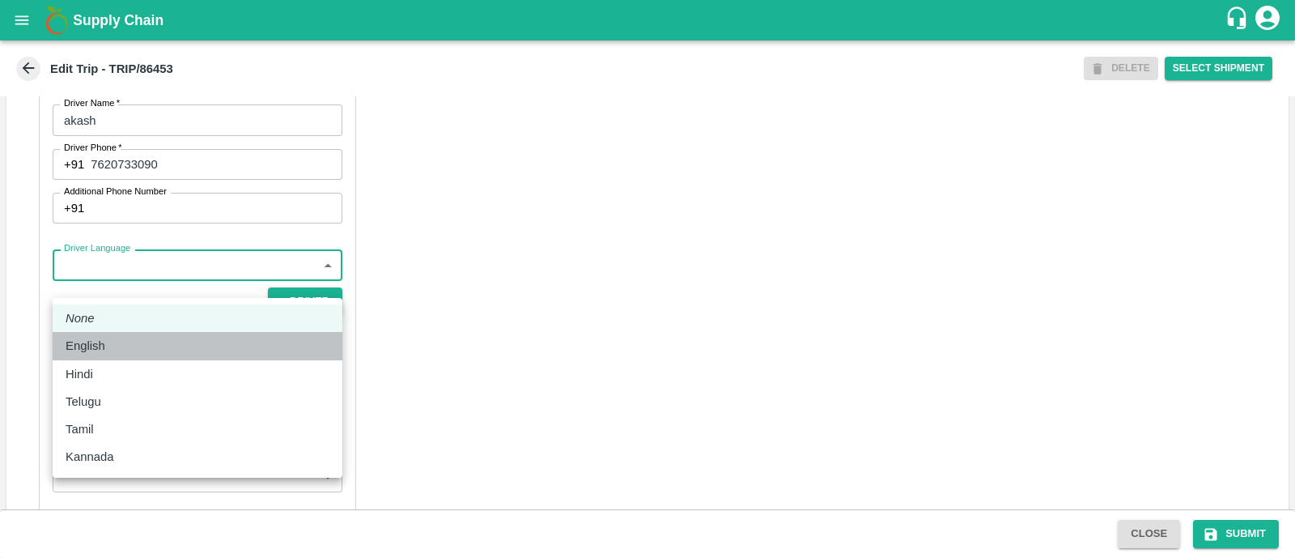
click at [121, 357] on li "English" at bounding box center [198, 346] width 290 height 28
type input "en"
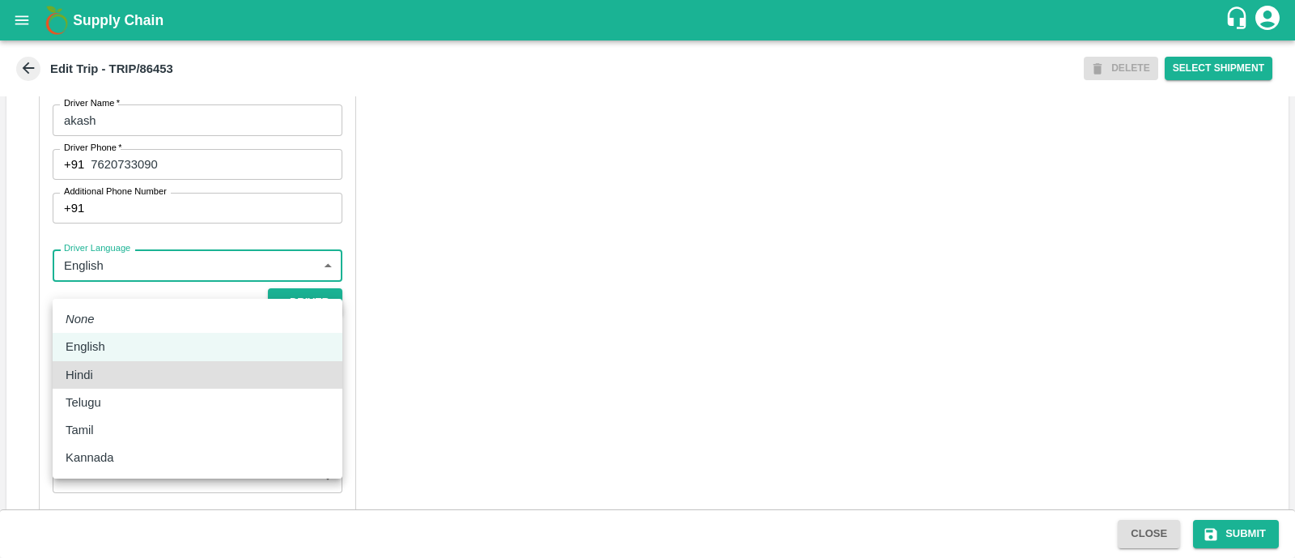
type input "hi"
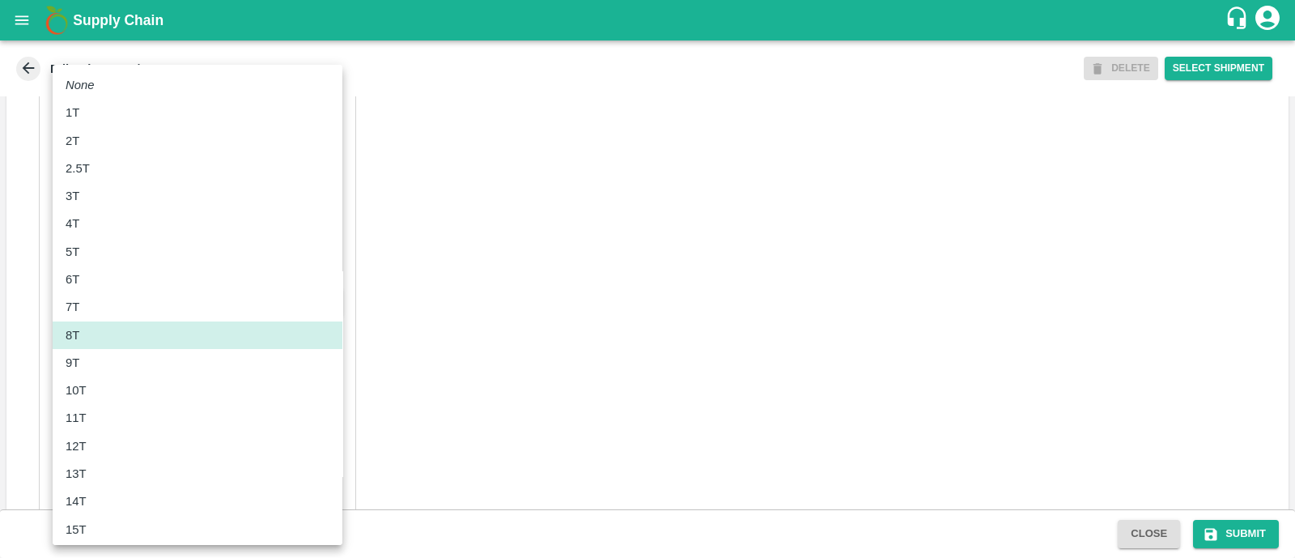
click at [162, 442] on body "Supply Chain Edit Trip - TRIP/86453 DELETE Select Shipment Trip Details Trip Ty…" at bounding box center [647, 279] width 1295 height 558
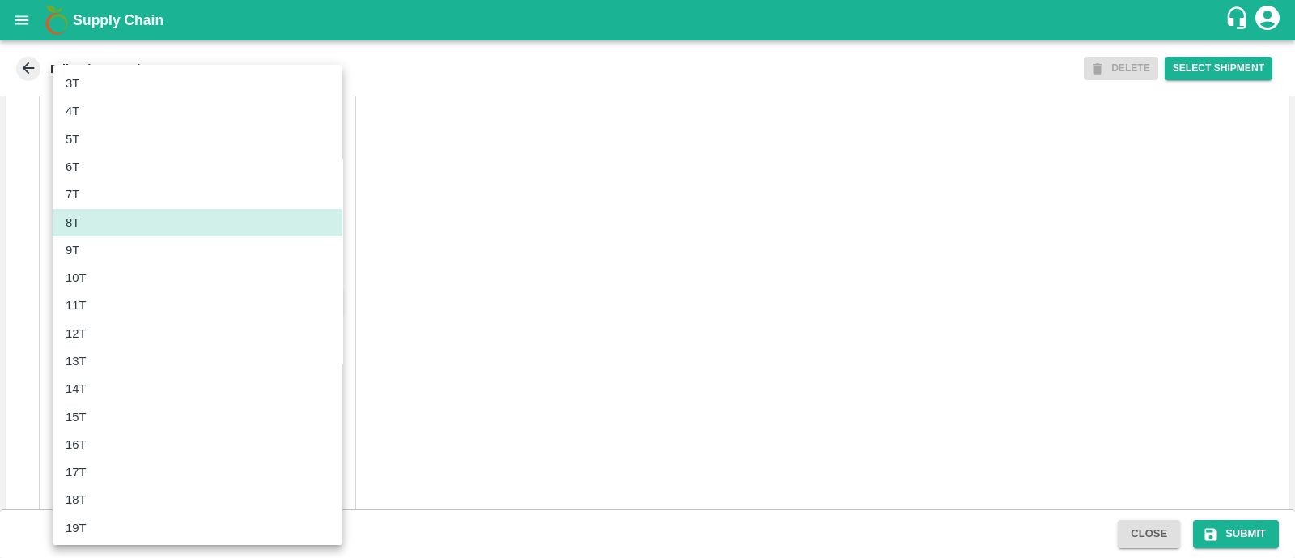
scroll to position [115, 0]
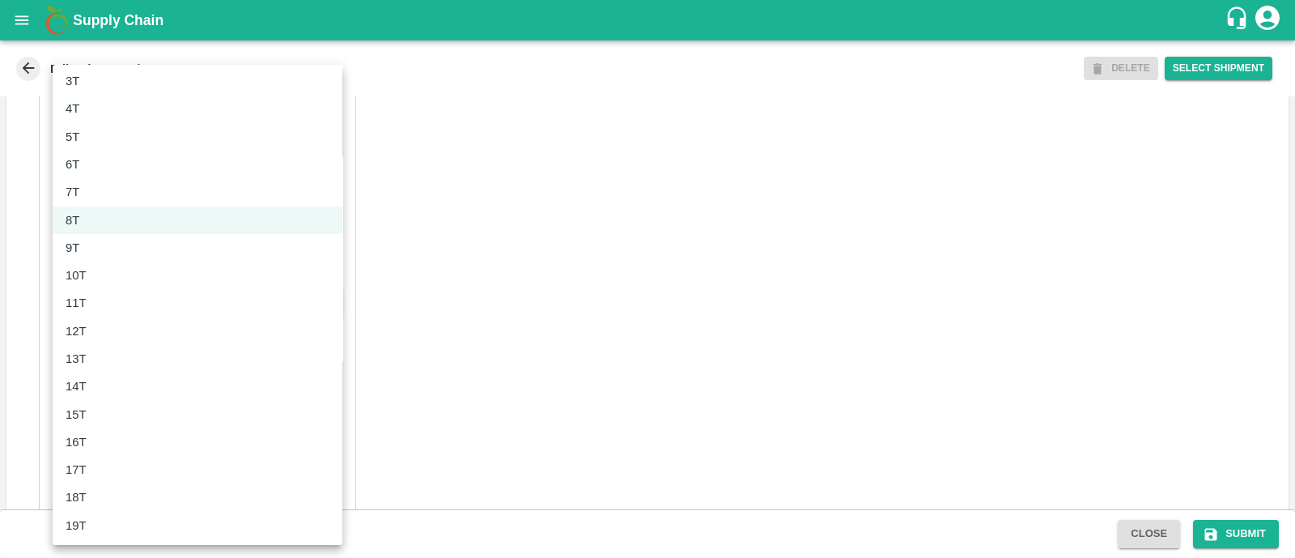
click at [499, 363] on div at bounding box center [647, 279] width 1295 height 558
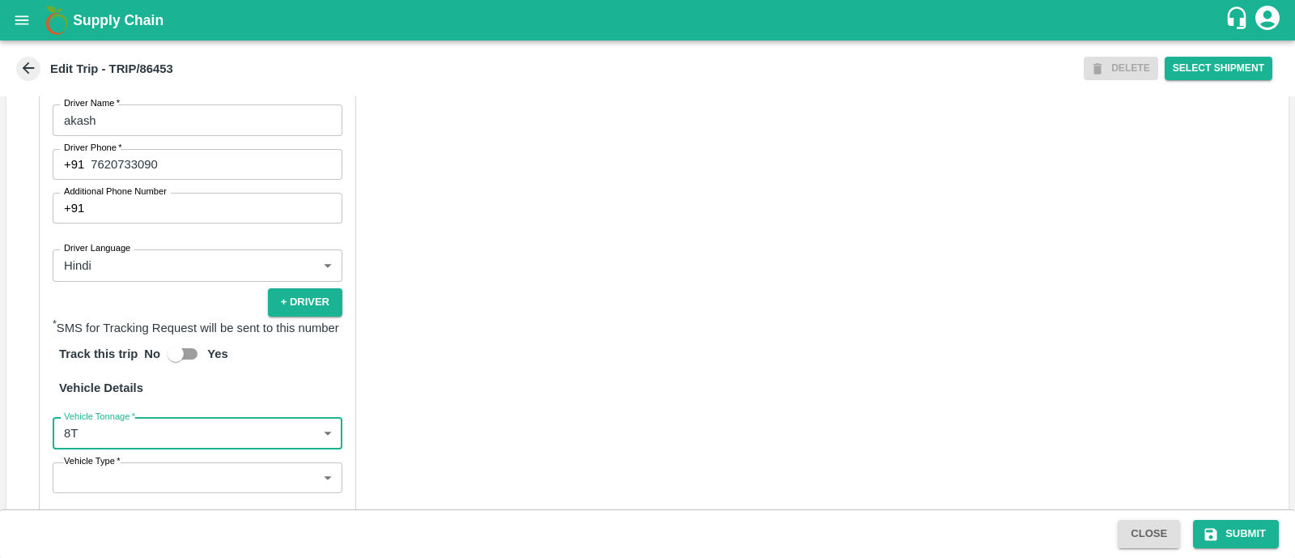
scroll to position [1148, 0]
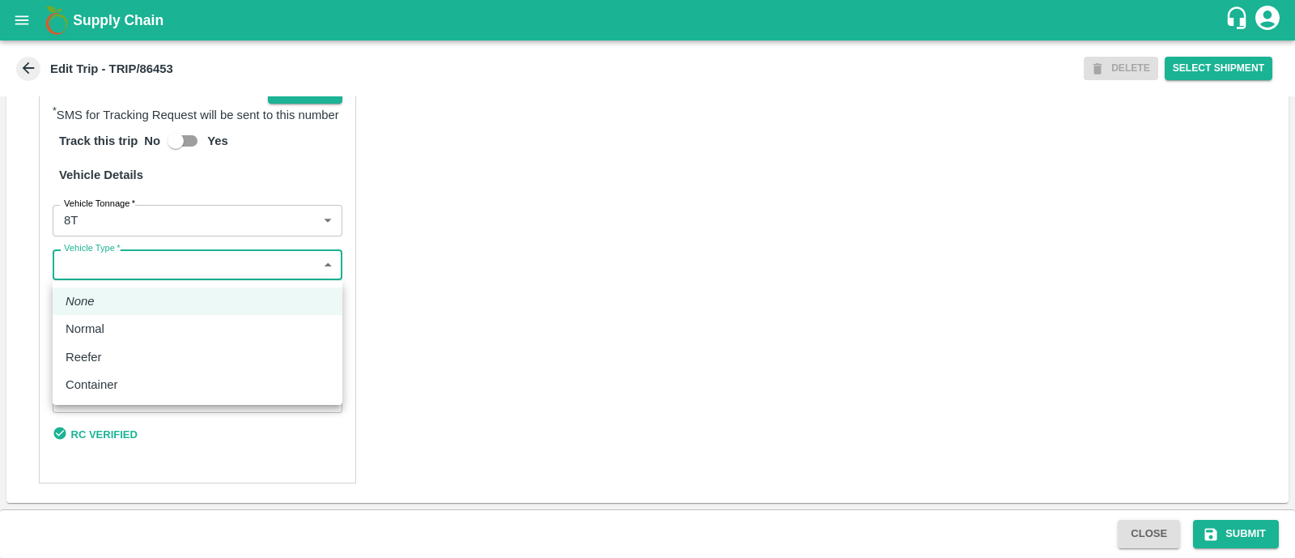
click at [185, 273] on body "Supply Chain Edit Trip - TRIP/86453 DELETE Select Shipment Trip Details Trip Ty…" at bounding box center [647, 279] width 1295 height 558
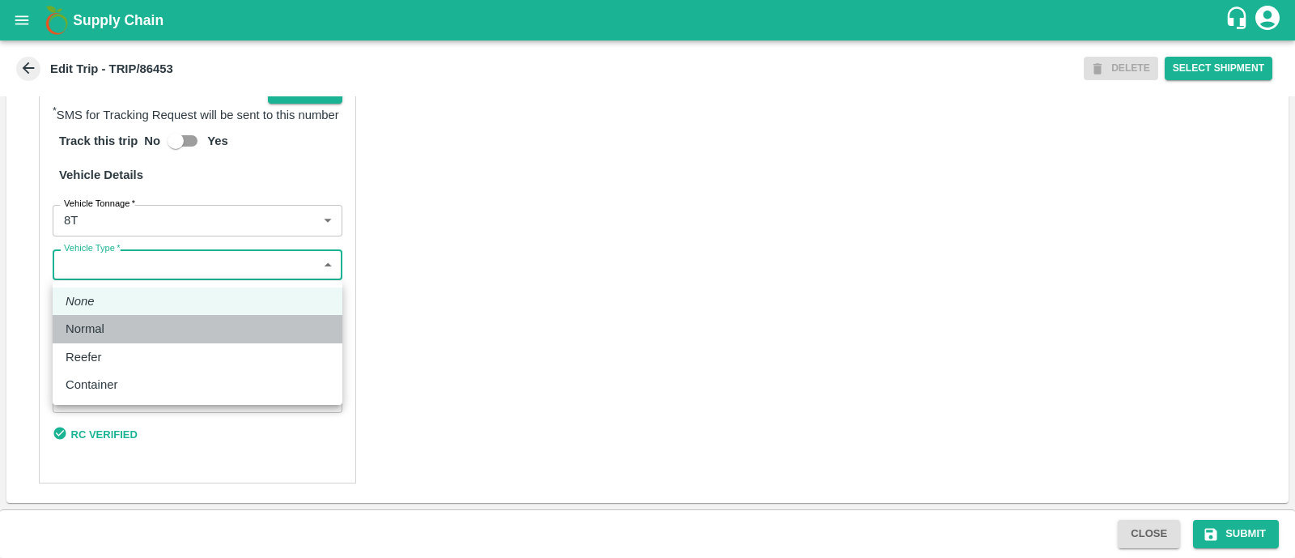
click at [174, 322] on div "Normal" at bounding box center [198, 329] width 264 height 18
type input "Normal"
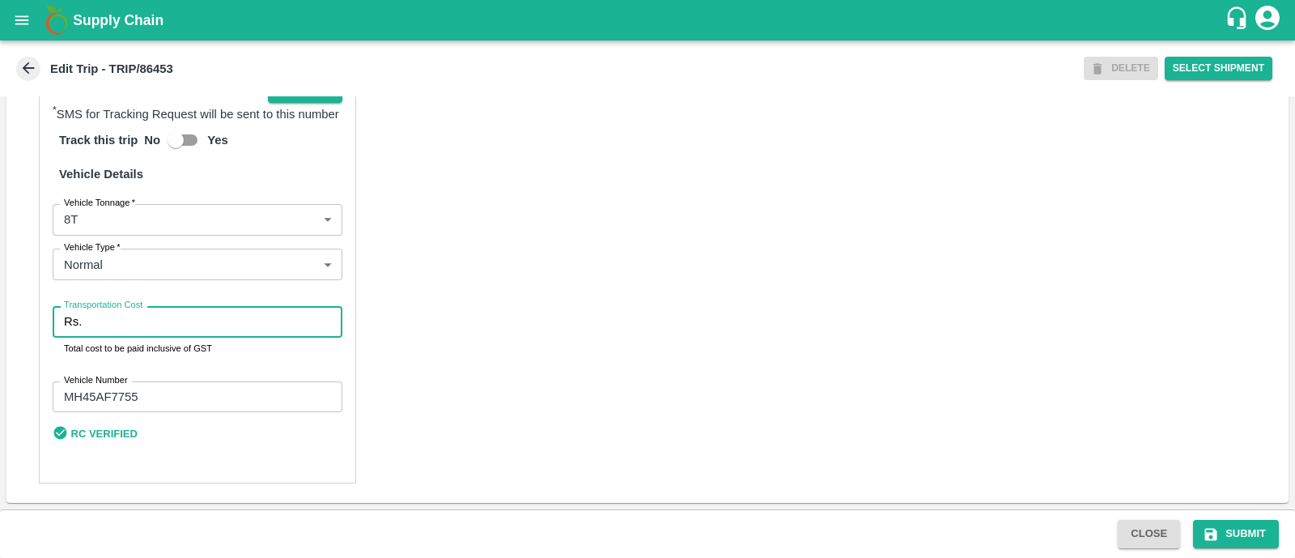
click at [174, 322] on input "Transportation Cost" at bounding box center [215, 321] width 254 height 31
type input "5000"
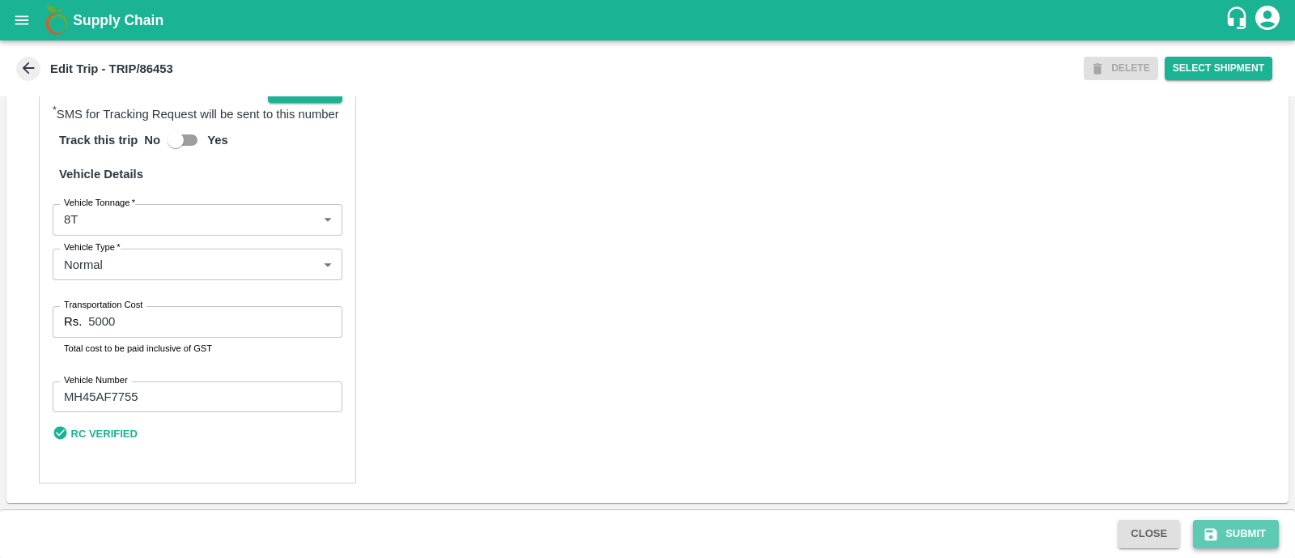
click at [1242, 532] on button "Submit" at bounding box center [1236, 534] width 86 height 28
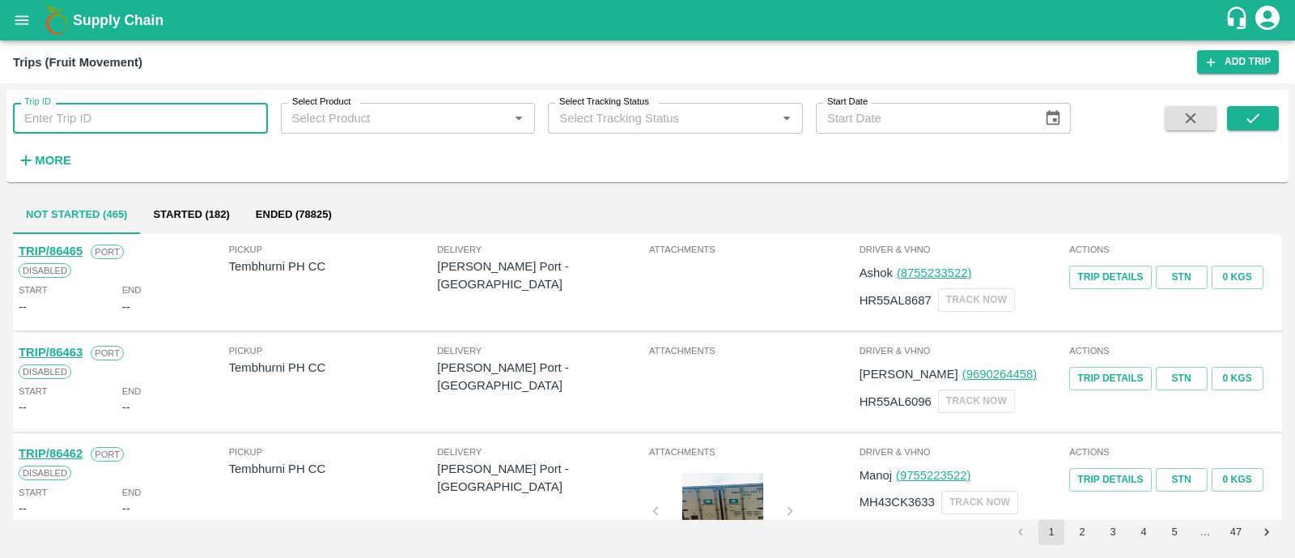
click at [146, 123] on input "Trip ID" at bounding box center [140, 118] width 255 height 31
paste input "86443"
type input "86443"
click at [1257, 110] on icon "submit" at bounding box center [1253, 118] width 18 height 18
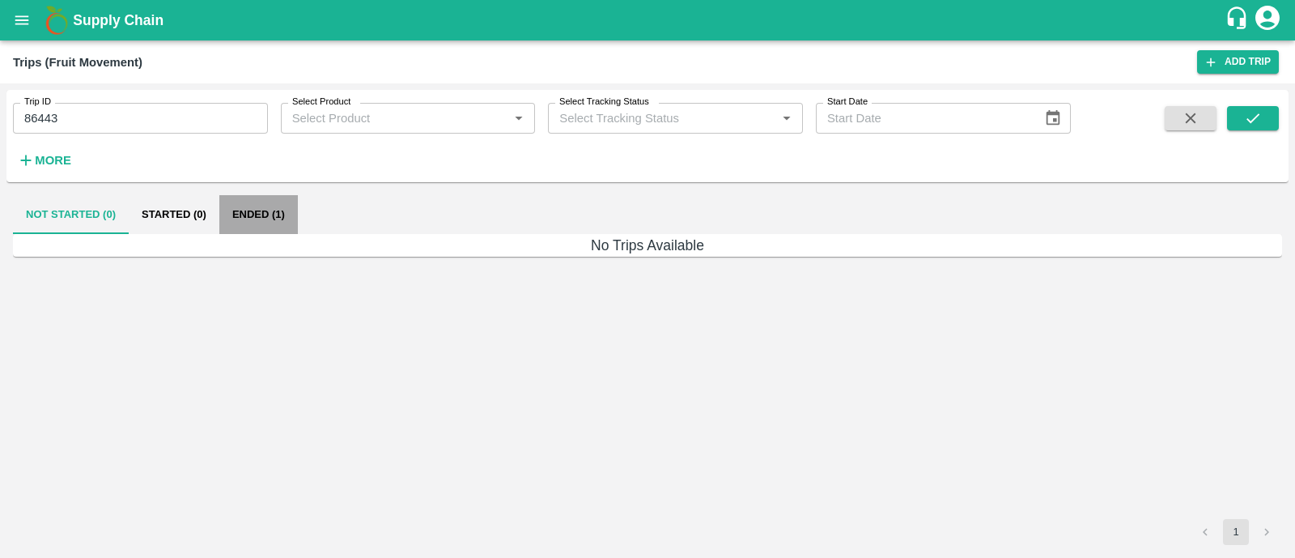
click at [259, 219] on button "Ended (1)" at bounding box center [258, 214] width 79 height 39
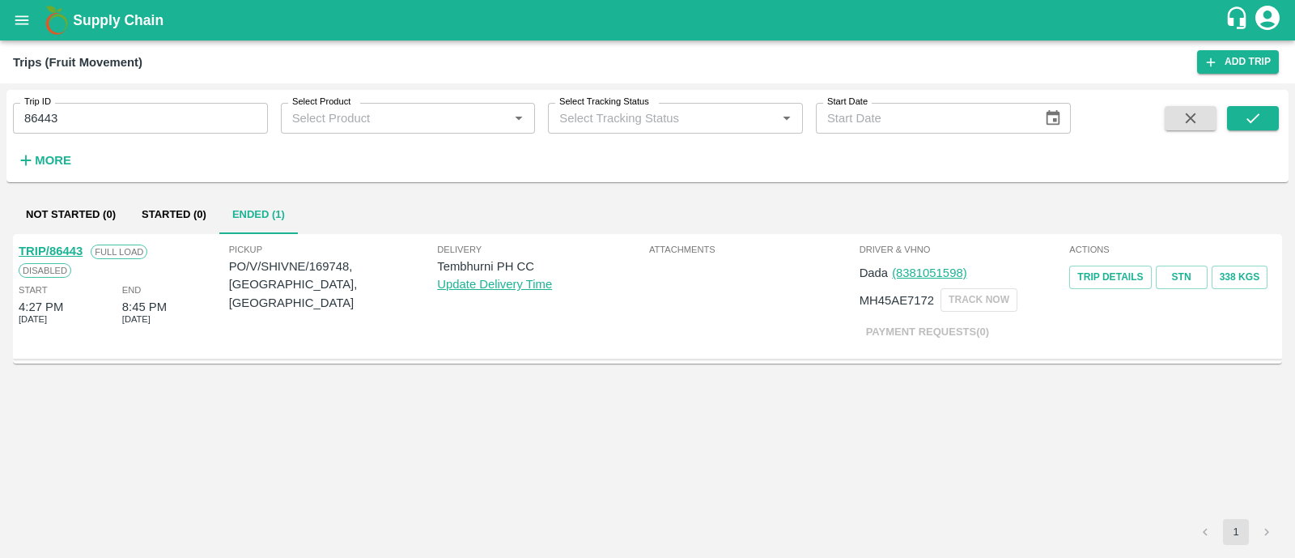
click at [71, 251] on link "TRIP/86443" at bounding box center [51, 250] width 64 height 13
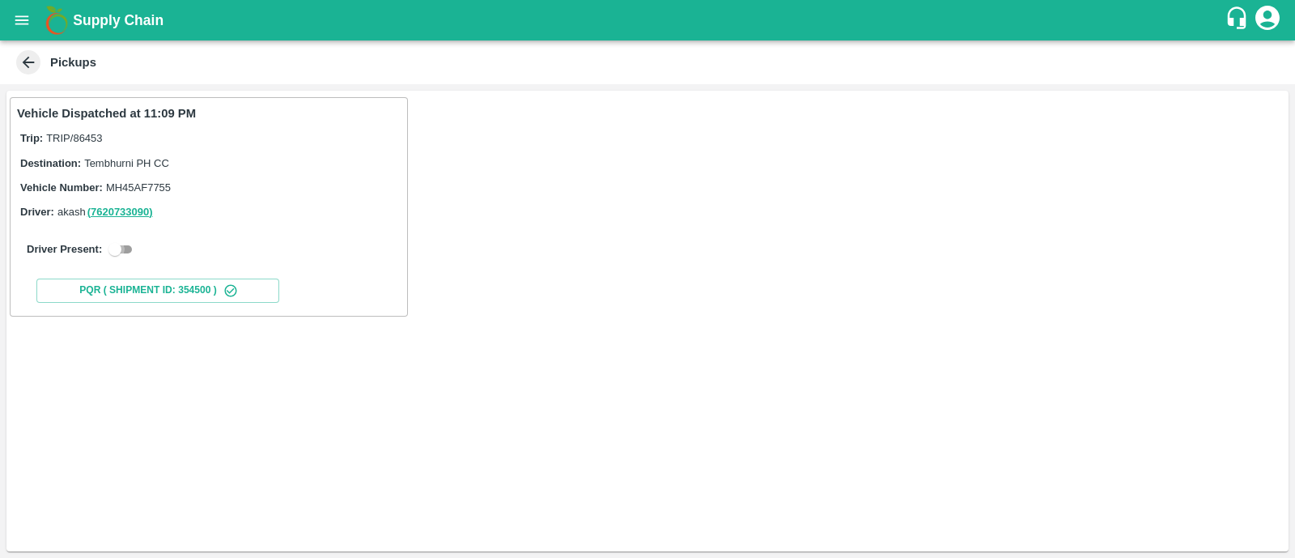
click at [125, 248] on input "checkbox" at bounding box center [115, 249] width 58 height 19
checkbox input "true"
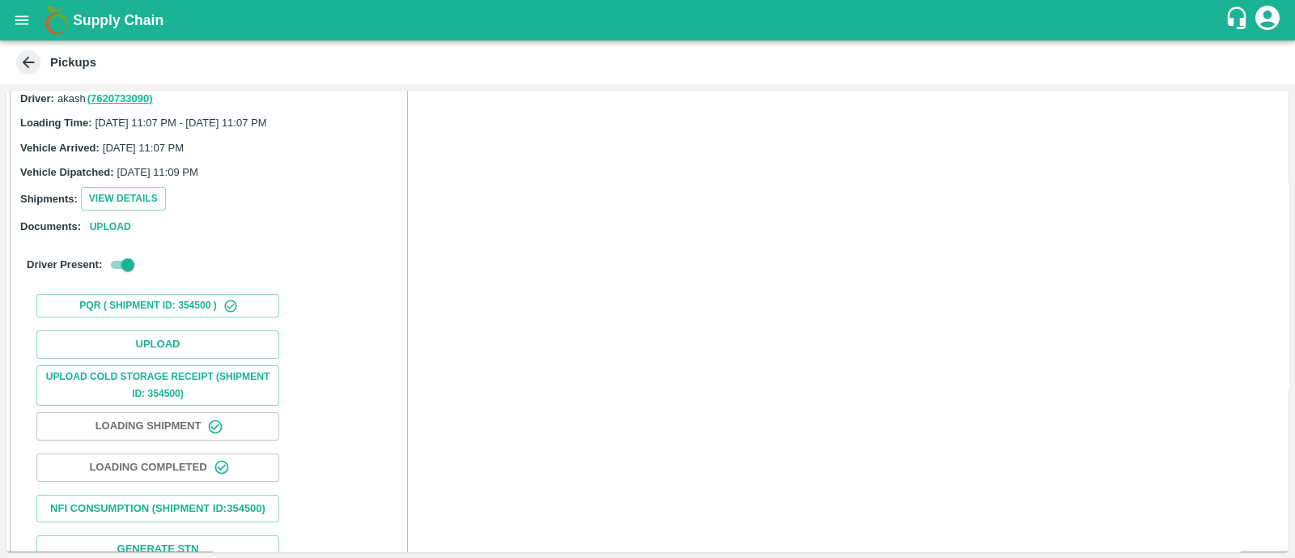
scroll to position [115, 0]
click at [152, 340] on button "Upload" at bounding box center [157, 343] width 243 height 28
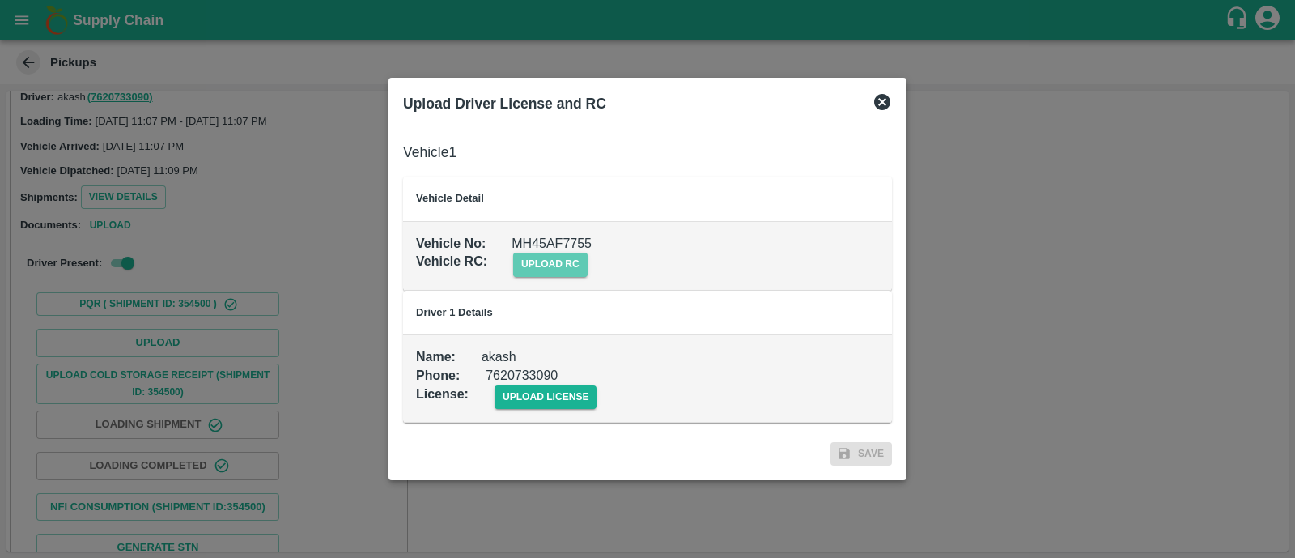
click at [546, 276] on span "upload rc" at bounding box center [550, 264] width 74 height 23
click at [0, 0] on input "upload rc" at bounding box center [0, 0] width 0 height 0
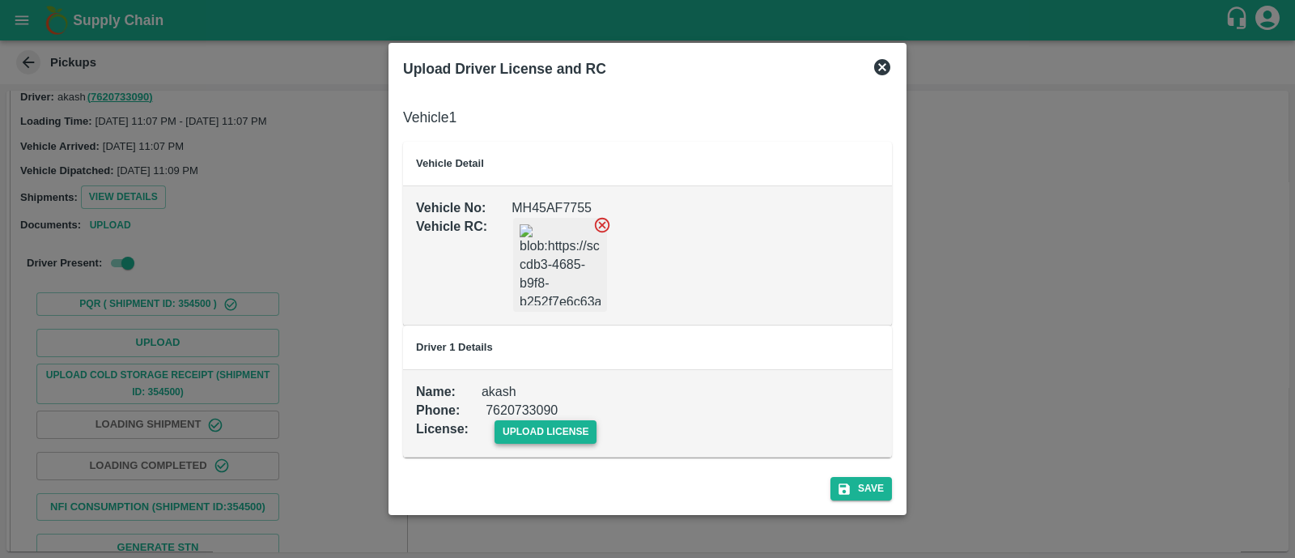
click at [562, 426] on span "upload license" at bounding box center [546, 431] width 103 height 23
click at [0, 0] on input "upload license" at bounding box center [0, 0] width 0 height 0
click at [871, 487] on button "Save" at bounding box center [861, 489] width 62 height 23
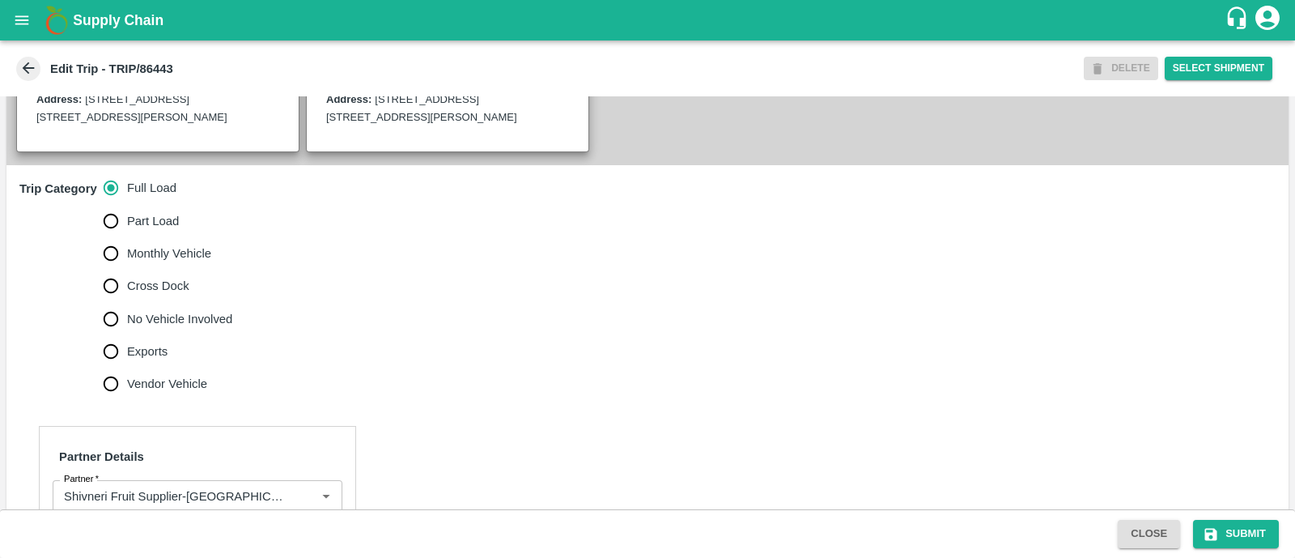
scroll to position [516, 0]
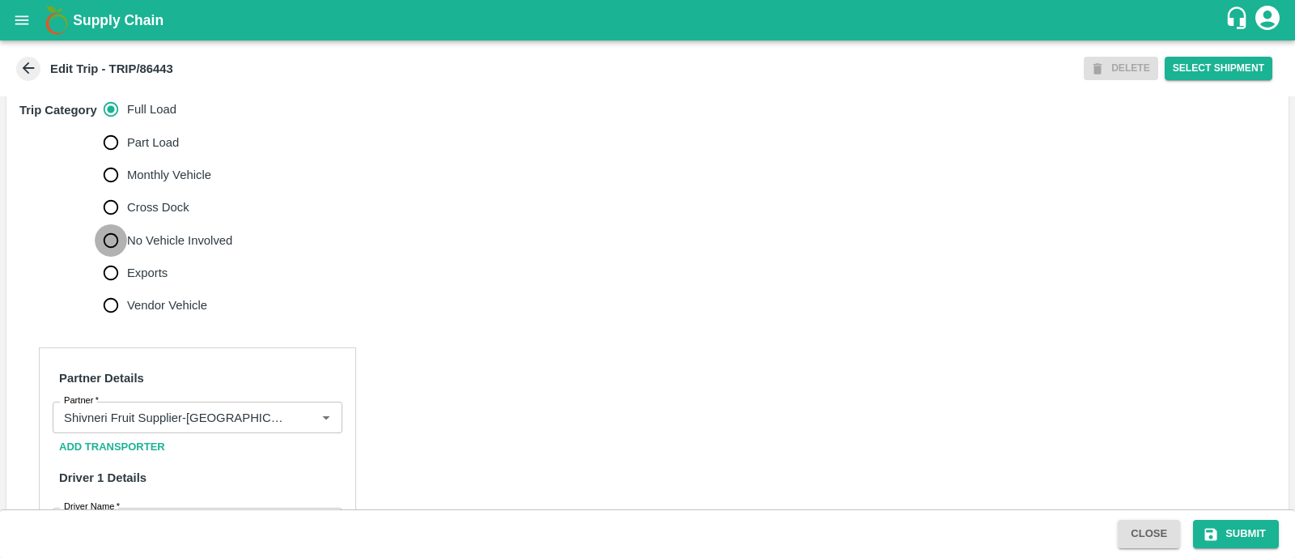
click at [117, 248] on input "No Vehicle Involved" at bounding box center [111, 240] width 32 height 32
radio input "true"
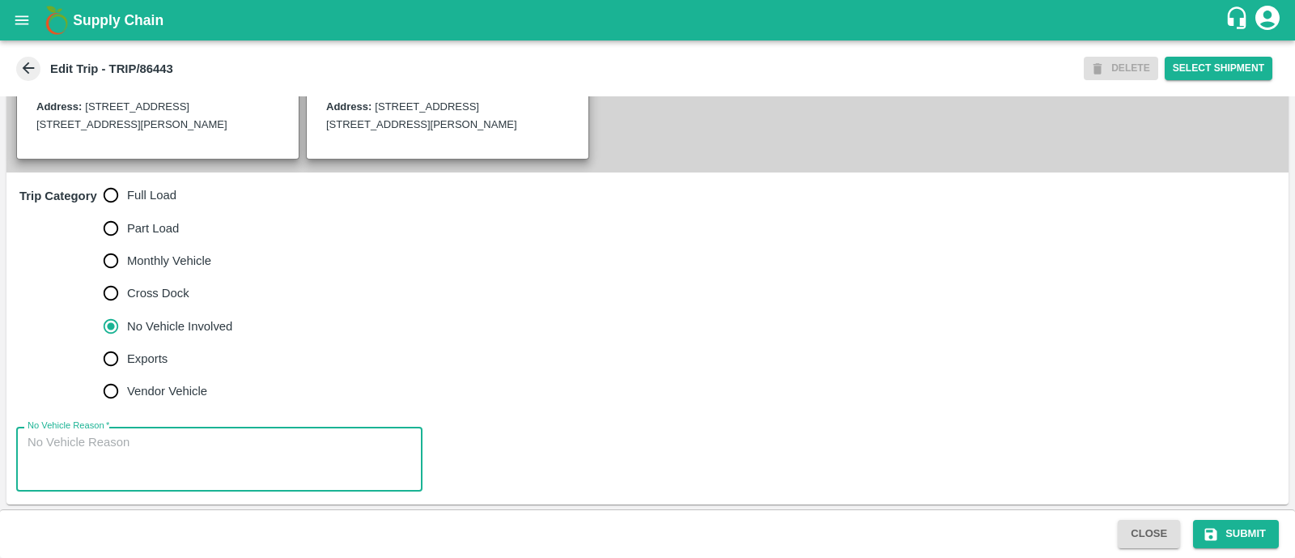
click at [144, 465] on textarea "No Vehicle Reason   *" at bounding box center [220, 459] width 384 height 51
type textarea "Field Dump"
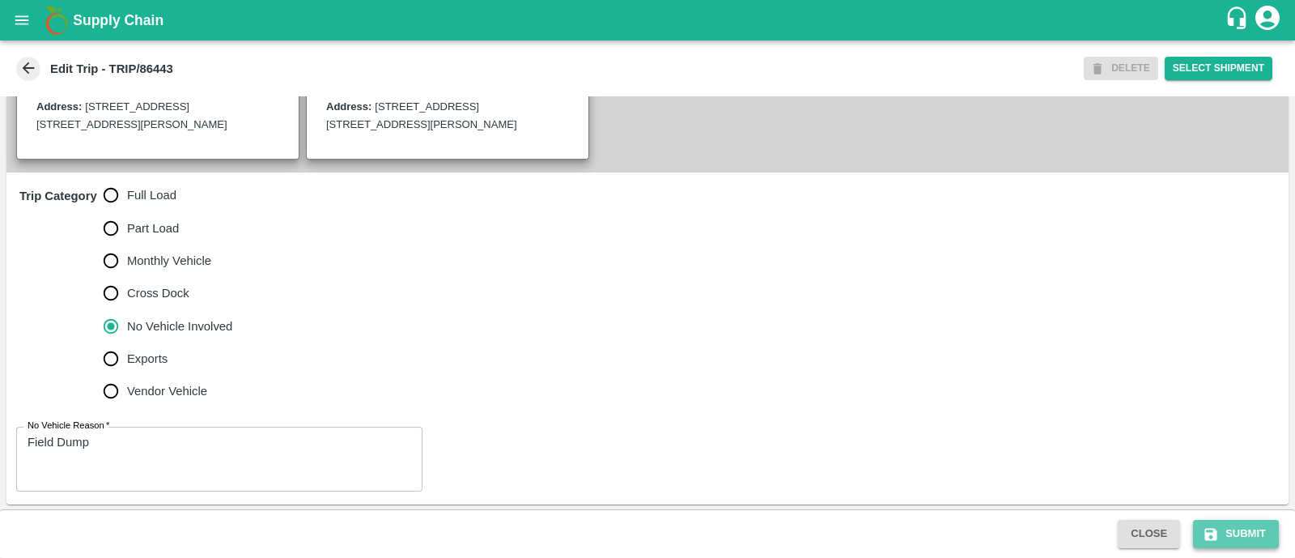
click at [1222, 540] on button "Submit" at bounding box center [1236, 534] width 86 height 28
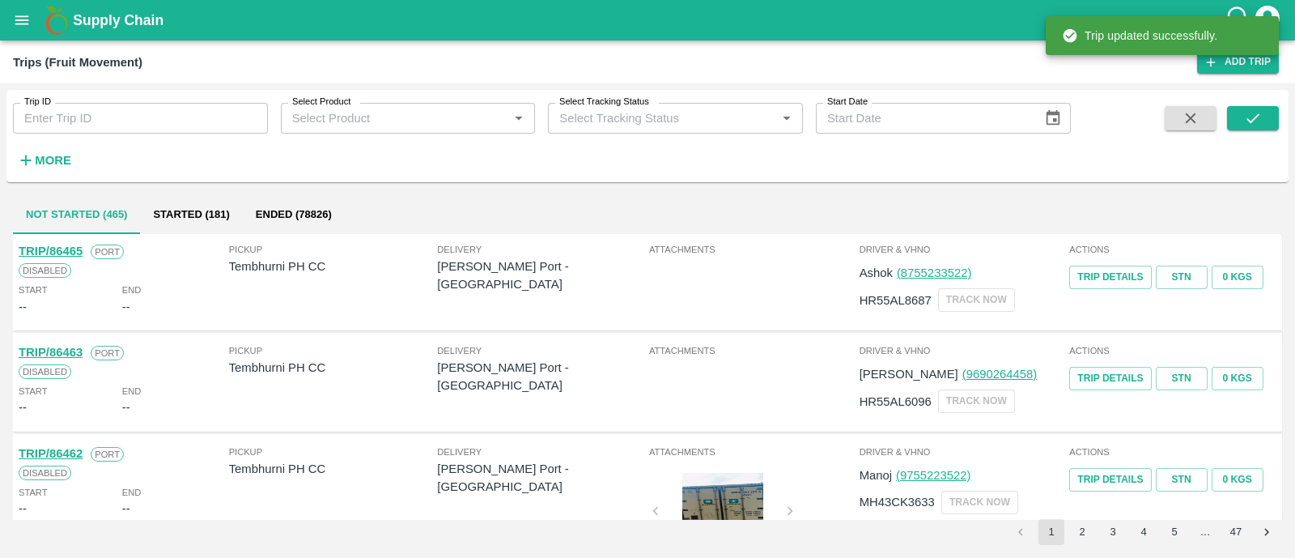
click at [131, 95] on div "Trip ID Trip ID" at bounding box center [134, 112] width 268 height 44
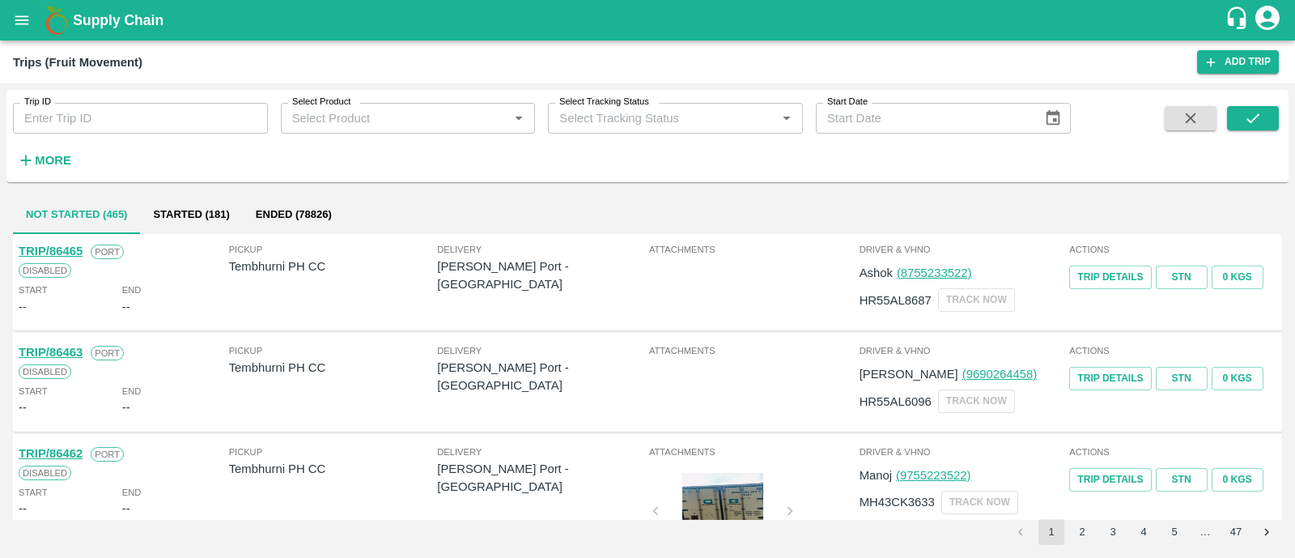
paste input "86442"
click at [133, 123] on input "86442" at bounding box center [140, 118] width 255 height 31
type input "86442"
click at [1246, 118] on icon "submit" at bounding box center [1253, 118] width 18 height 18
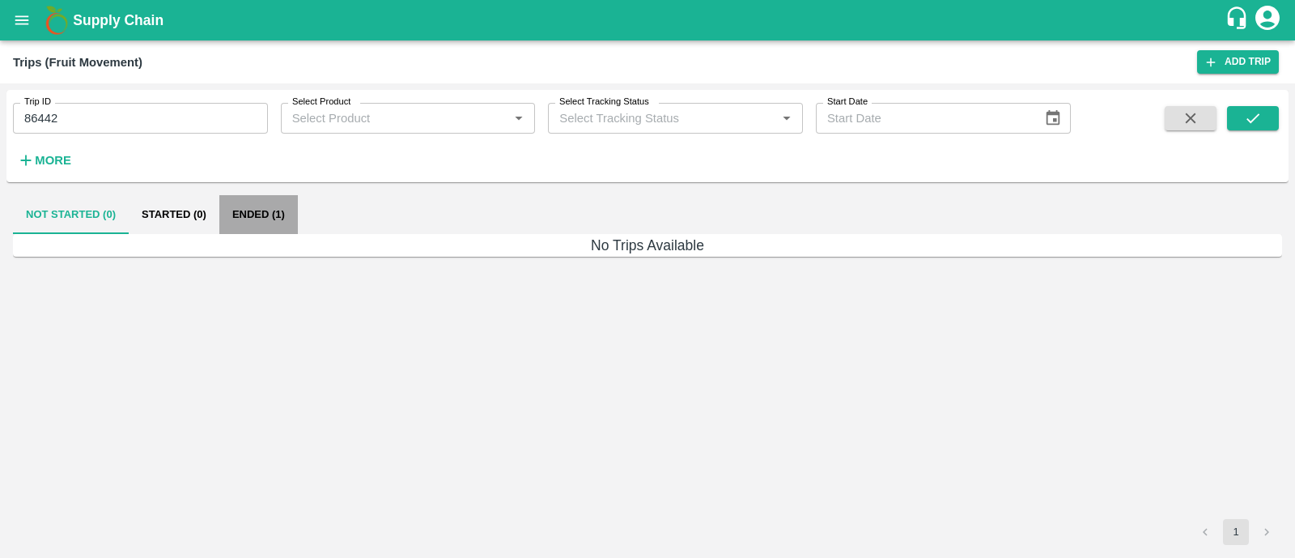
click at [281, 212] on button "Ended (1)" at bounding box center [258, 214] width 79 height 39
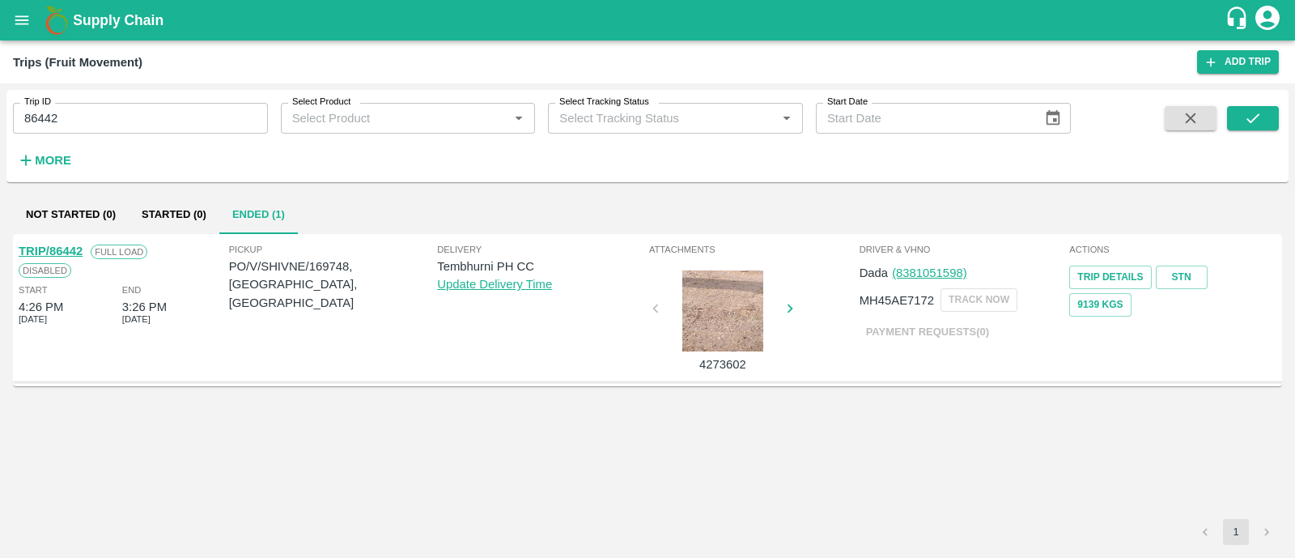
click at [69, 248] on link "TRIP/86442" at bounding box center [51, 250] width 64 height 13
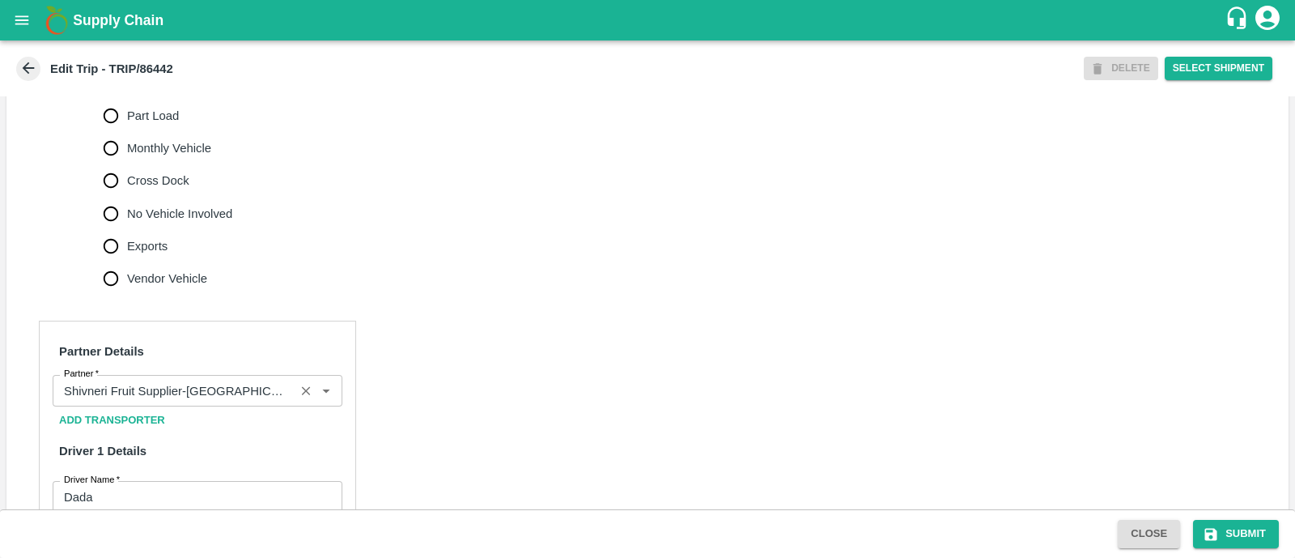
scroll to position [1012, 0]
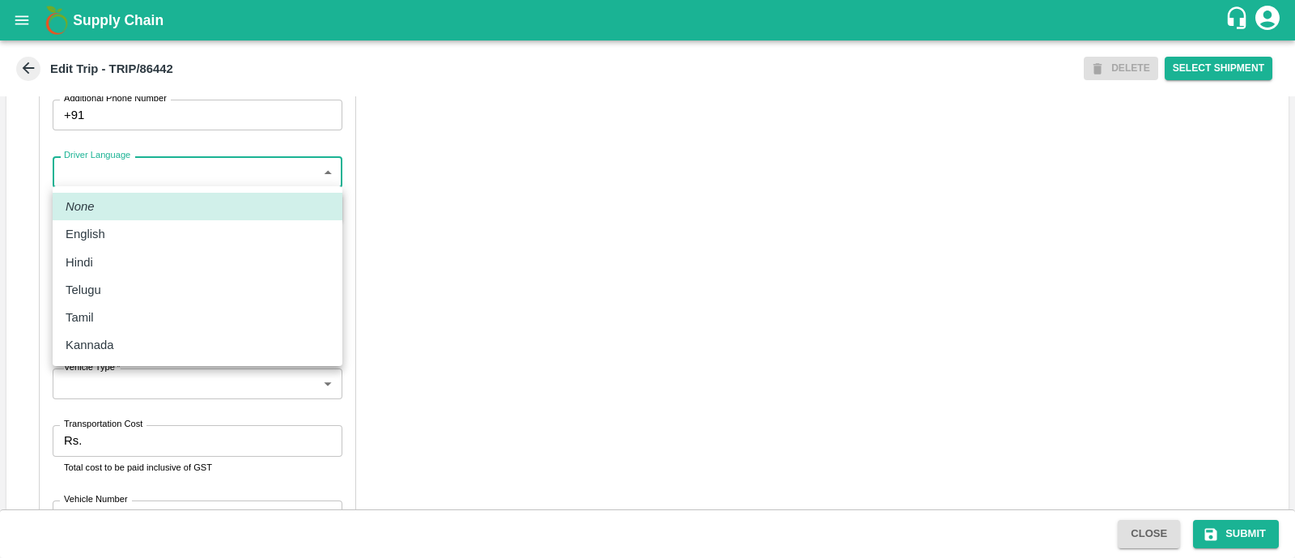
click at [138, 184] on body "Supply Chain Edit Trip - TRIP/86442 DELETE Select Shipment Trip Details Trip Ty…" at bounding box center [647, 279] width 1295 height 558
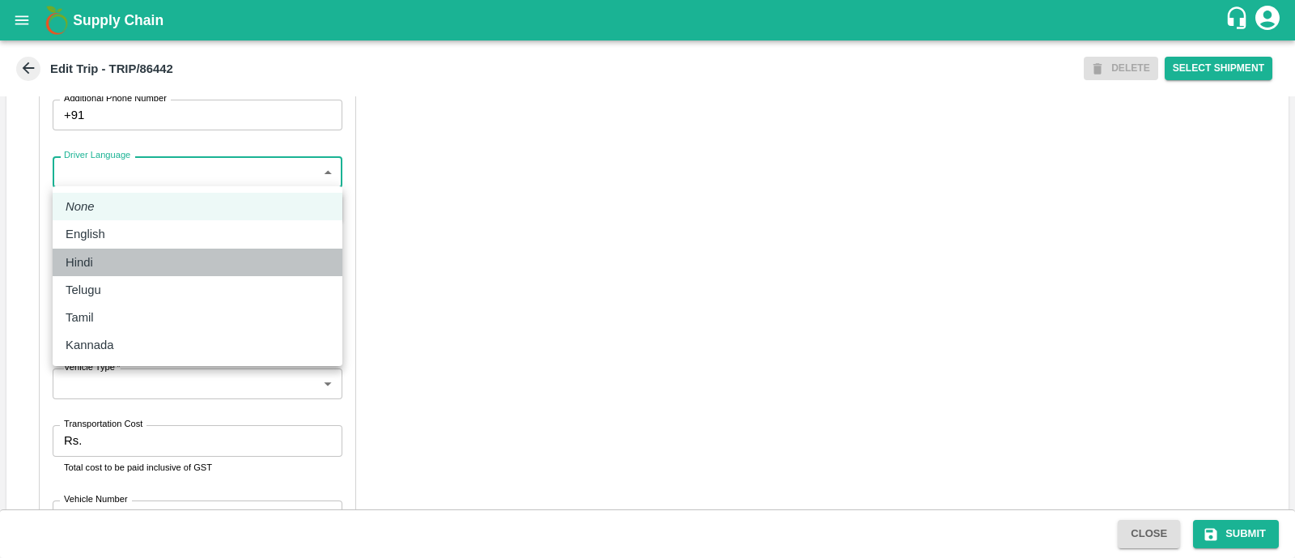
click at [138, 257] on div "Hindi" at bounding box center [198, 262] width 264 height 18
type input "hi"
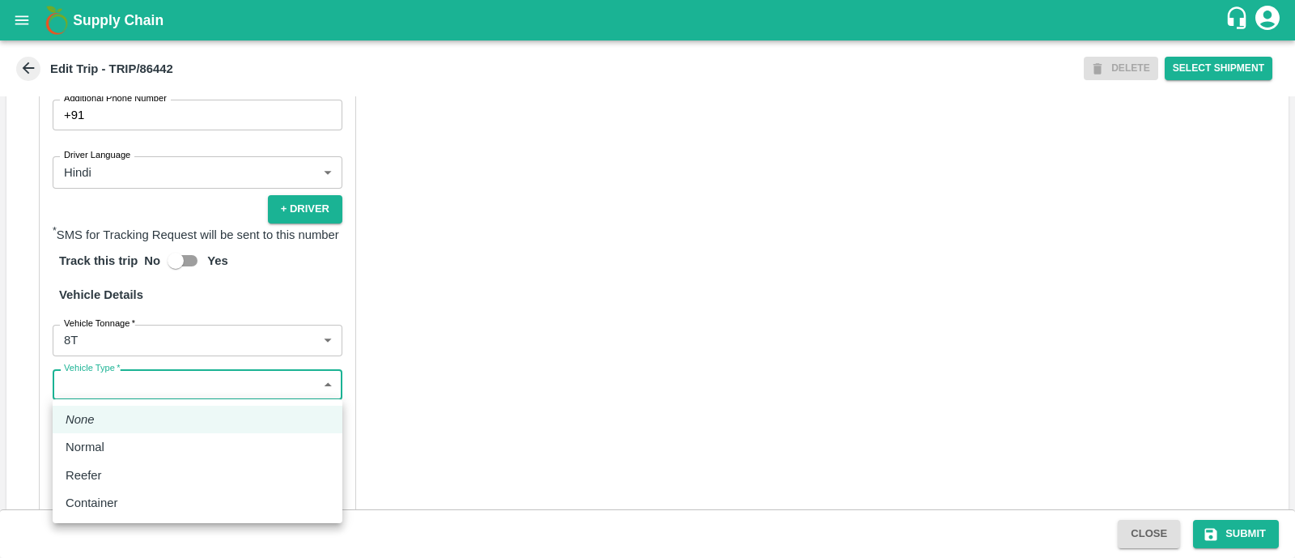
click at [163, 382] on body "Supply Chain Edit Trip - TRIP/86442 DELETE Select Shipment Trip Details Trip Ty…" at bounding box center [647, 279] width 1295 height 558
click at [162, 448] on div "Normal" at bounding box center [198, 447] width 264 height 18
type input "Normal"
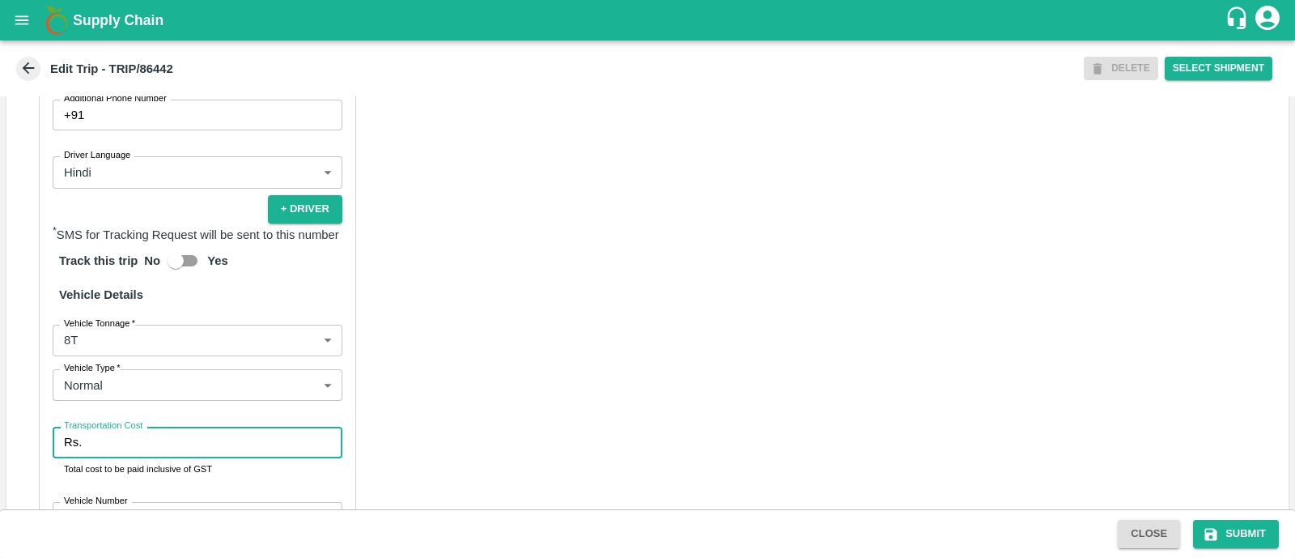
click at [162, 448] on input "Transportation Cost" at bounding box center [215, 442] width 254 height 31
type input "5000"
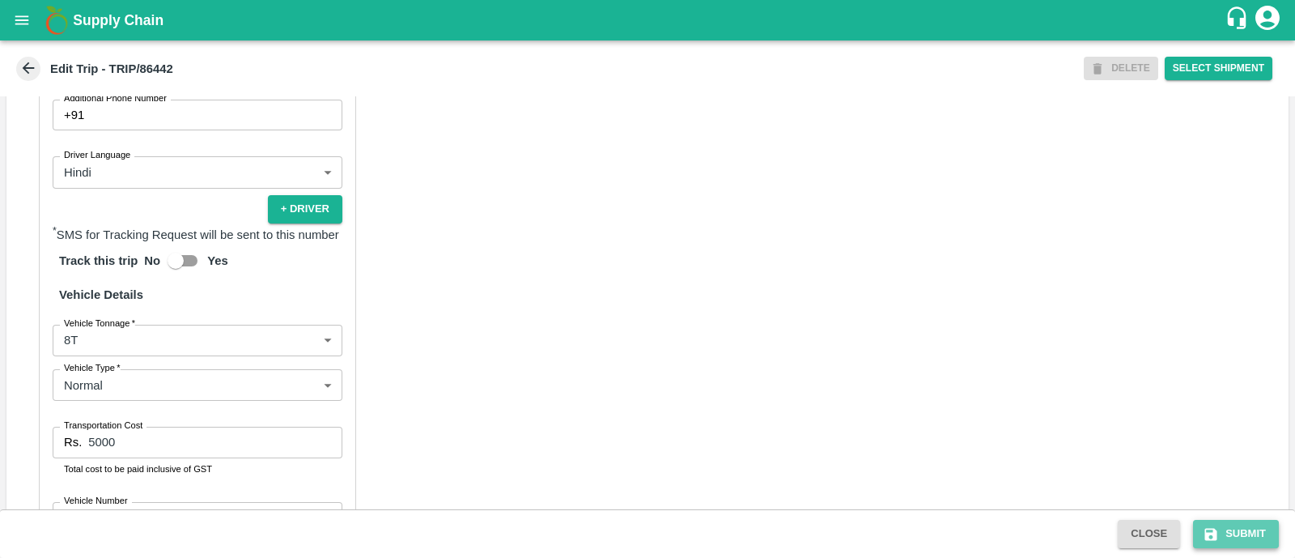
click at [1210, 533] on icon "submit" at bounding box center [1211, 534] width 12 height 12
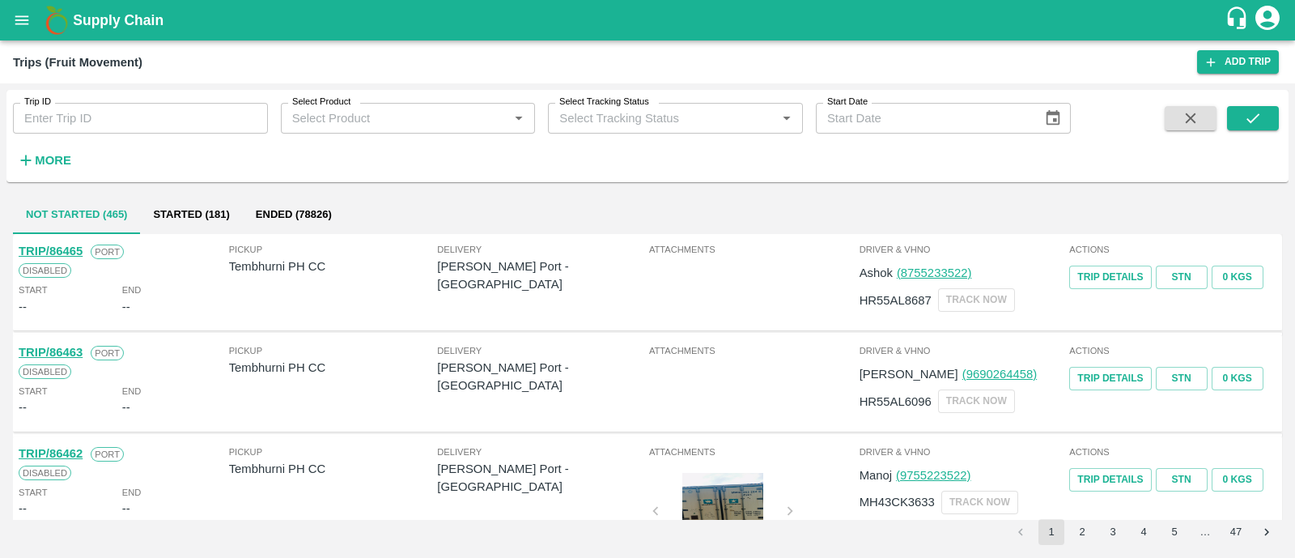
click at [123, 134] on div "Trip ID Trip ID Select Product Select Product   * Select Tracking Status Select…" at bounding box center [535, 132] width 1071 height 84
click at [111, 122] on input "Trip ID" at bounding box center [140, 118] width 255 height 31
paste input "86460"
type input "86460"
click at [1250, 118] on icon "submit" at bounding box center [1253, 118] width 18 height 18
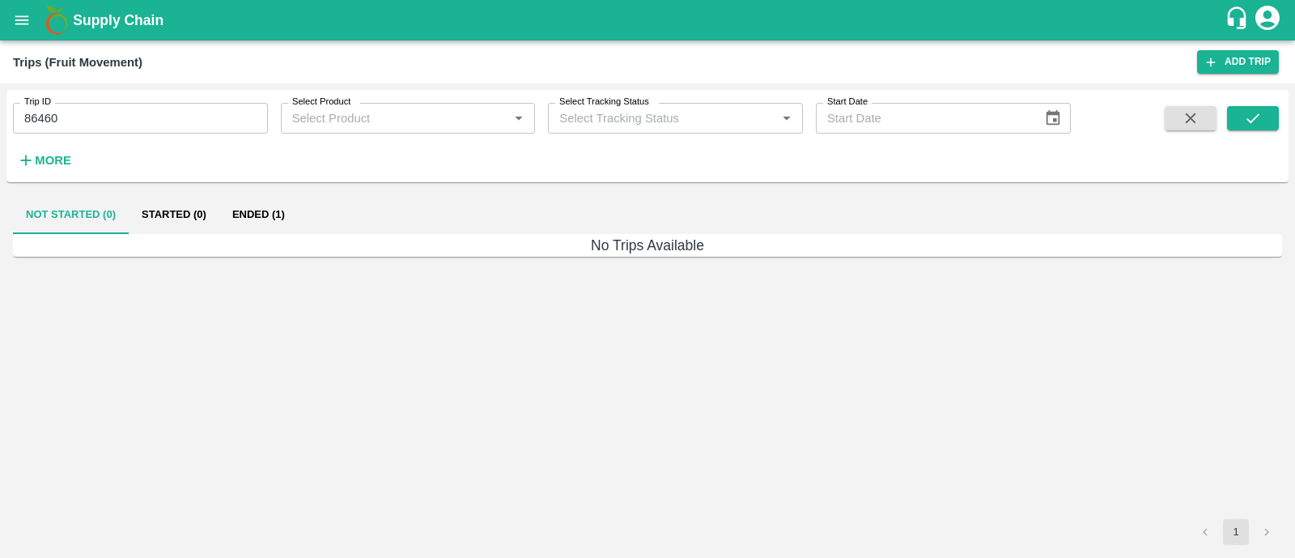
click at [243, 225] on button "Ended (1)" at bounding box center [258, 214] width 79 height 39
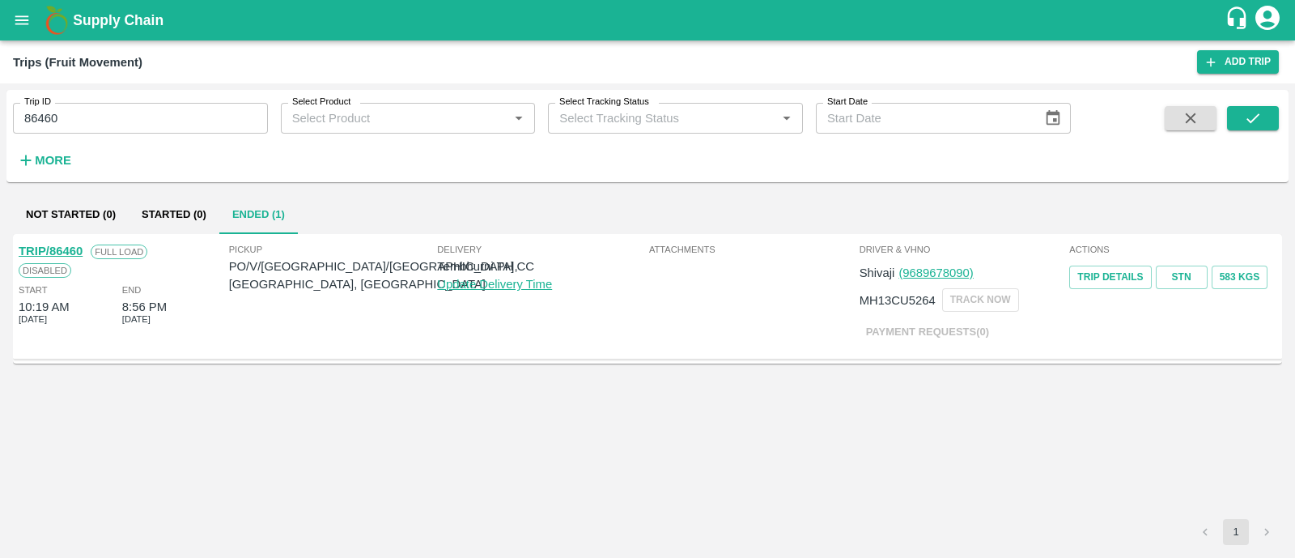
click at [74, 245] on link "TRIP/86460" at bounding box center [51, 250] width 64 height 13
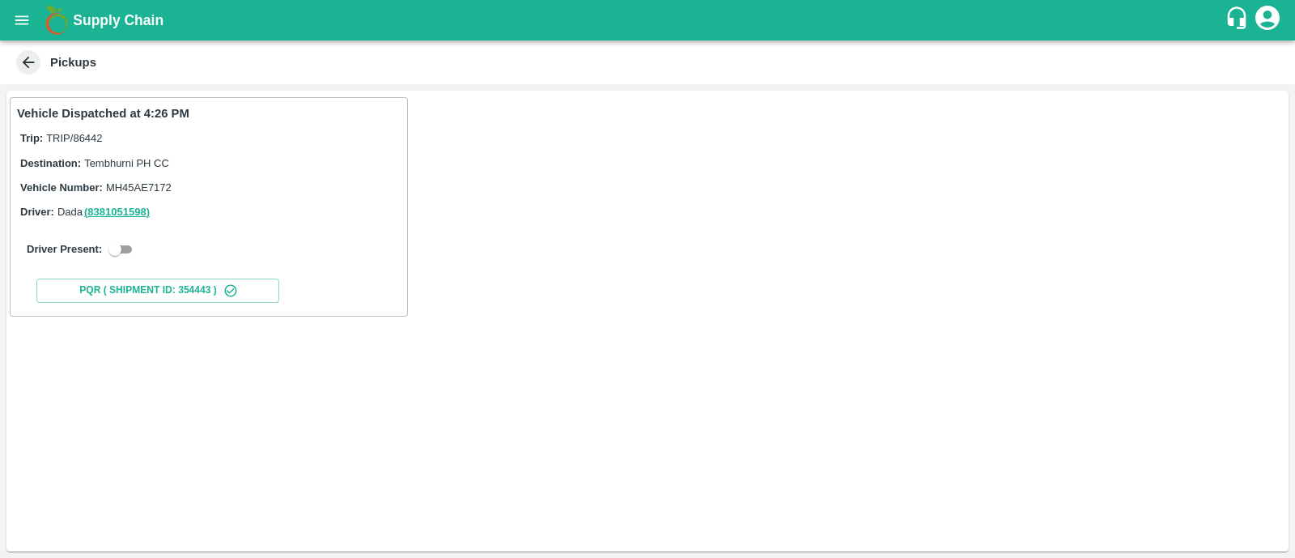
click at [123, 263] on div "Driver Present:" at bounding box center [209, 249] width 384 height 45
click at [127, 248] on input "checkbox" at bounding box center [115, 249] width 58 height 19
checkbox input "true"
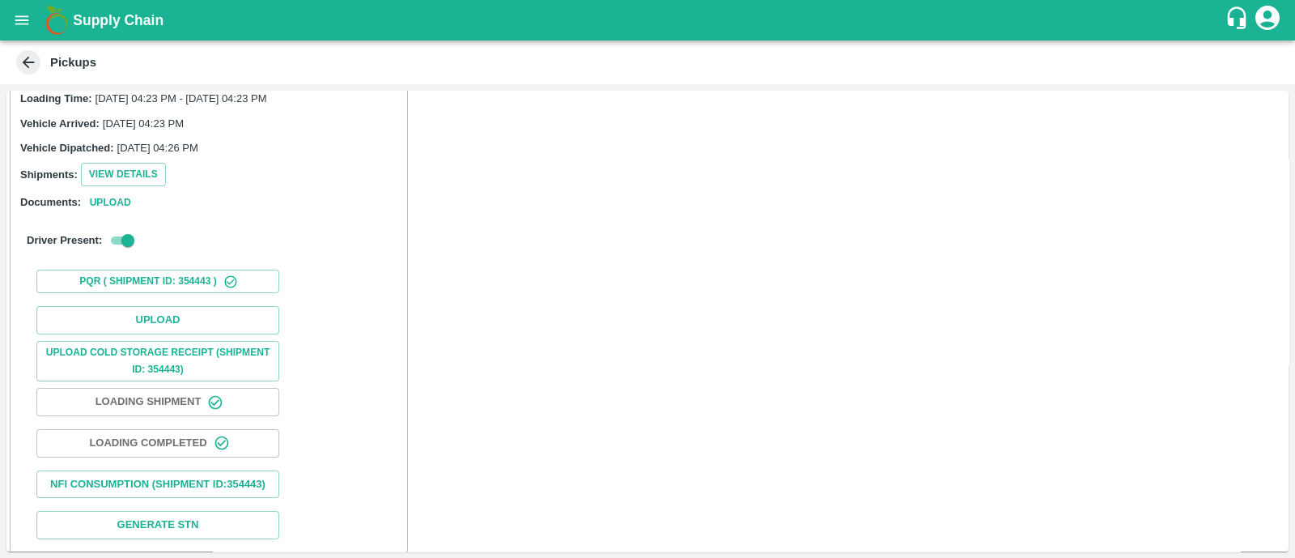
scroll to position [138, 0]
click at [144, 316] on button "Upload" at bounding box center [157, 320] width 243 height 28
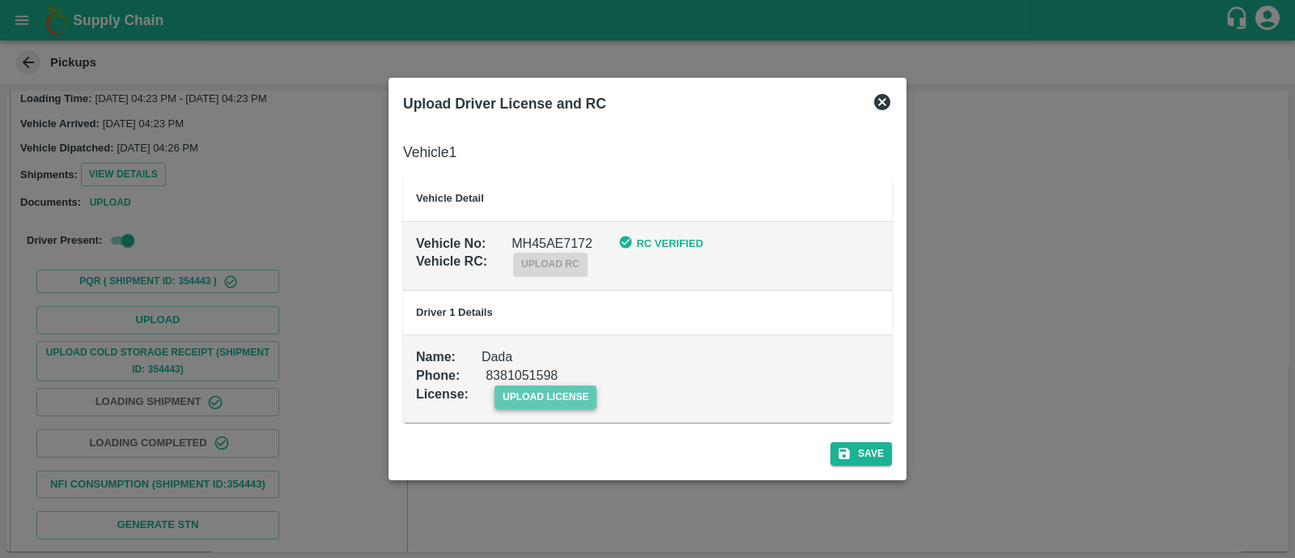
click at [542, 396] on span "upload license" at bounding box center [546, 396] width 103 height 23
click at [0, 0] on input "upload license" at bounding box center [0, 0] width 0 height 0
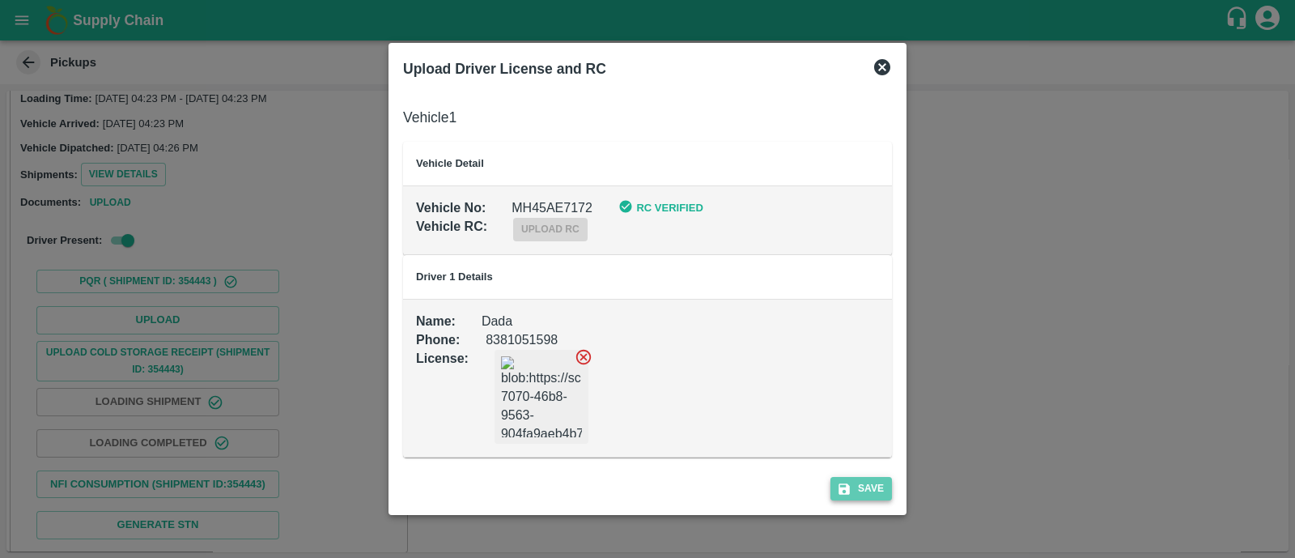
click at [875, 481] on button "Save" at bounding box center [861, 488] width 62 height 23
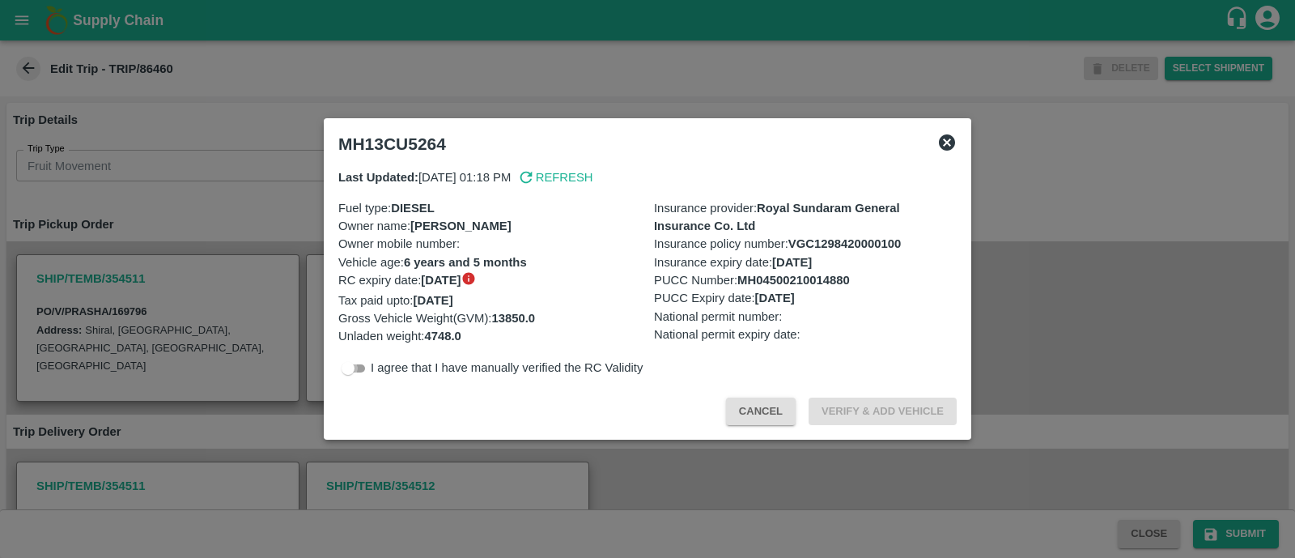
click at [361, 363] on input "checkbox" at bounding box center [348, 368] width 58 height 19
checkbox input "true"
click at [874, 414] on button "Verify & Add Vehicle" at bounding box center [883, 411] width 148 height 28
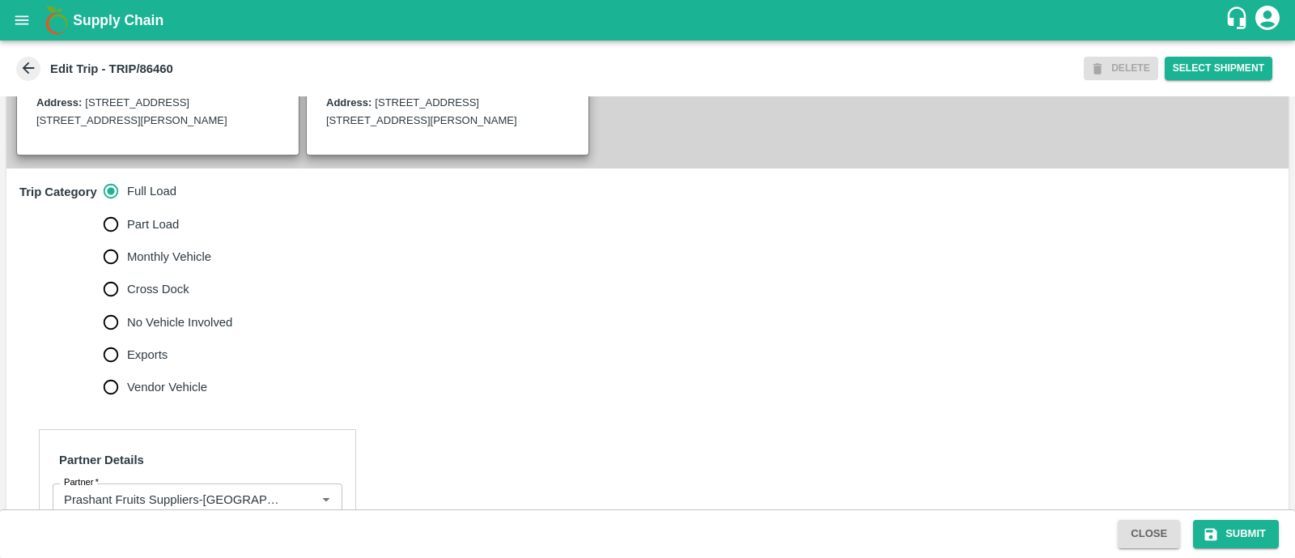
scroll to position [435, 0]
click at [104, 334] on input "No Vehicle Involved" at bounding box center [111, 321] width 32 height 32
radio input "true"
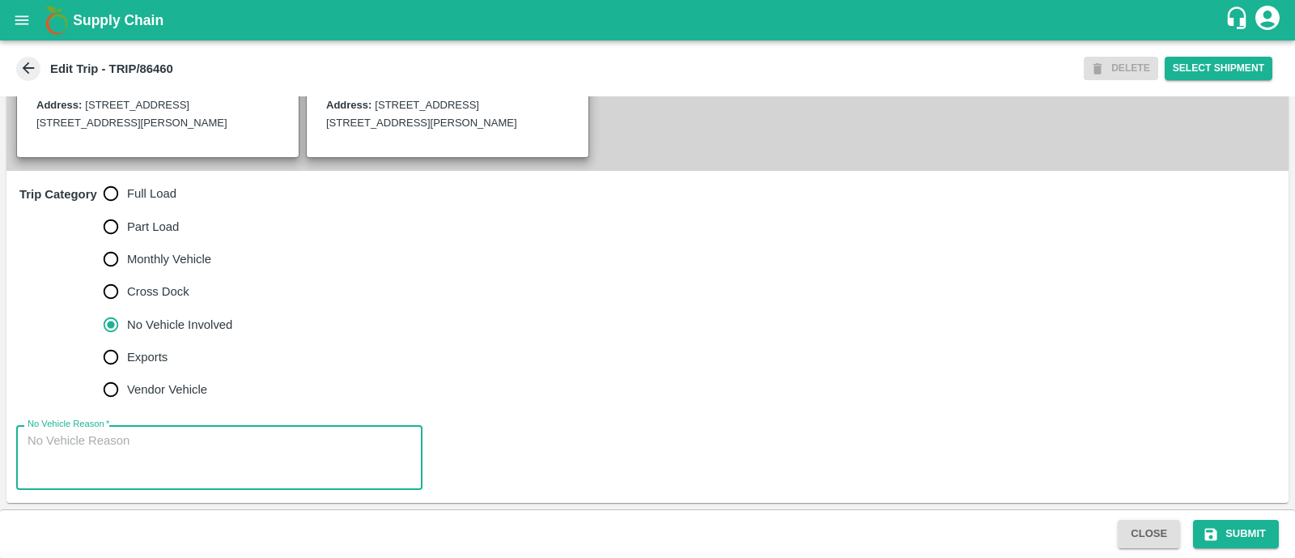
click at [143, 473] on textarea "No Vehicle Reason   *" at bounding box center [220, 457] width 384 height 51
type textarea "Field Dump"
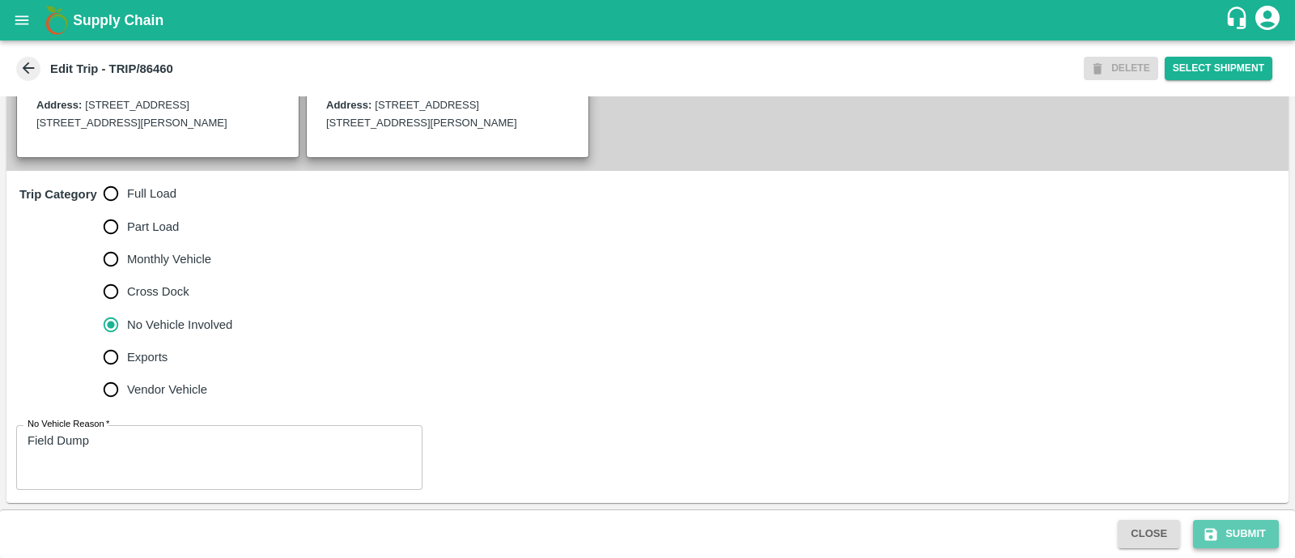
click at [1223, 520] on button "Submit" at bounding box center [1236, 534] width 86 height 28
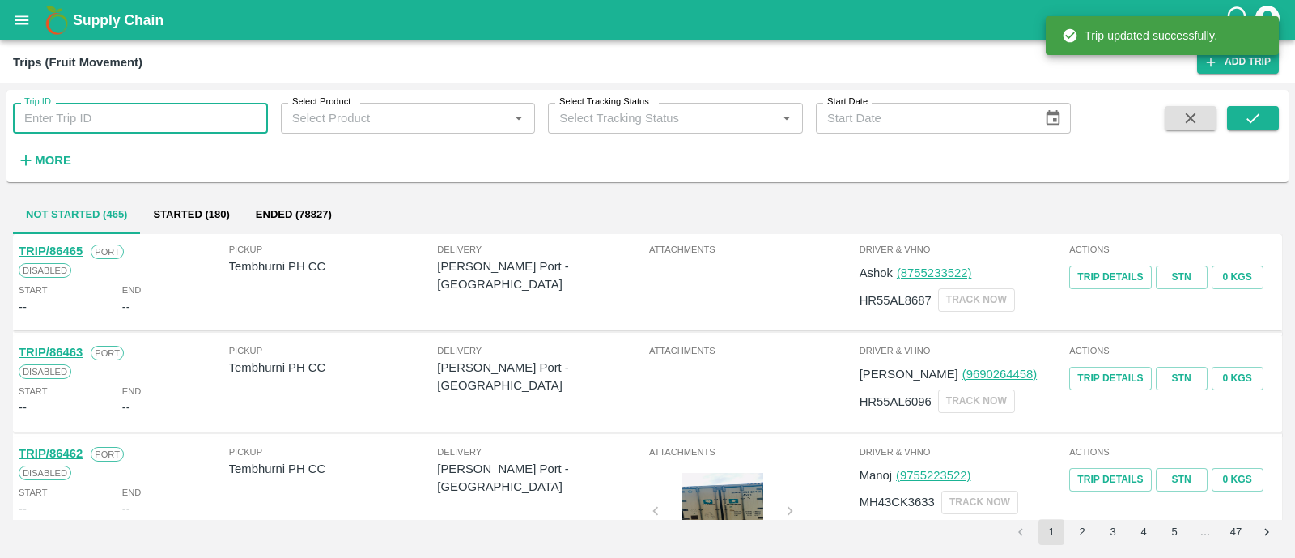
click at [192, 123] on input "Trip ID" at bounding box center [140, 118] width 255 height 31
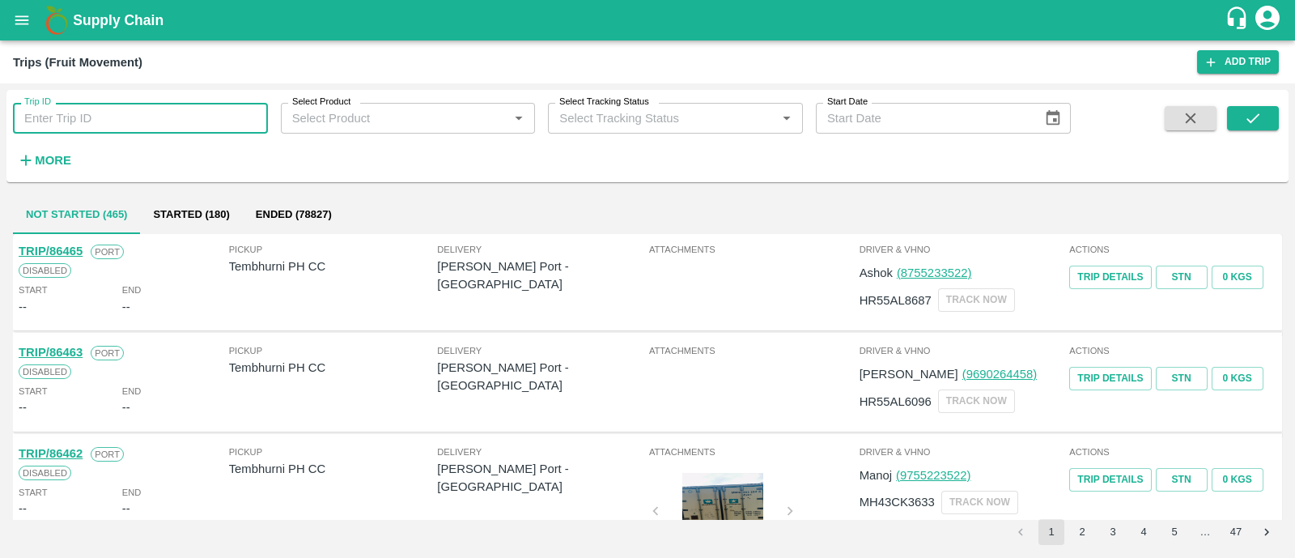
paste input "86452"
type input "86452"
click at [1235, 112] on button "submit" at bounding box center [1253, 118] width 52 height 24
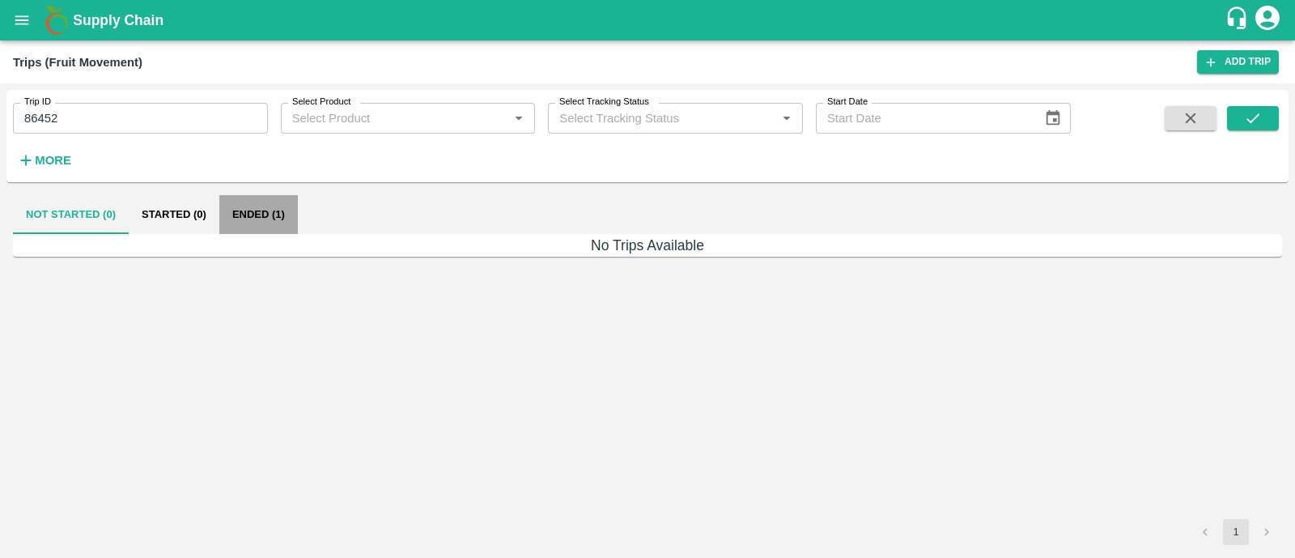
click at [270, 210] on button "Ended (1)" at bounding box center [258, 214] width 79 height 39
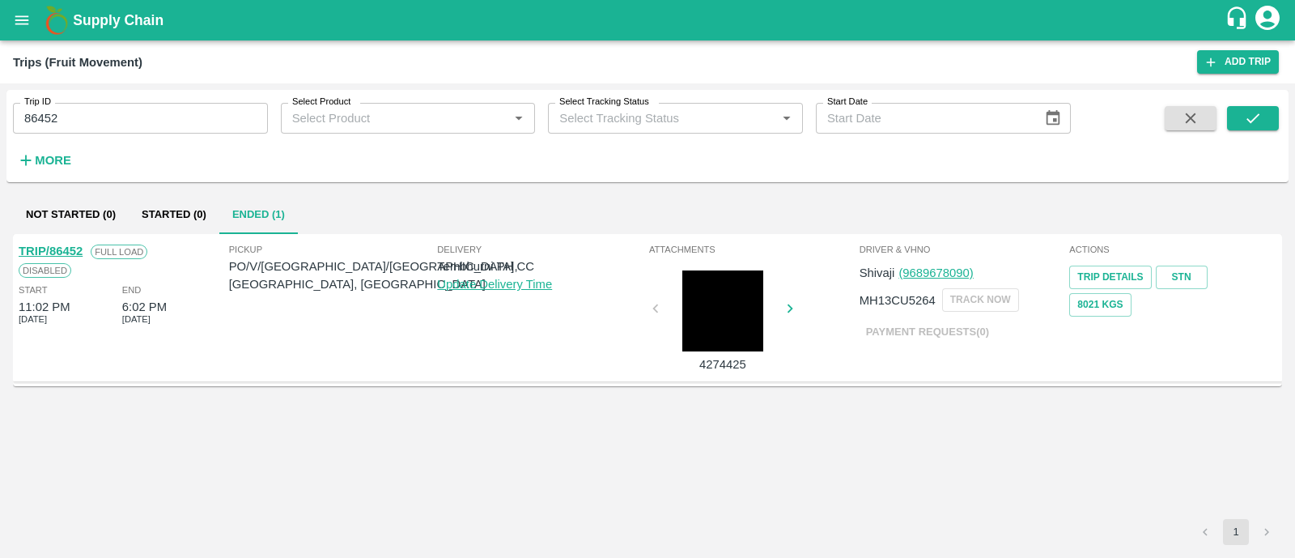
click at [69, 252] on link "TRIP/86452" at bounding box center [51, 250] width 64 height 13
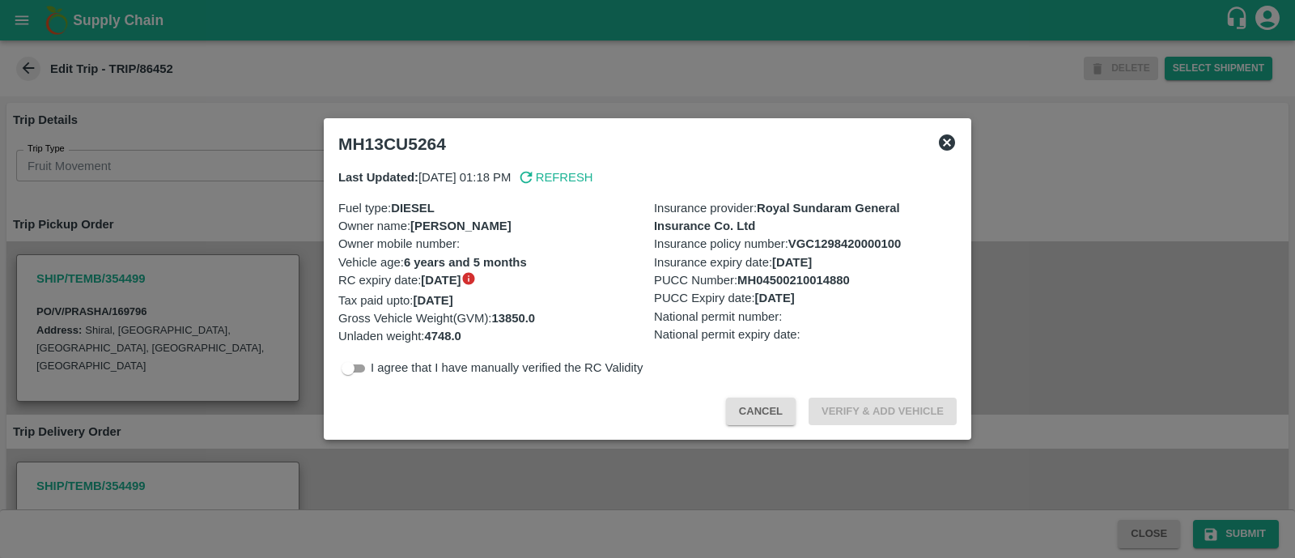
click at [363, 371] on input "checkbox" at bounding box center [348, 368] width 58 height 19
checkbox input "true"
click at [870, 406] on button "Verify & Add Vehicle" at bounding box center [883, 411] width 148 height 28
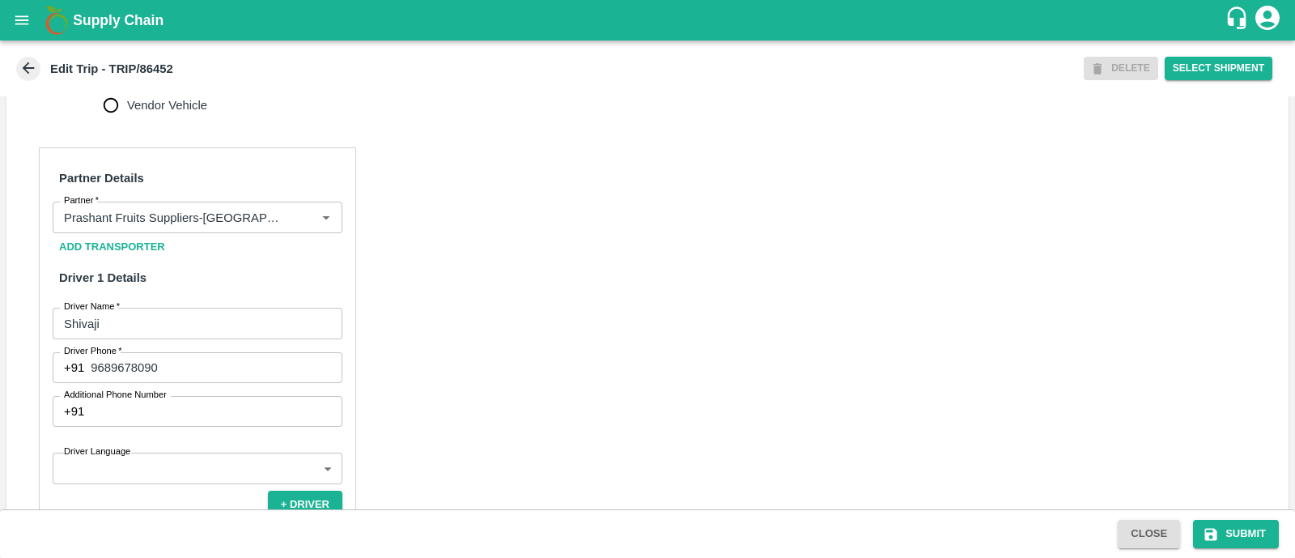
click at [182, 418] on input "Additional Phone Number" at bounding box center [217, 411] width 252 height 31
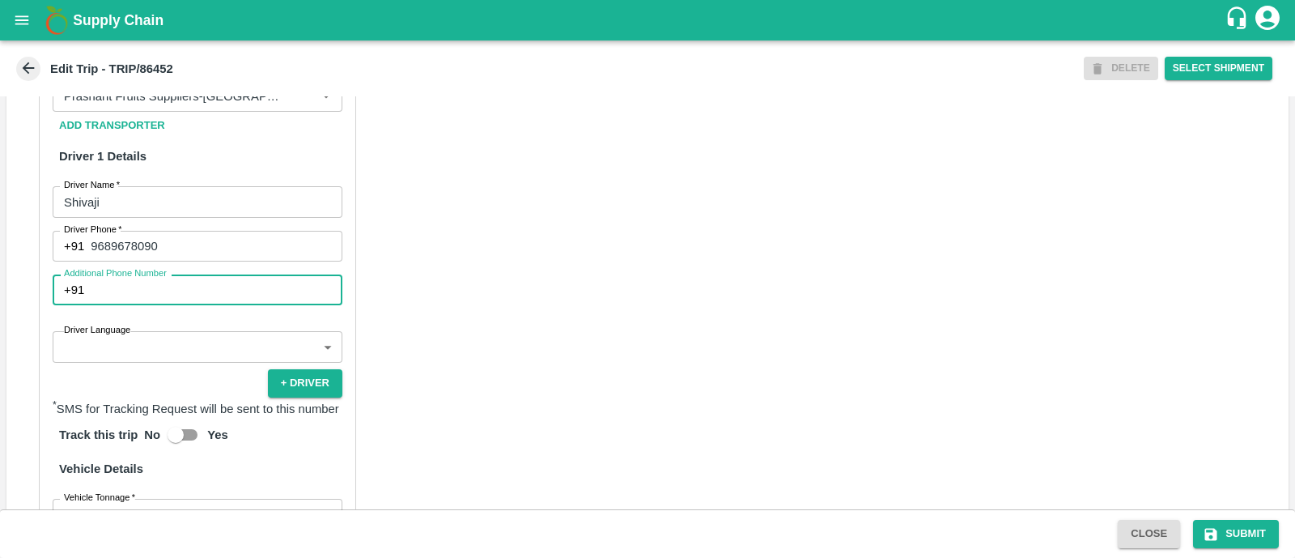
scroll to position [843, 0]
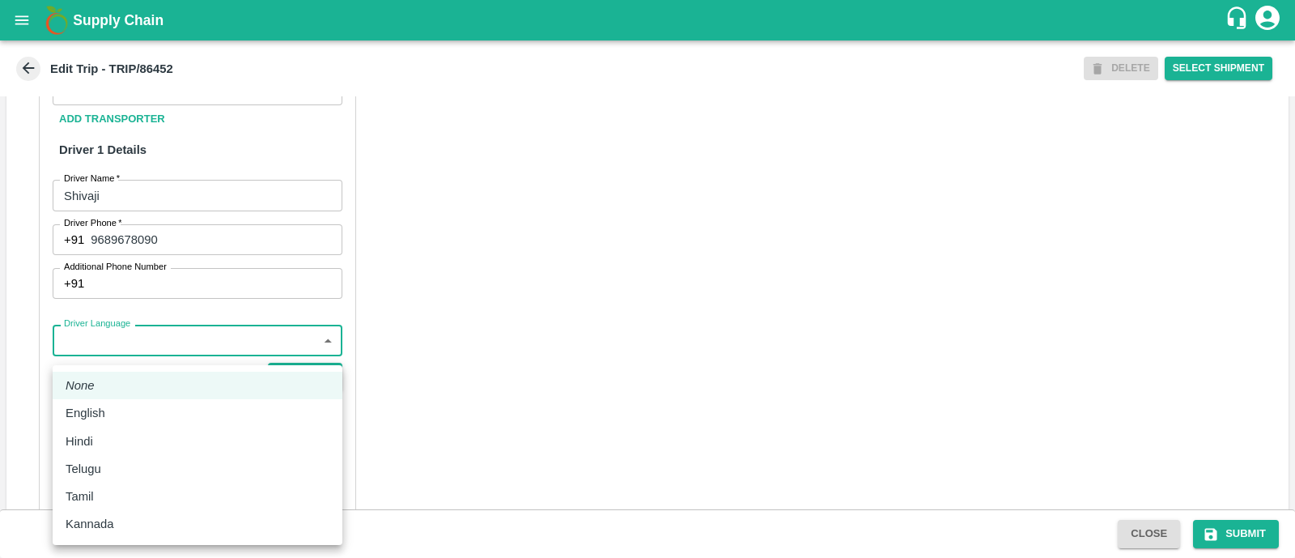
click at [136, 350] on body "Supply Chain Edit Trip - TRIP/86452 DELETE Select Shipment Trip Details Trip Ty…" at bounding box center [647, 279] width 1295 height 558
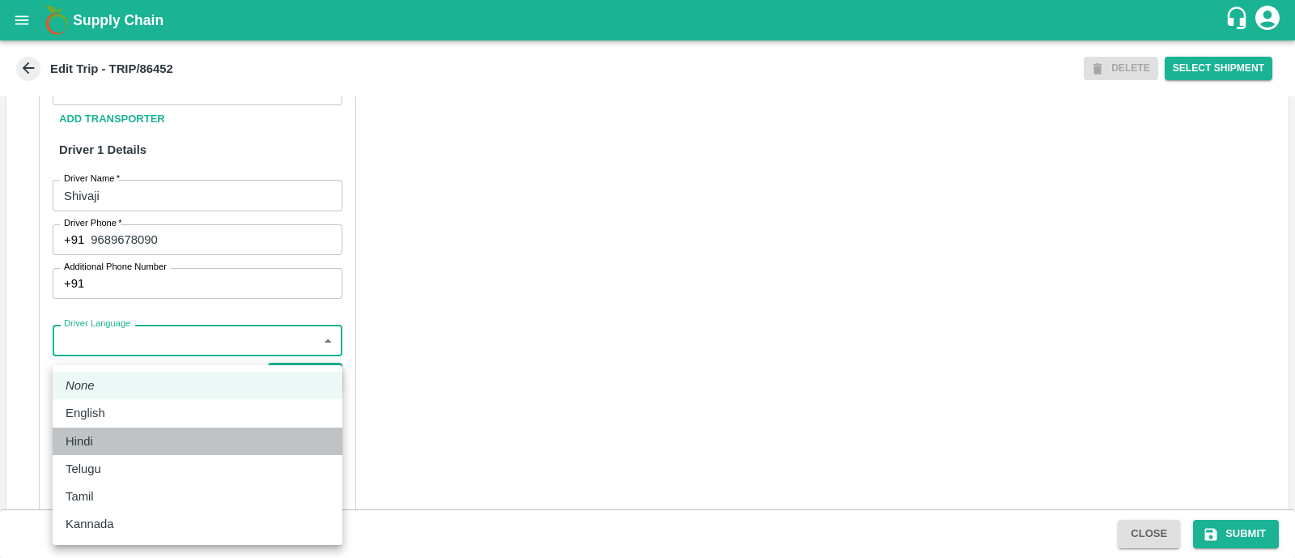
click at [117, 447] on div "Hindi" at bounding box center [198, 441] width 264 height 18
type input "hi"
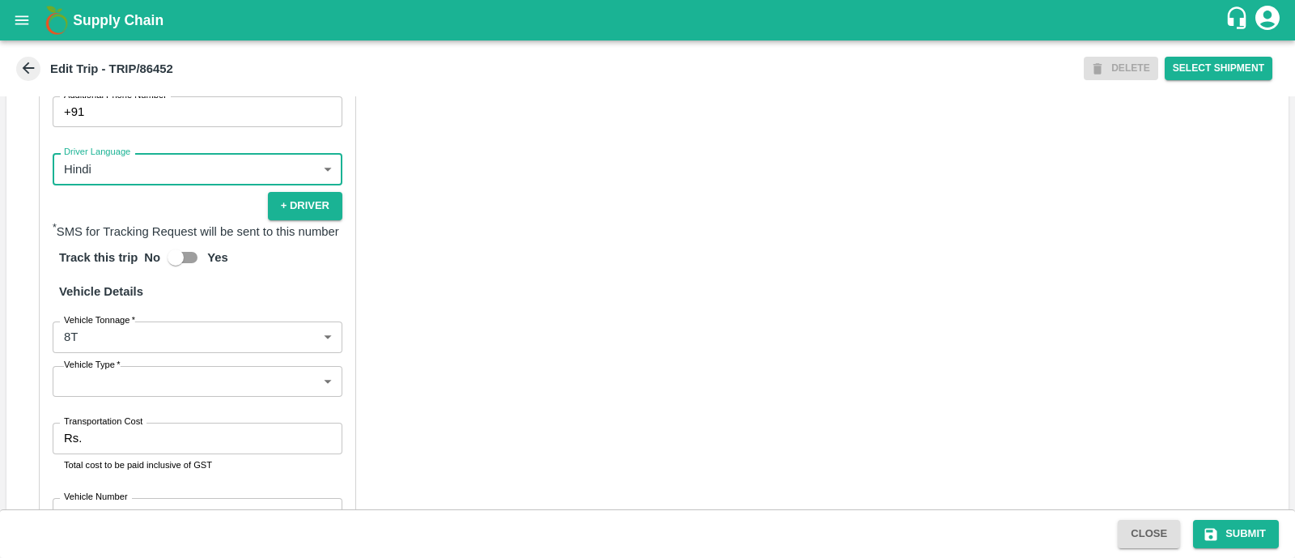
scroll to position [1016, 0]
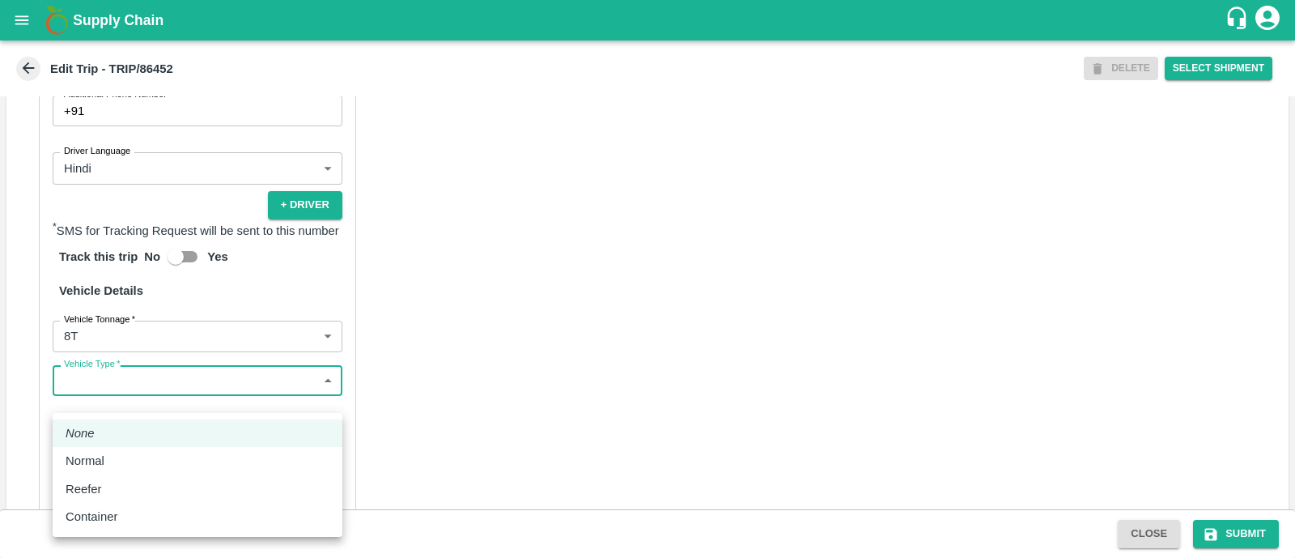
click at [134, 400] on body "Supply Chain Edit Trip - TRIP/86452 DELETE Select Shipment Trip Details Trip Ty…" at bounding box center [647, 279] width 1295 height 558
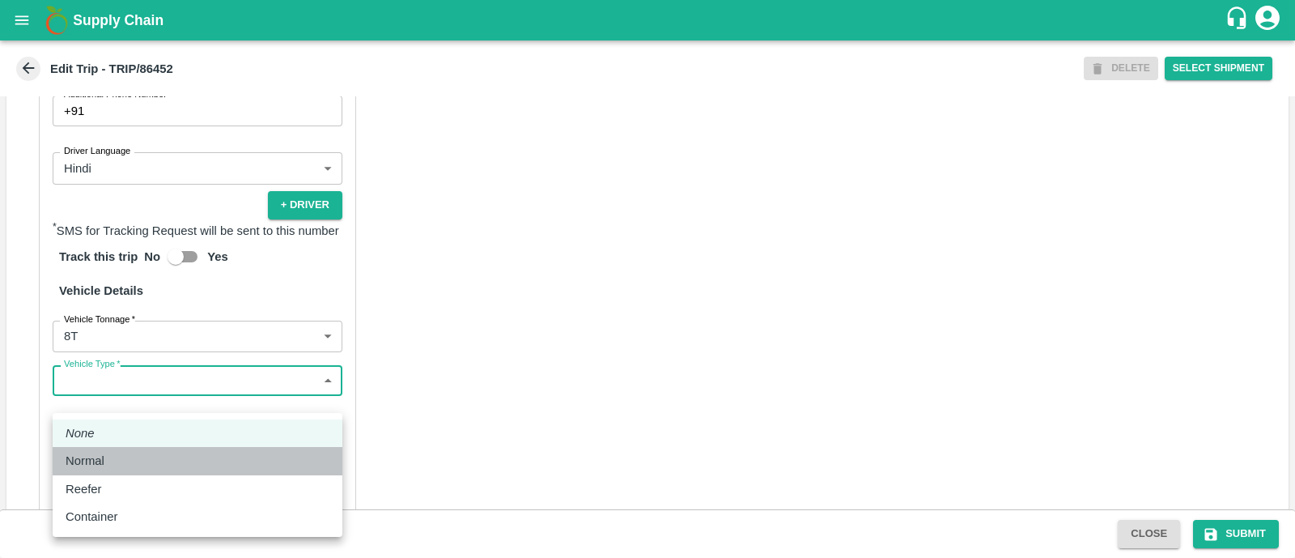
click at [128, 461] on div "Normal" at bounding box center [198, 461] width 264 height 18
type input "Normal"
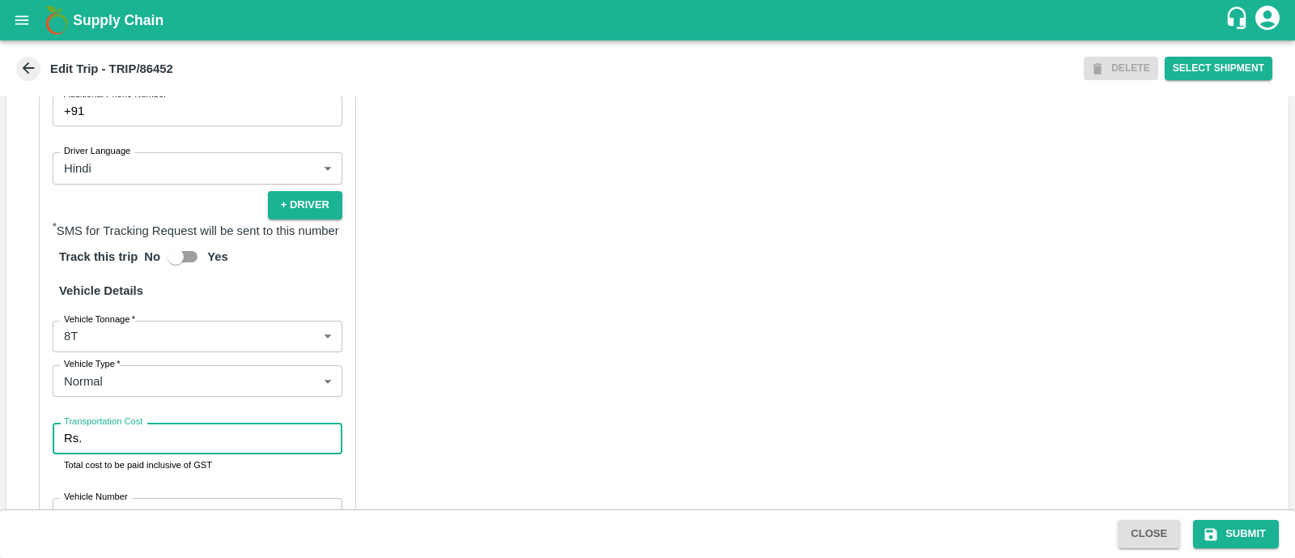
click at [128, 453] on input "Transportation Cost" at bounding box center [215, 437] width 254 height 31
type input "4000"
click at [1110, 375] on div "Partner Details Partner   * Partner Add Transporter Driver 1 Details Driver Nam…" at bounding box center [647, 224] width 1282 height 792
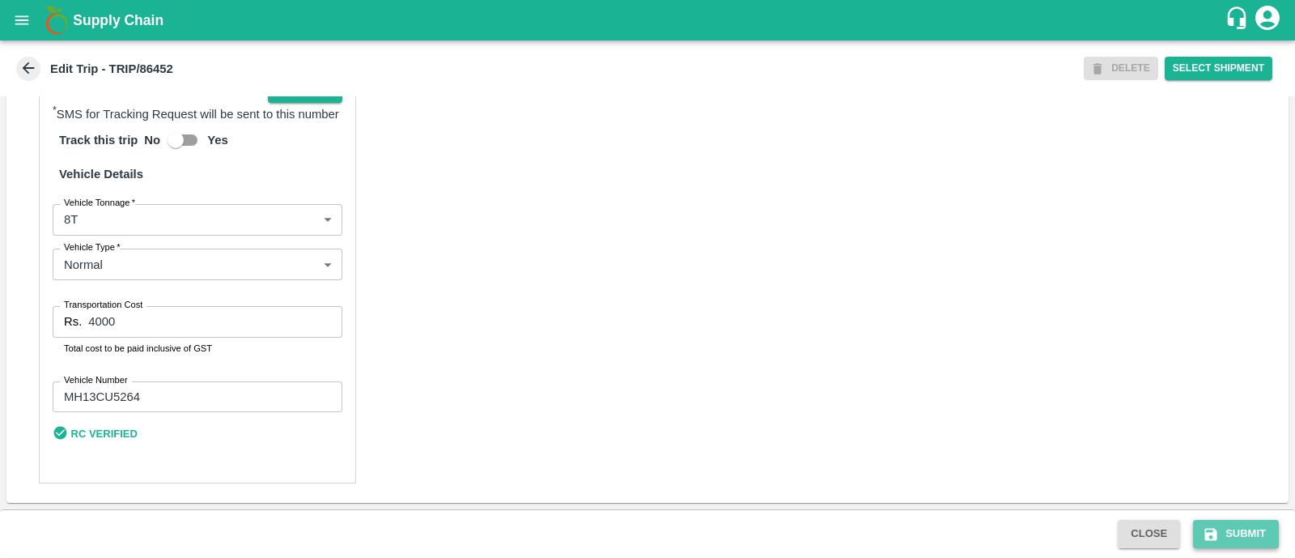
click at [1254, 532] on button "Submit" at bounding box center [1236, 534] width 86 height 28
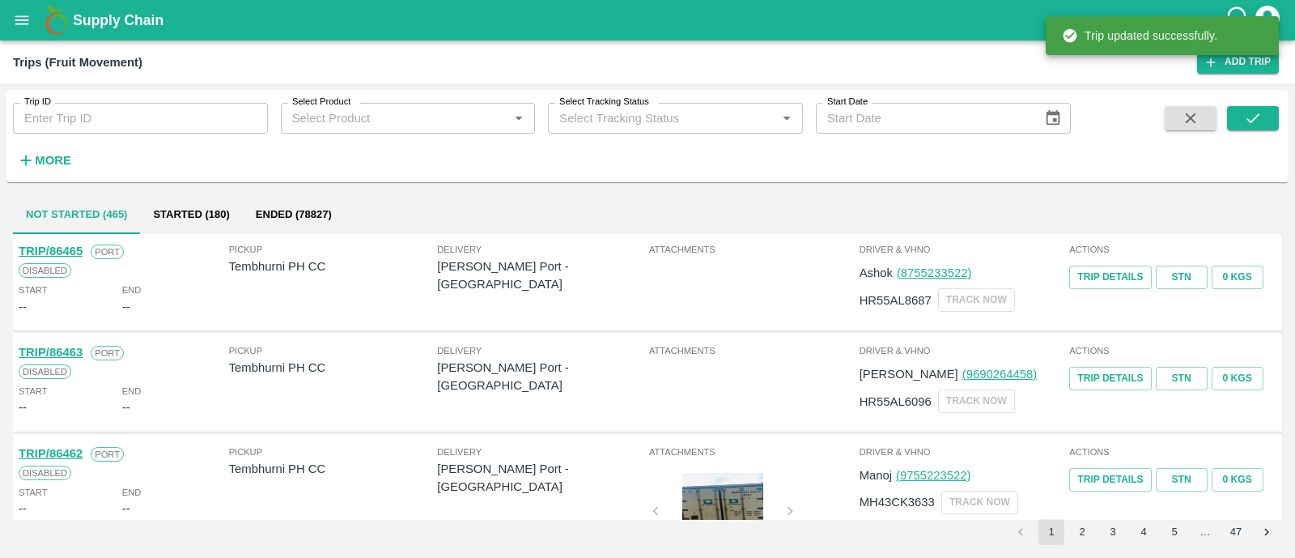
click at [185, 95] on div "Trip ID Trip ID" at bounding box center [134, 112] width 268 height 44
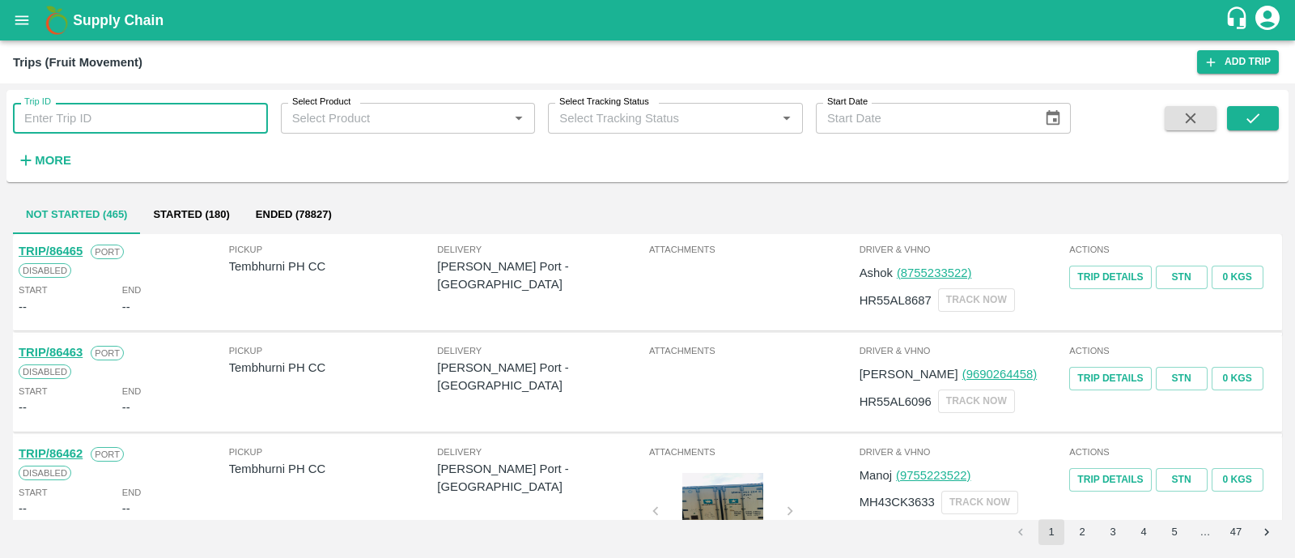
click at [188, 115] on input "Trip ID" at bounding box center [140, 118] width 255 height 31
paste input "86466"
type input "86466"
click at [1254, 108] on button "submit" at bounding box center [1253, 118] width 52 height 24
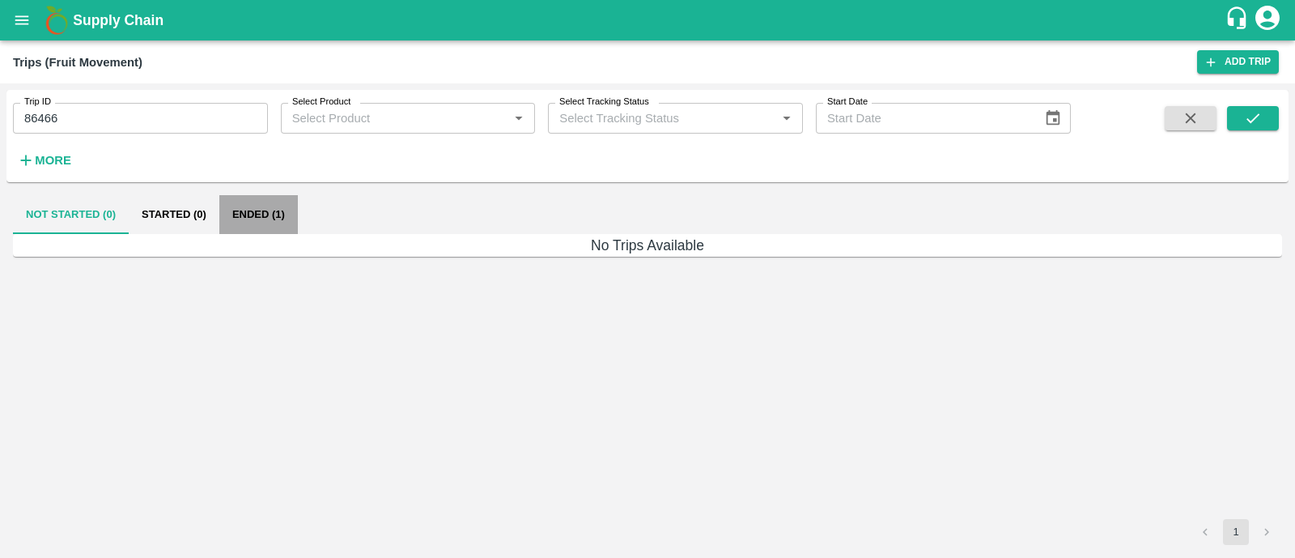
click at [251, 210] on button "Ended (1)" at bounding box center [258, 214] width 79 height 39
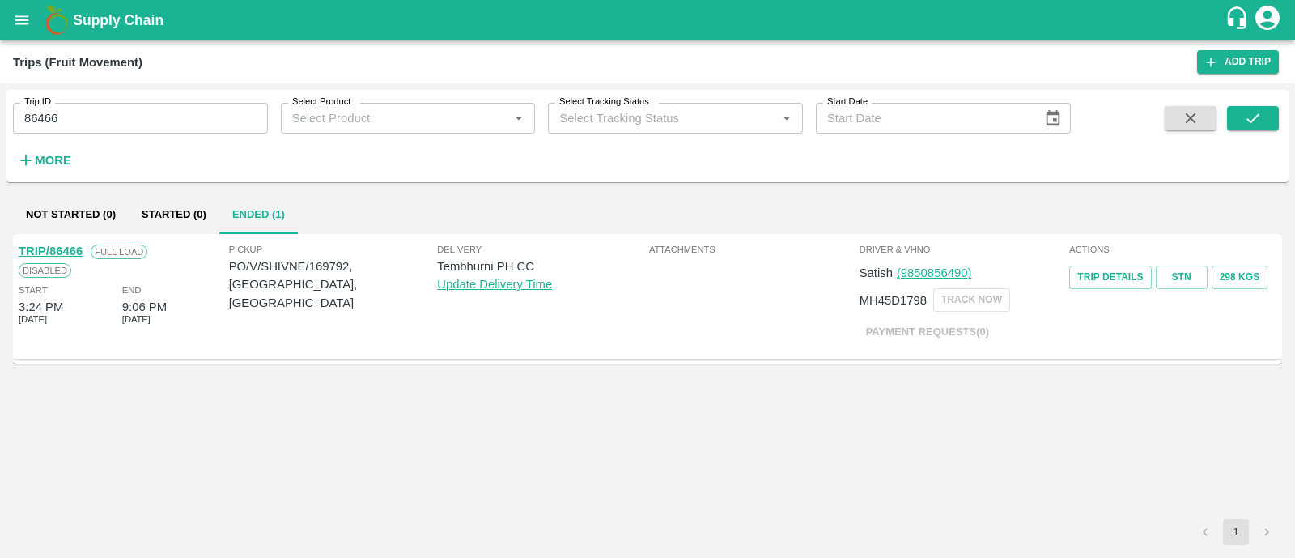
click at [74, 253] on link "TRIP/86466" at bounding box center [51, 250] width 64 height 13
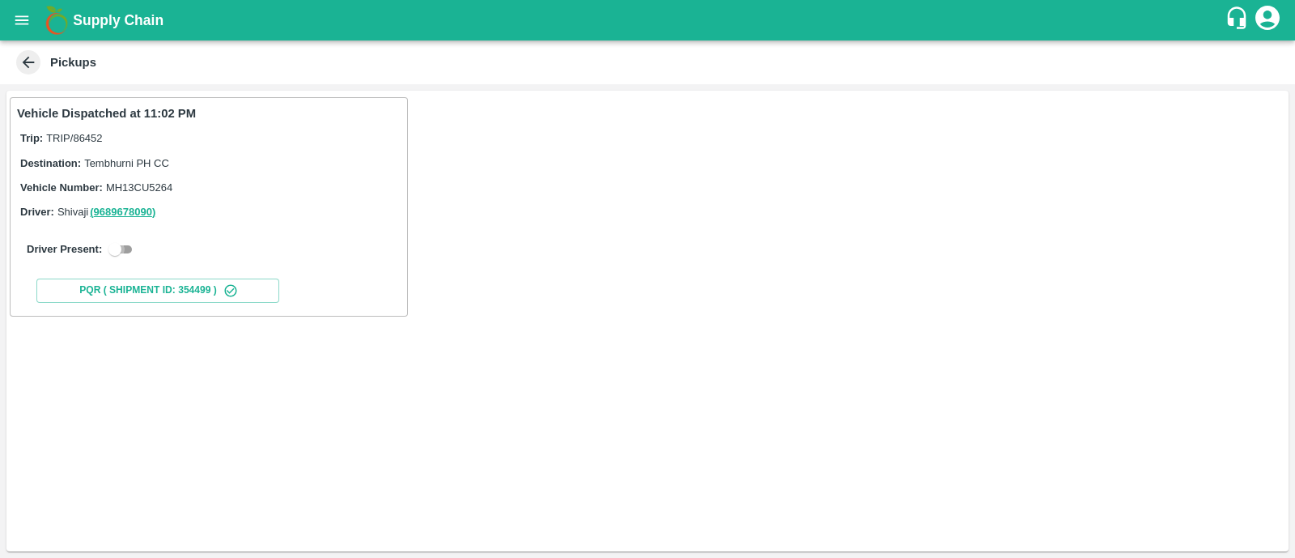
click at [127, 242] on input "checkbox" at bounding box center [115, 249] width 58 height 19
checkbox input "true"
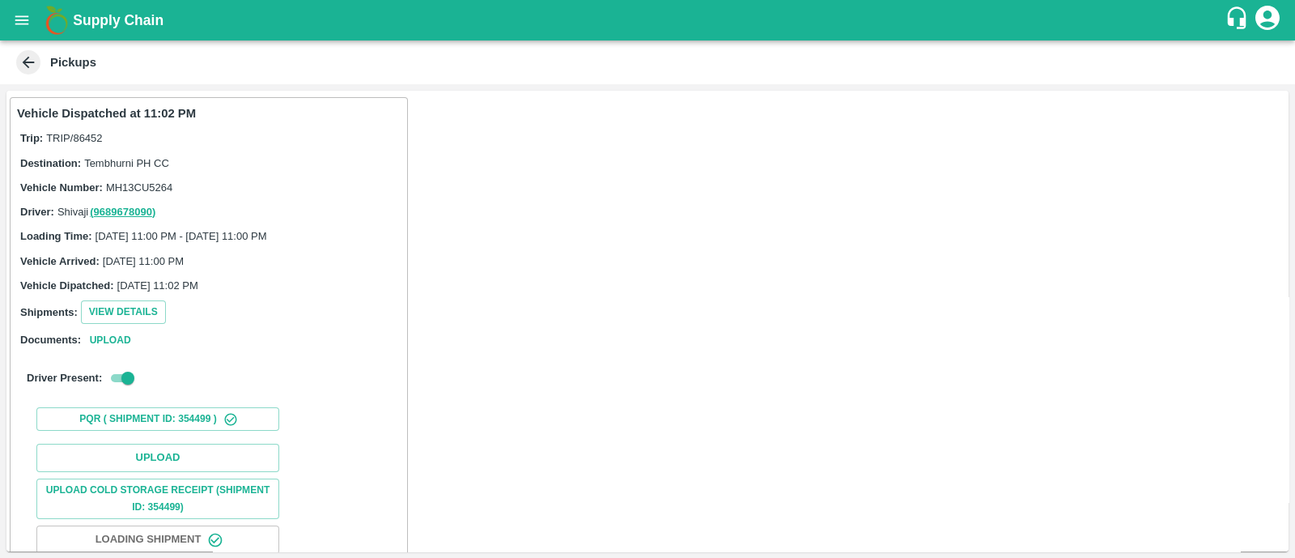
scroll to position [161, 0]
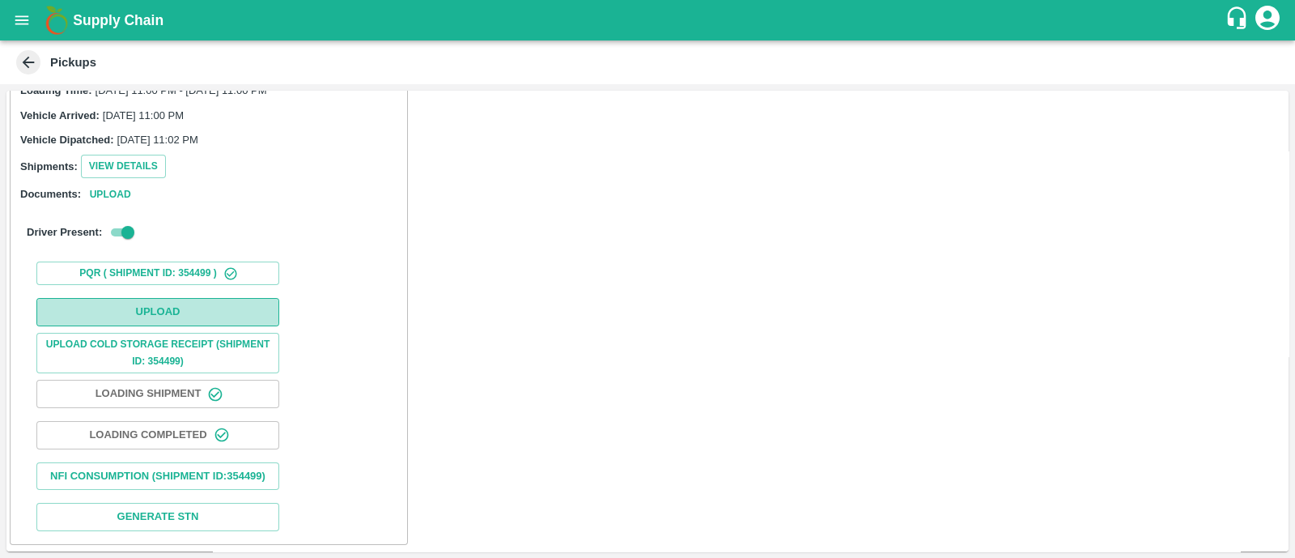
click at [147, 298] on button "Upload" at bounding box center [157, 312] width 243 height 28
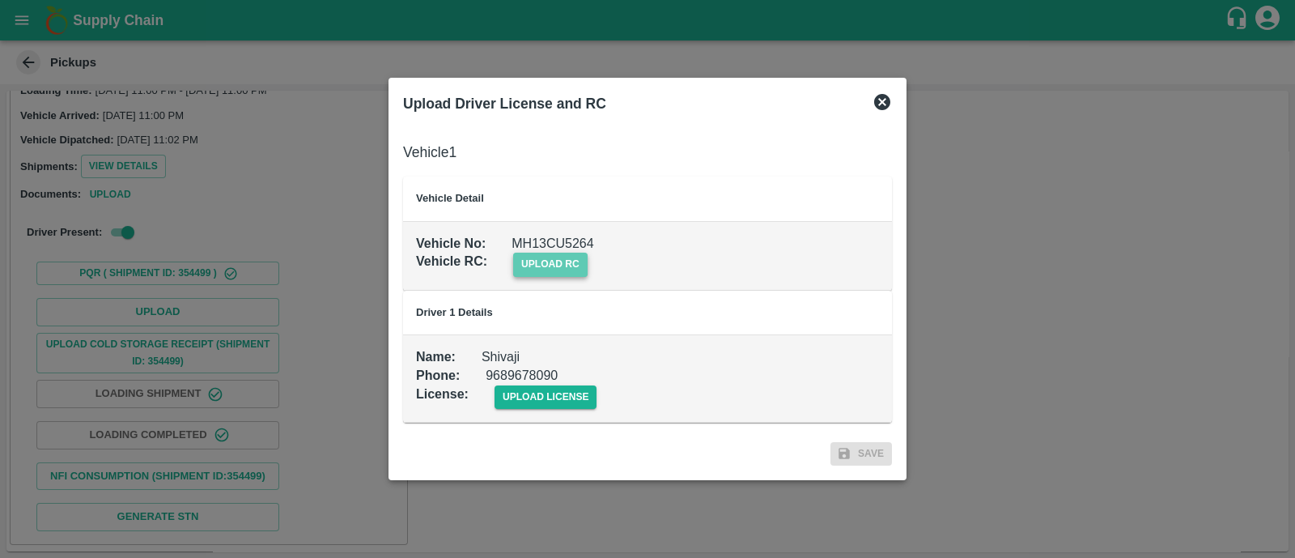
click at [574, 253] on span "upload rc" at bounding box center [550, 264] width 74 height 23
click at [0, 0] on input "upload rc" at bounding box center [0, 0] width 0 height 0
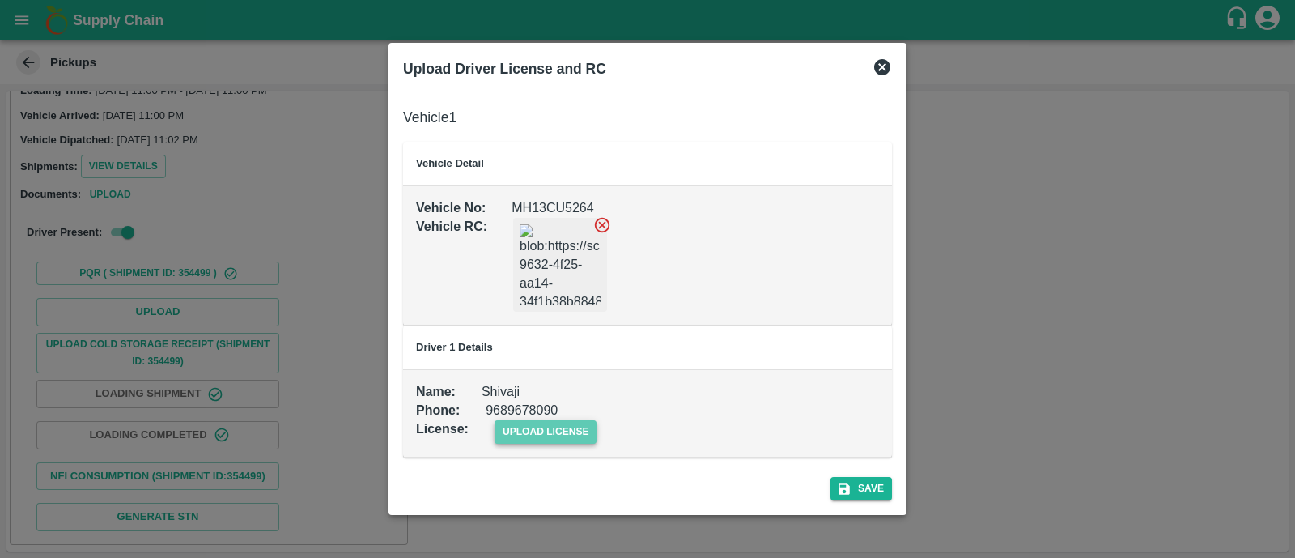
click at [544, 432] on span "upload license" at bounding box center [546, 431] width 103 height 23
click at [0, 0] on input "upload license" at bounding box center [0, 0] width 0 height 0
click at [860, 486] on button "Save" at bounding box center [861, 489] width 62 height 23
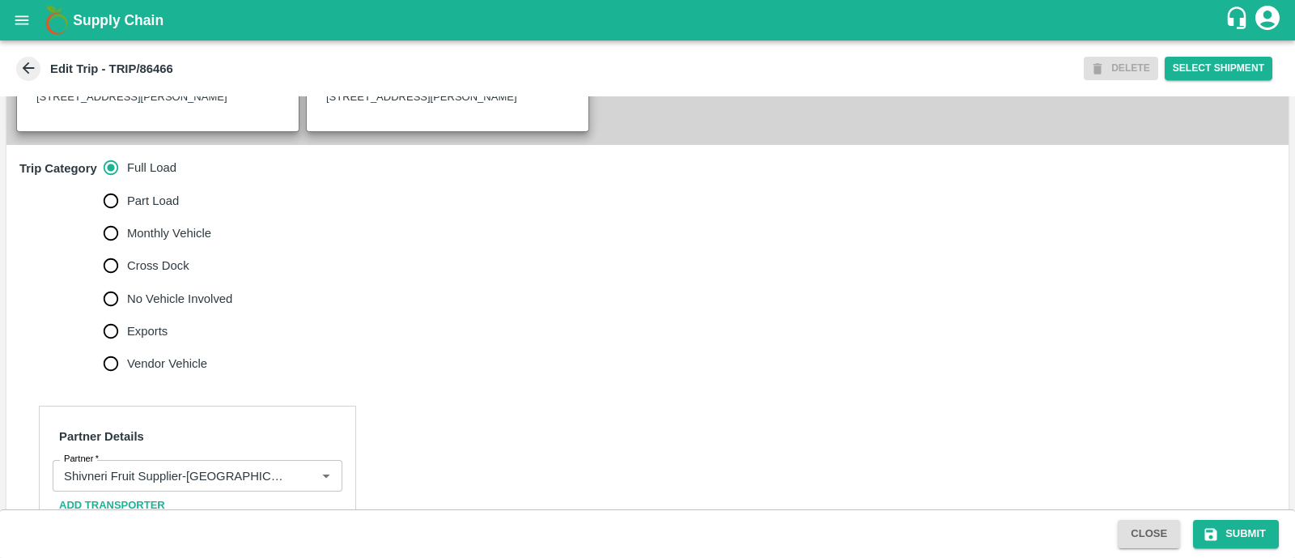
scroll to position [458, 0]
click at [121, 305] on input "No Vehicle Involved" at bounding box center [111, 298] width 32 height 32
radio input "true"
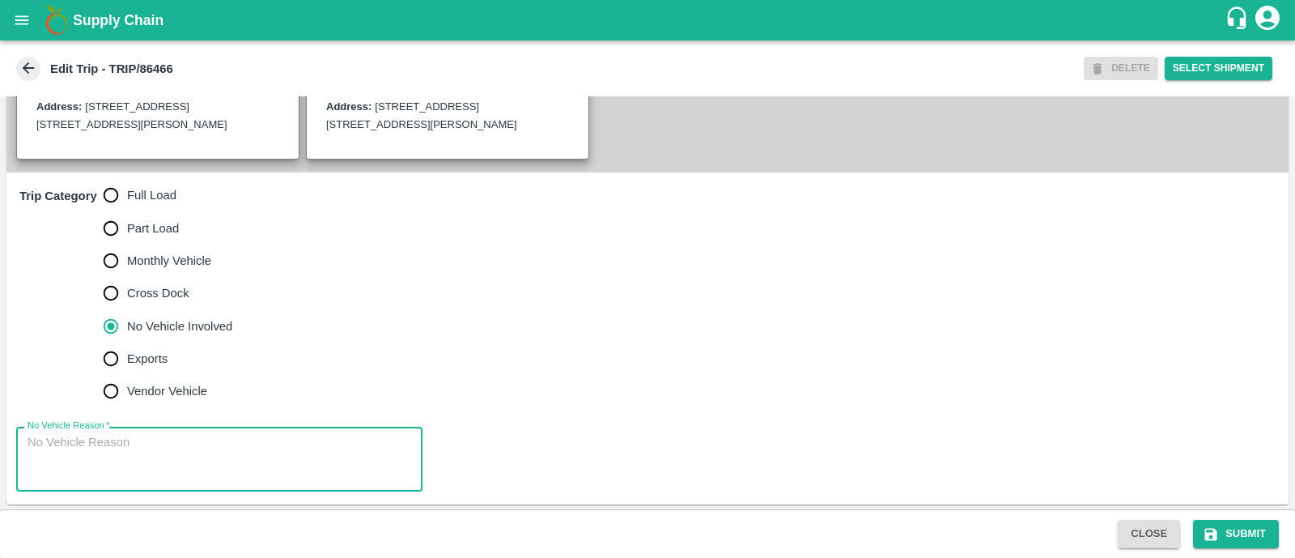
click at [151, 442] on textarea "No Vehicle Reason   *" at bounding box center [220, 459] width 384 height 51
type textarea "Field Dump"
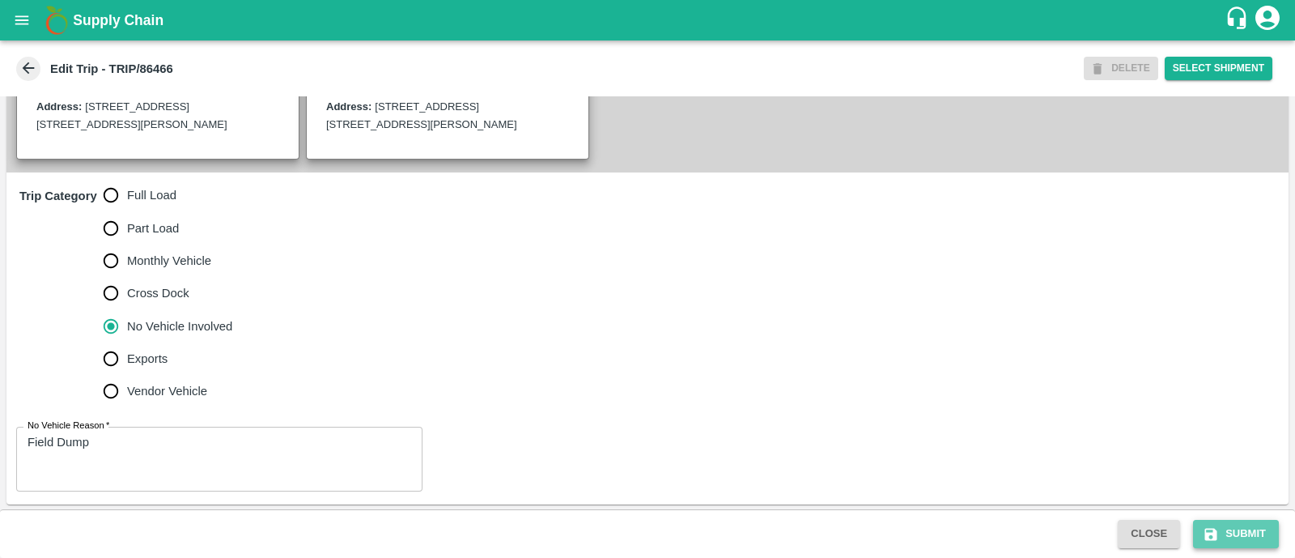
click at [1202, 521] on button "Submit" at bounding box center [1236, 534] width 86 height 28
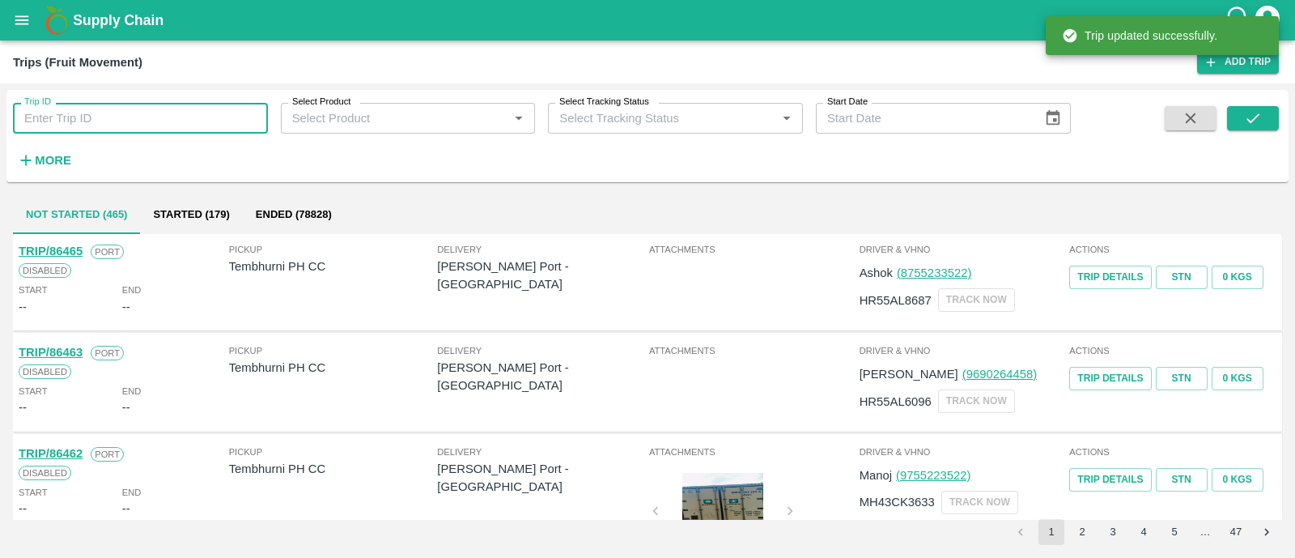
click at [239, 111] on input "Trip ID" at bounding box center [140, 118] width 255 height 31
paste input "86444"
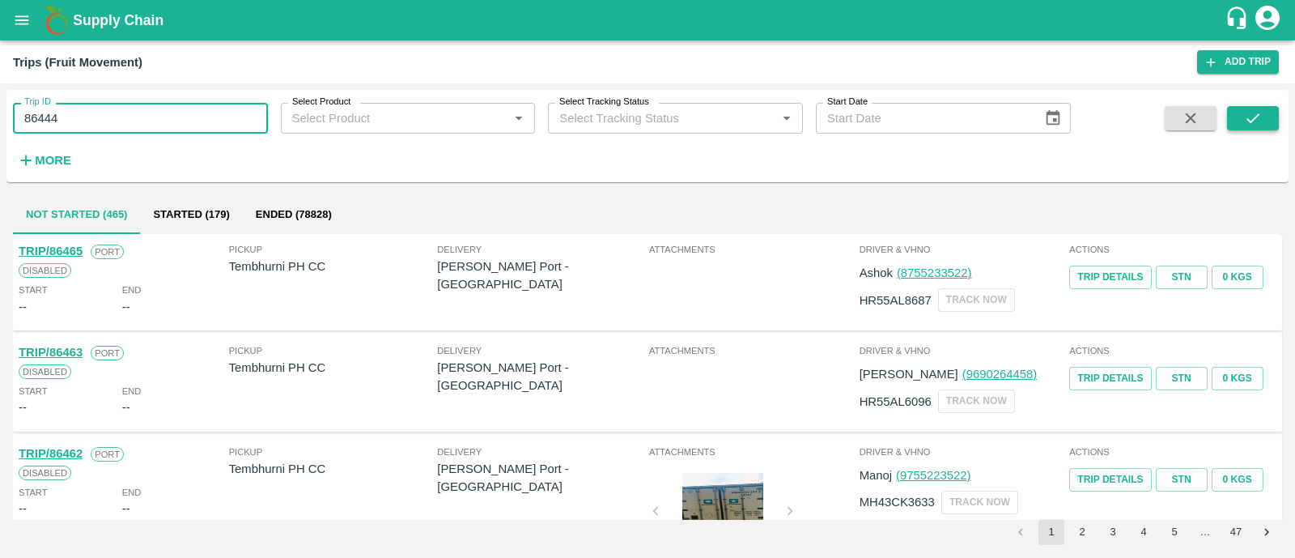
type input "86444"
click at [1258, 123] on icon "submit" at bounding box center [1253, 118] width 18 height 18
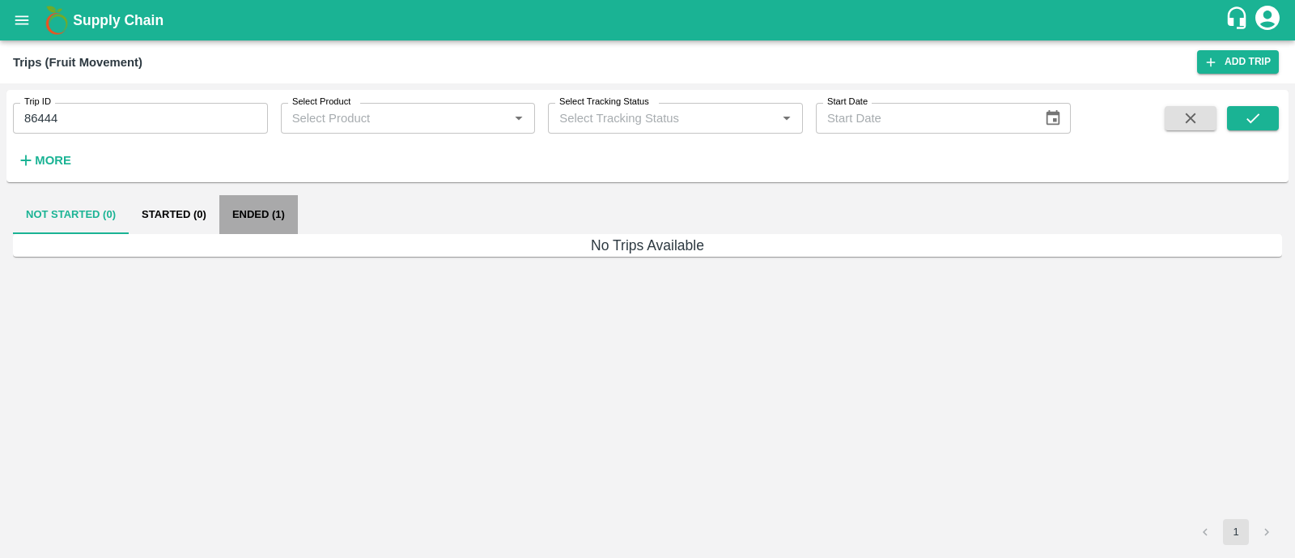
click at [259, 223] on button "Ended (1)" at bounding box center [258, 214] width 79 height 39
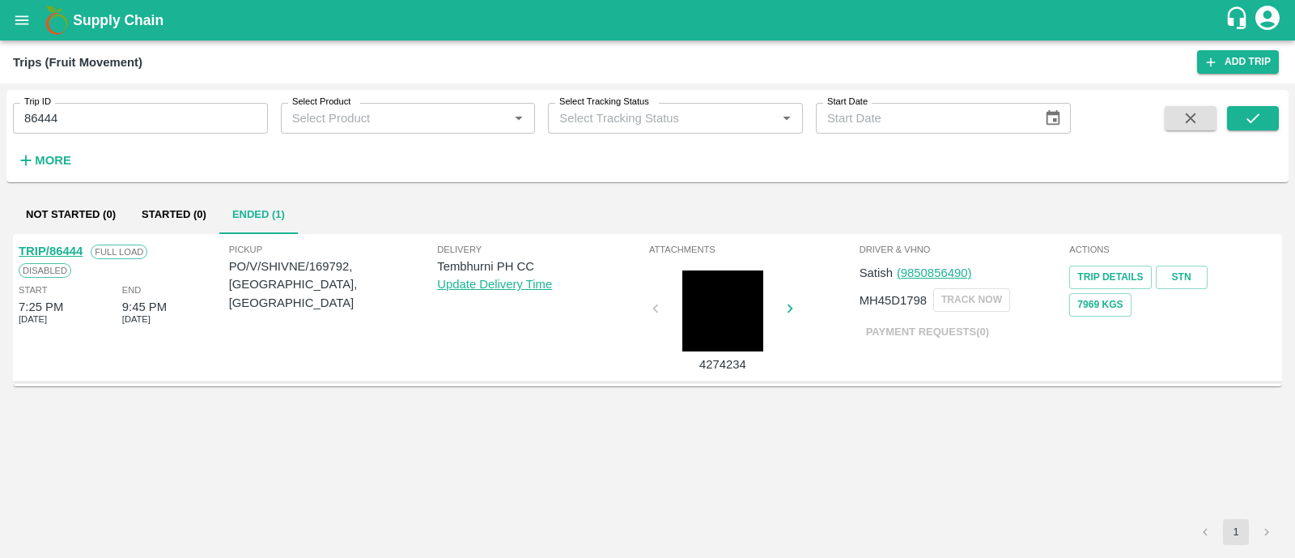
click at [72, 242] on div "TRIP/86444" at bounding box center [51, 251] width 64 height 18
click at [74, 248] on link "TRIP/86444" at bounding box center [51, 250] width 64 height 13
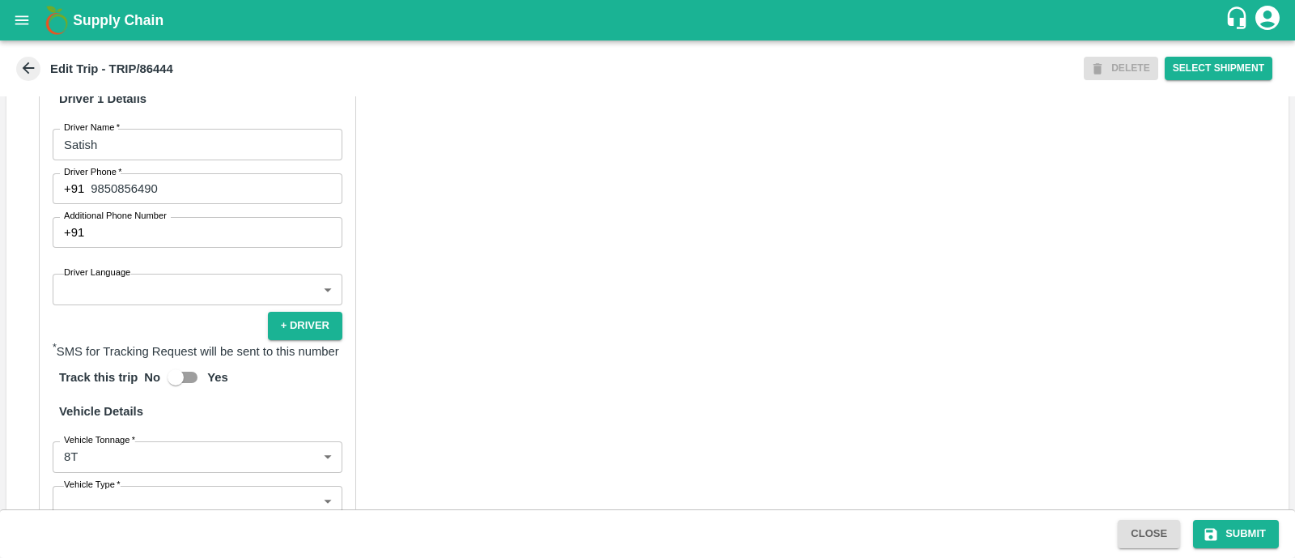
scroll to position [900, 0]
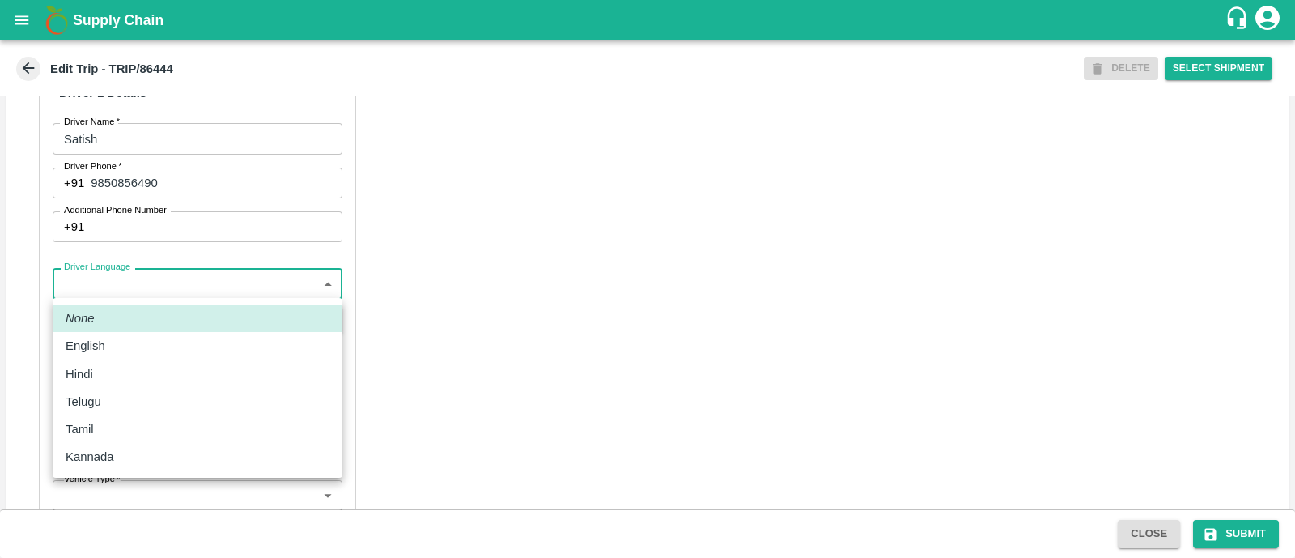
click at [165, 282] on body "Supply Chain Edit Trip - TRIP/86444 DELETE Select Shipment Trip Details Trip Ty…" at bounding box center [647, 279] width 1295 height 558
click at [125, 377] on div "Hindi" at bounding box center [198, 374] width 264 height 18
type input "hi"
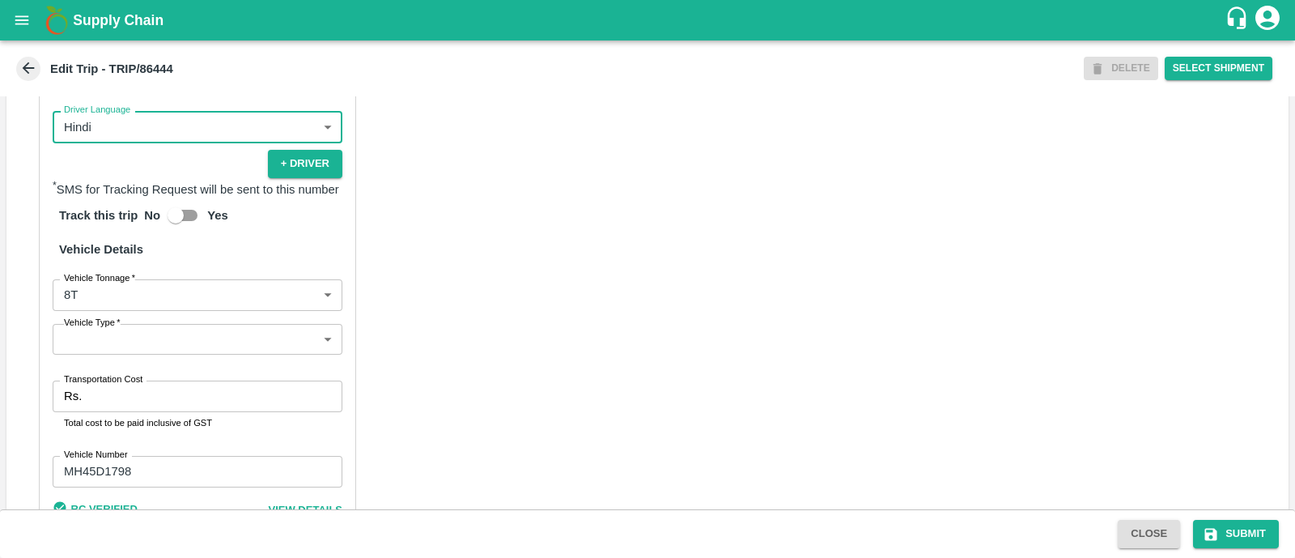
scroll to position [1068, 0]
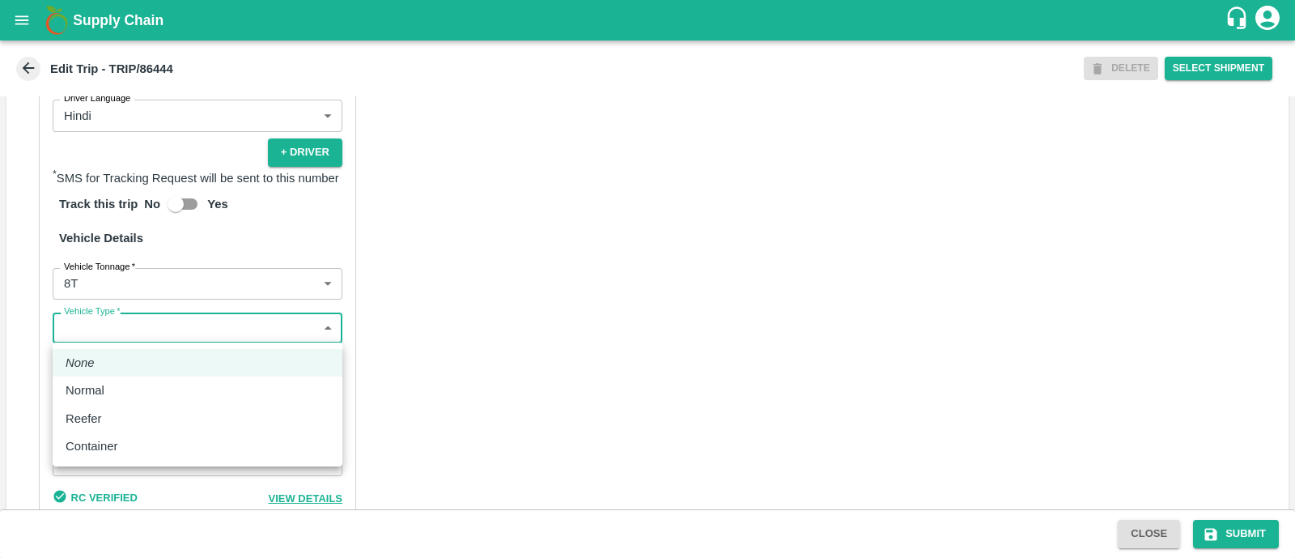
click at [170, 325] on body "Supply Chain Edit Trip - TRIP/86444 DELETE Select Shipment Trip Details Trip Ty…" at bounding box center [647, 279] width 1295 height 558
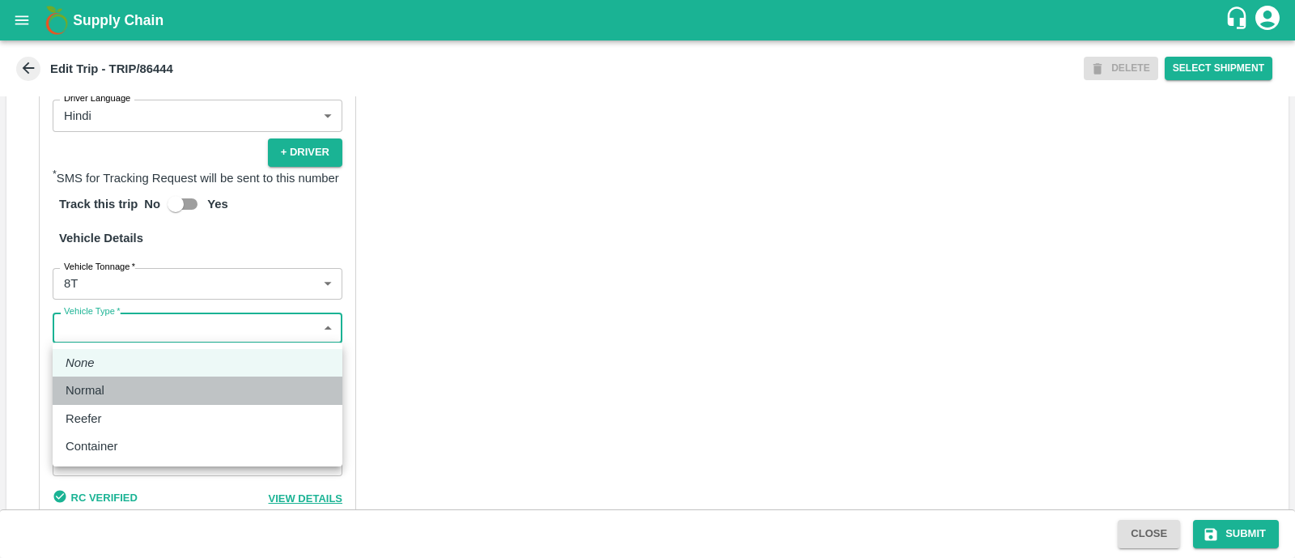
click at [153, 395] on div "Normal" at bounding box center [198, 390] width 264 height 18
type input "Normal"
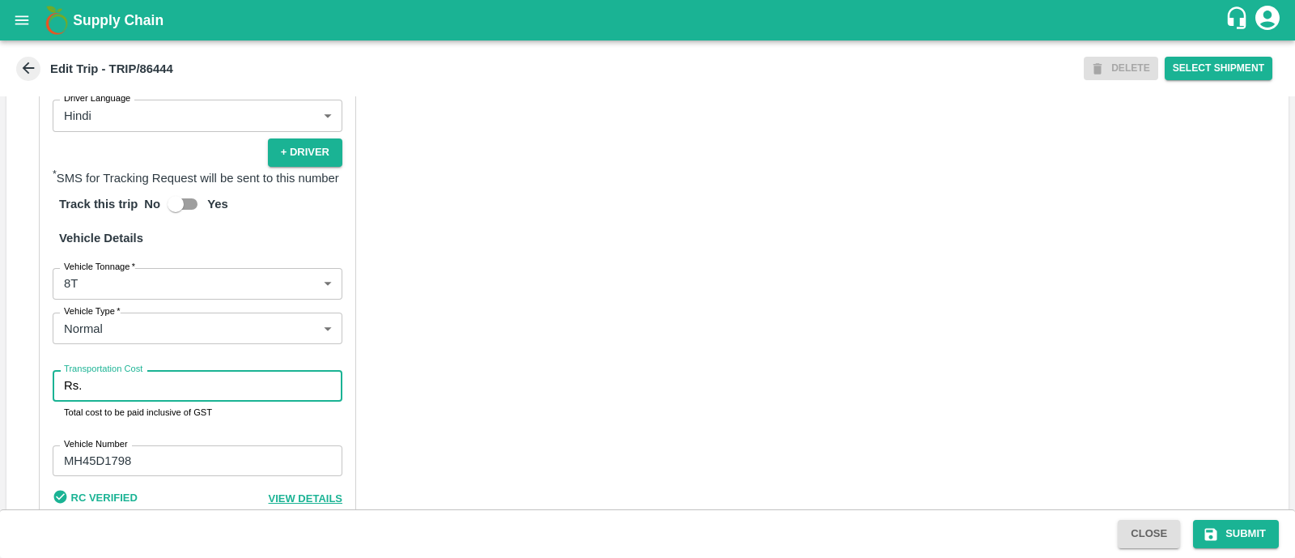
click at [153, 395] on input "Transportation Cost" at bounding box center [215, 385] width 254 height 31
type input "5000"
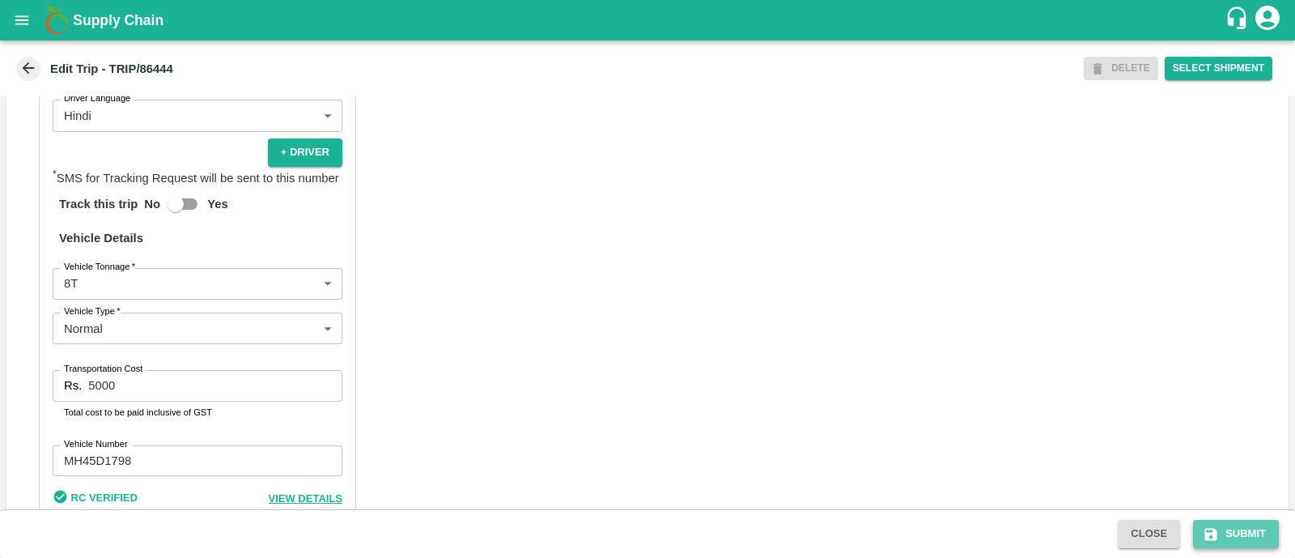
click at [1220, 530] on button "Submit" at bounding box center [1236, 534] width 86 height 28
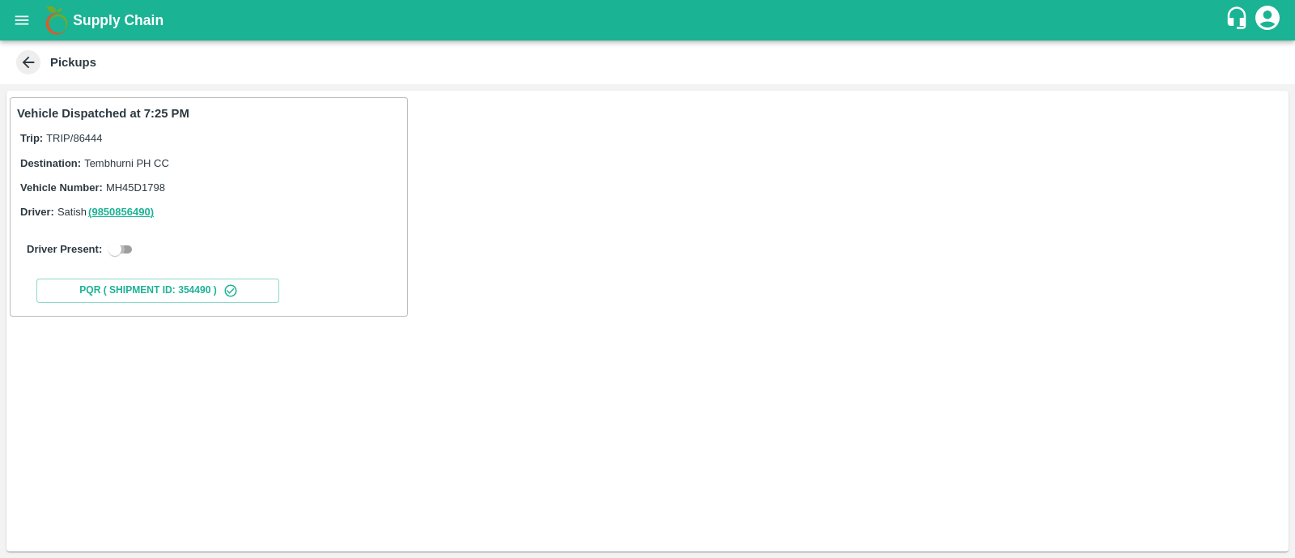
click at [134, 253] on input "checkbox" at bounding box center [115, 249] width 58 height 19
checkbox input "true"
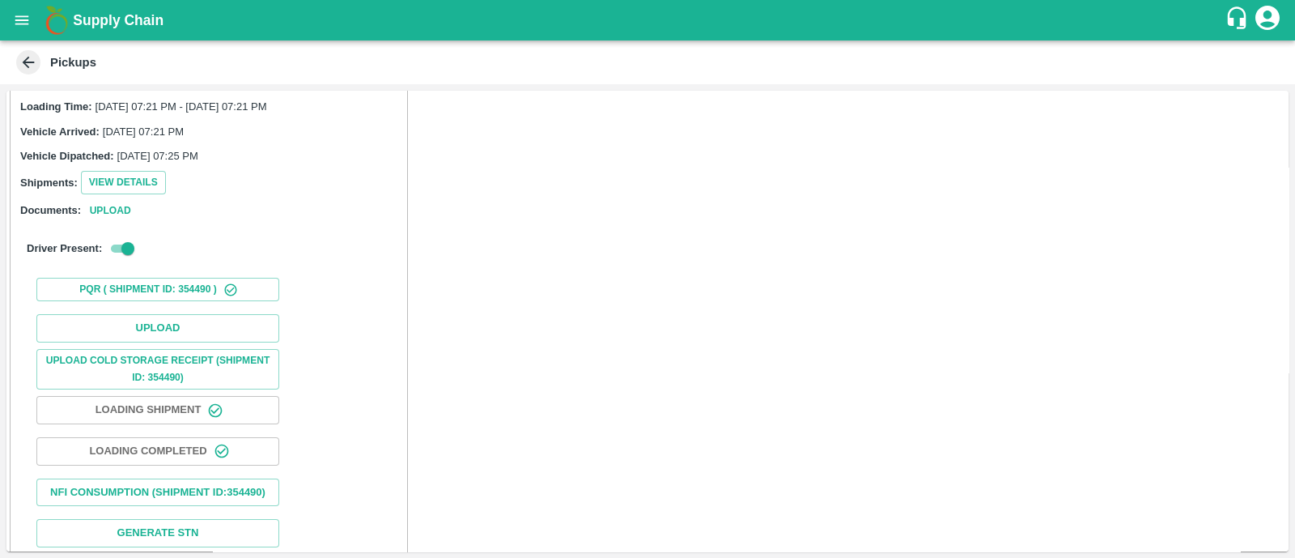
scroll to position [140, 0]
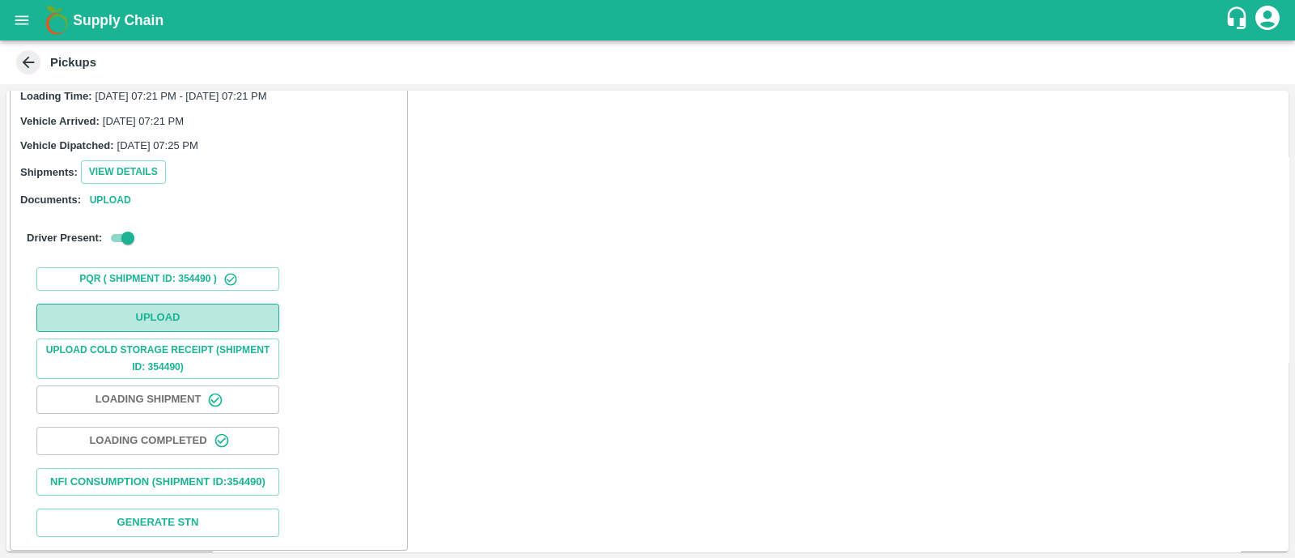
click at [150, 304] on button "Upload" at bounding box center [157, 318] width 243 height 28
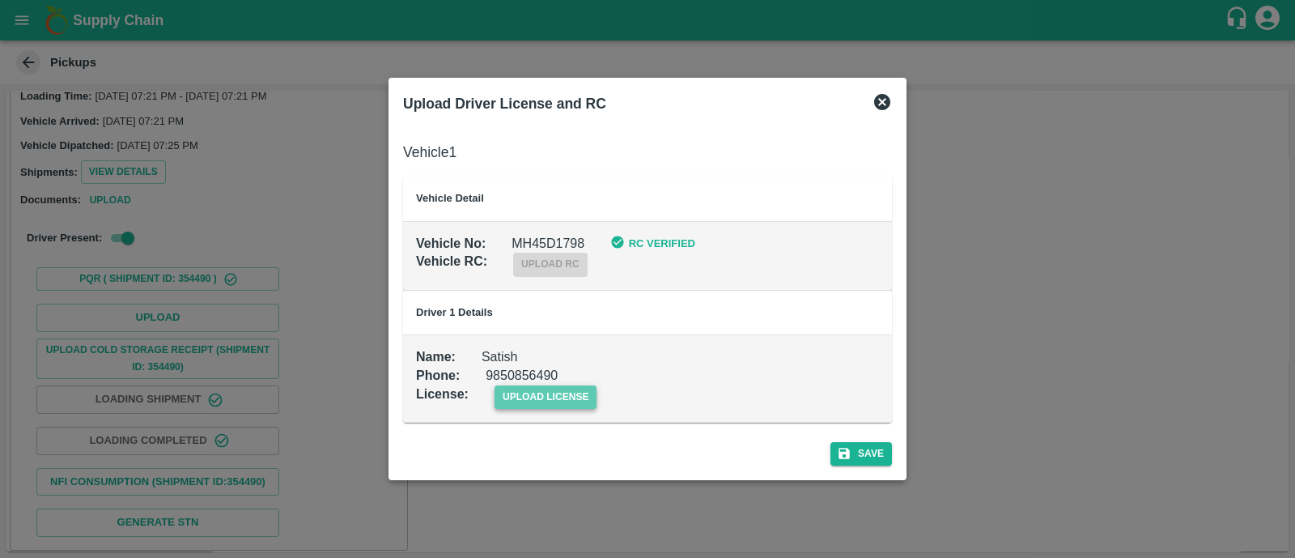
click at [524, 385] on span "upload license" at bounding box center [546, 396] width 103 height 23
click at [0, 0] on input "upload license" at bounding box center [0, 0] width 0 height 0
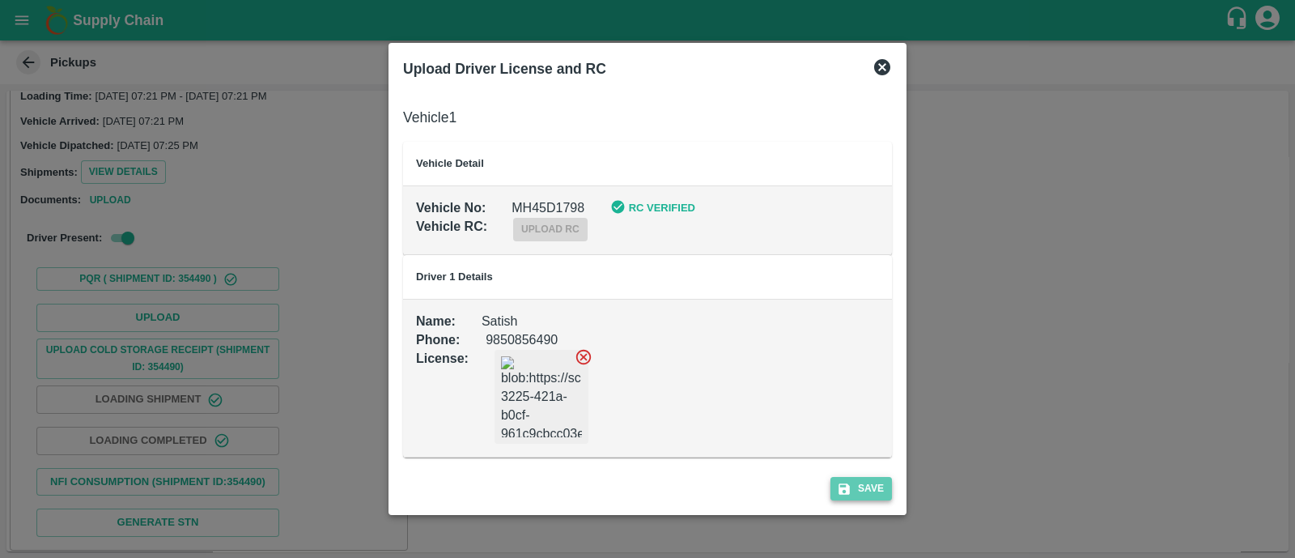
click at [871, 486] on button "Save" at bounding box center [861, 488] width 62 height 23
